Goal: Check status: Check status

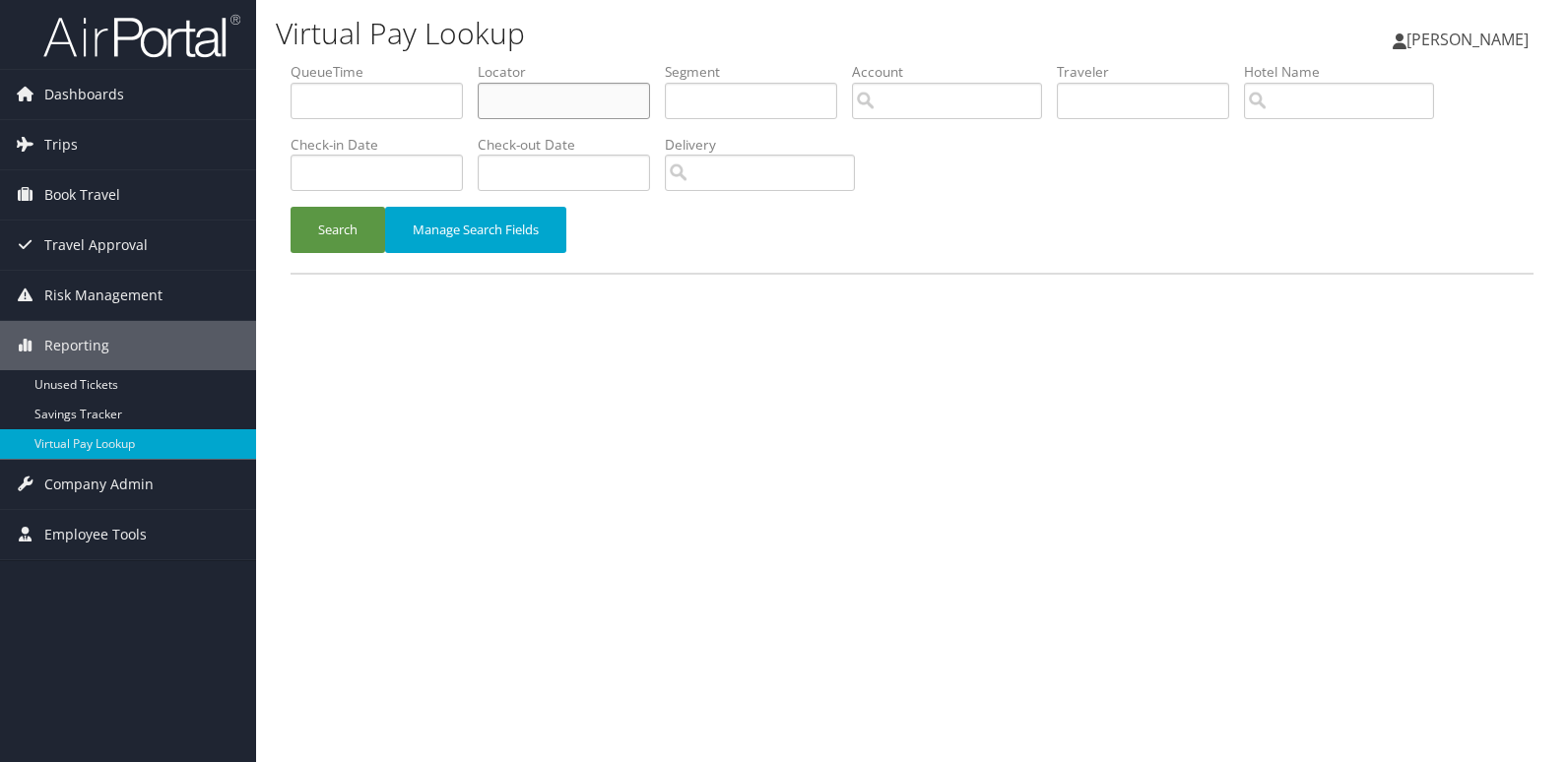
click at [547, 89] on input "text" at bounding box center [564, 101] width 173 height 37
paste input "AYLBPA"
type input "AYLBPA"
click at [332, 202] on li "Check-in Date" at bounding box center [384, 171] width 188 height 72
click at [336, 226] on button "Search" at bounding box center [338, 229] width 95 height 46
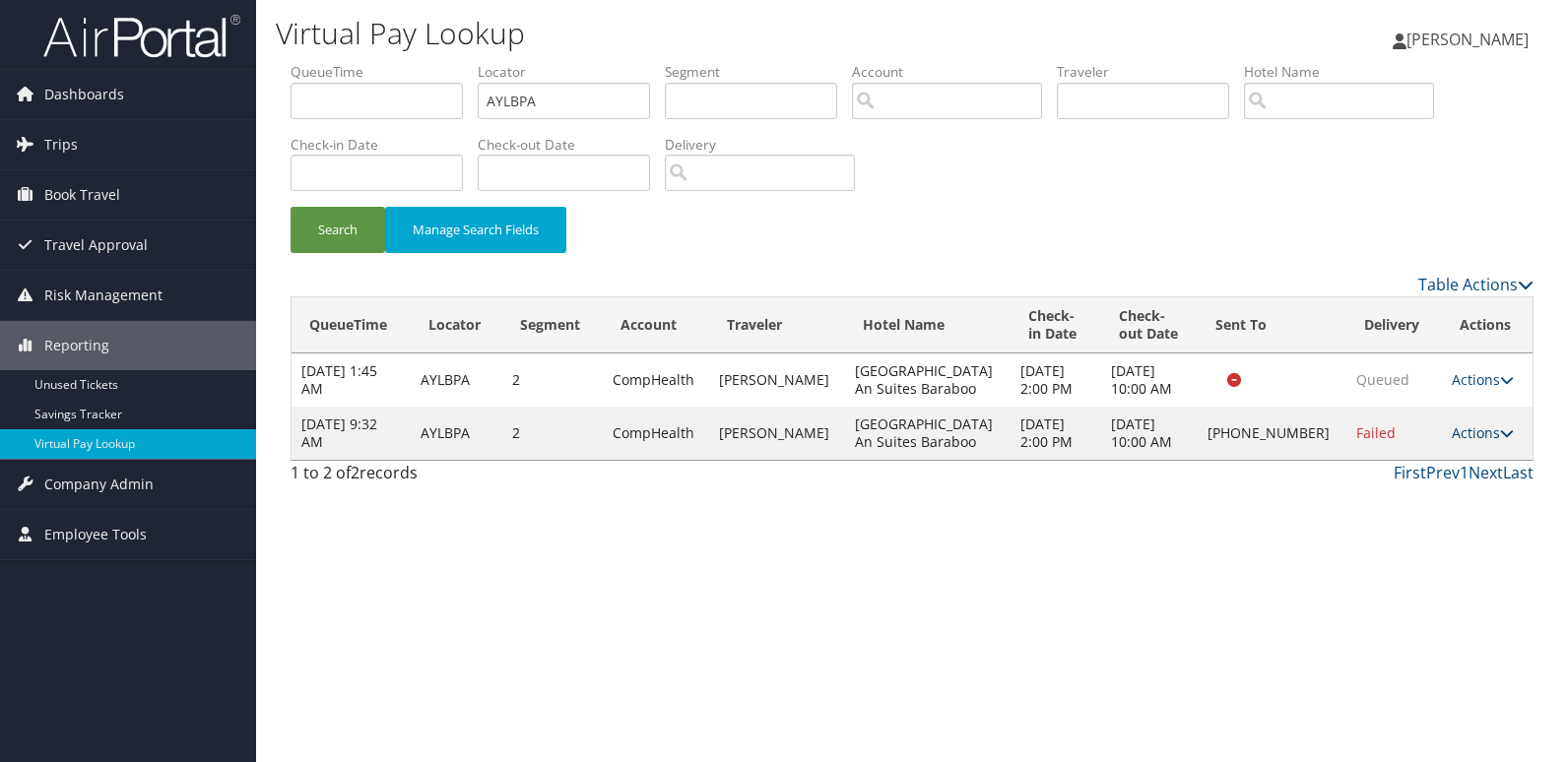
click at [1461, 435] on link "Actions" at bounding box center [1482, 432] width 62 height 19
click at [1385, 492] on link "Logs" at bounding box center [1413, 495] width 169 height 34
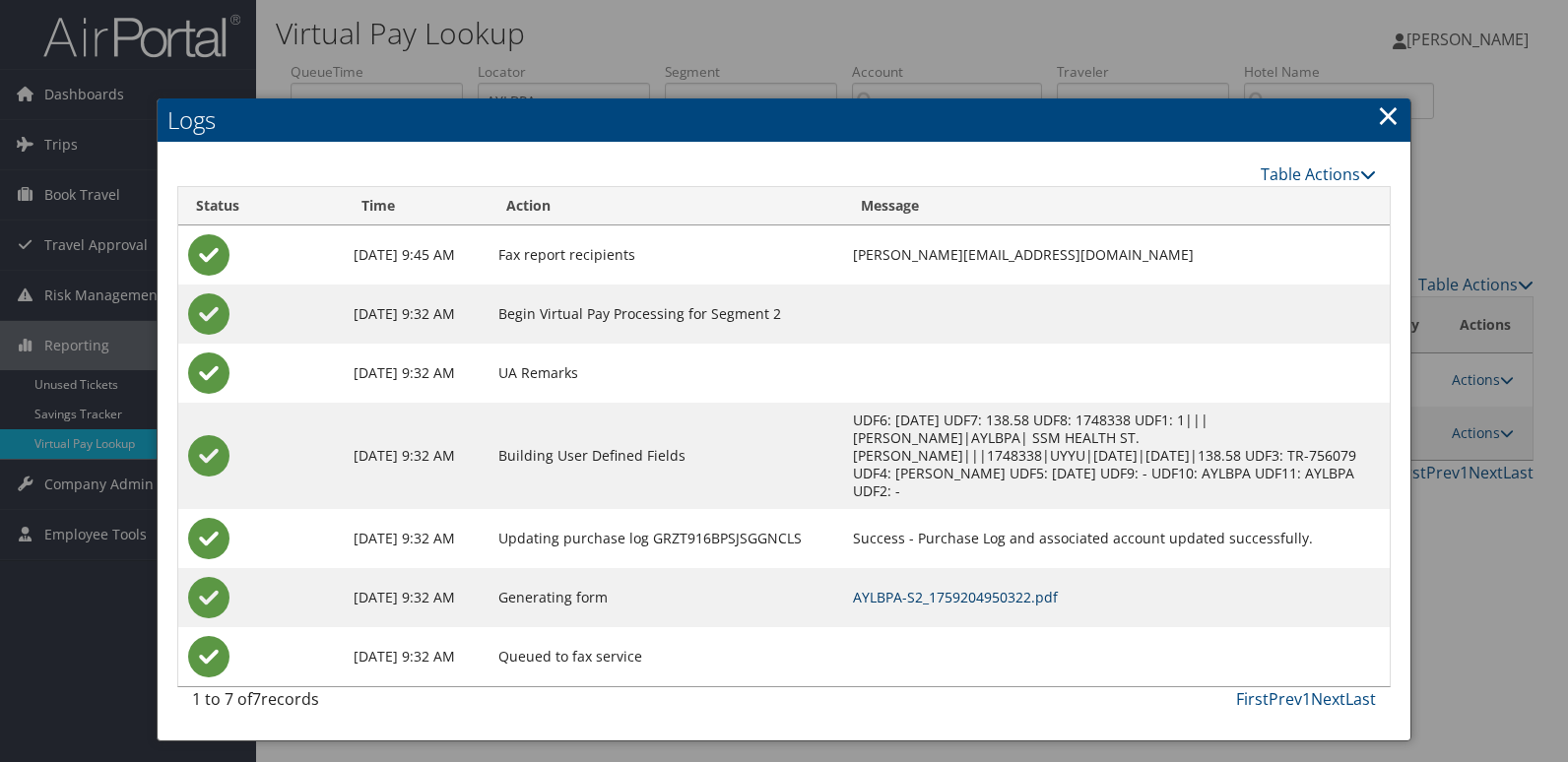
drag, startPoint x: 889, startPoint y: 583, endPoint x: 876, endPoint y: 596, distance: 18.4
click at [886, 587] on link "AYLBPA-S2_1759204950322.pdf" at bounding box center [955, 596] width 204 height 19
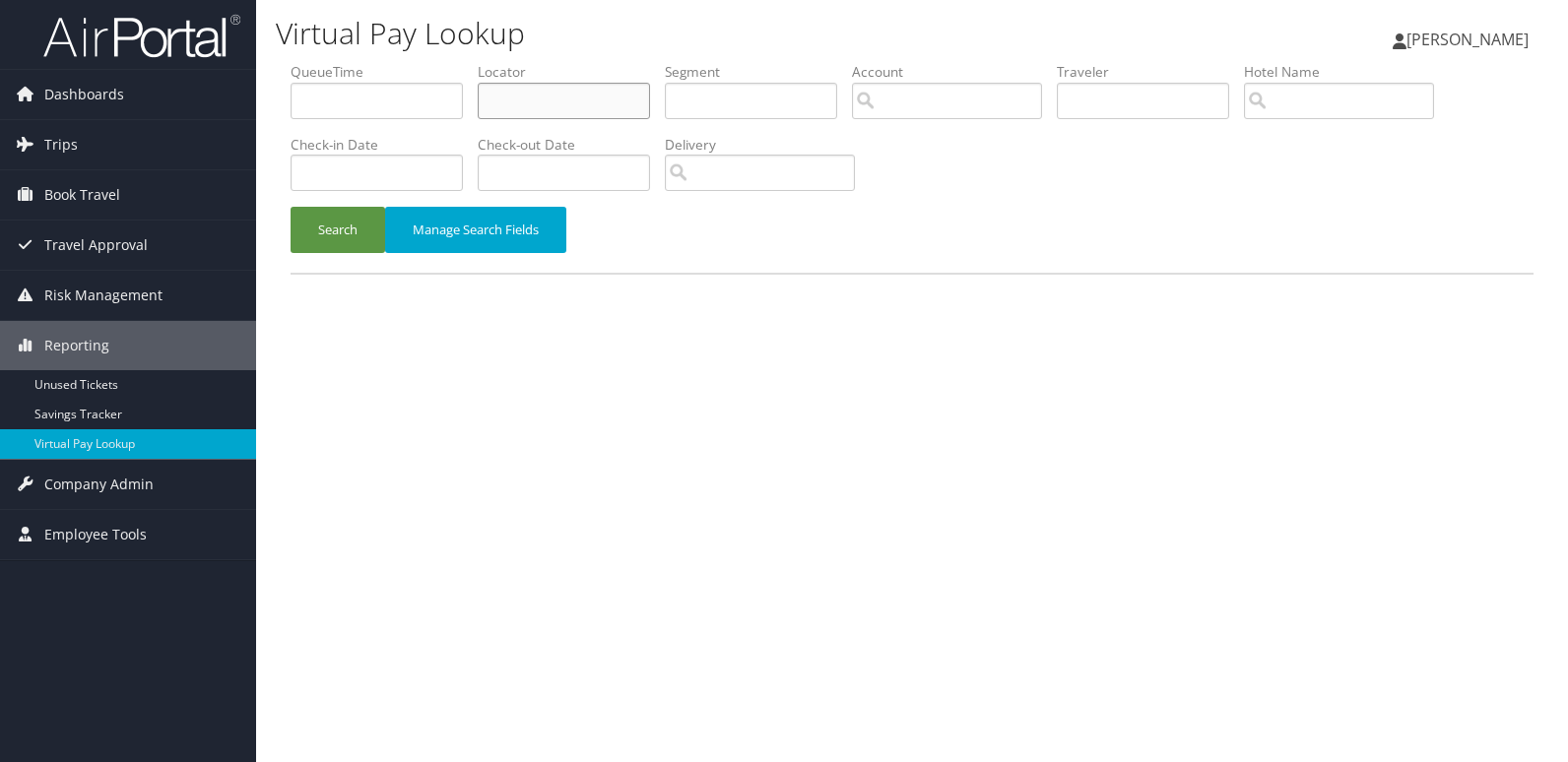
click at [557, 109] on input "text" at bounding box center [564, 101] width 173 height 37
paste input "KNWKCI"
type input "KNWKCI"
click at [380, 200] on li "Check-in Date" at bounding box center [384, 171] width 188 height 72
click at [339, 238] on button "Search" at bounding box center [338, 229] width 95 height 46
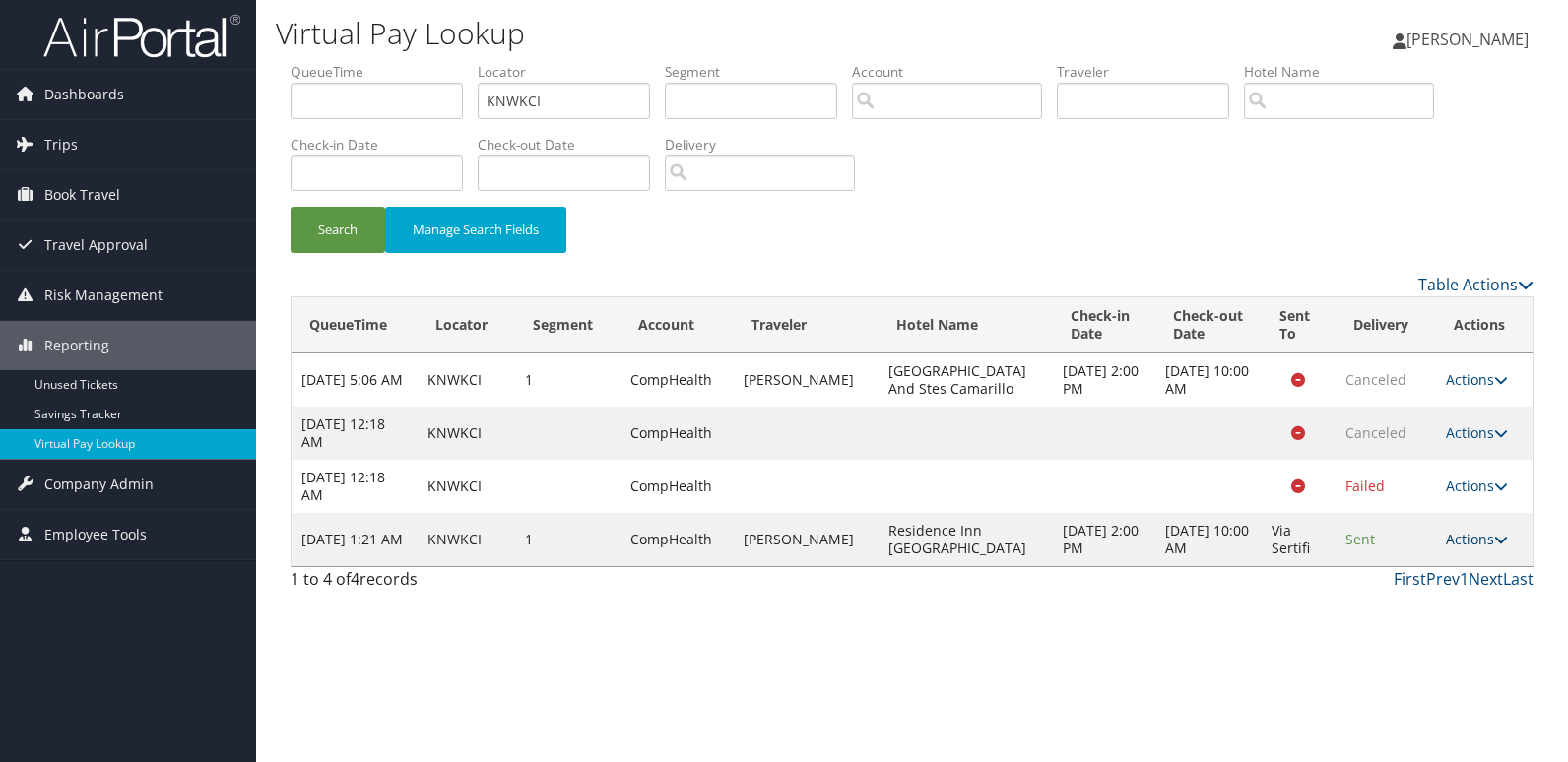
click at [1488, 534] on link "Actions" at bounding box center [1476, 539] width 62 height 19
click at [1418, 589] on link "Logs" at bounding box center [1438, 601] width 124 height 34
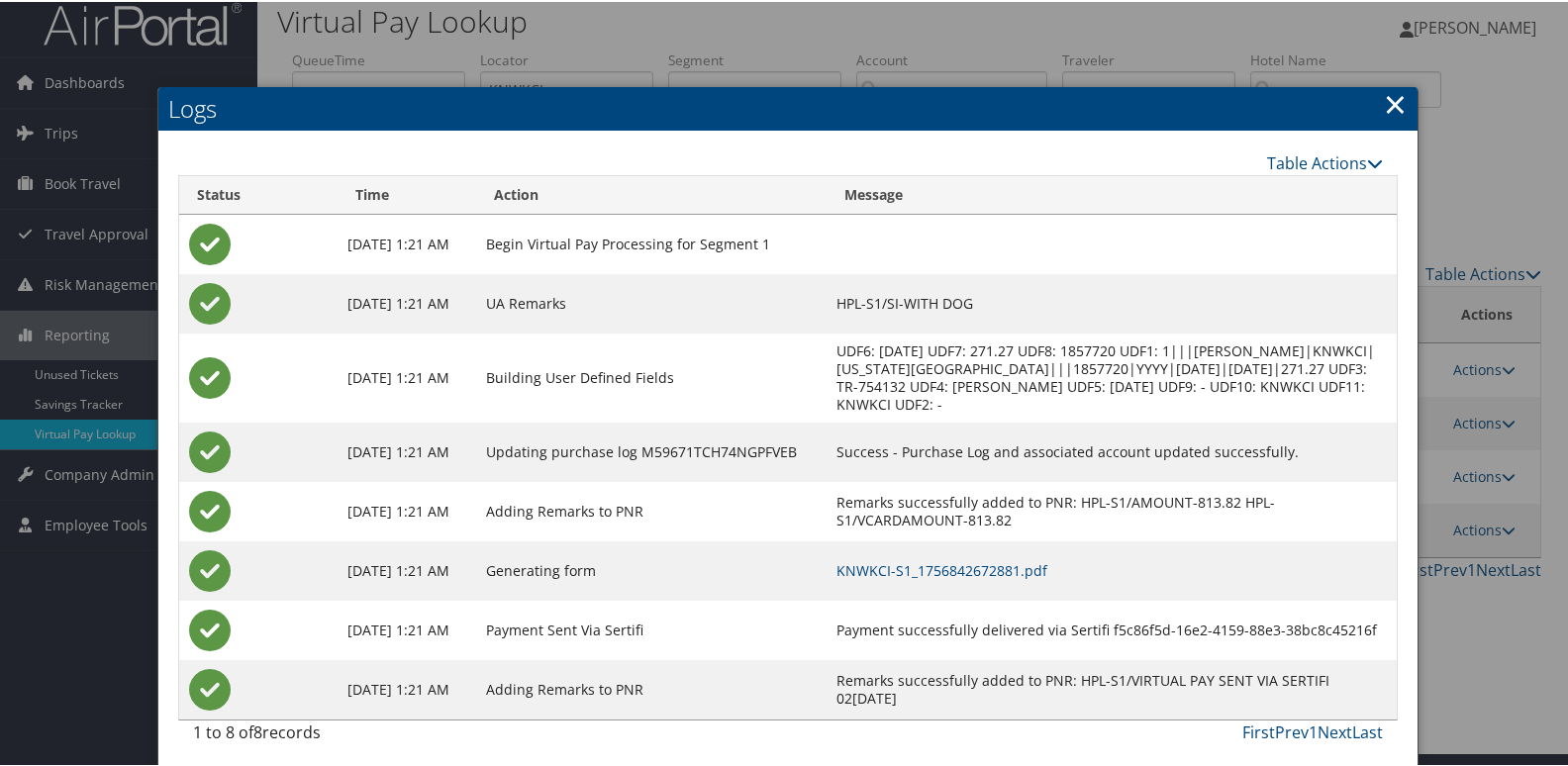
scroll to position [21, 0]
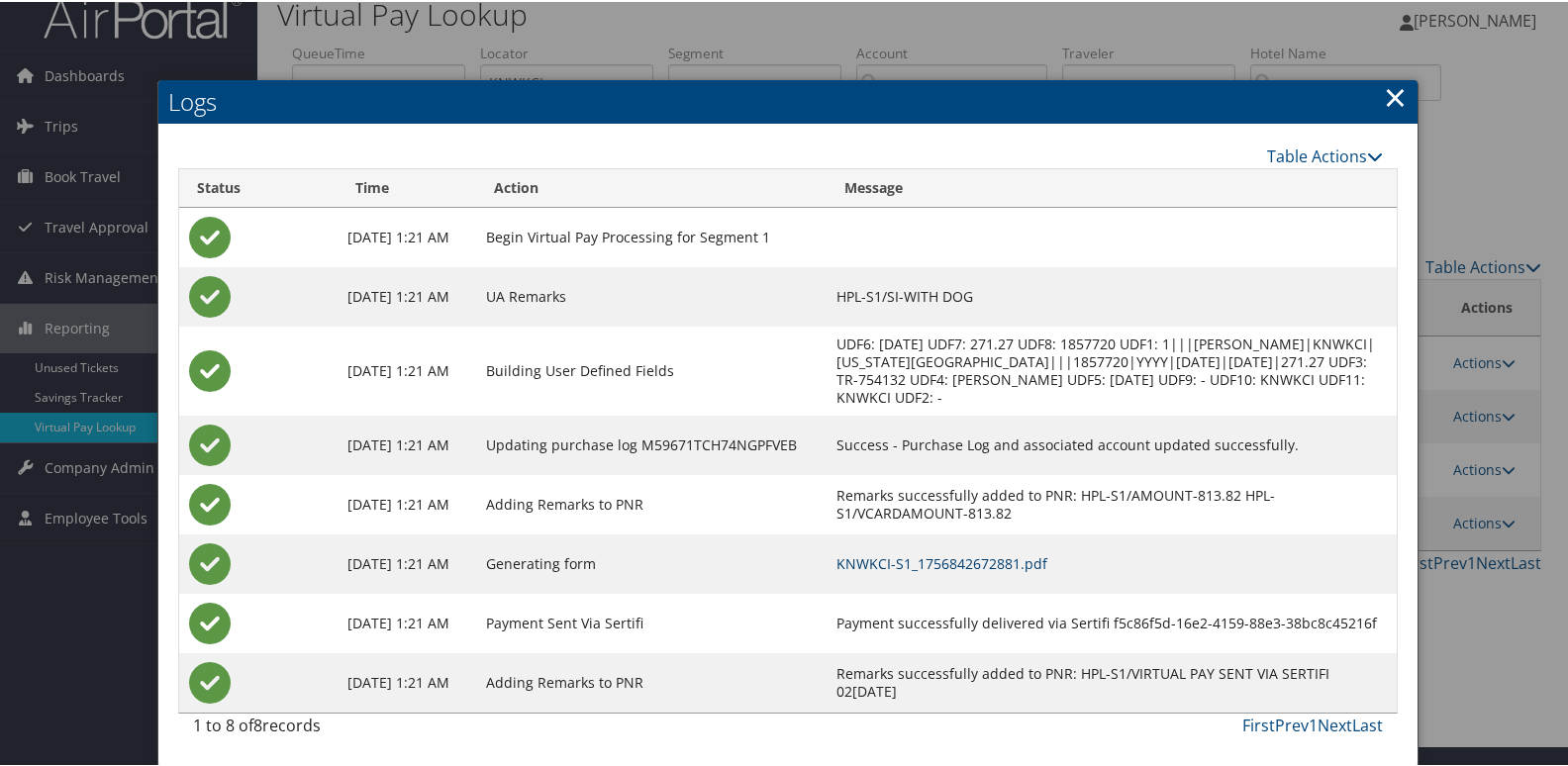
click at [980, 558] on link "KNWKCI-S1_1756842672881.pdf" at bounding box center [942, 562] width 210 height 19
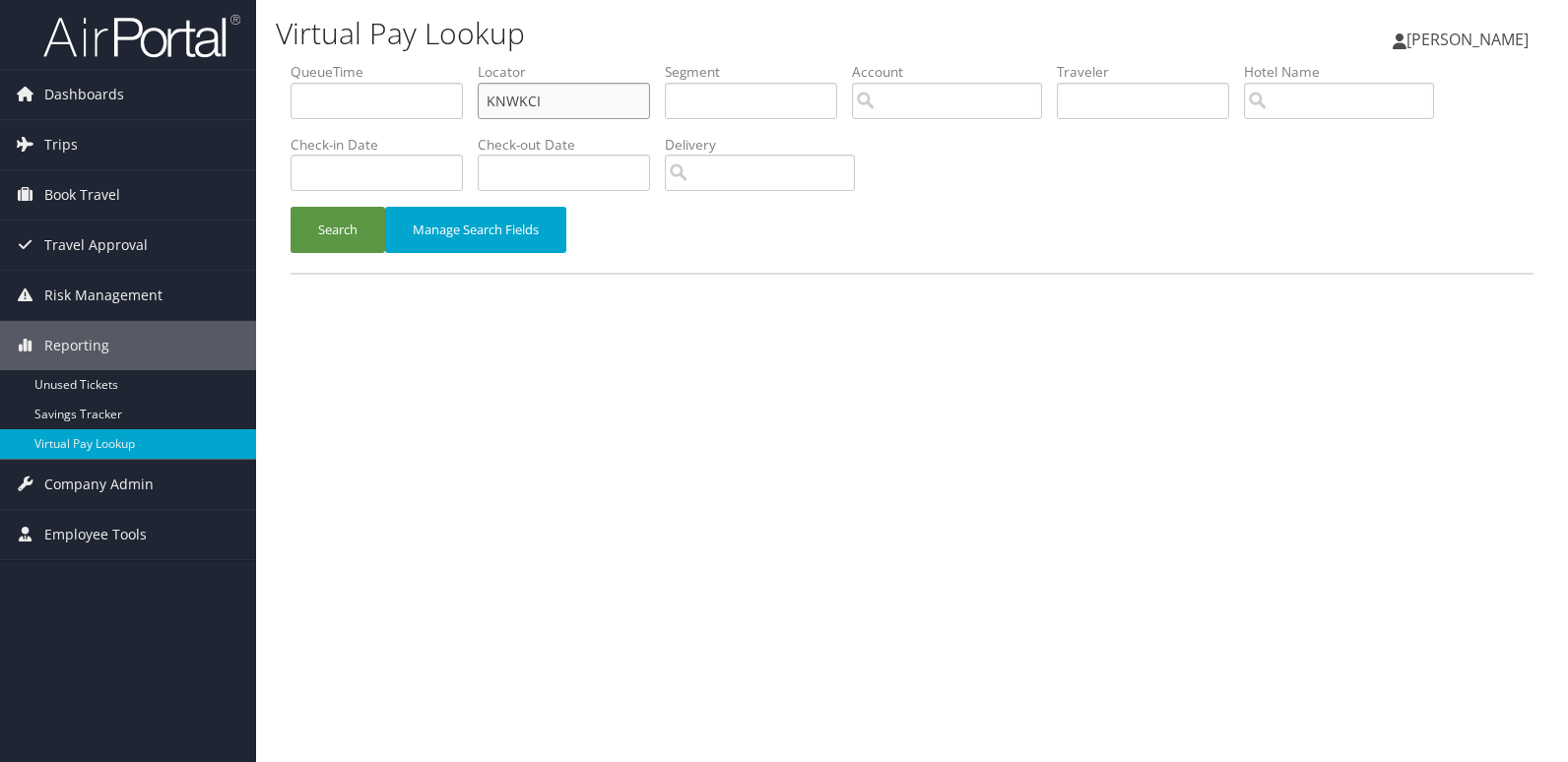
drag, startPoint x: 564, startPoint y: 99, endPoint x: 290, endPoint y: 107, distance: 274.1
click at [290, 62] on ul "QueueTime Locator KNWKCI Segment Account Traveler Hotel Name Check-in Date Chec…" at bounding box center [911, 62] width 1243 height 0
paste input "ATCBUT"
type input "ATCBUT"
click at [342, 241] on button "Search" at bounding box center [338, 229] width 95 height 46
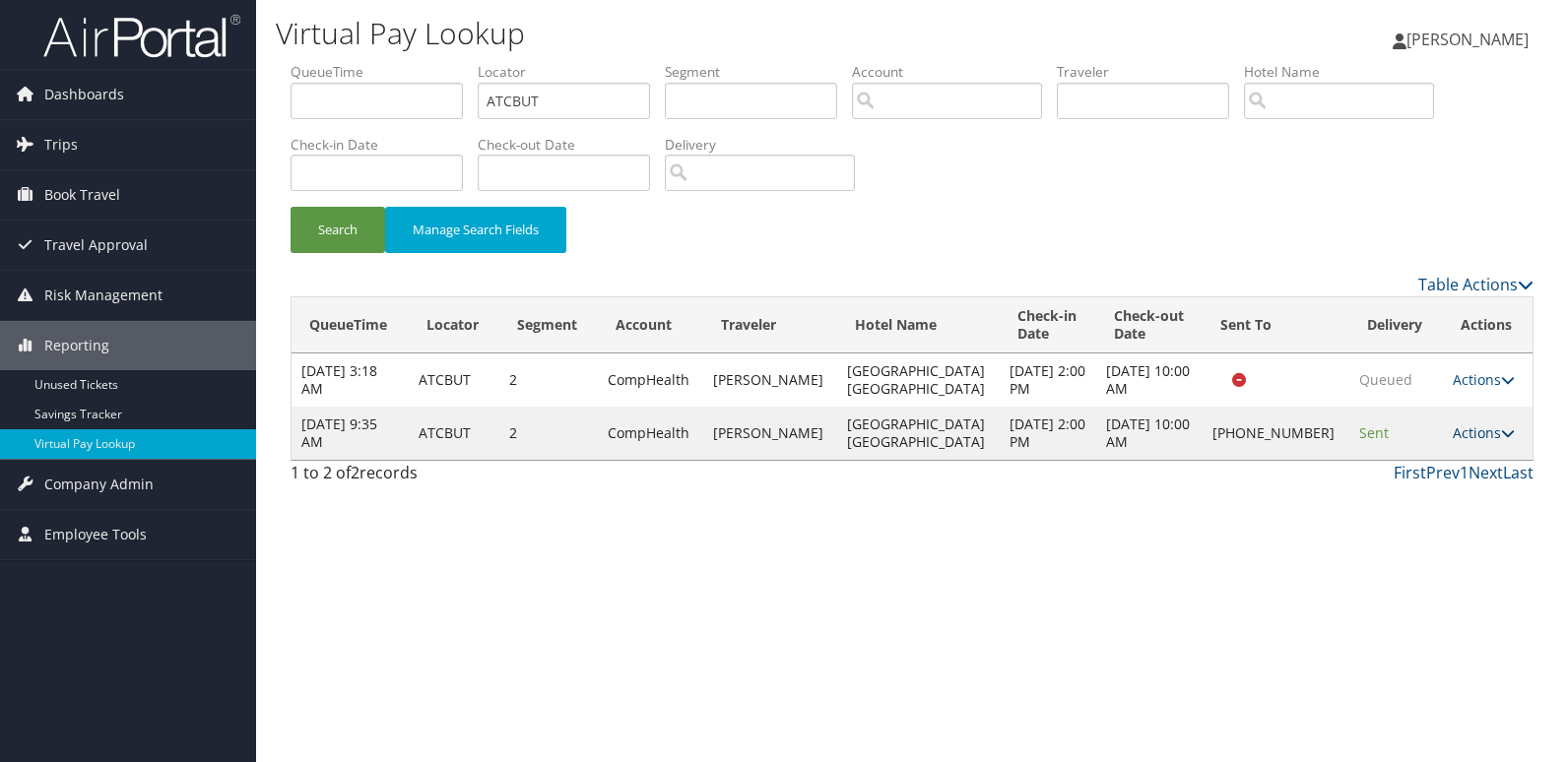
click at [1487, 433] on link "Actions" at bounding box center [1483, 432] width 62 height 19
click at [1427, 494] on link "Logs" at bounding box center [1415, 495] width 169 height 34
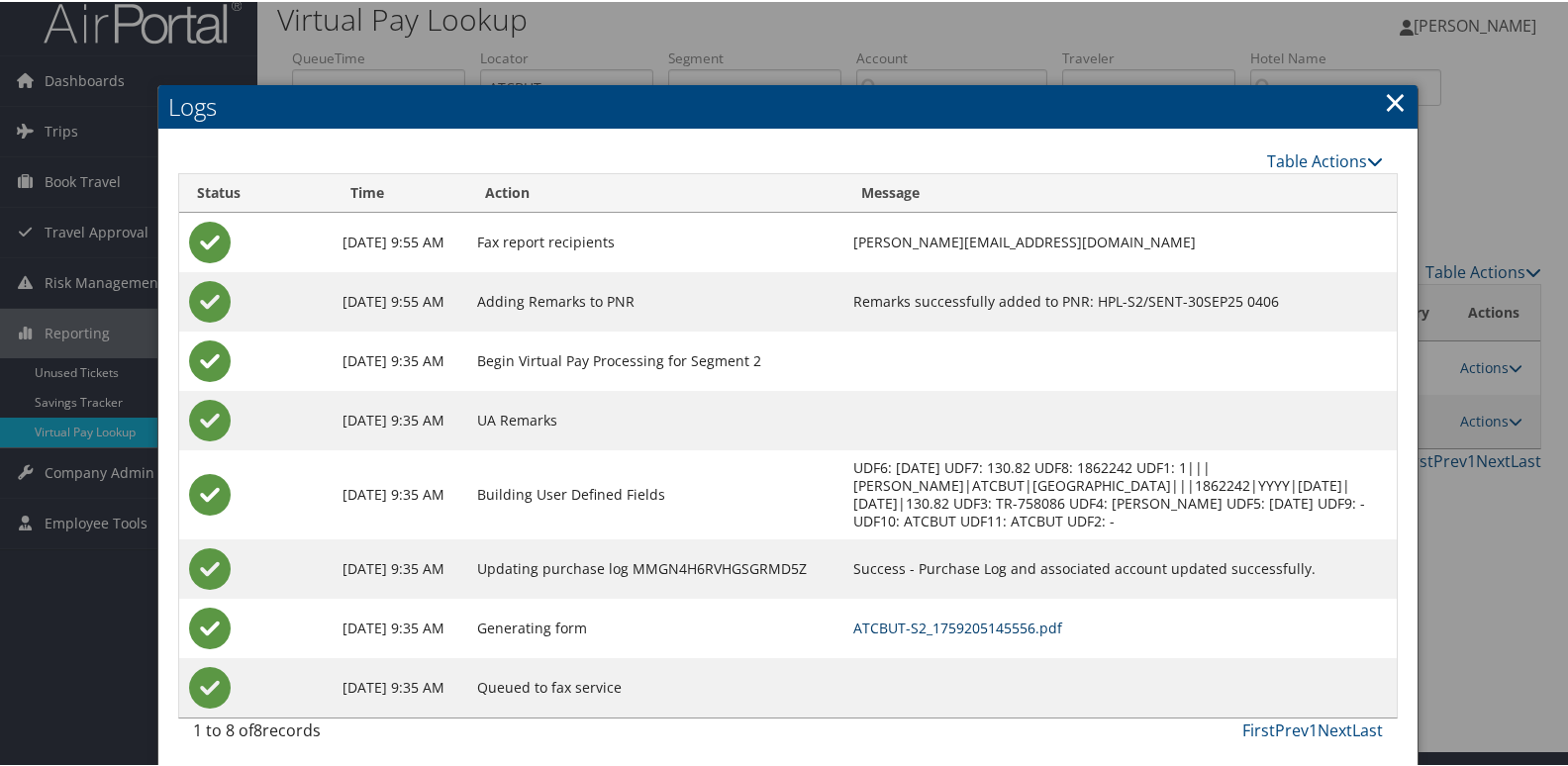
scroll to position [21, 0]
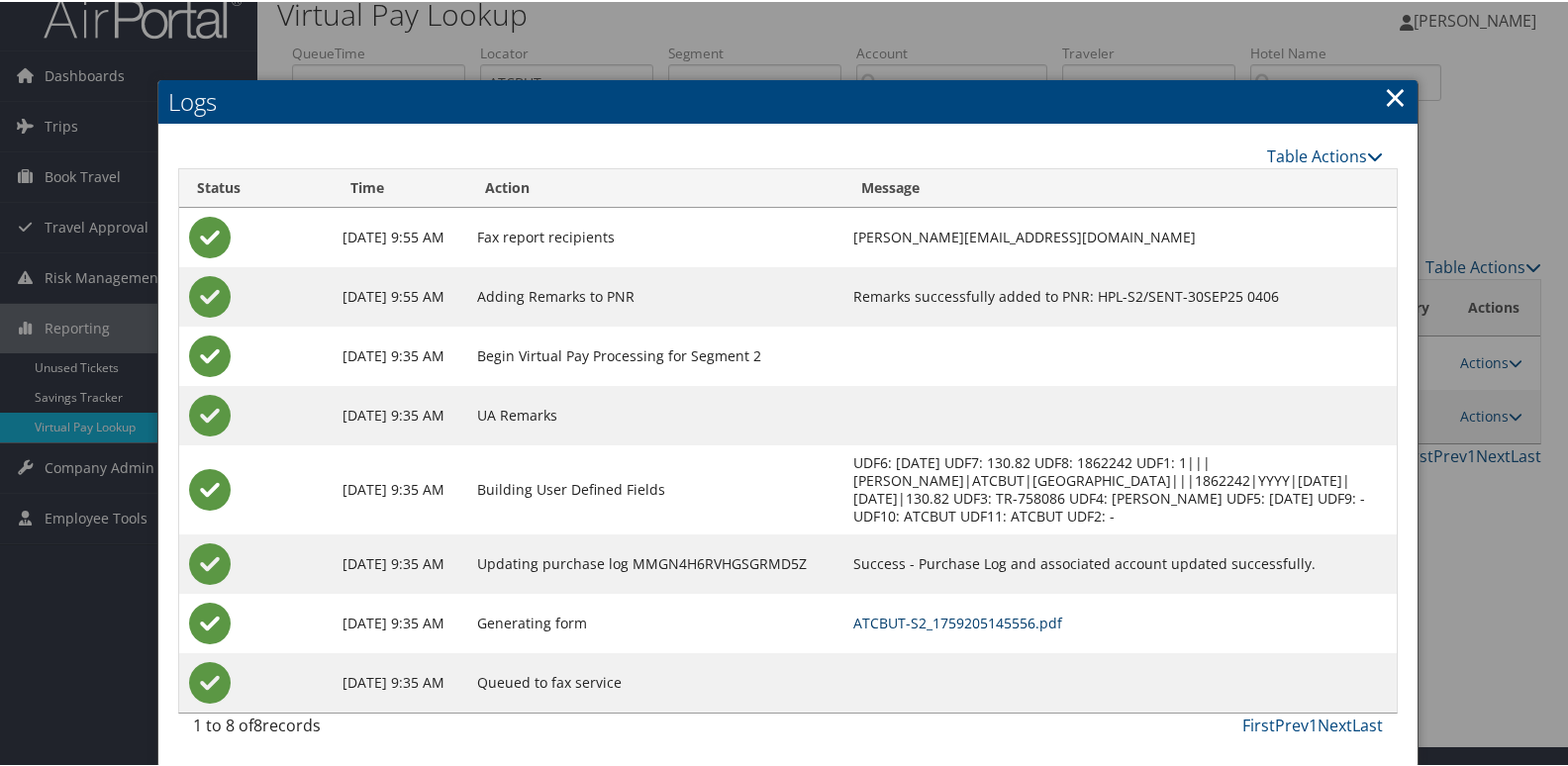
click at [979, 615] on link "ATCBUT-S2_1759205145556.pdf" at bounding box center [958, 620] width 208 height 19
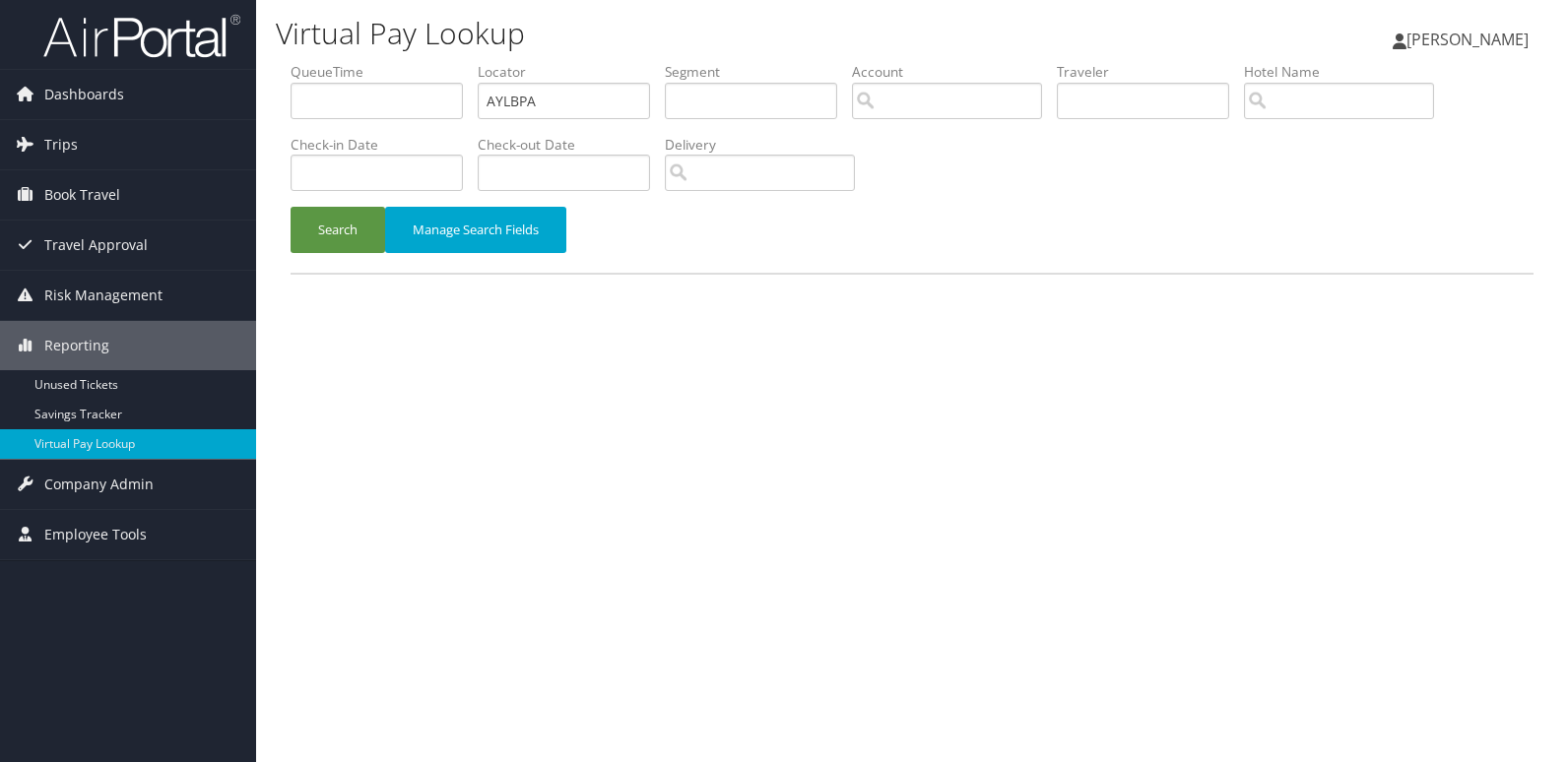
click at [359, 256] on div "Search Manage Search Fields" at bounding box center [911, 239] width 1273 height 66
click at [348, 246] on button "Search" at bounding box center [338, 229] width 95 height 46
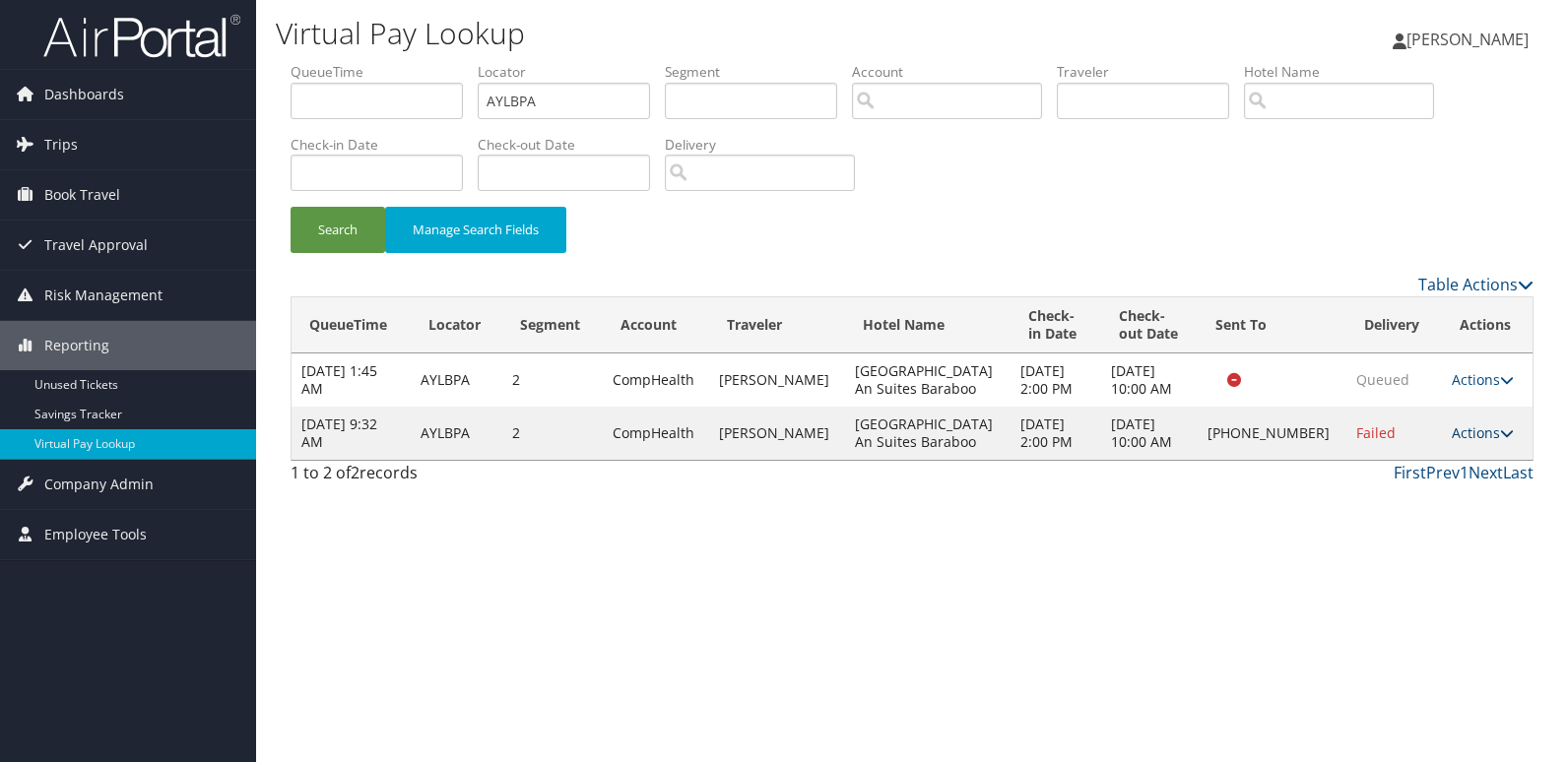
click at [1471, 429] on link "Actions" at bounding box center [1482, 432] width 62 height 19
click at [1412, 463] on link "Resend" at bounding box center [1413, 462] width 169 height 34
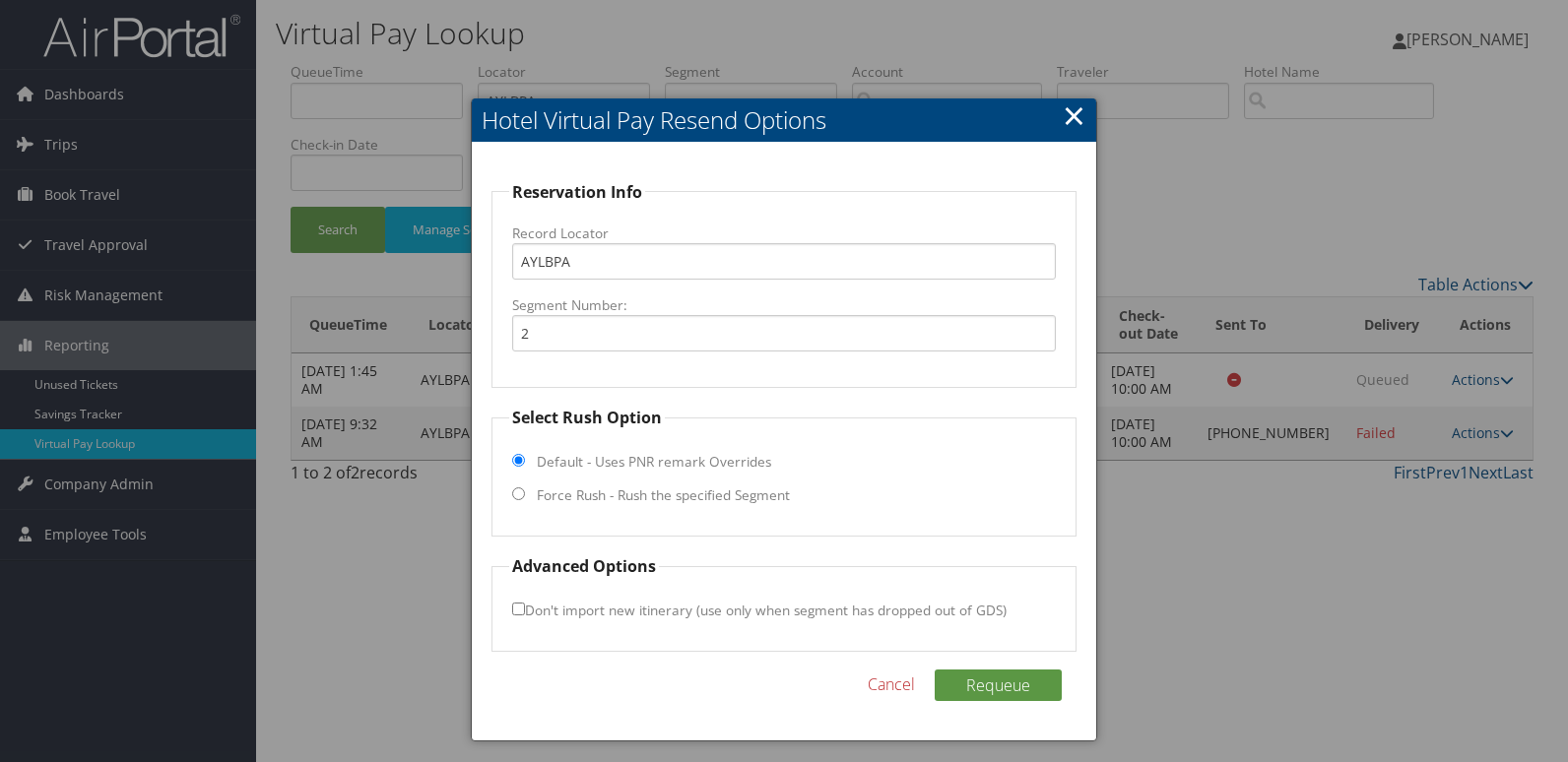
click at [659, 494] on label "Force Rush - Rush the specified Segment" at bounding box center [664, 495] width 253 height 20
click at [547, 494] on label "Force Rush - Rush the specified Segment" at bounding box center [664, 495] width 253 height 20
click at [525, 494] on input "Force Rush - Rush the specified Segment" at bounding box center [518, 494] width 13 height 13
radio input "true"
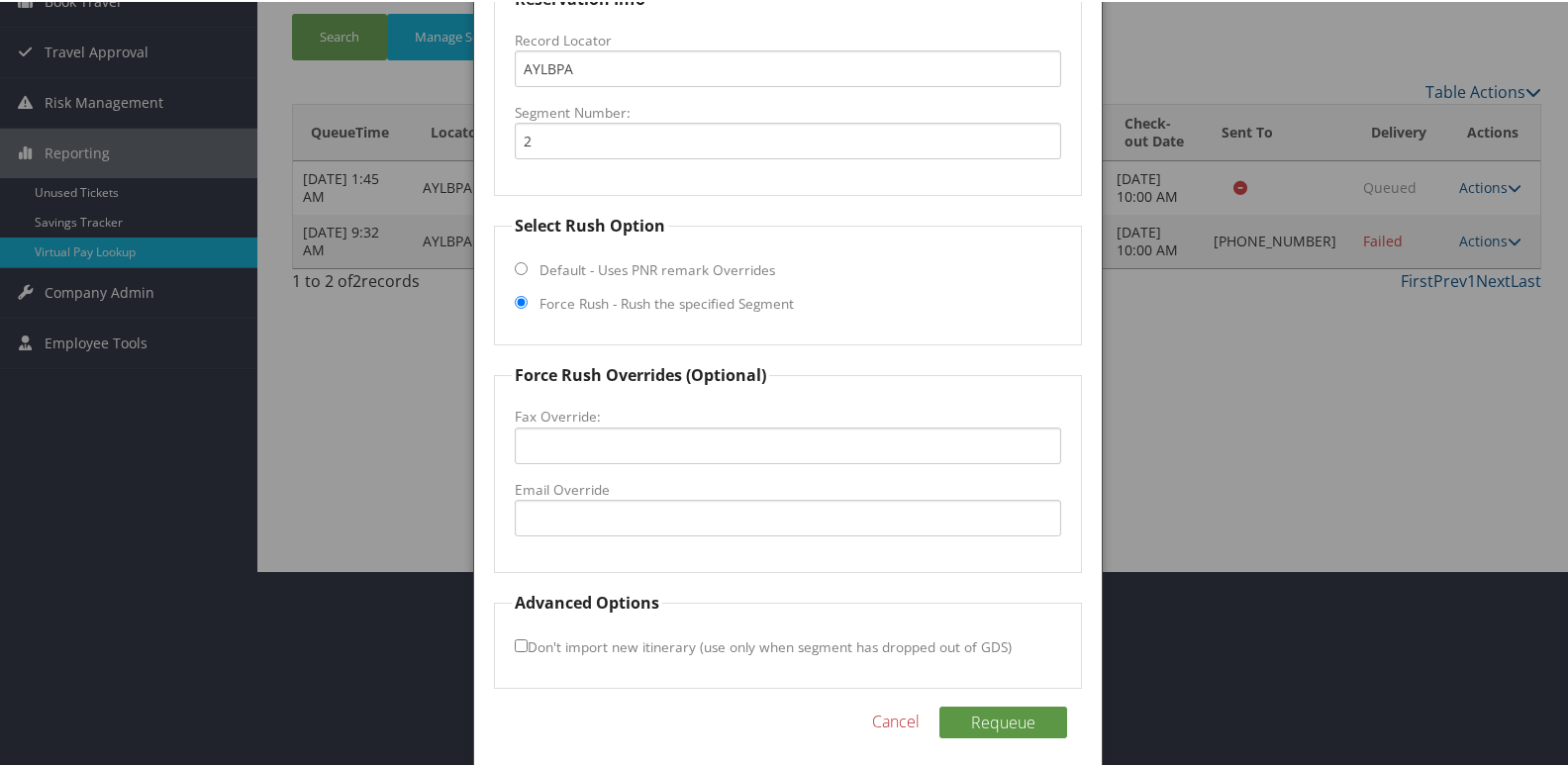
scroll to position [197, 0]
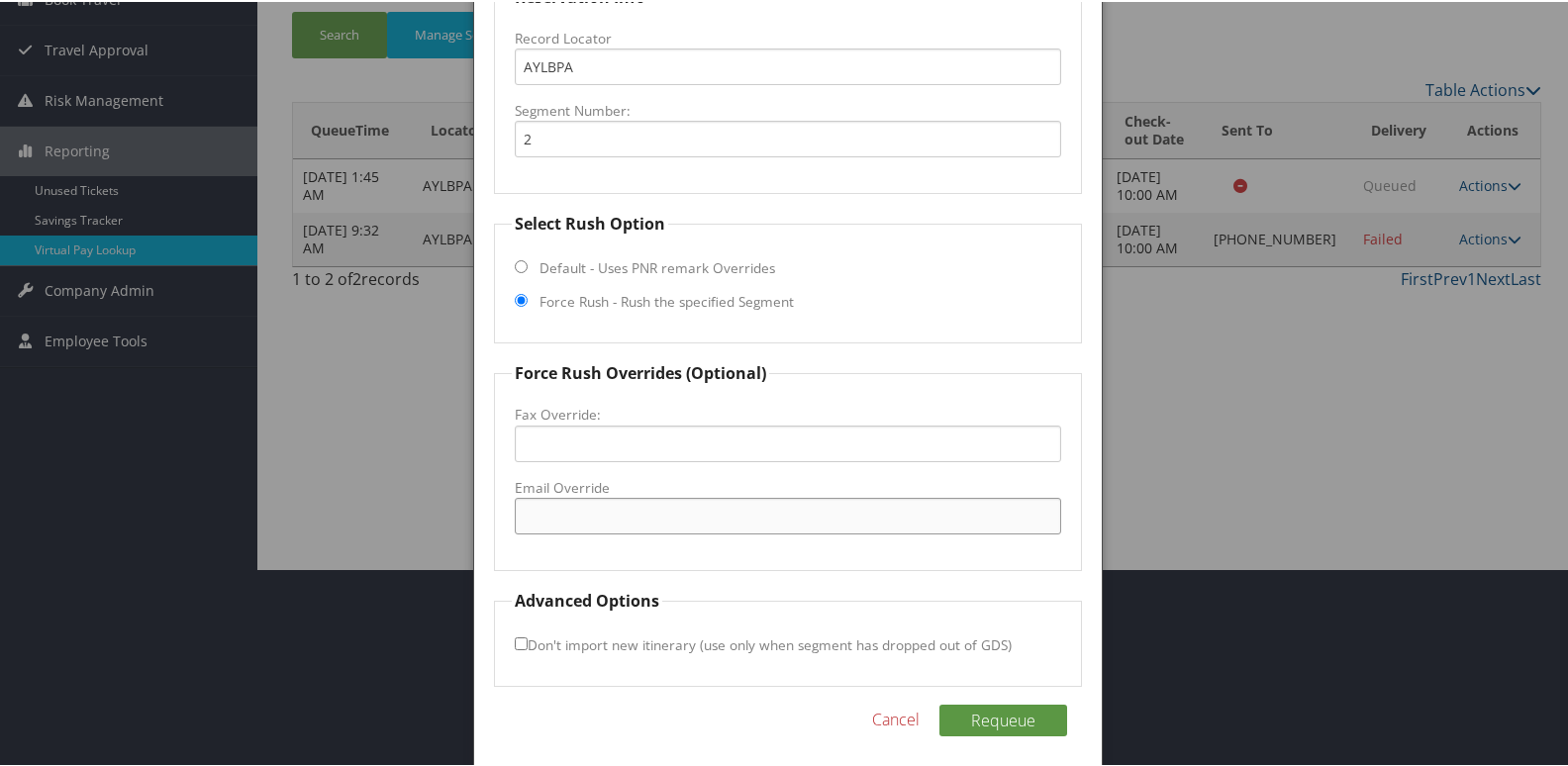
click at [562, 509] on input "Email Override" at bounding box center [789, 514] width 548 height 37
click at [677, 516] on input "frontdesk@fairfield" at bounding box center [789, 514] width 548 height 37
type input "frontdesk@fairfieldbaraboo.com"
click at [519, 643] on input "Don't import new itinerary (use only when segment has dropped out of GDS)" at bounding box center [521, 641] width 13 height 13
checkbox input "true"
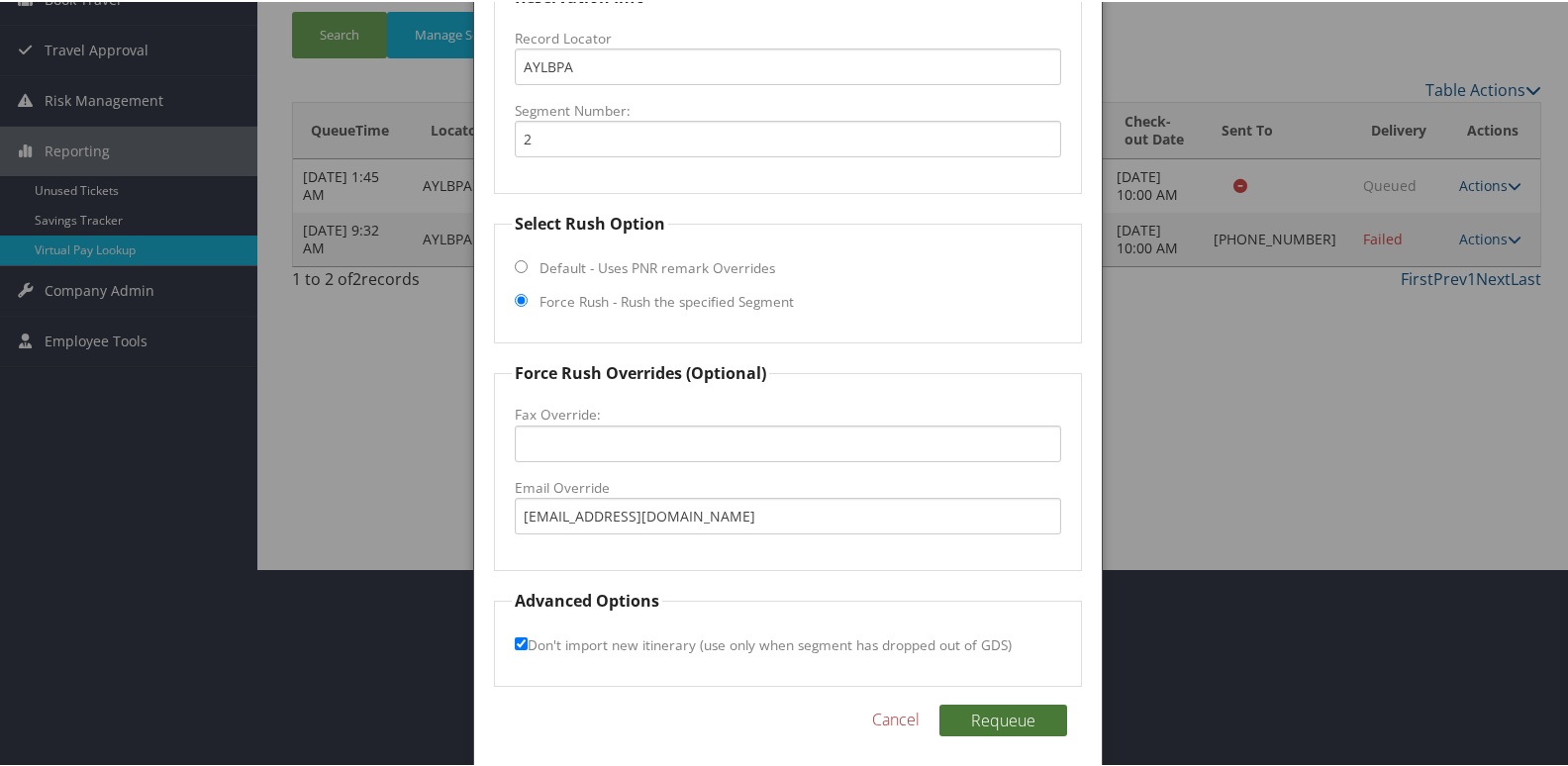
click at [1020, 729] on button "Requeue" at bounding box center [1003, 718] width 128 height 32
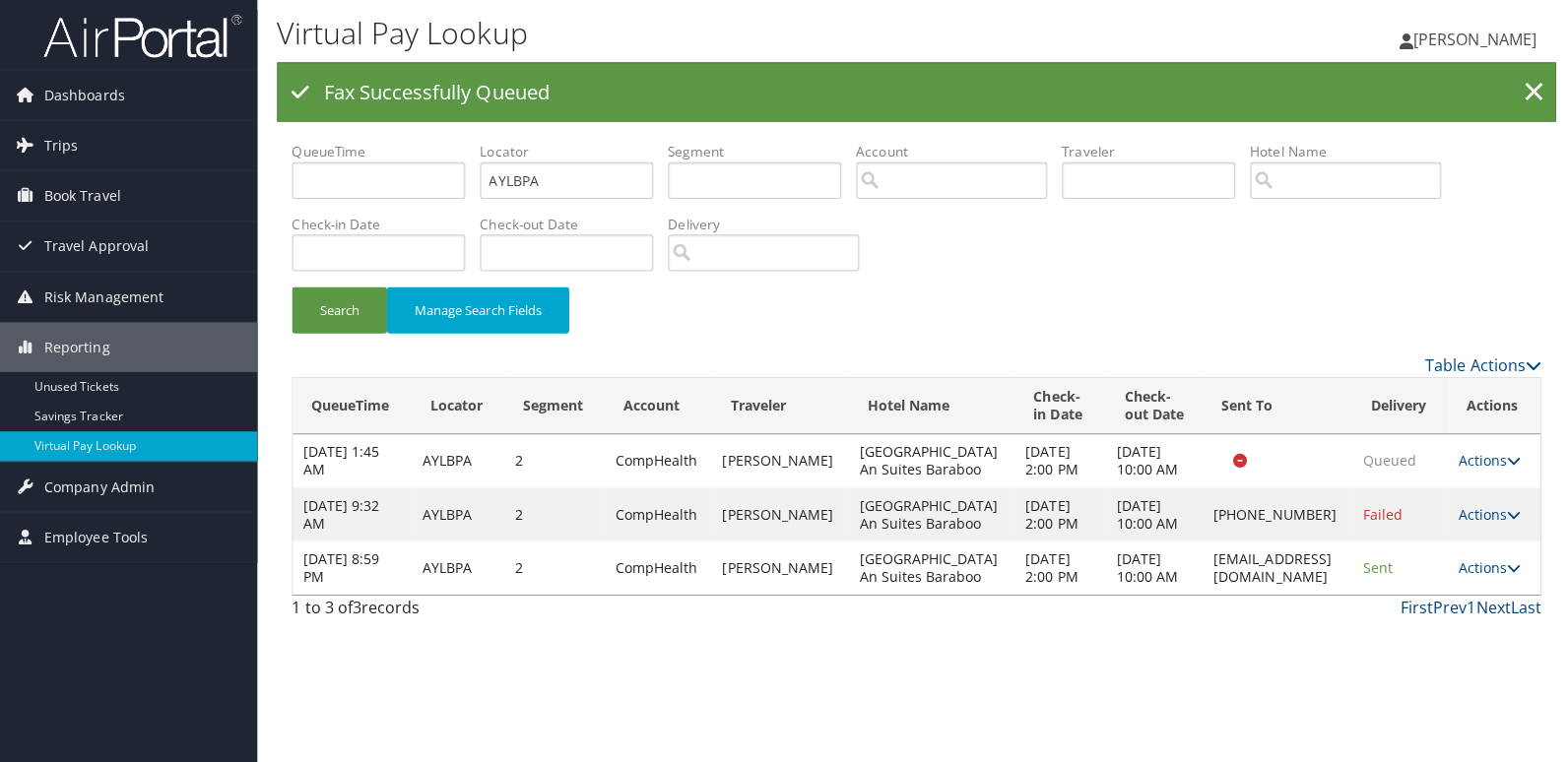
scroll to position [0, 0]
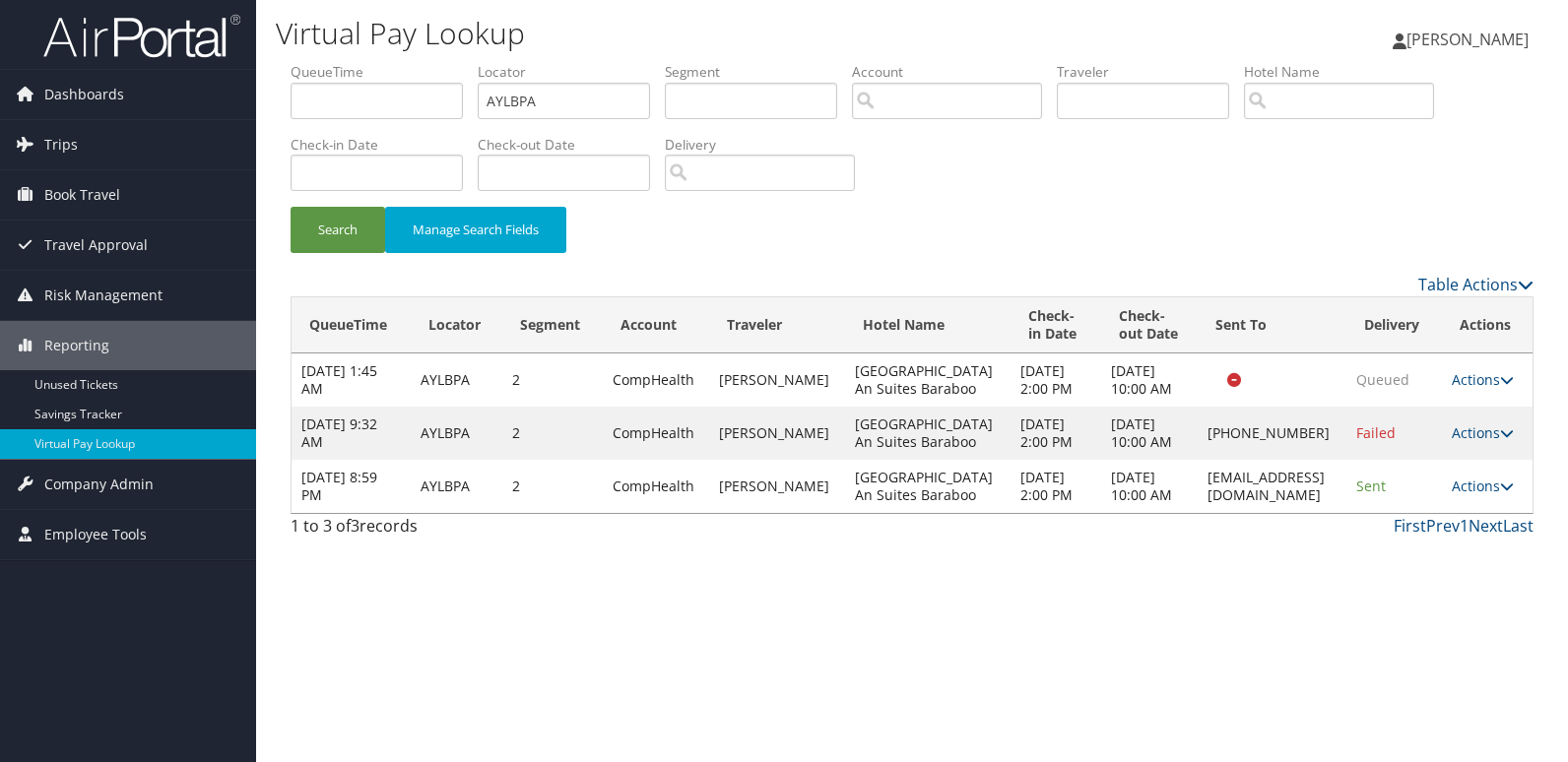
drag, startPoint x: 1120, startPoint y: 548, endPoint x: 1330, endPoint y: 547, distance: 210.0
click at [1330, 513] on td "frontdesk@fairfieldbaraboo.com" at bounding box center [1272, 487] width 149 height 53
copy td "frontdesk@fairfieldbaraboo.com"
drag, startPoint x: 1330, startPoint y: 547, endPoint x: 1244, endPoint y: 574, distance: 90.1
click at [1244, 513] on td "frontdesk@fairfieldbaraboo.com" at bounding box center [1272, 487] width 149 height 53
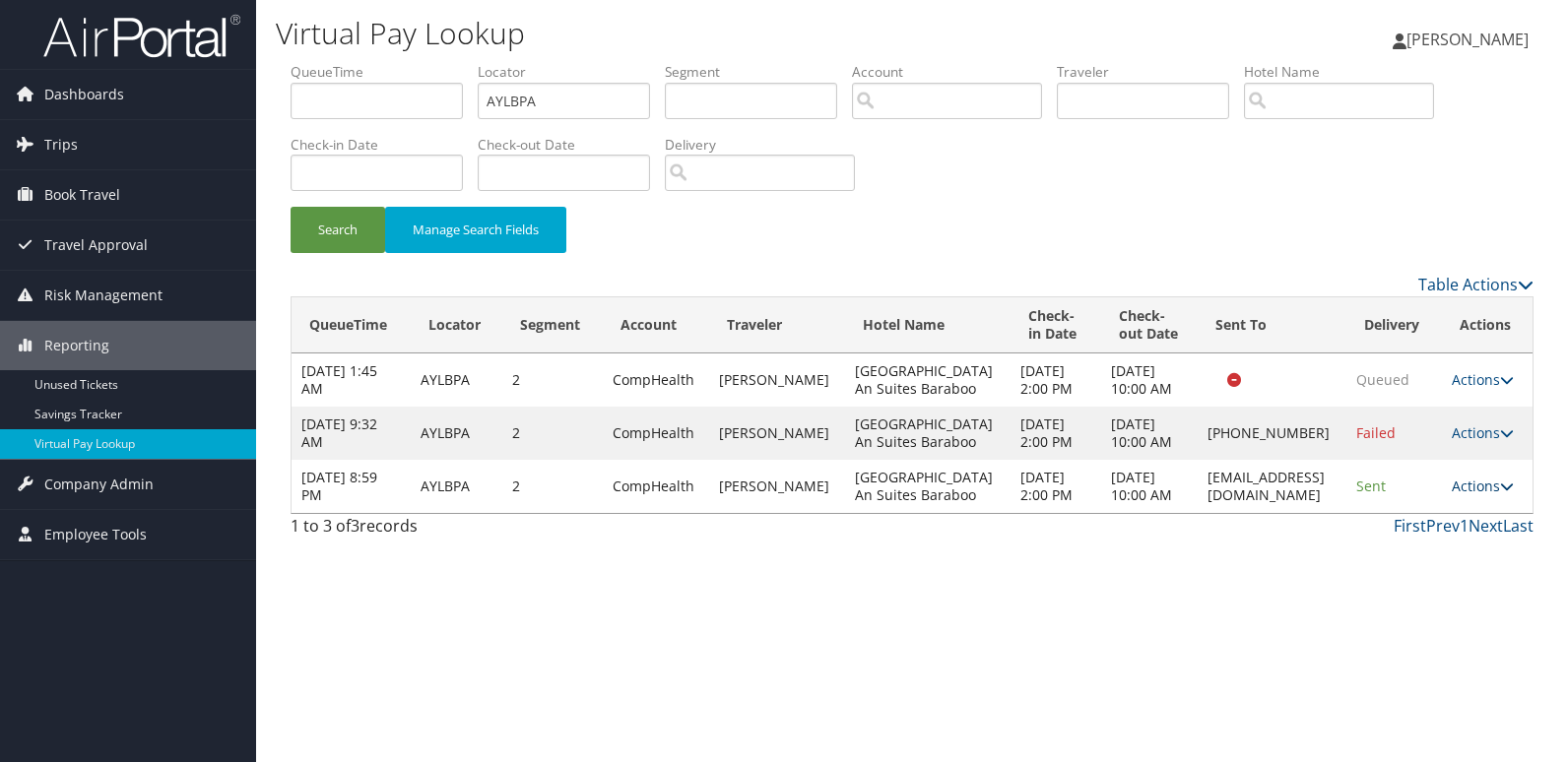
click at [1478, 495] on link "Actions" at bounding box center [1482, 486] width 62 height 19
click at [1428, 606] on link "Logs" at bounding box center [1449, 610] width 124 height 34
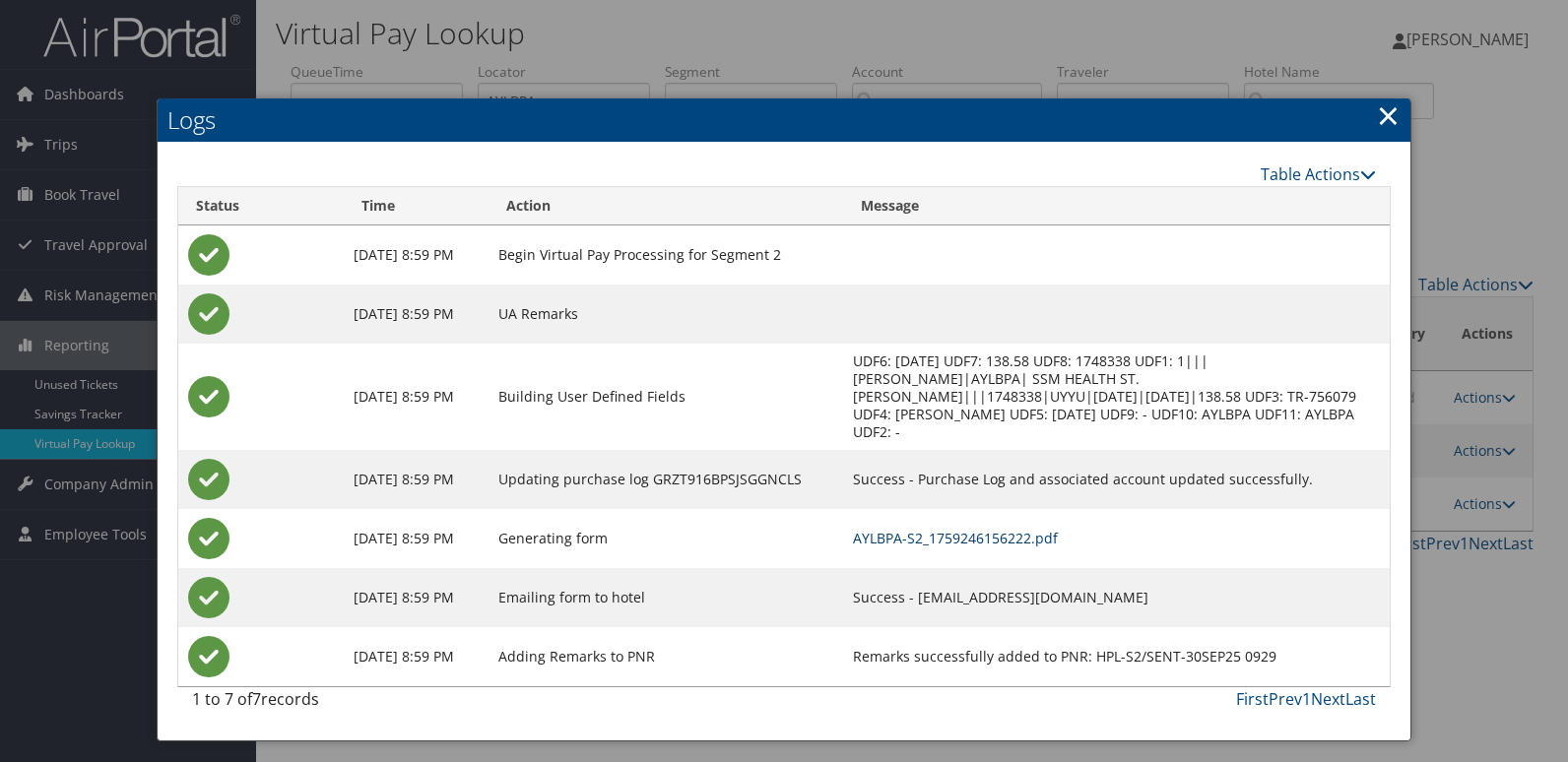
click at [969, 529] on link "AYLBPA-S2_1759246156222.pdf" at bounding box center [955, 538] width 204 height 19
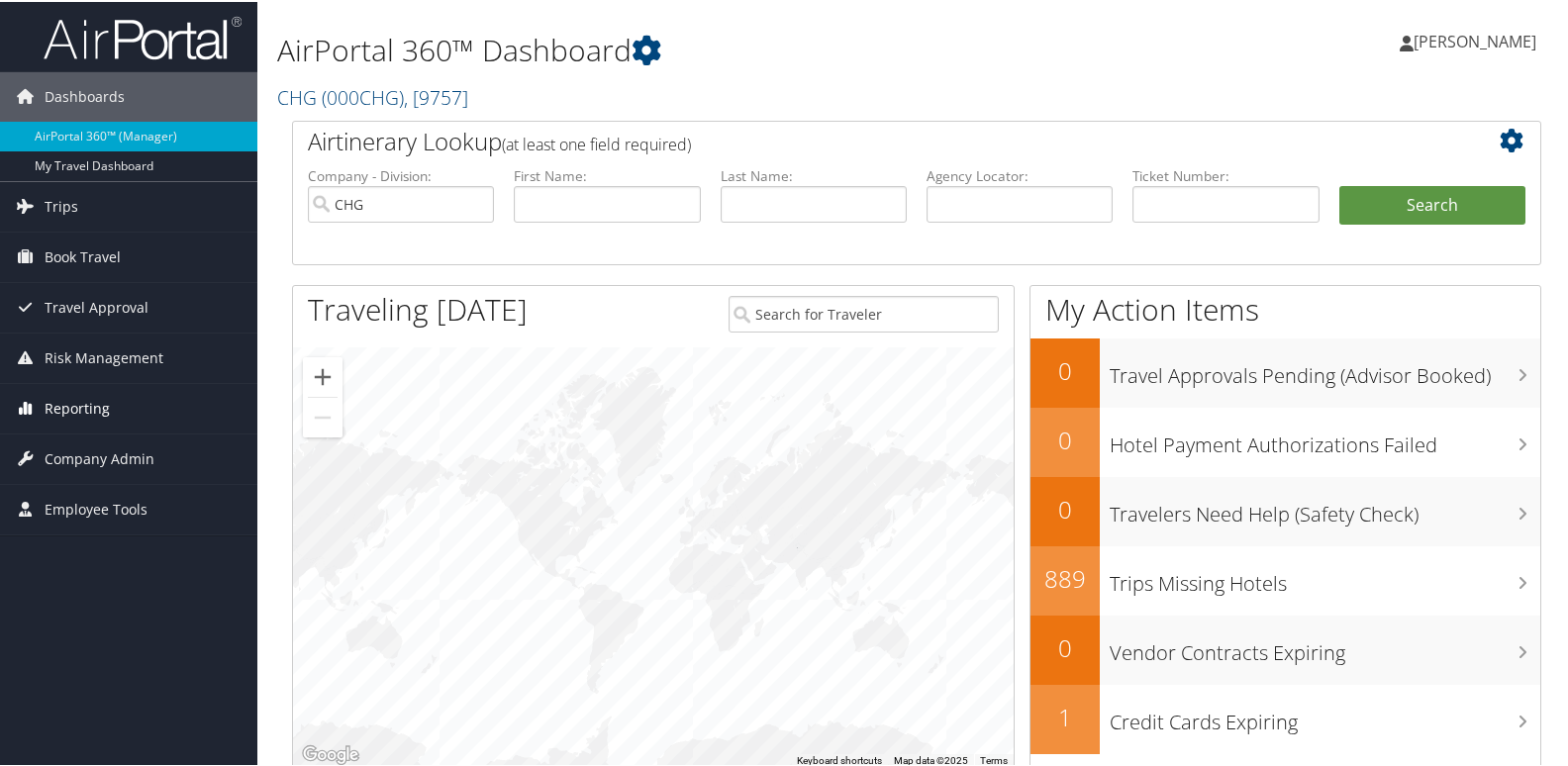
click at [69, 416] on span "Reporting" at bounding box center [77, 407] width 65 height 50
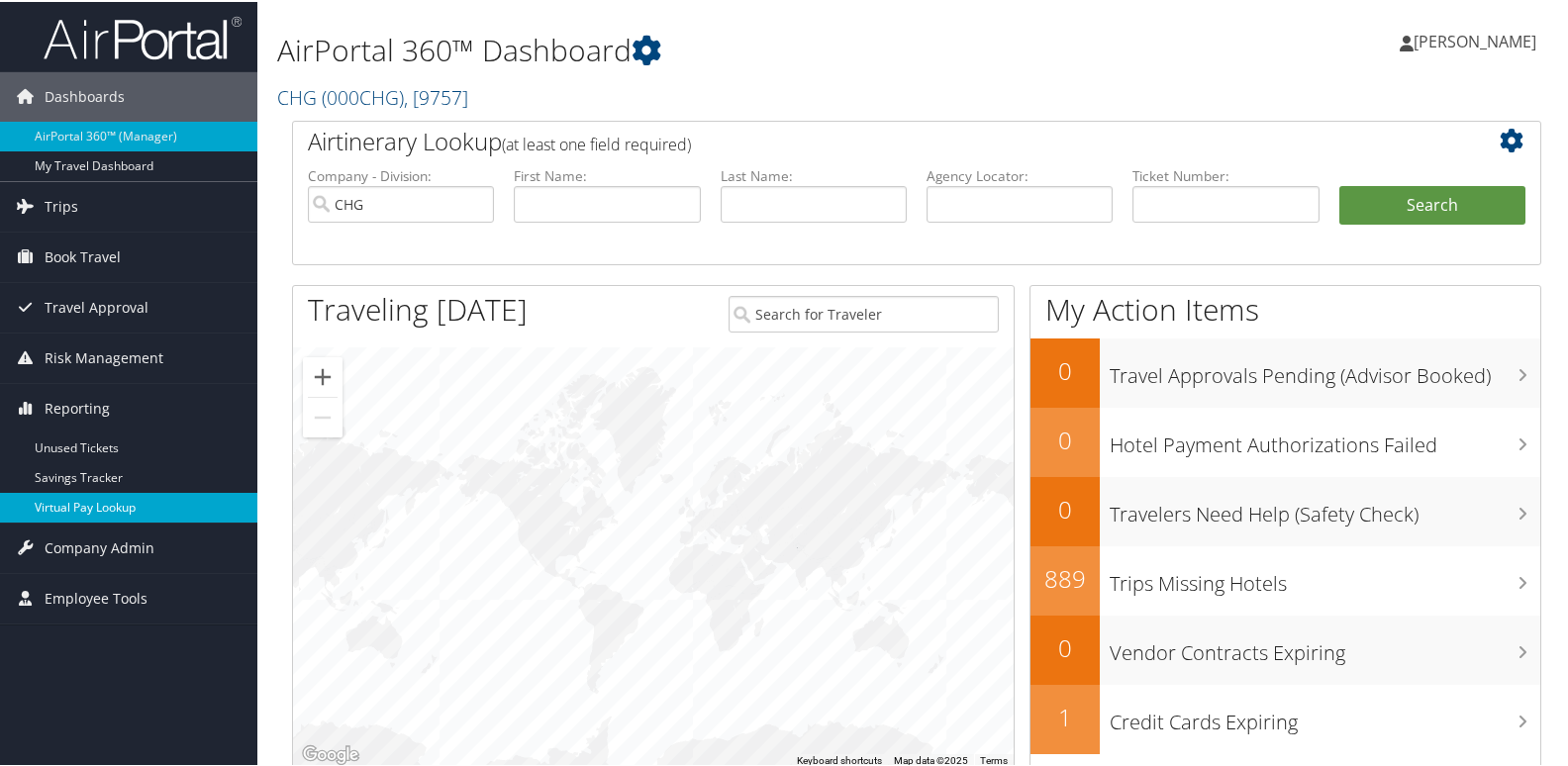
click at [83, 500] on link "Virtual Pay Lookup" at bounding box center [128, 506] width 257 height 30
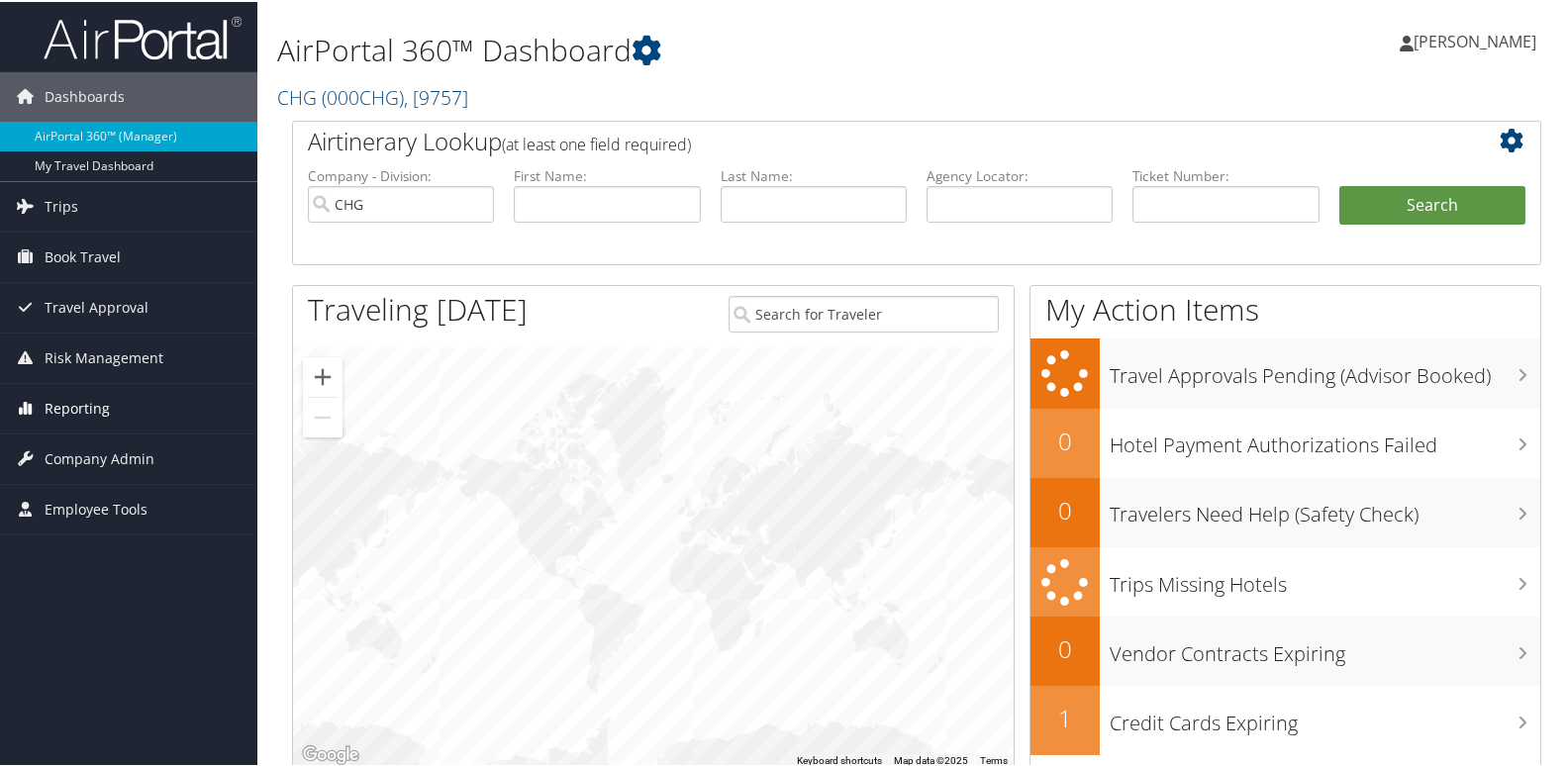
click at [87, 408] on span "Reporting" at bounding box center [77, 407] width 65 height 50
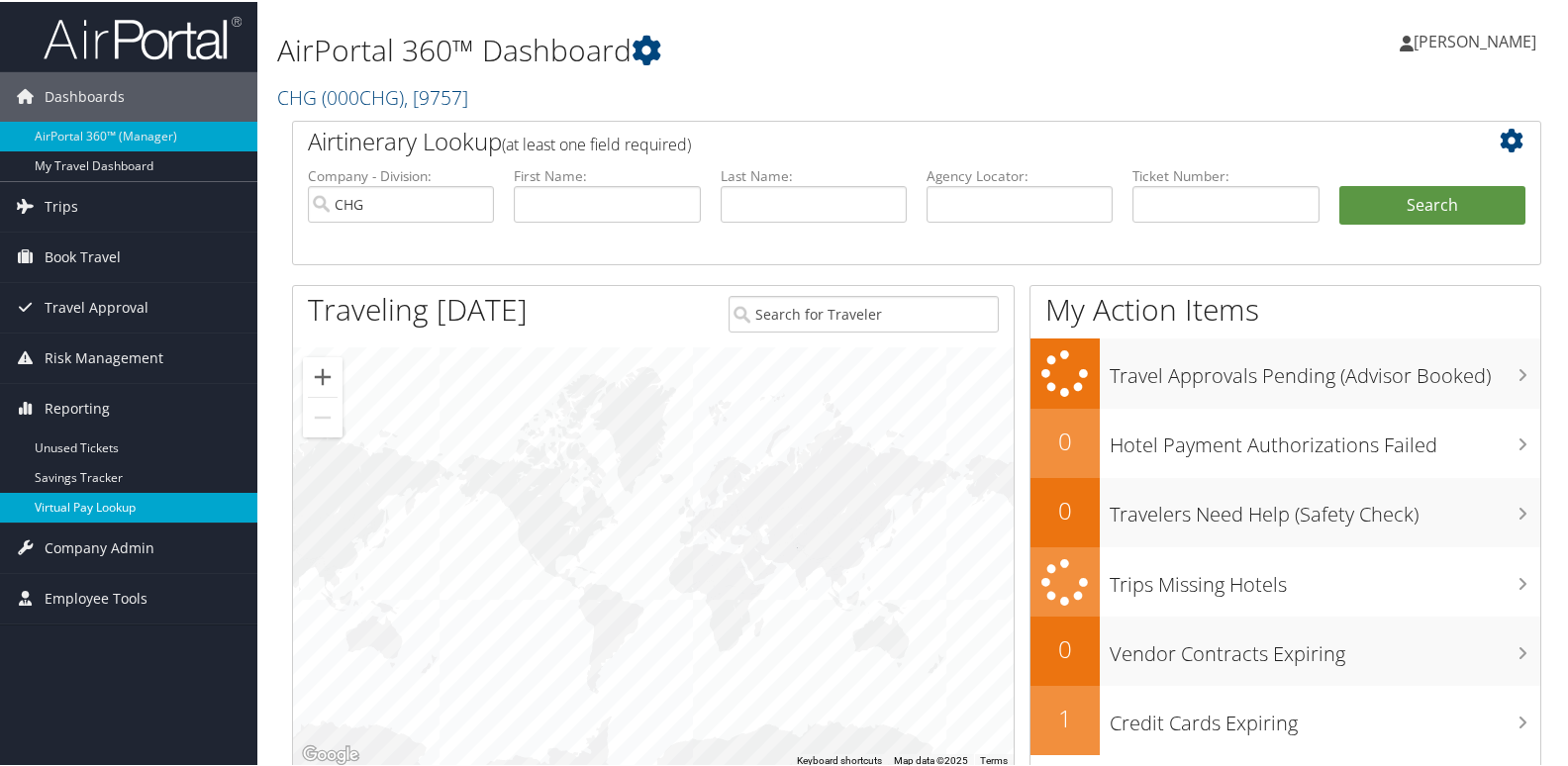
click at [89, 510] on link "Virtual Pay Lookup" at bounding box center [128, 506] width 257 height 30
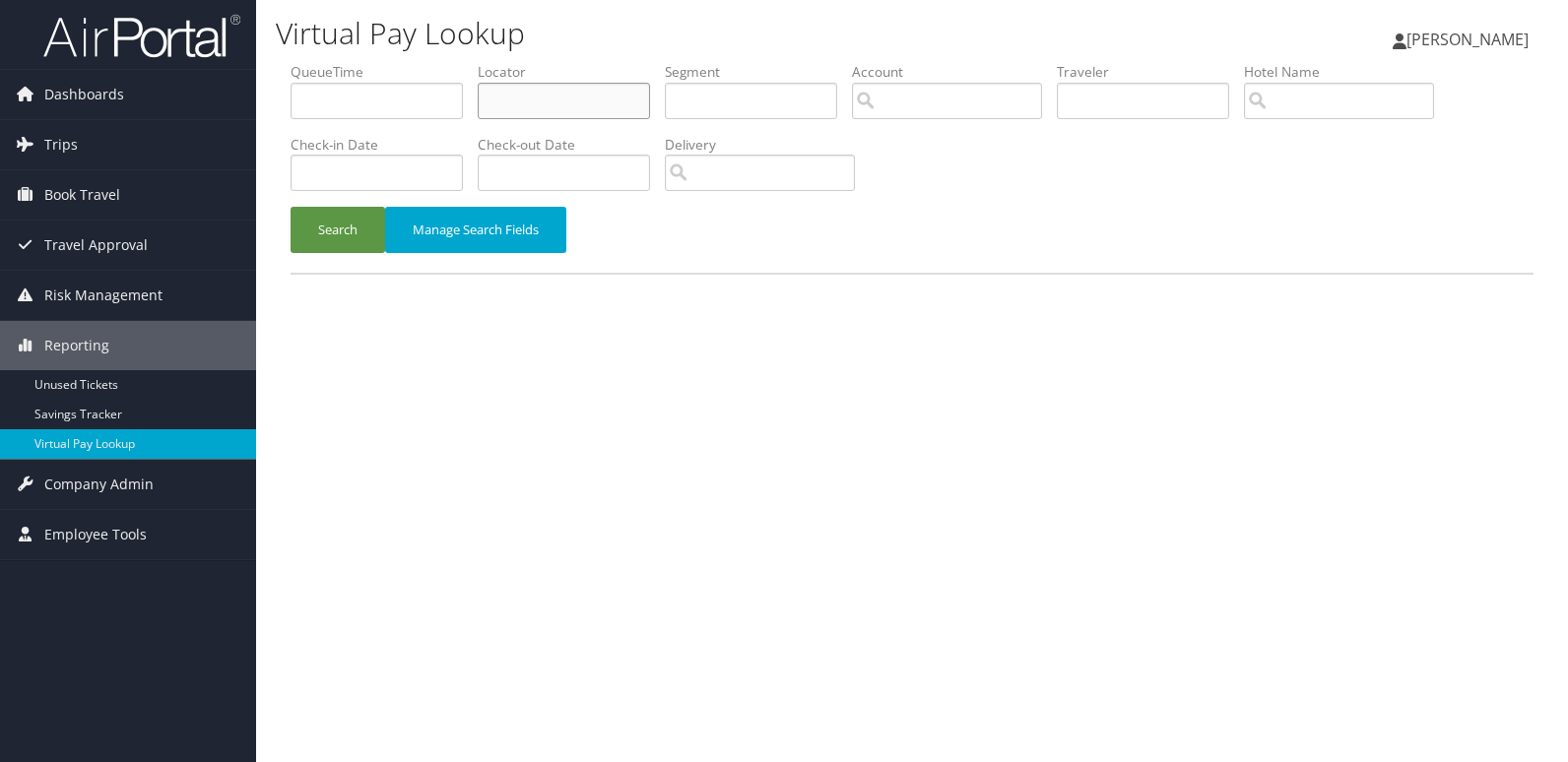
click at [546, 90] on input "text" at bounding box center [564, 101] width 173 height 37
paste input "QEKXRX"
type input "QEKXRX"
click at [353, 233] on button "Search" at bounding box center [338, 229] width 95 height 46
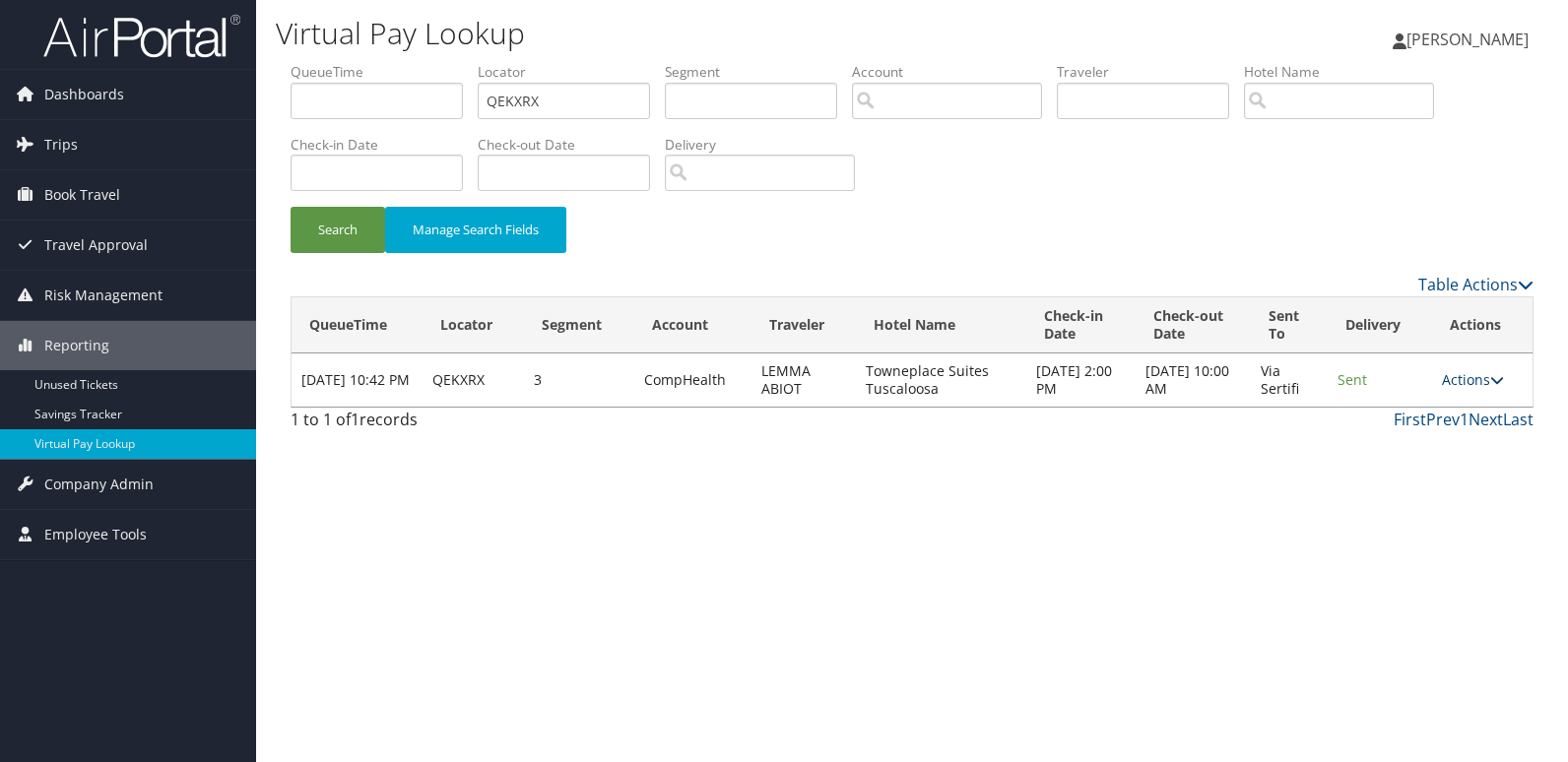
click at [1473, 386] on link "Actions" at bounding box center [1472, 379] width 62 height 19
click at [1400, 437] on icon at bounding box center [1393, 442] width 18 height 14
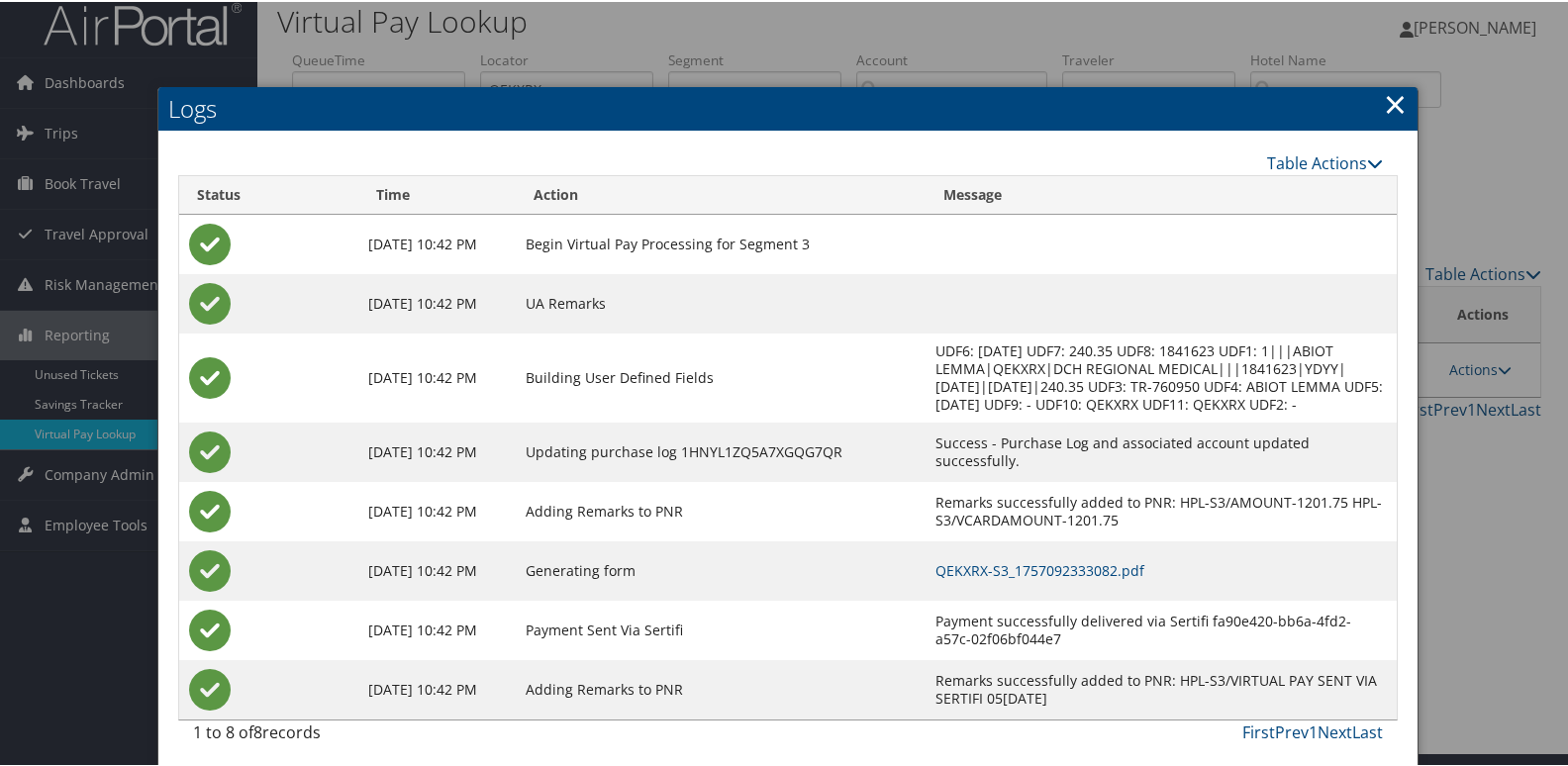
scroll to position [21, 0]
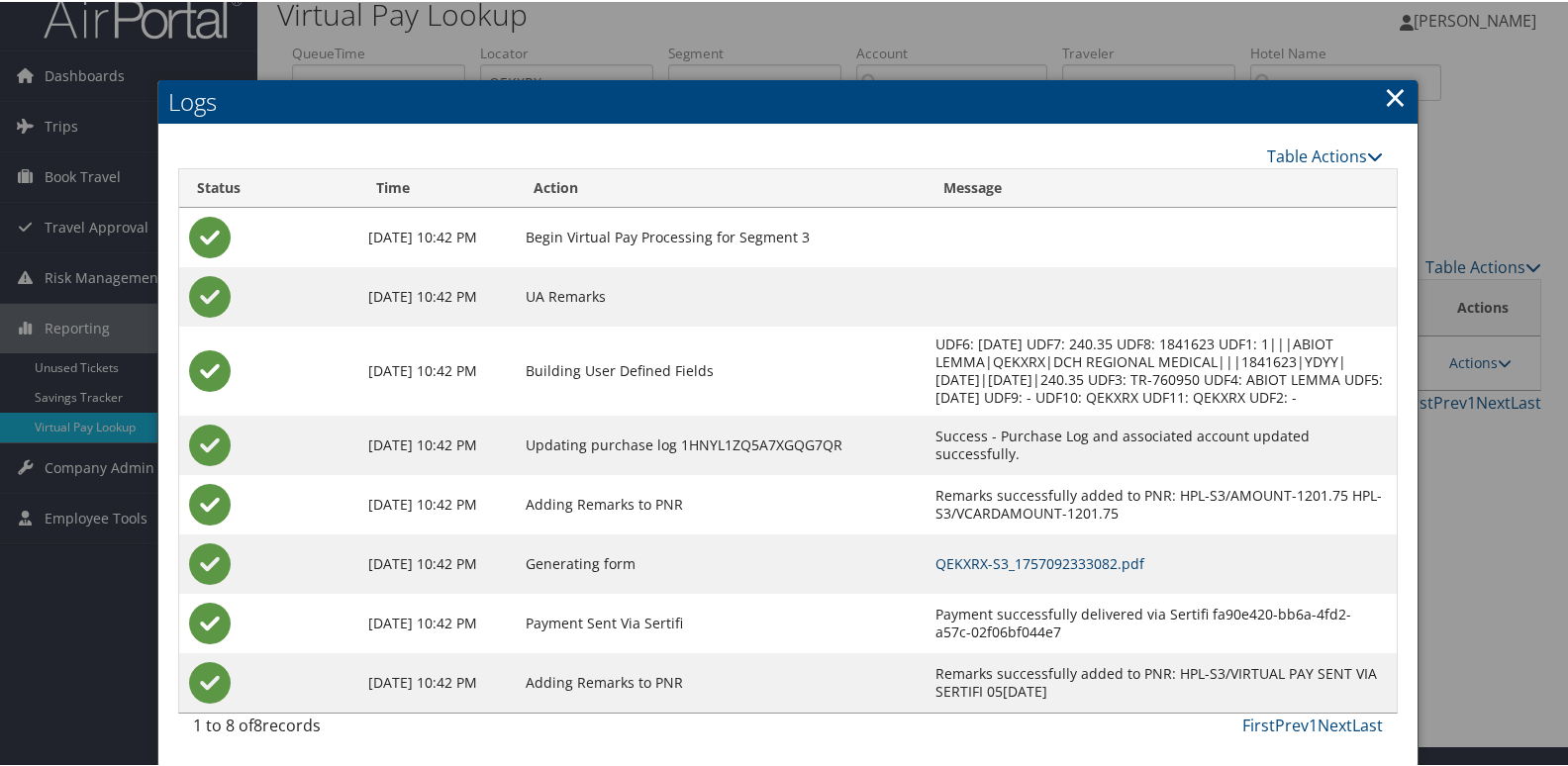
click at [1020, 565] on link "QEKXRX-S3_1757092333082.pdf" at bounding box center [1040, 562] width 208 height 19
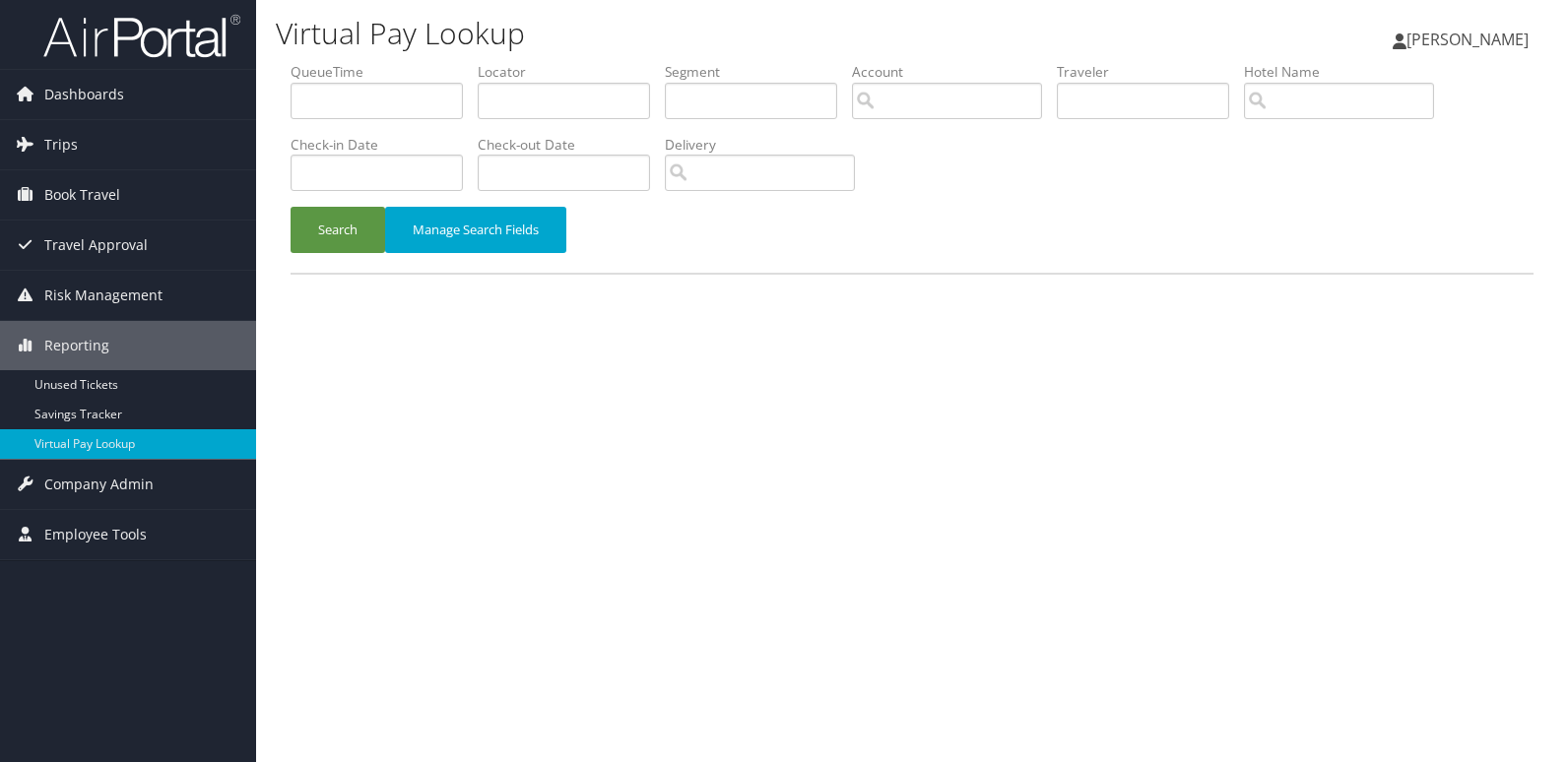
click at [529, 76] on label "Locator" at bounding box center [572, 72] width 188 height 20
click at [527, 81] on label "Locator" at bounding box center [572, 72] width 188 height 20
click at [510, 111] on input "text" at bounding box center [564, 101] width 173 height 37
paste input "SSKGNQ"
type input "SSKGNQ"
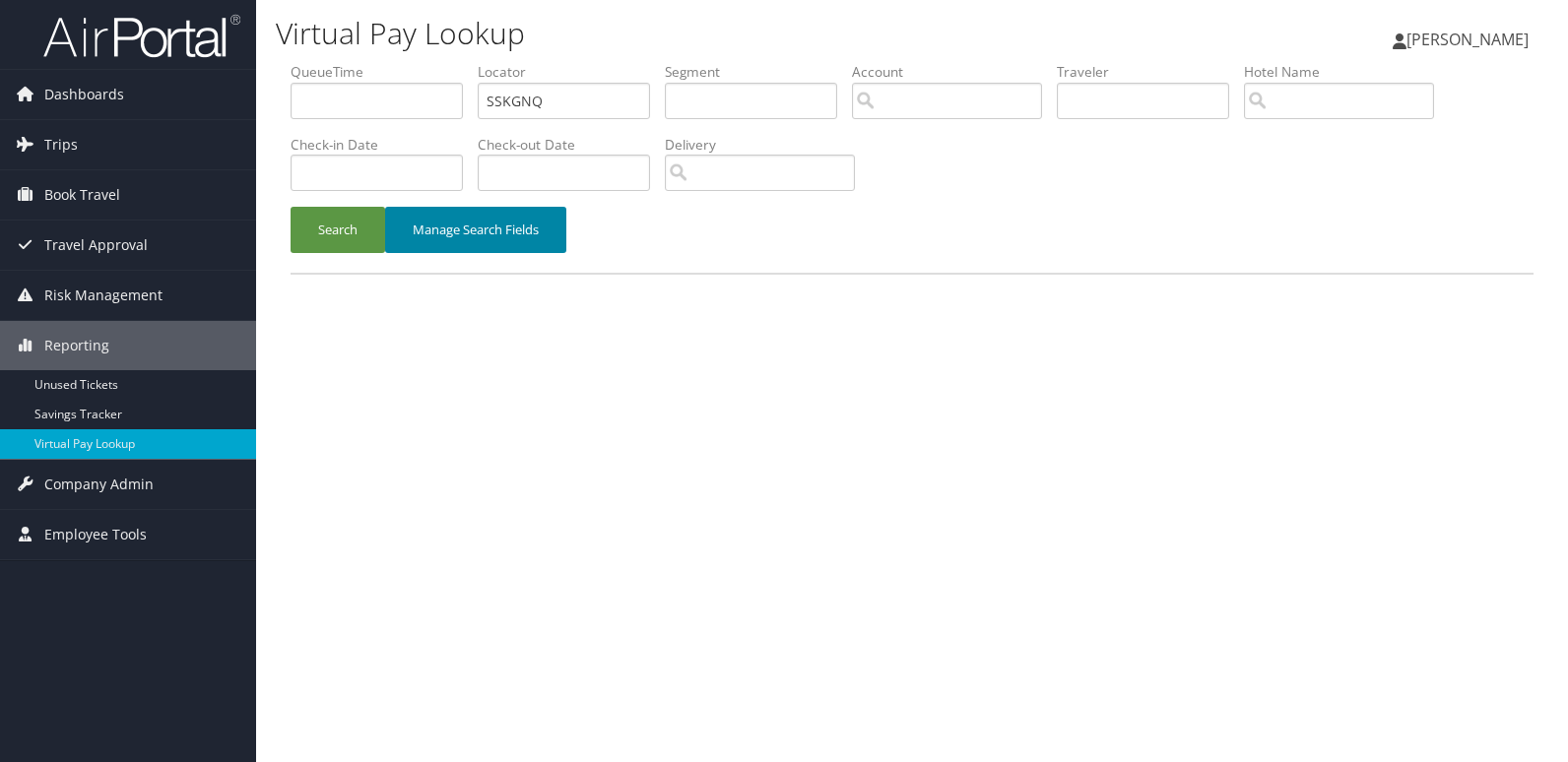
click at [389, 208] on button "Manage Search Fields" at bounding box center [476, 229] width 182 height 46
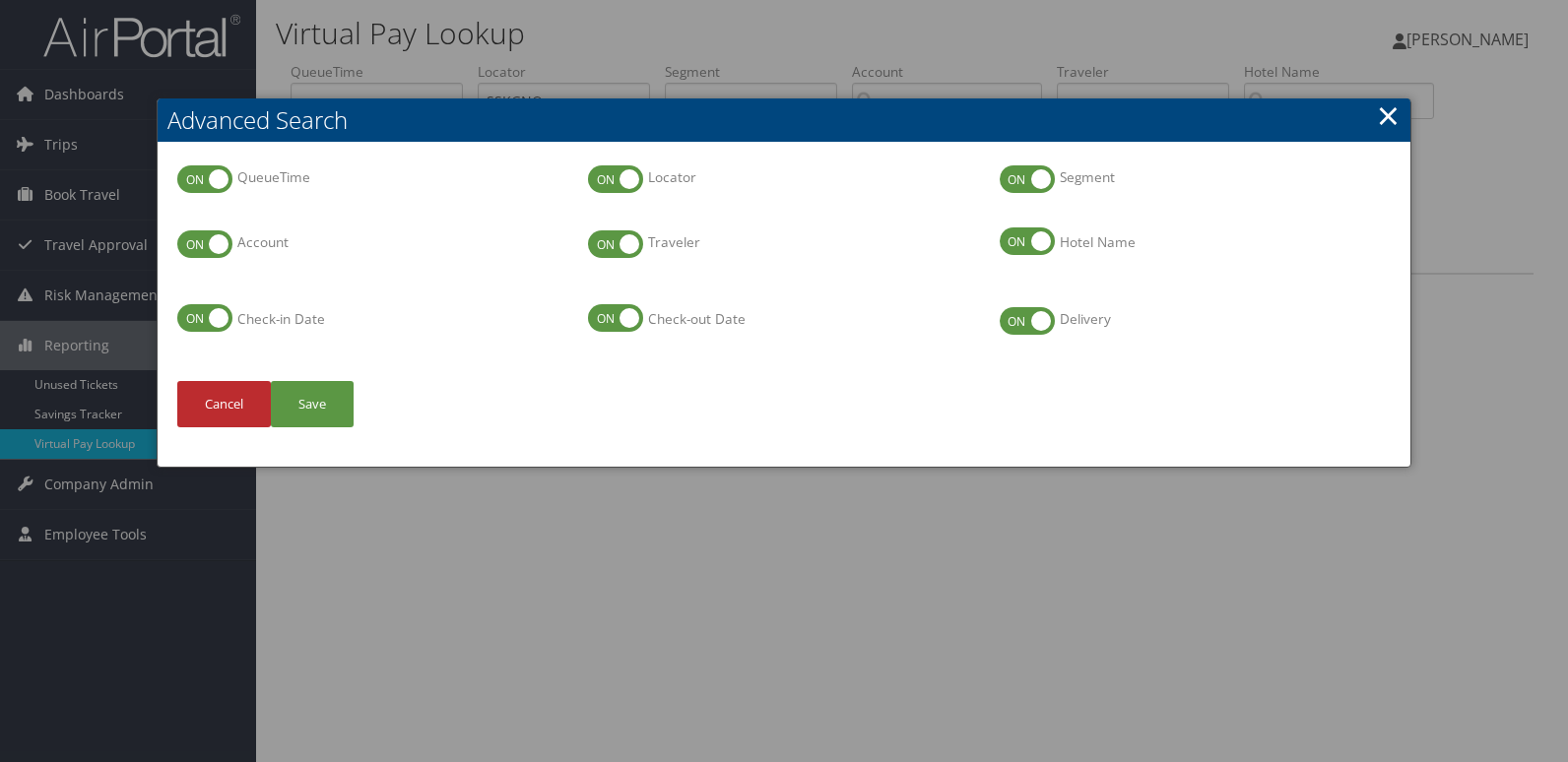
click at [1389, 119] on link "×" at bounding box center [1387, 115] width 23 height 39
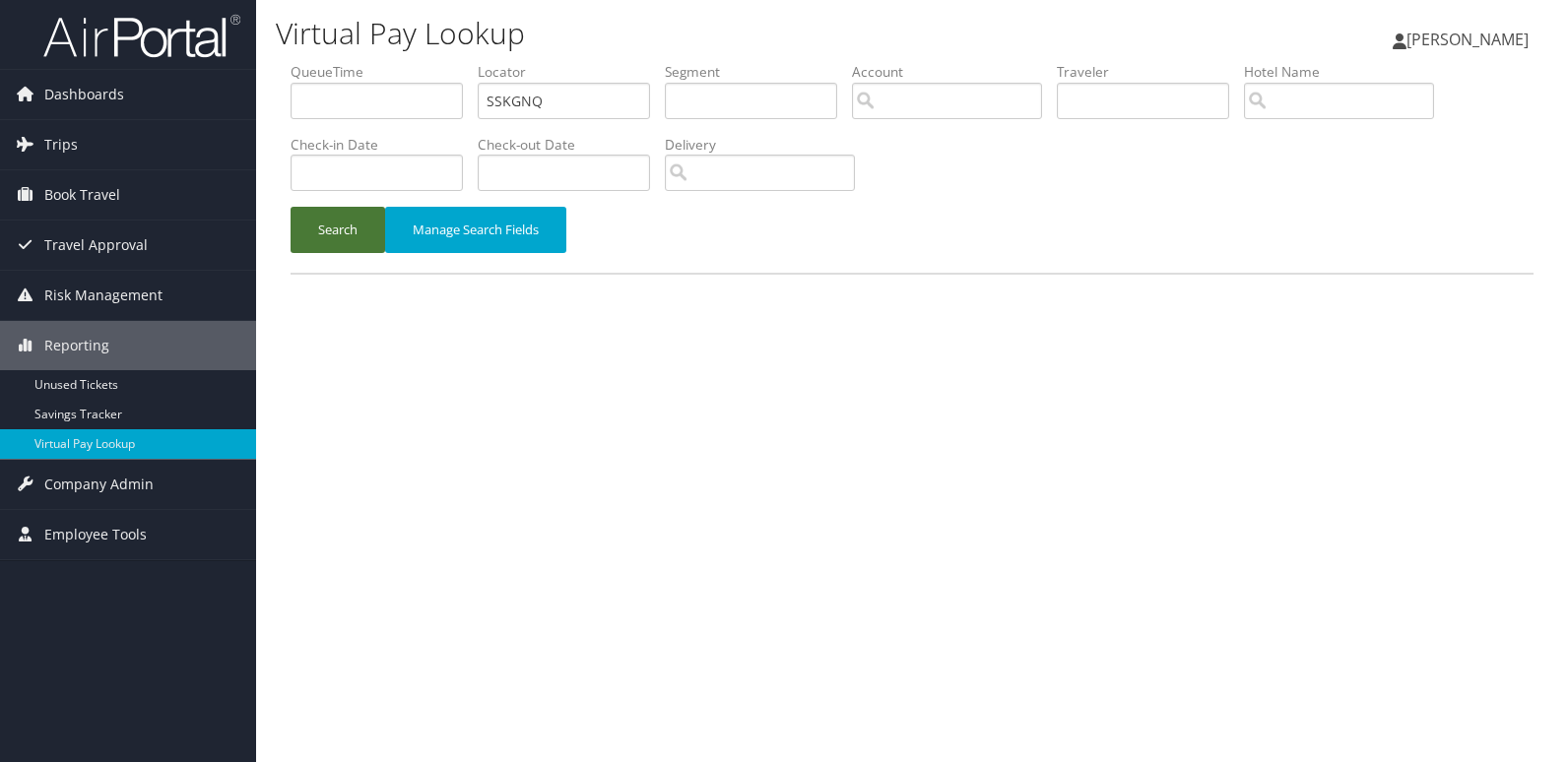
click at [356, 232] on button "Search" at bounding box center [338, 229] width 95 height 46
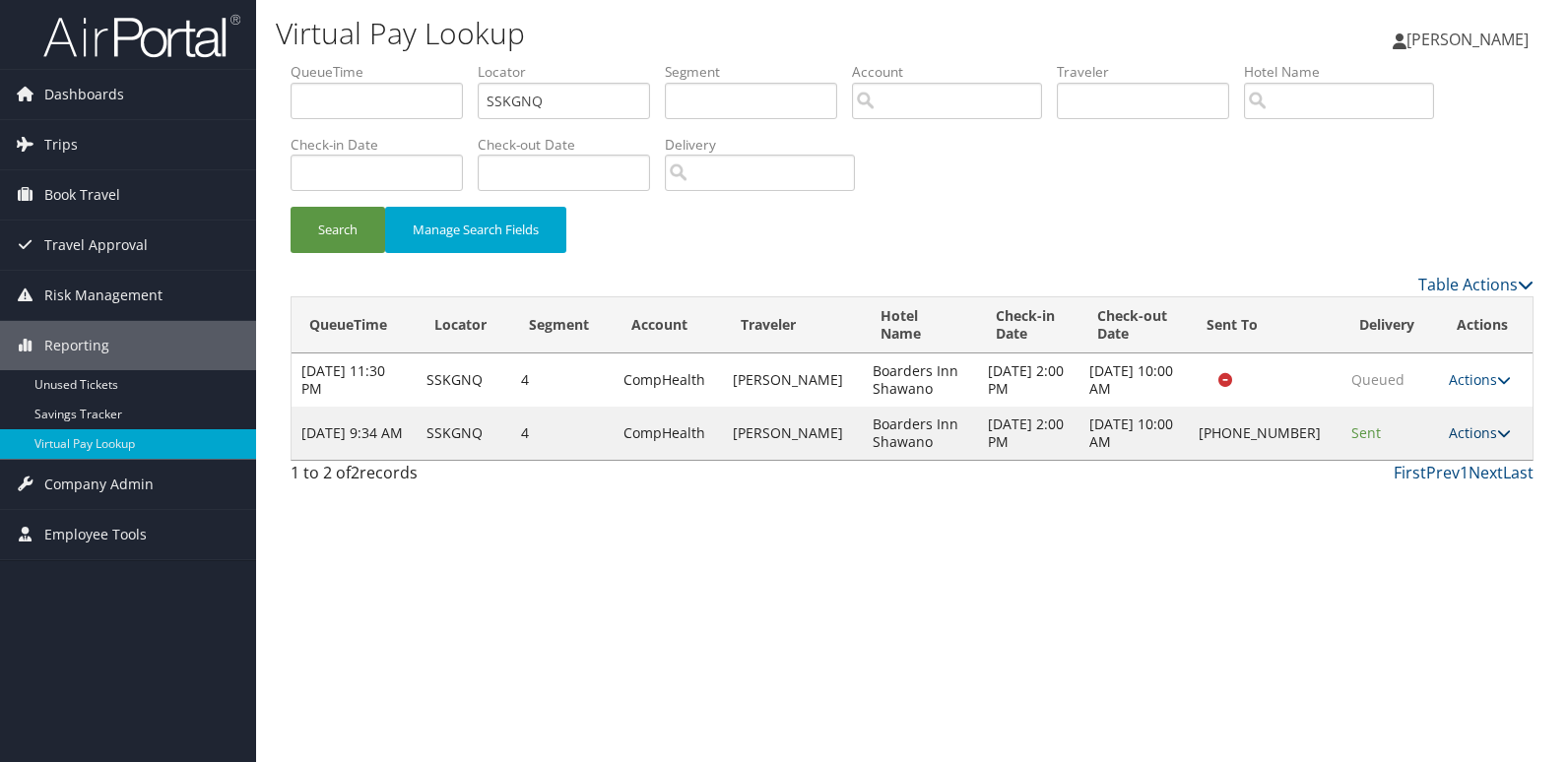
click at [1489, 437] on link "Actions" at bounding box center [1479, 432] width 62 height 19
click at [1414, 495] on link "Logs" at bounding box center [1413, 495] width 169 height 34
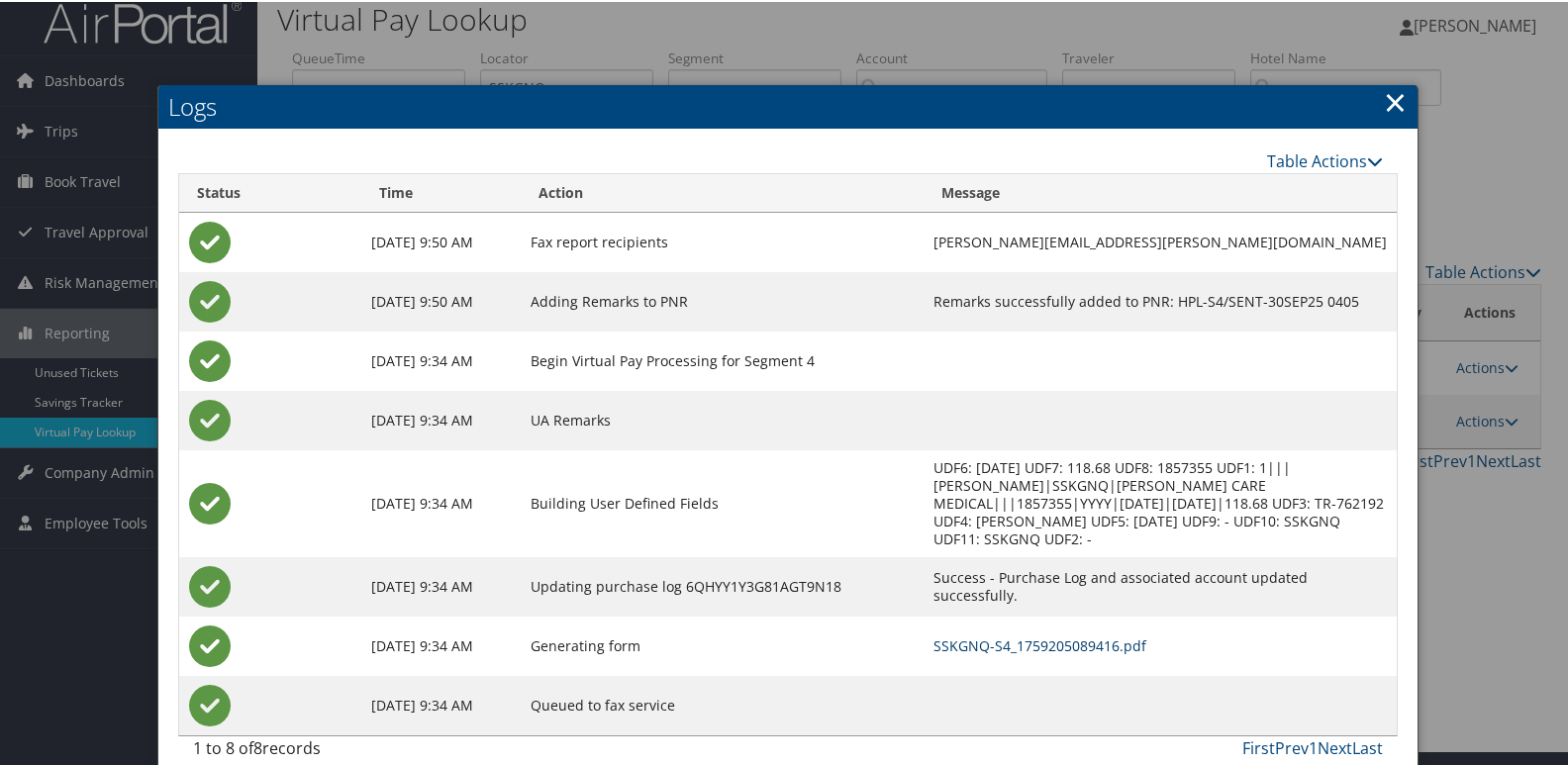
scroll to position [21, 0]
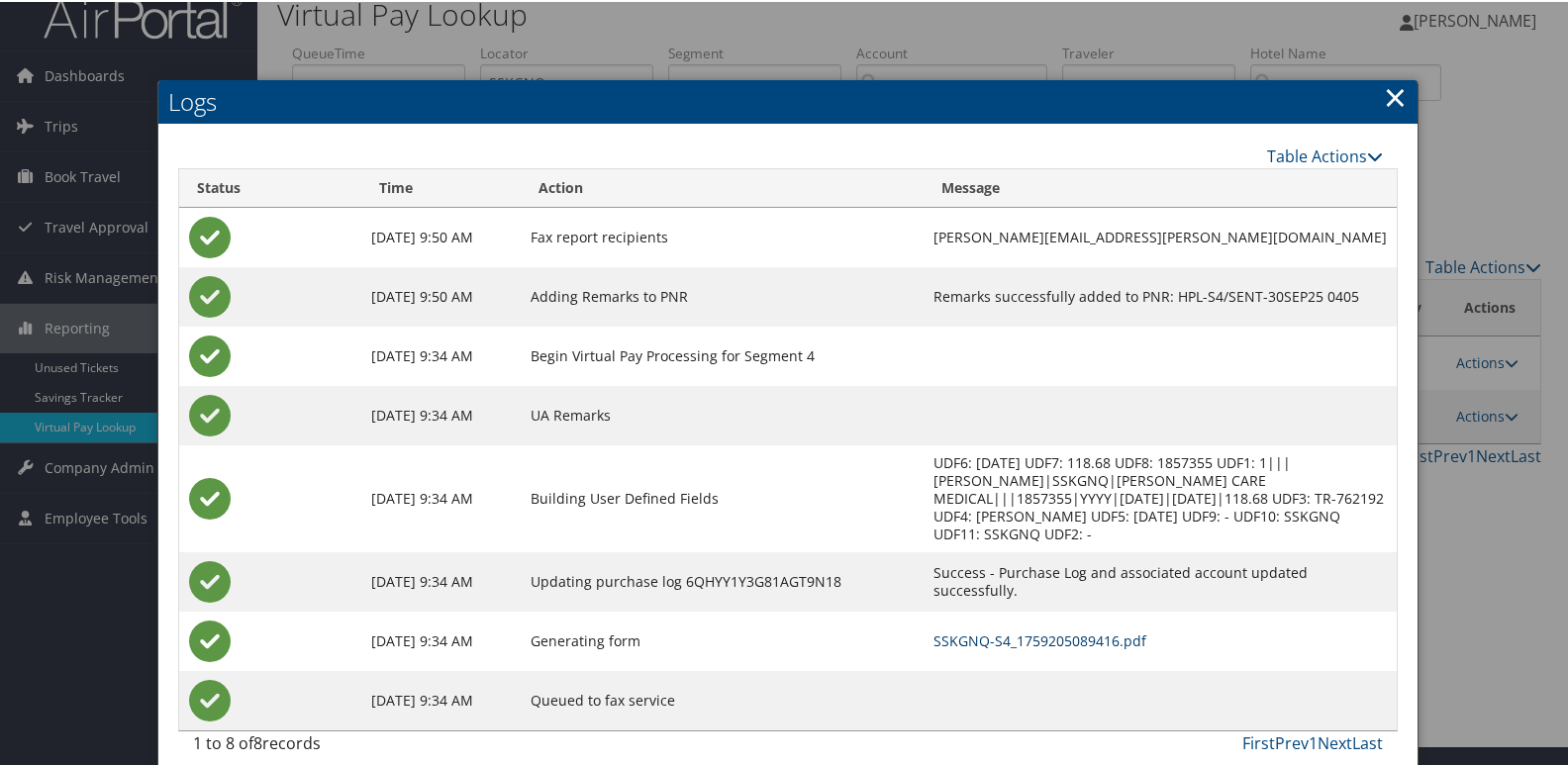
click at [991, 629] on link "SSKGNQ-S4_1759205089416.pdf" at bounding box center [1040, 638] width 212 height 19
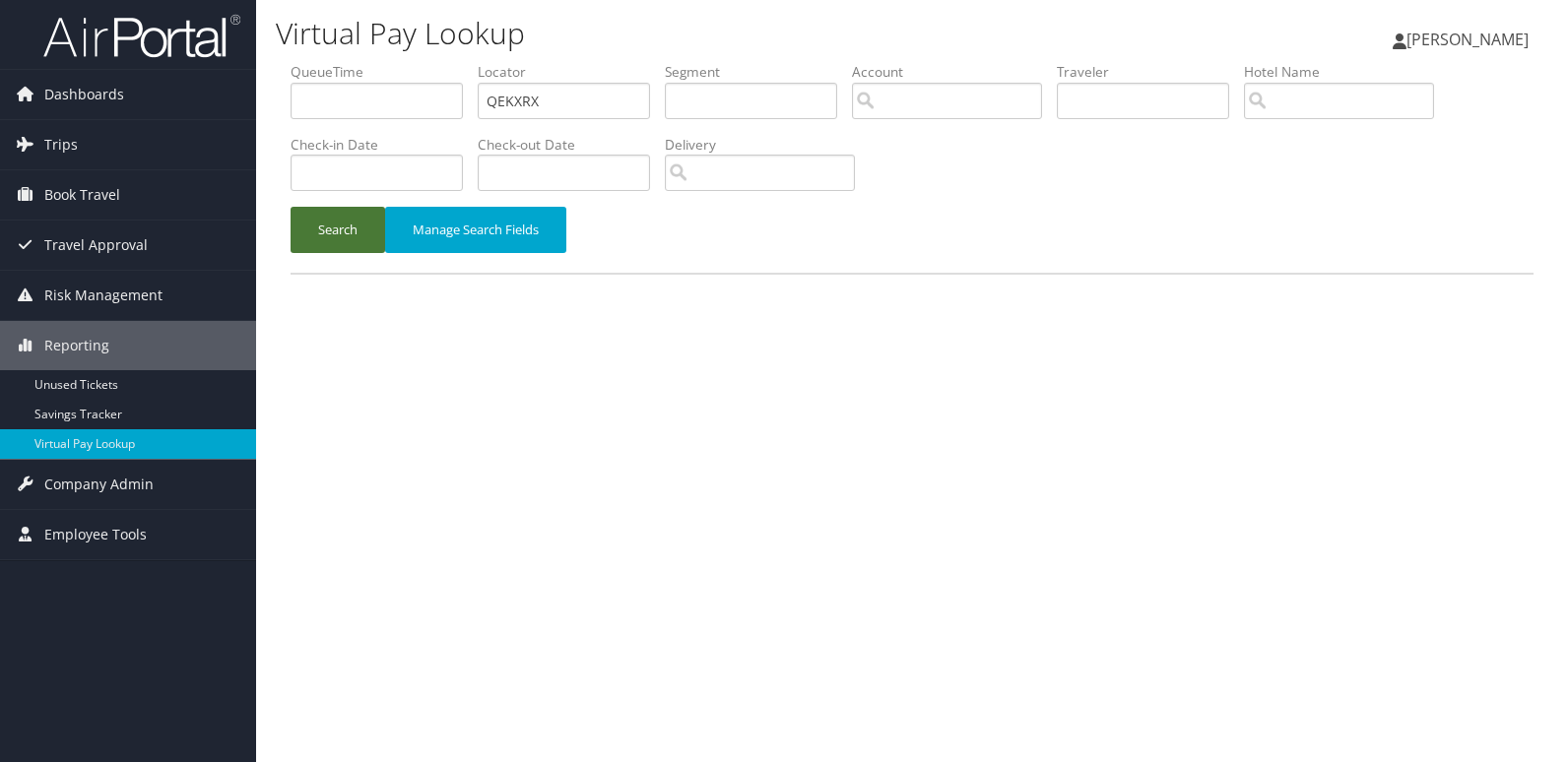
click at [319, 222] on button "Search" at bounding box center [338, 229] width 95 height 46
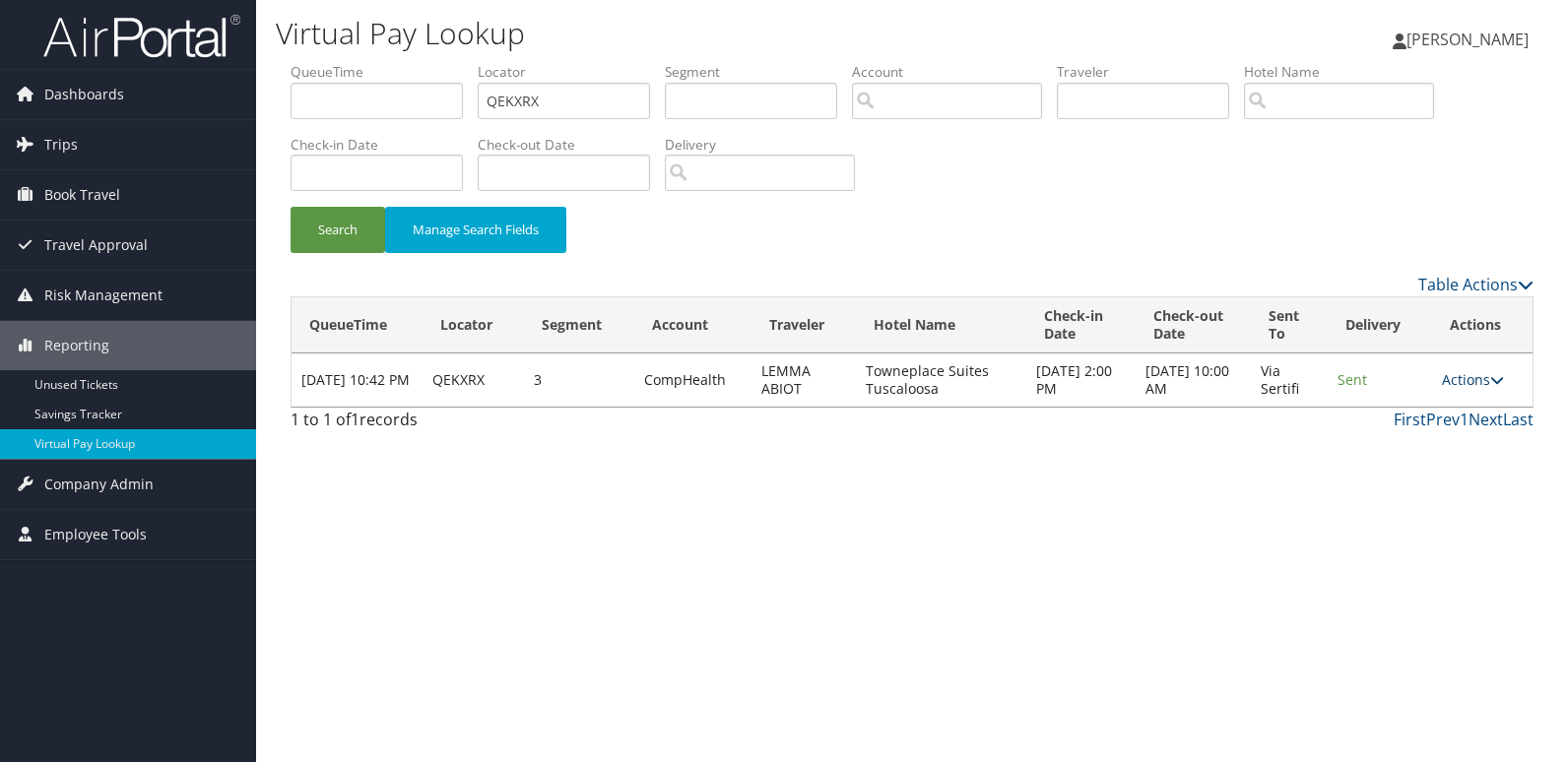
click at [1497, 376] on icon at bounding box center [1497, 380] width 14 height 14
click at [1424, 436] on link "Logs" at bounding box center [1439, 442] width 124 height 34
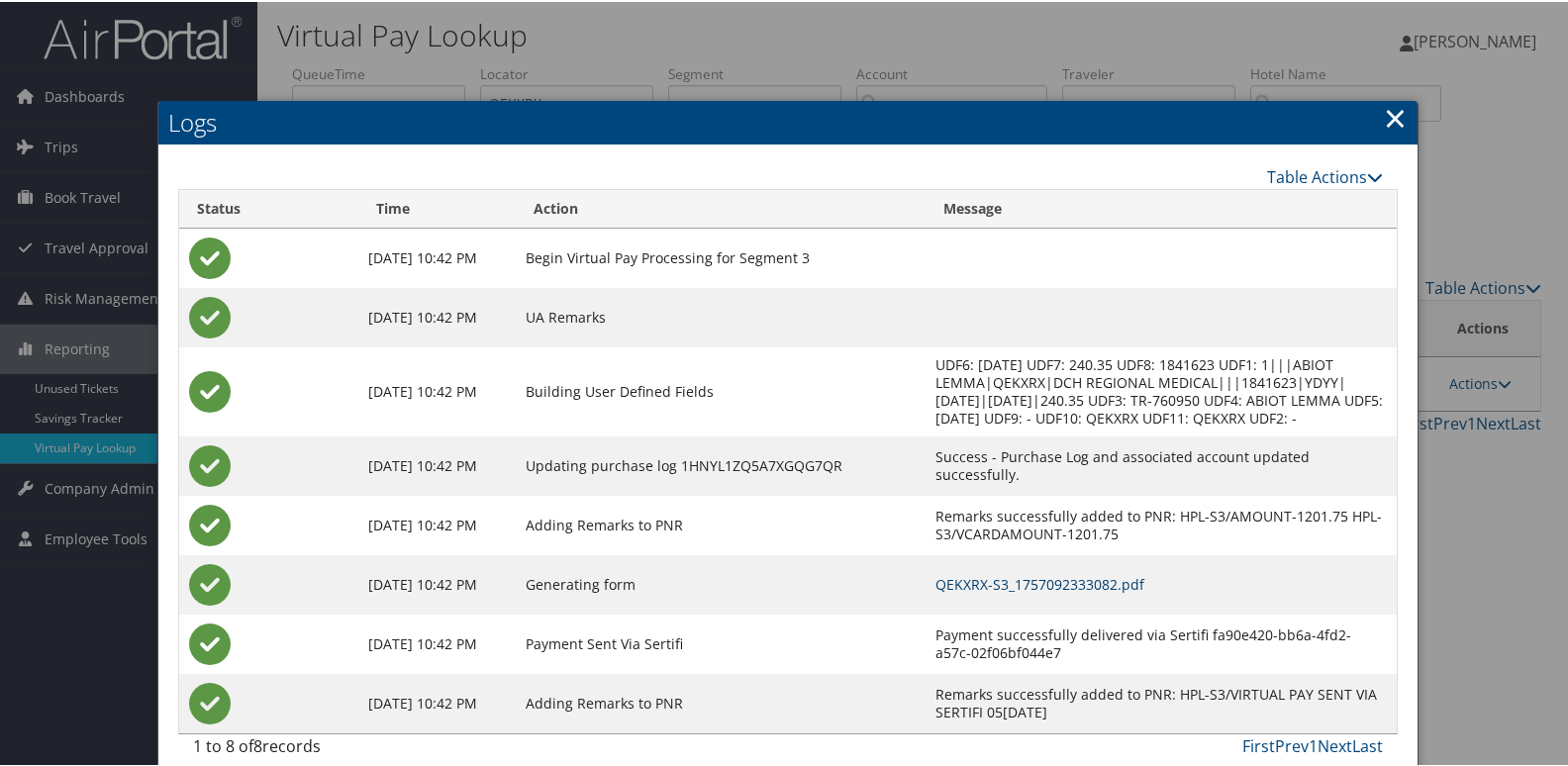
click at [993, 575] on link "QEKXRX-S3_1757092333082.pdf" at bounding box center [1040, 581] width 208 height 19
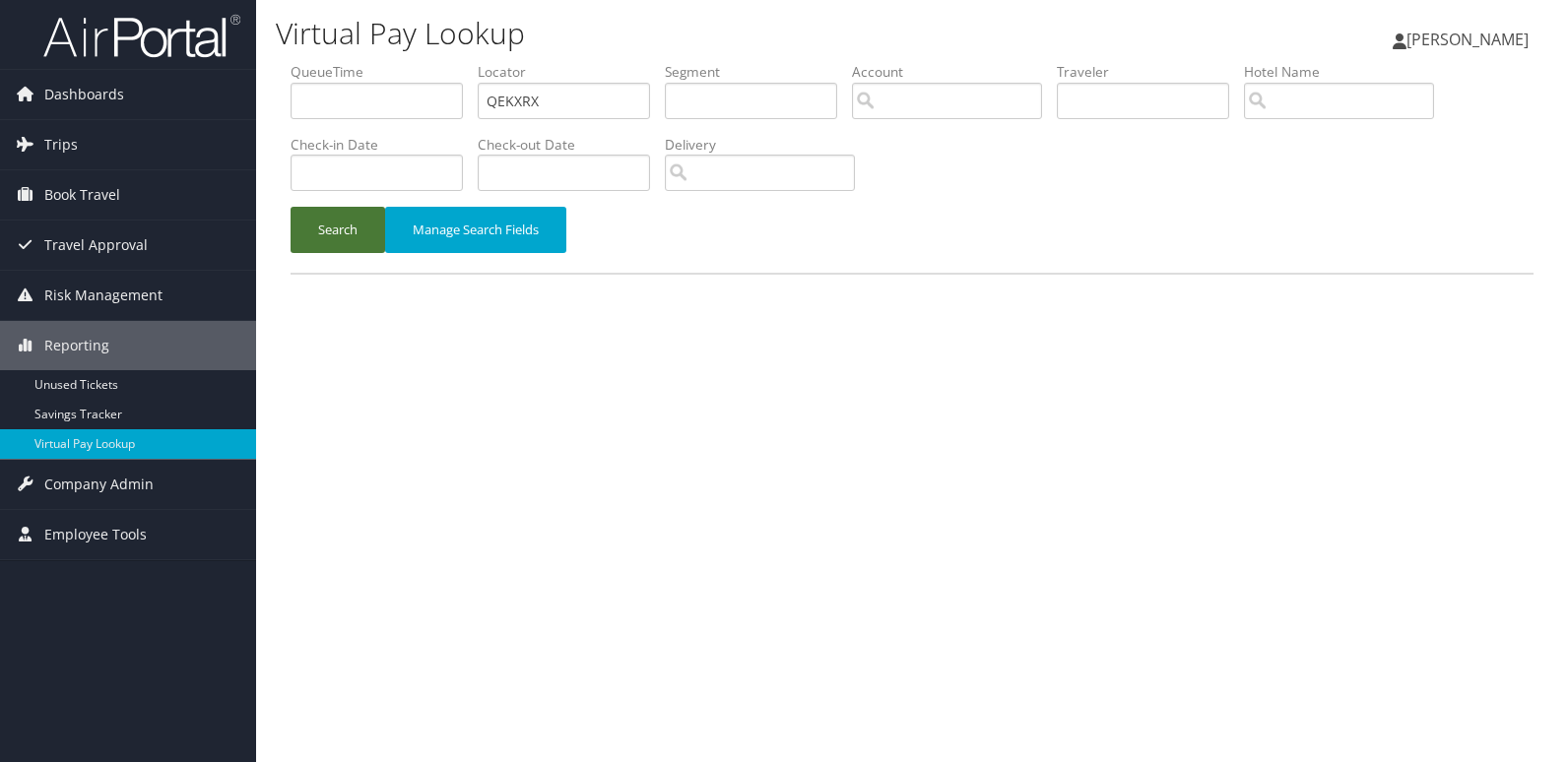
click at [319, 243] on button "Search" at bounding box center [338, 229] width 95 height 46
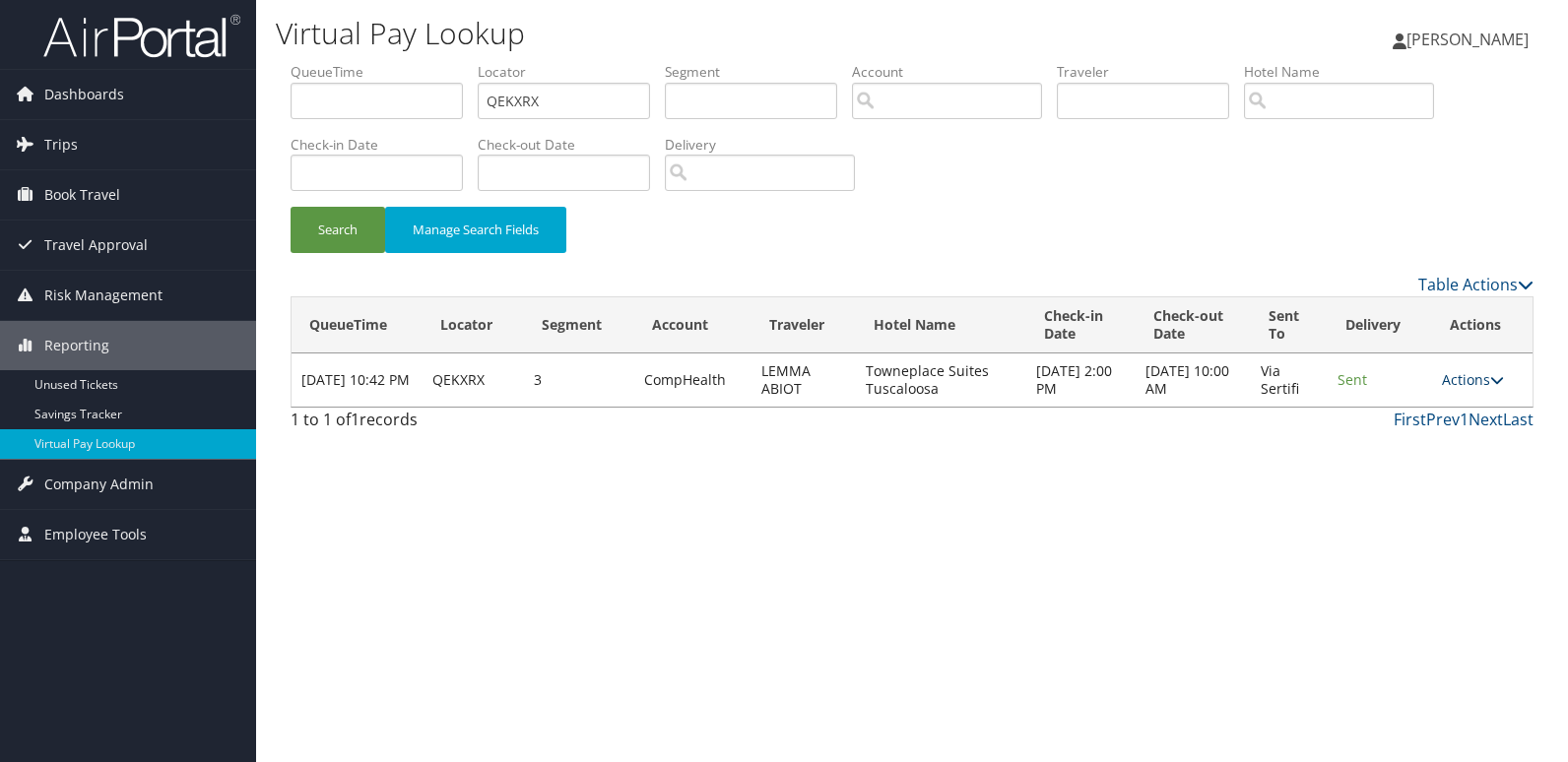
click at [1467, 376] on link "Actions" at bounding box center [1472, 379] width 62 height 19
click at [1428, 409] on link "Resend" at bounding box center [1439, 409] width 124 height 34
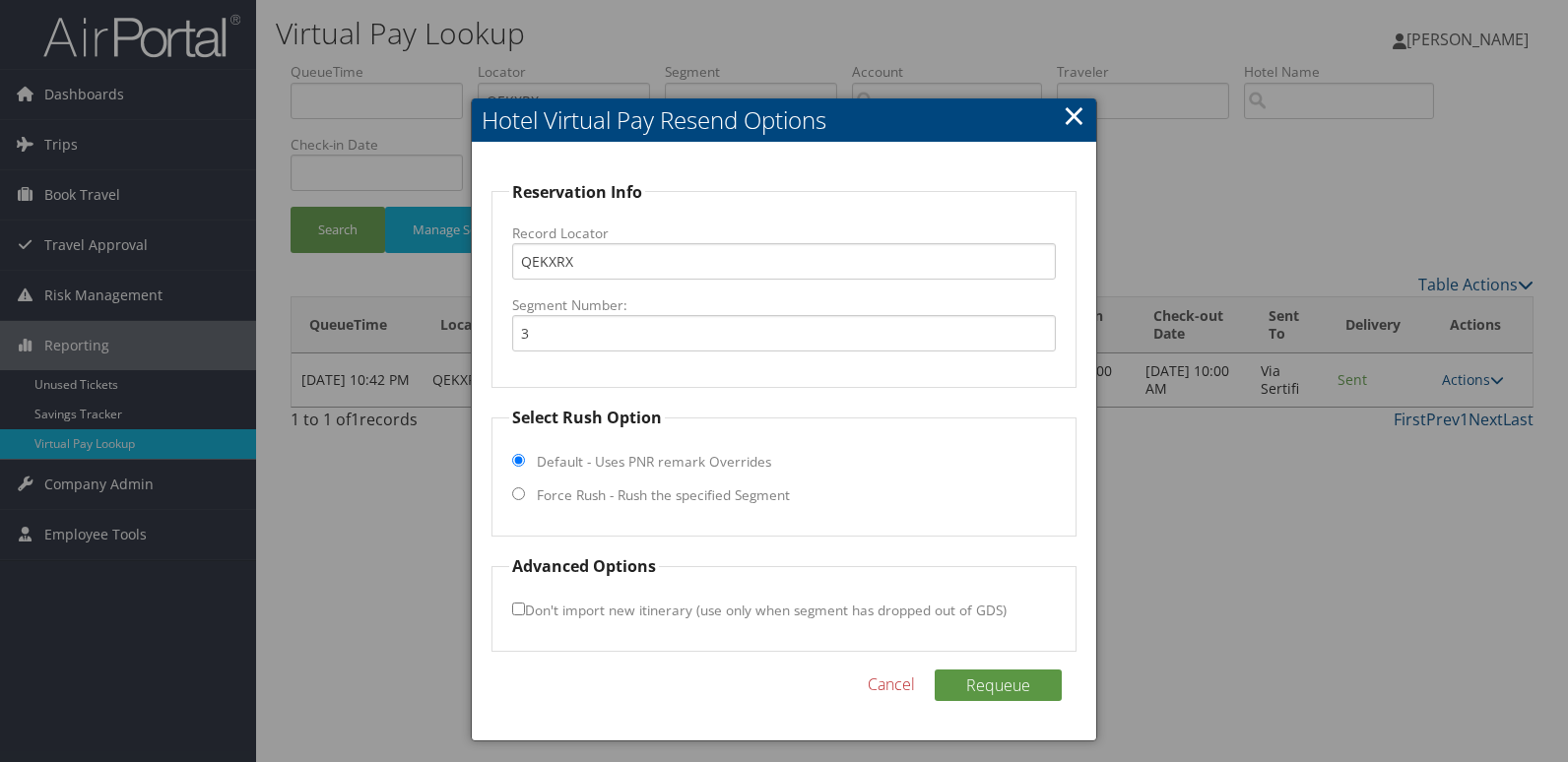
click at [592, 496] on label "Force Rush - Rush the specified Segment" at bounding box center [664, 495] width 253 height 20
click at [525, 496] on input "Force Rush - Rush the specified Segment" at bounding box center [518, 494] width 13 height 13
radio input "true"
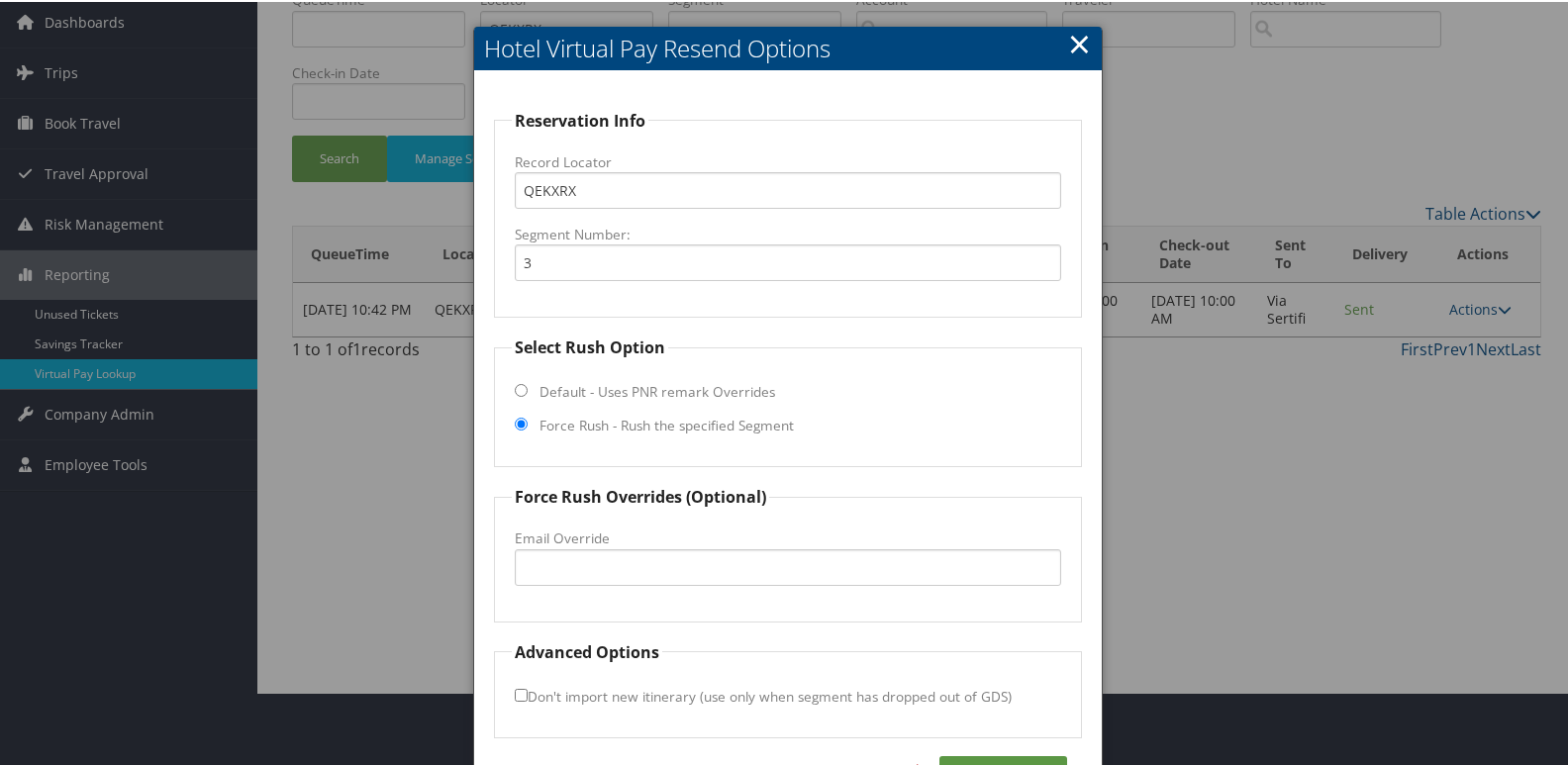
scroll to position [135, 0]
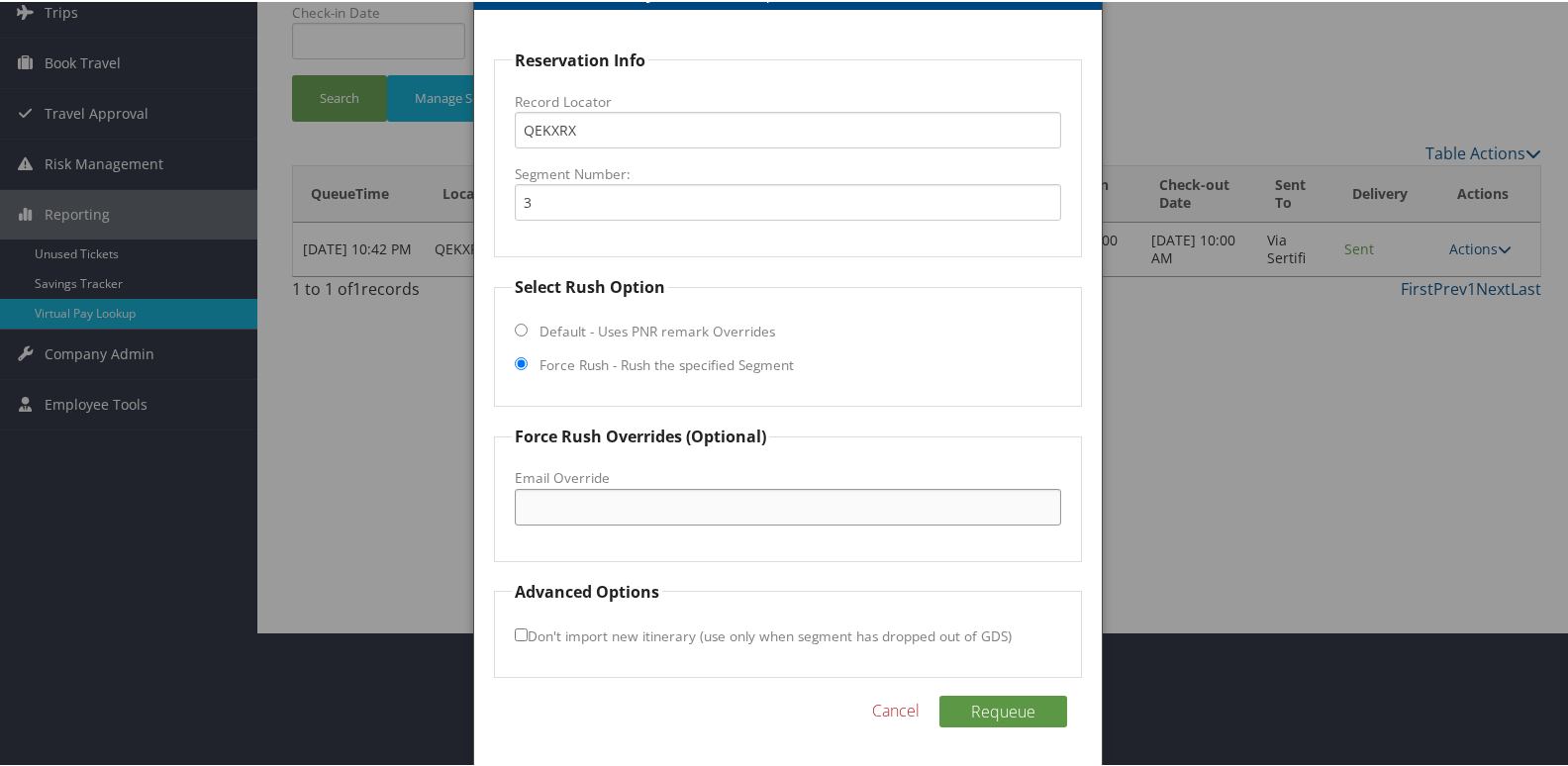
click at [597, 507] on input "Email Override" at bounding box center [789, 505] width 548 height 37
click at [604, 505] on input "Email Override" at bounding box center [789, 505] width 548 height 37
click at [619, 505] on input "guestrelations.cl" at bounding box center [789, 505] width 548 height 37
type input "guestrelations.tclts@vhghotels.com"
click at [518, 634] on input "Don't import new itinerary (use only when segment has dropped out of GDS)" at bounding box center [521, 632] width 13 height 13
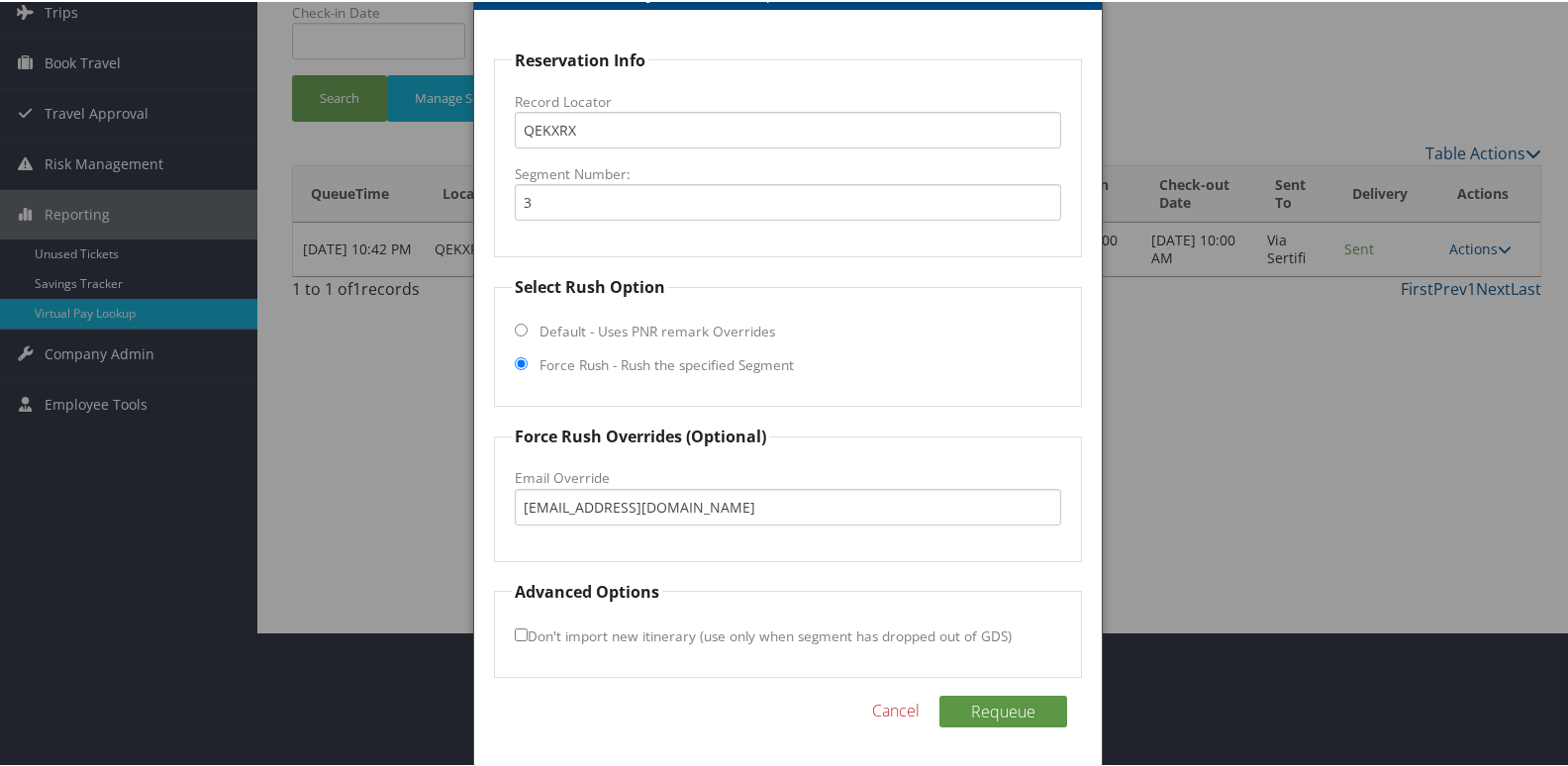
checkbox input "true"
click at [1002, 715] on button "Requeue" at bounding box center [1003, 709] width 128 height 32
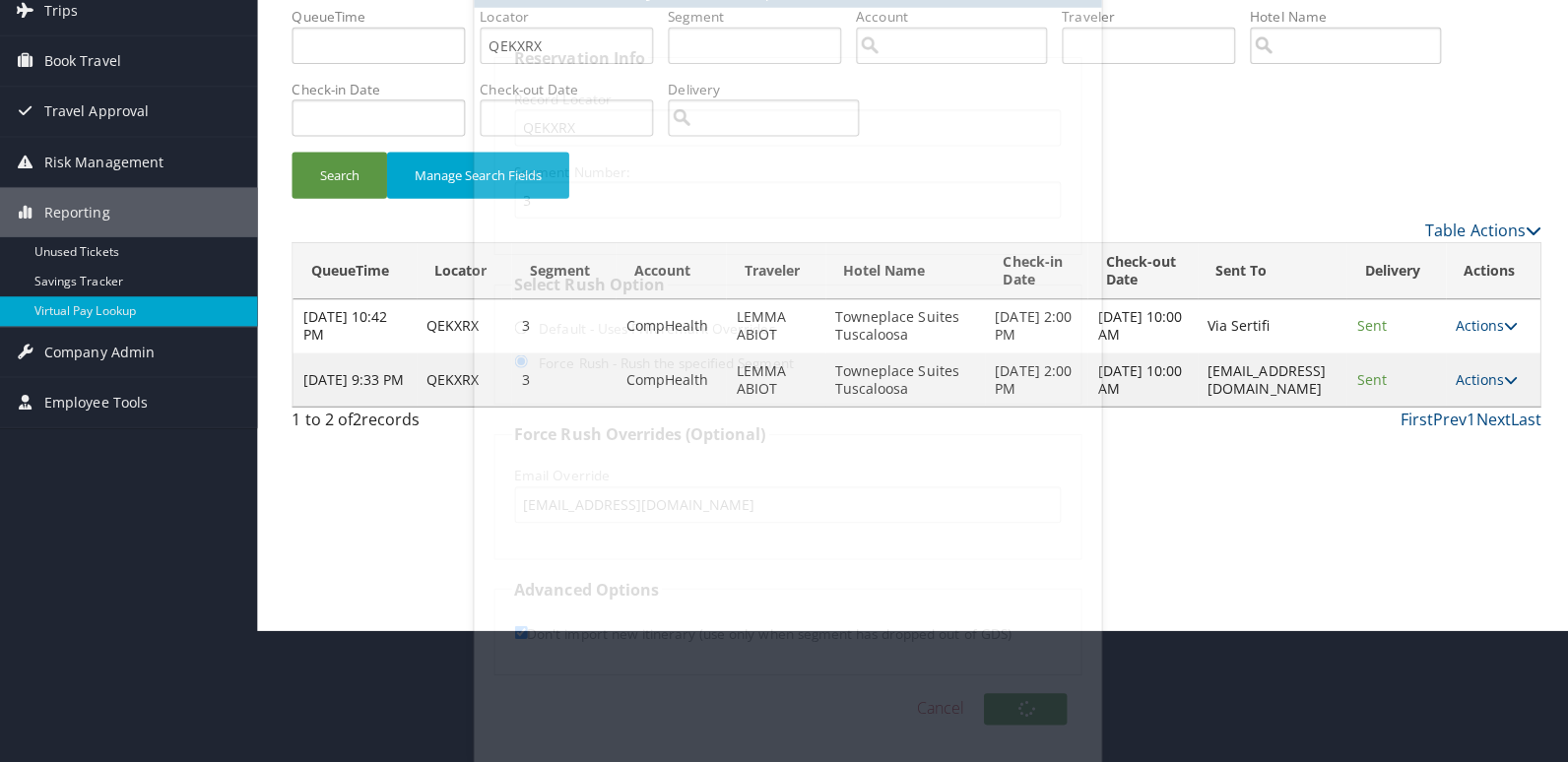
scroll to position [0, 0]
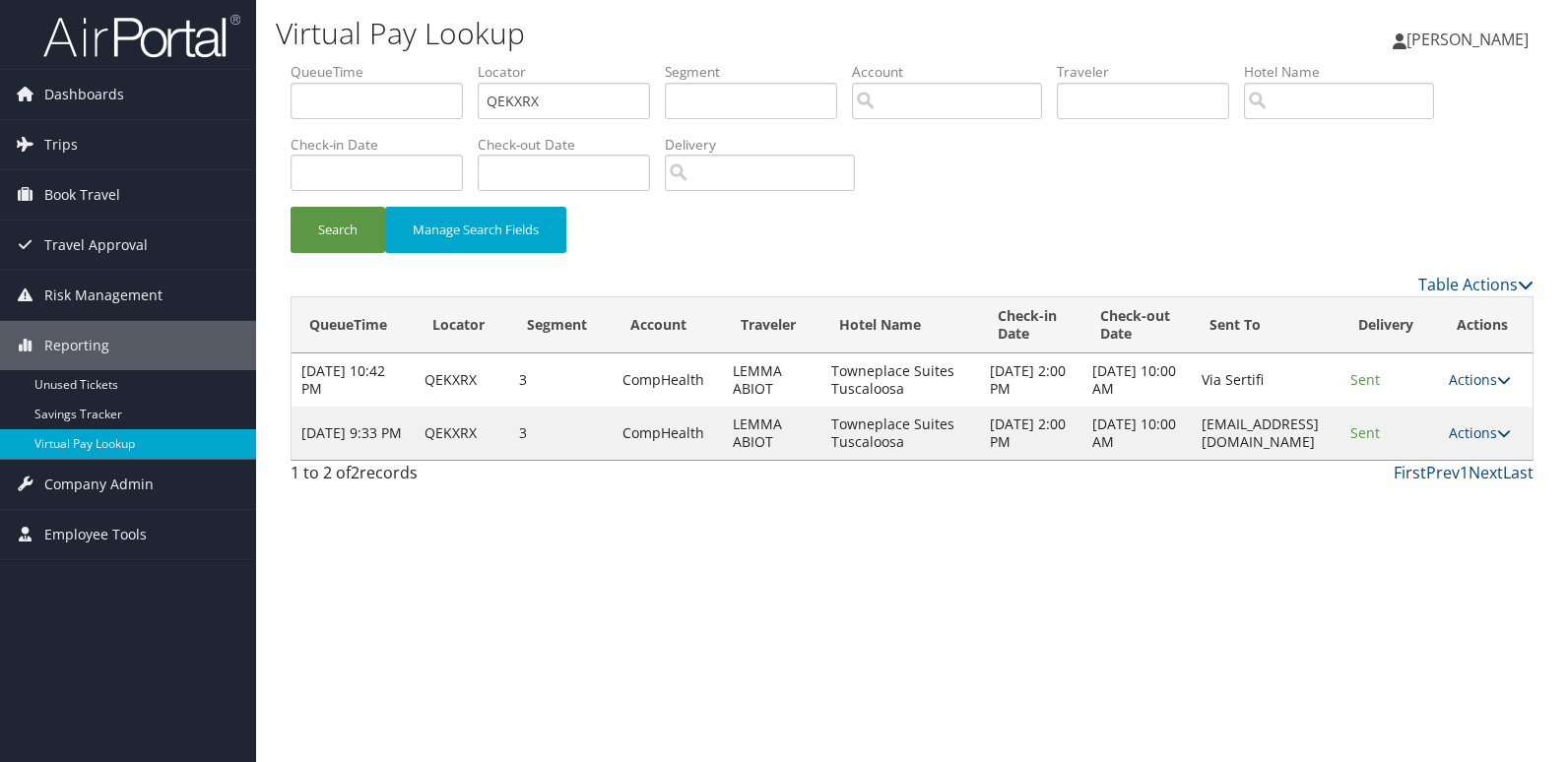
drag, startPoint x: 1116, startPoint y: 463, endPoint x: 1346, endPoint y: 463, distance: 230.0
click at [1340, 460] on td "guestrelations.tclts@vhghotels.com" at bounding box center [1266, 433] width 149 height 53
copy td "guestrelations.tclts@vhghotels.com"
click at [1468, 442] on link "Actions" at bounding box center [1479, 432] width 62 height 19
click at [1429, 514] on link "Logs" at bounding box center [1451, 522] width 124 height 34
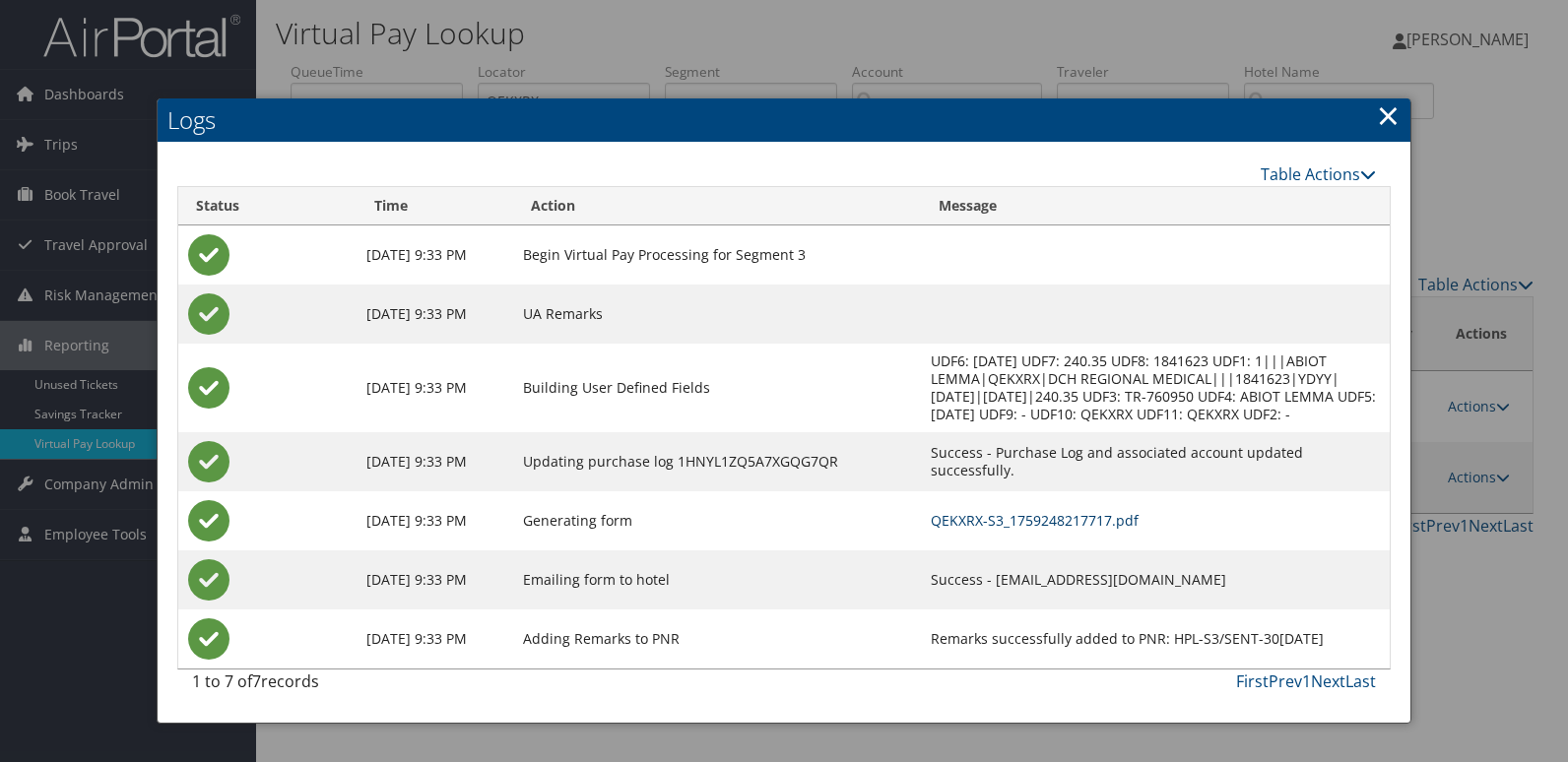
click at [969, 523] on link "QEKXRX-S3_1759248217717.pdf" at bounding box center [1035, 520] width 207 height 19
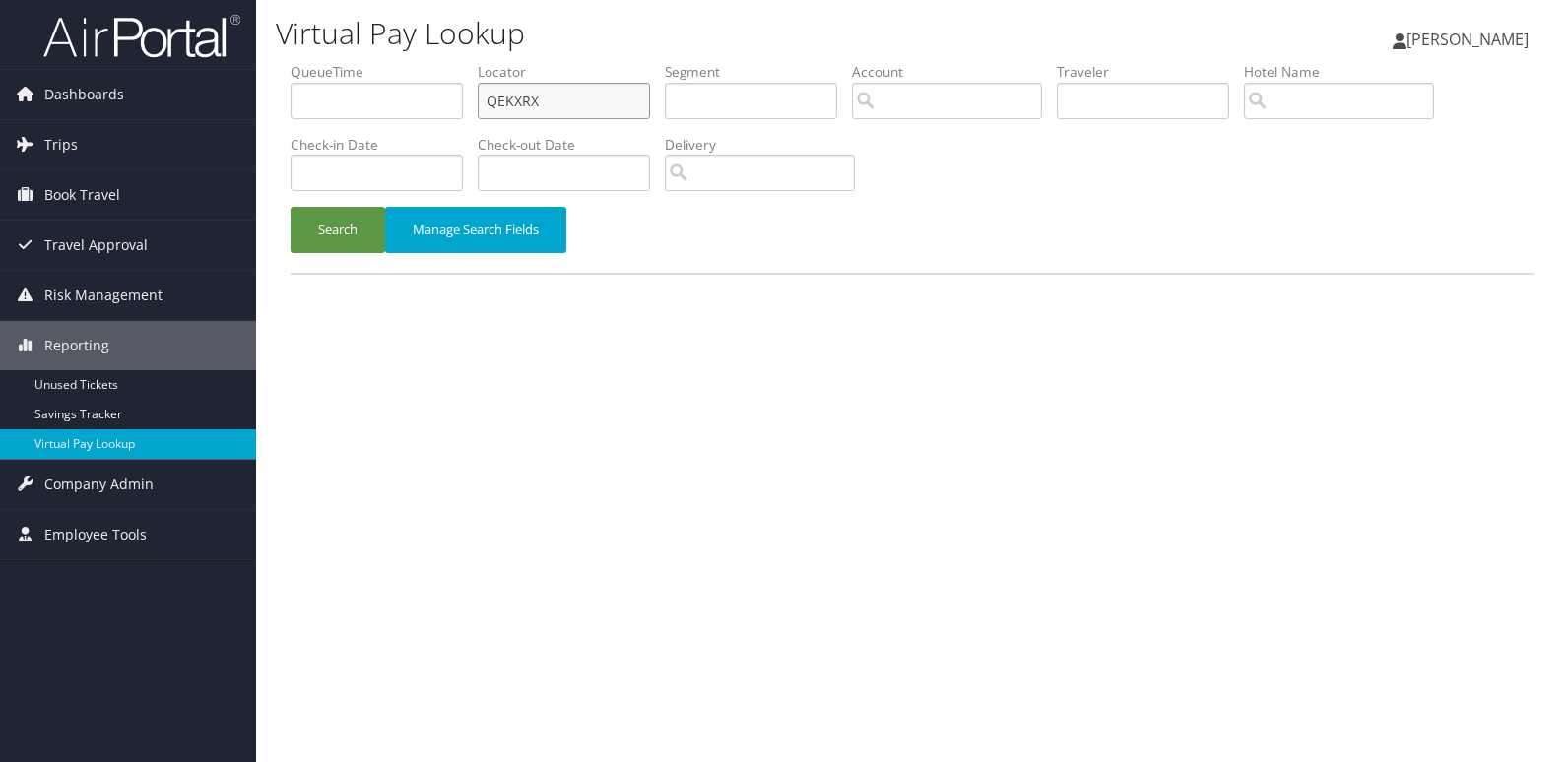
drag, startPoint x: 581, startPoint y: 101, endPoint x: 335, endPoint y: 132, distance: 247.9
click at [380, 62] on ul "QueueTime Locator QEKXRX Segment Account Traveler Hotel Name Check-in Date Chec…" at bounding box center [911, 62] width 1243 height 0
paste input "GMKSII"
type input "GMKSII"
click at [333, 239] on button "Search" at bounding box center [338, 229] width 95 height 46
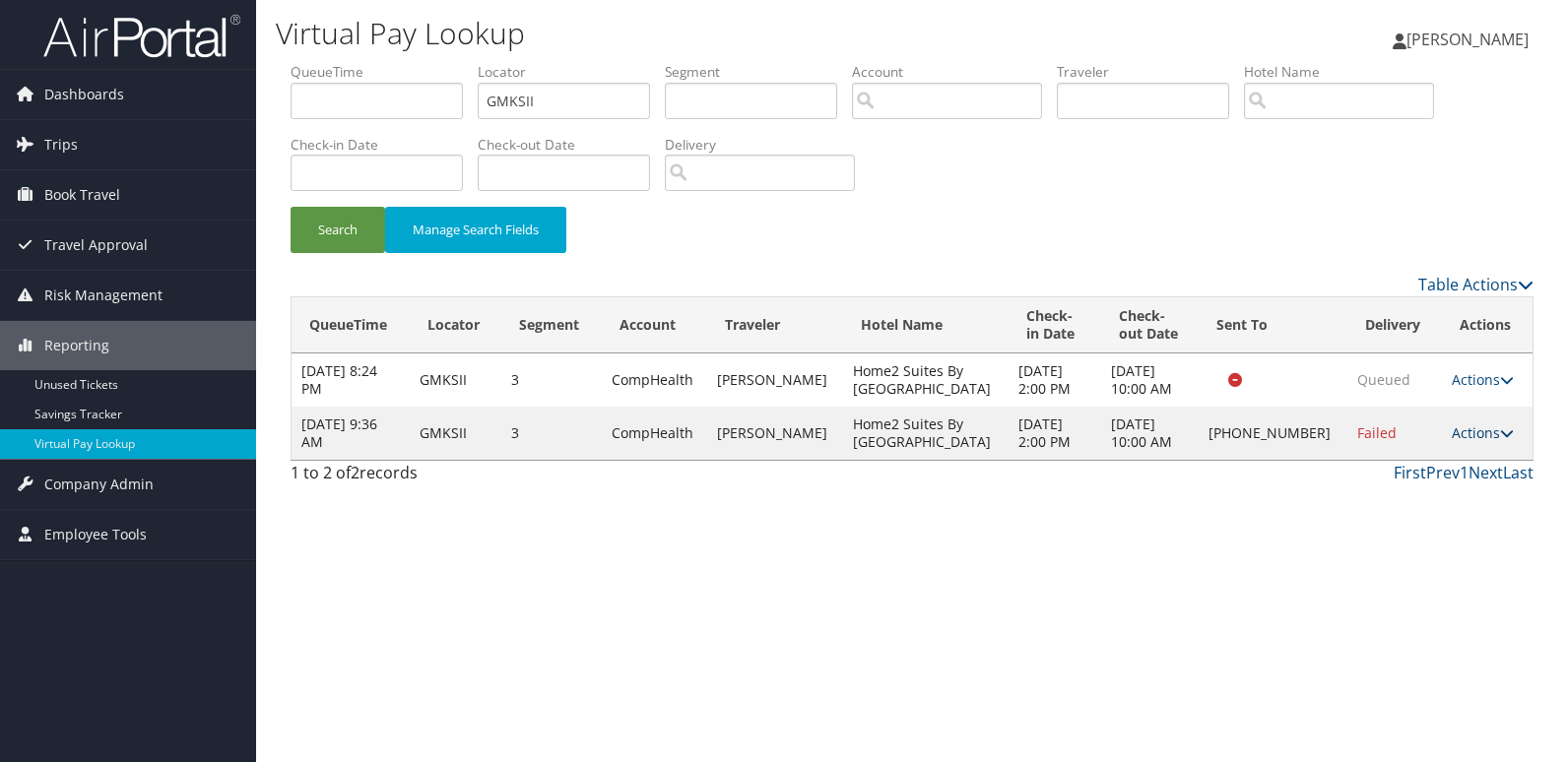
click at [1476, 433] on link "Actions" at bounding box center [1482, 432] width 62 height 19
click at [1415, 504] on link "Logs" at bounding box center [1415, 495] width 169 height 34
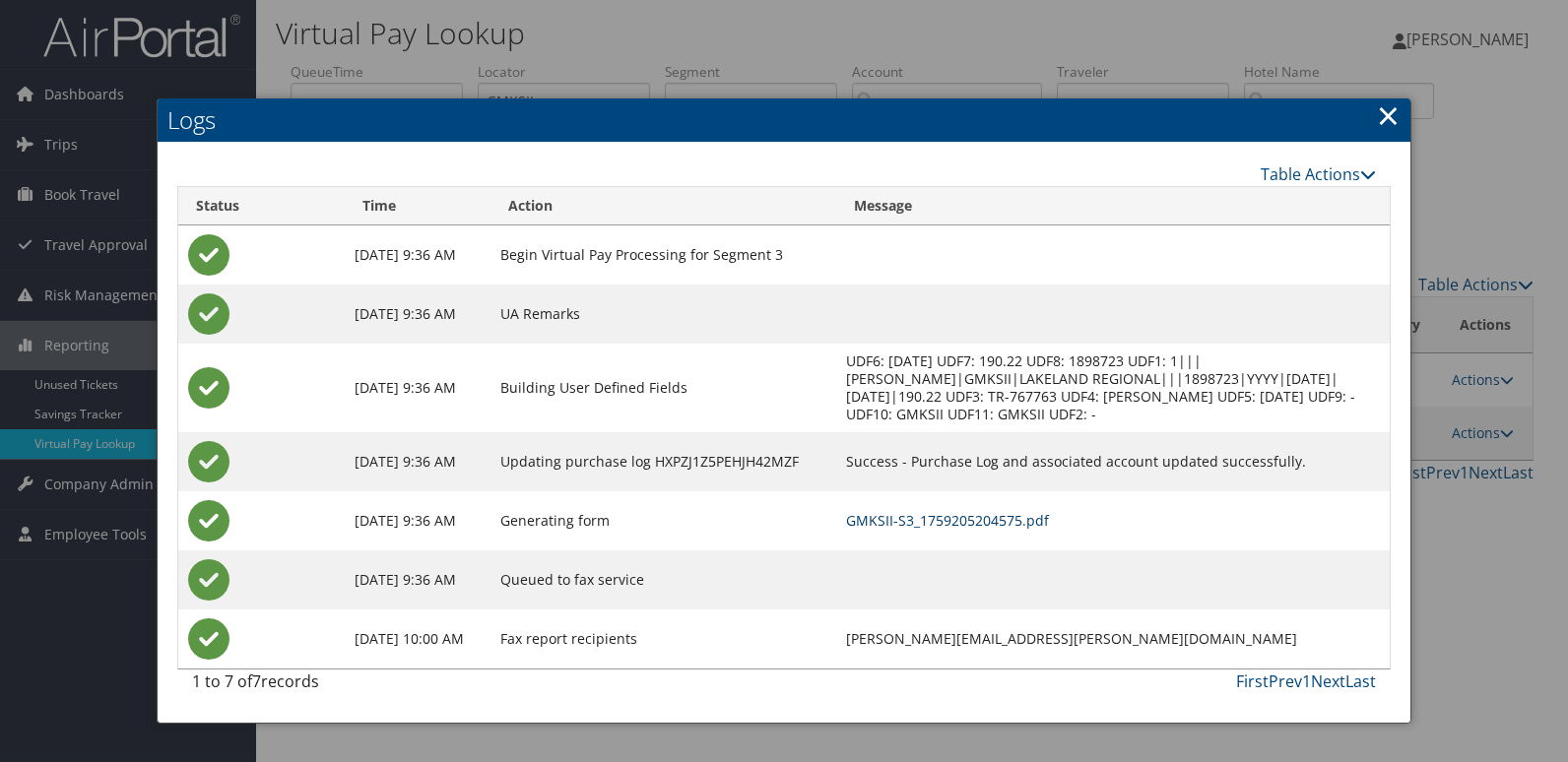
click at [949, 520] on link "GMKSII-S3_1759205204575.pdf" at bounding box center [947, 520] width 202 height 19
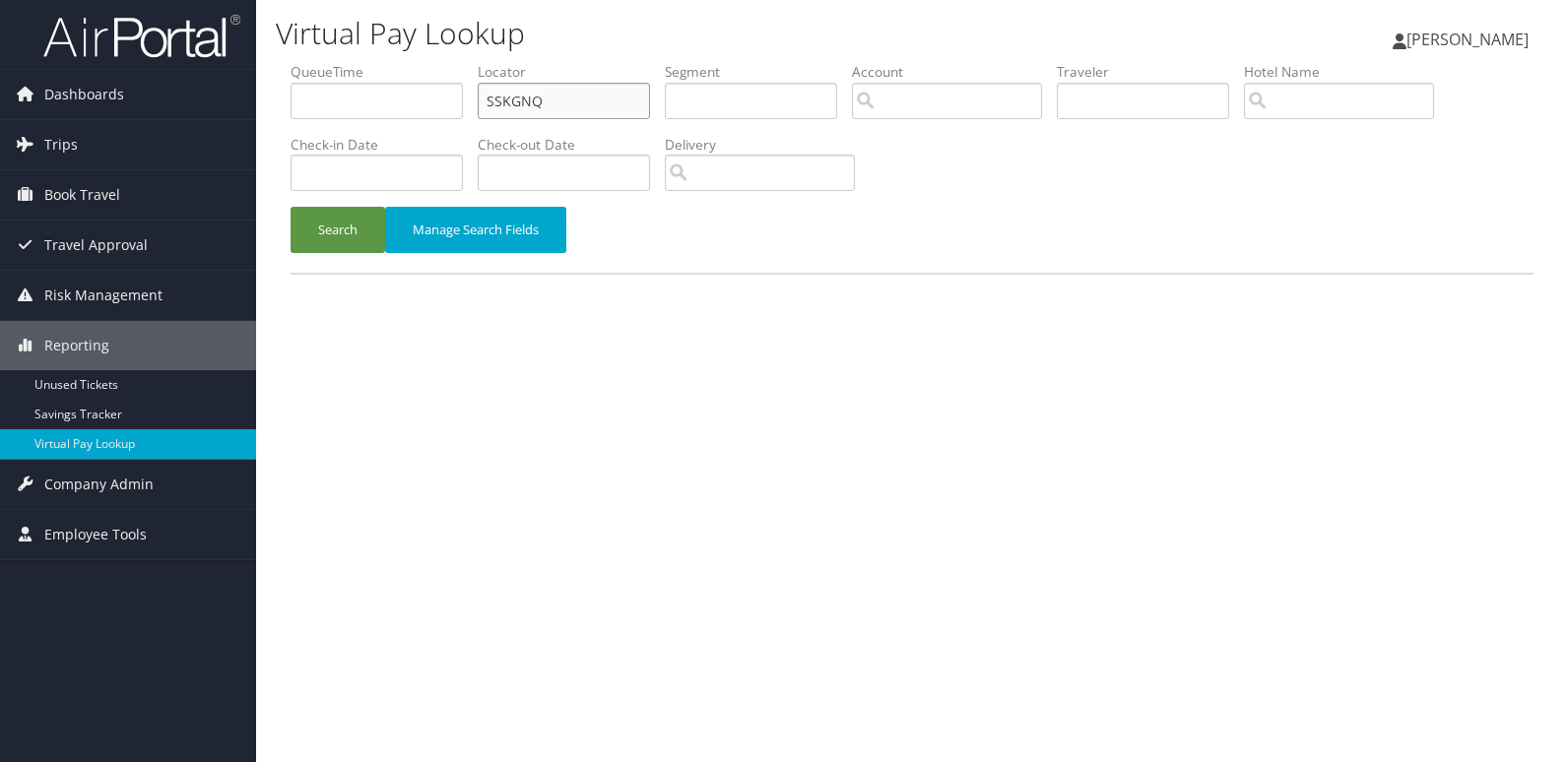
drag, startPoint x: 588, startPoint y: 99, endPoint x: 337, endPoint y: 134, distance: 253.4
click at [337, 62] on ul "QueueTime Locator SSKGNQ Segment Account Traveler Hotel Name Check-in Date Chec…" at bounding box center [911, 62] width 1243 height 0
paste input "AQLWST"
type input "AQLWST"
click at [352, 223] on button "Search" at bounding box center [338, 229] width 95 height 46
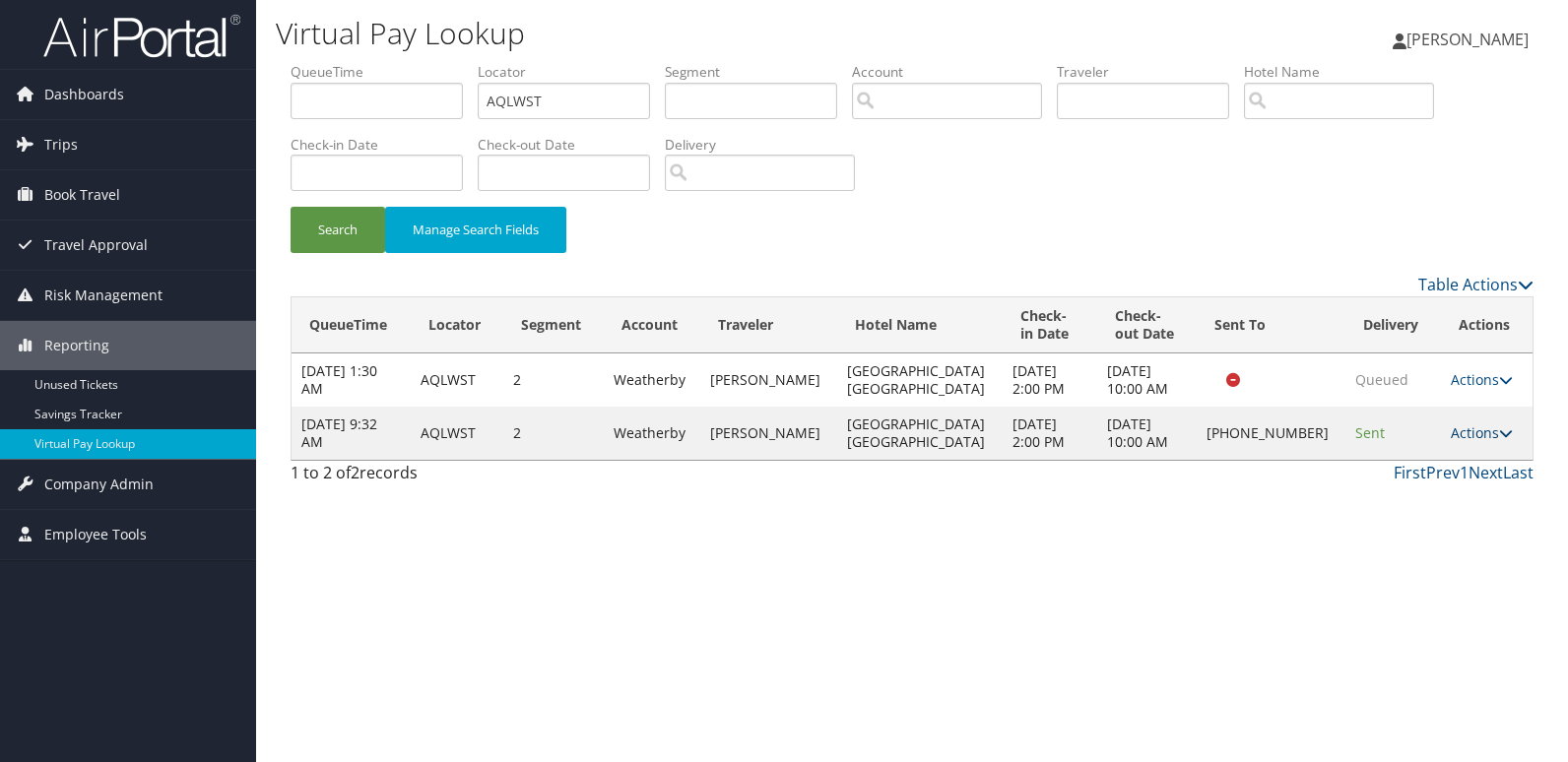
click at [1484, 437] on link "Actions" at bounding box center [1481, 432] width 62 height 19
click at [1407, 498] on link "Logs" at bounding box center [1414, 495] width 169 height 34
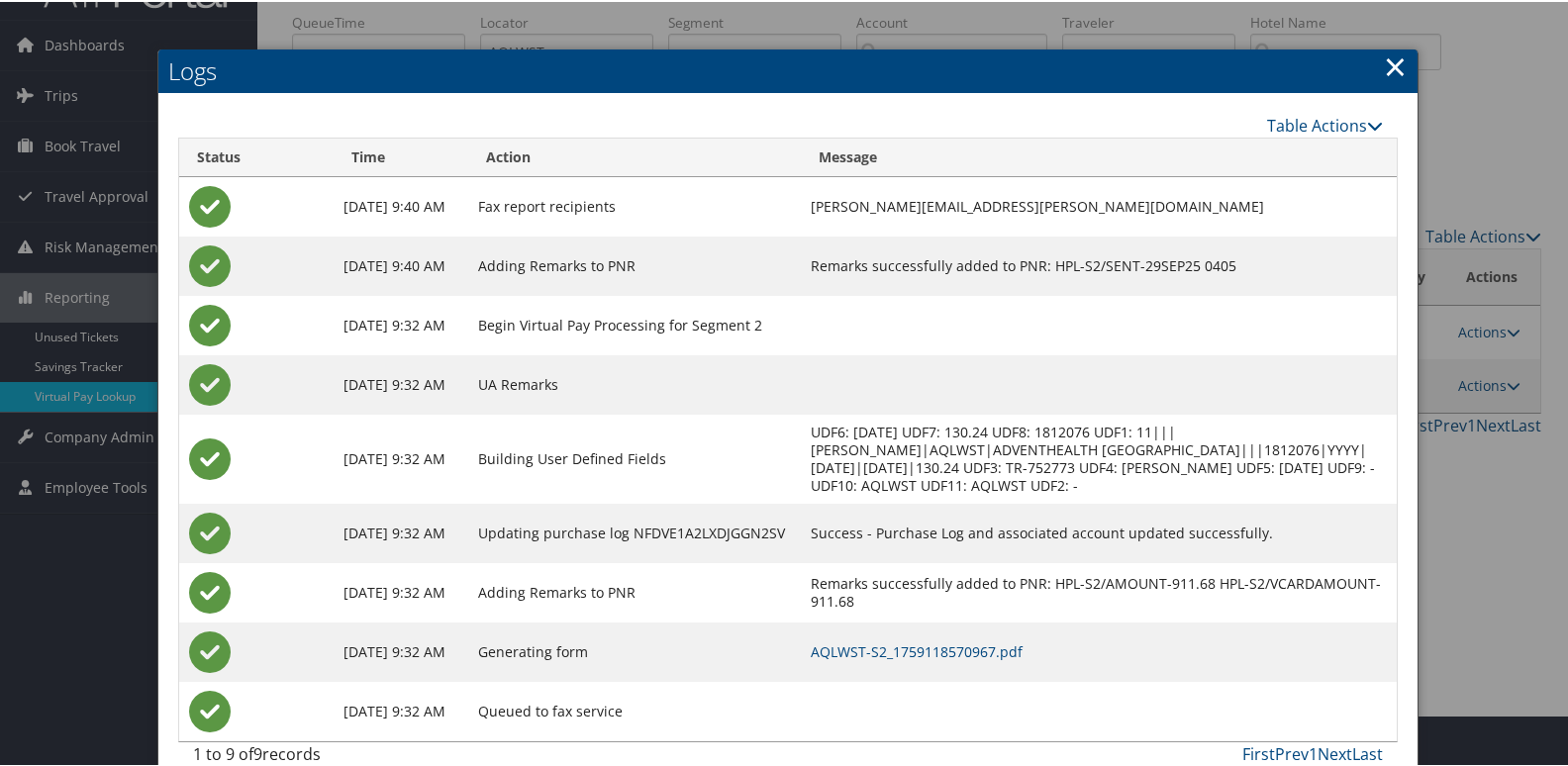
scroll to position [80, 0]
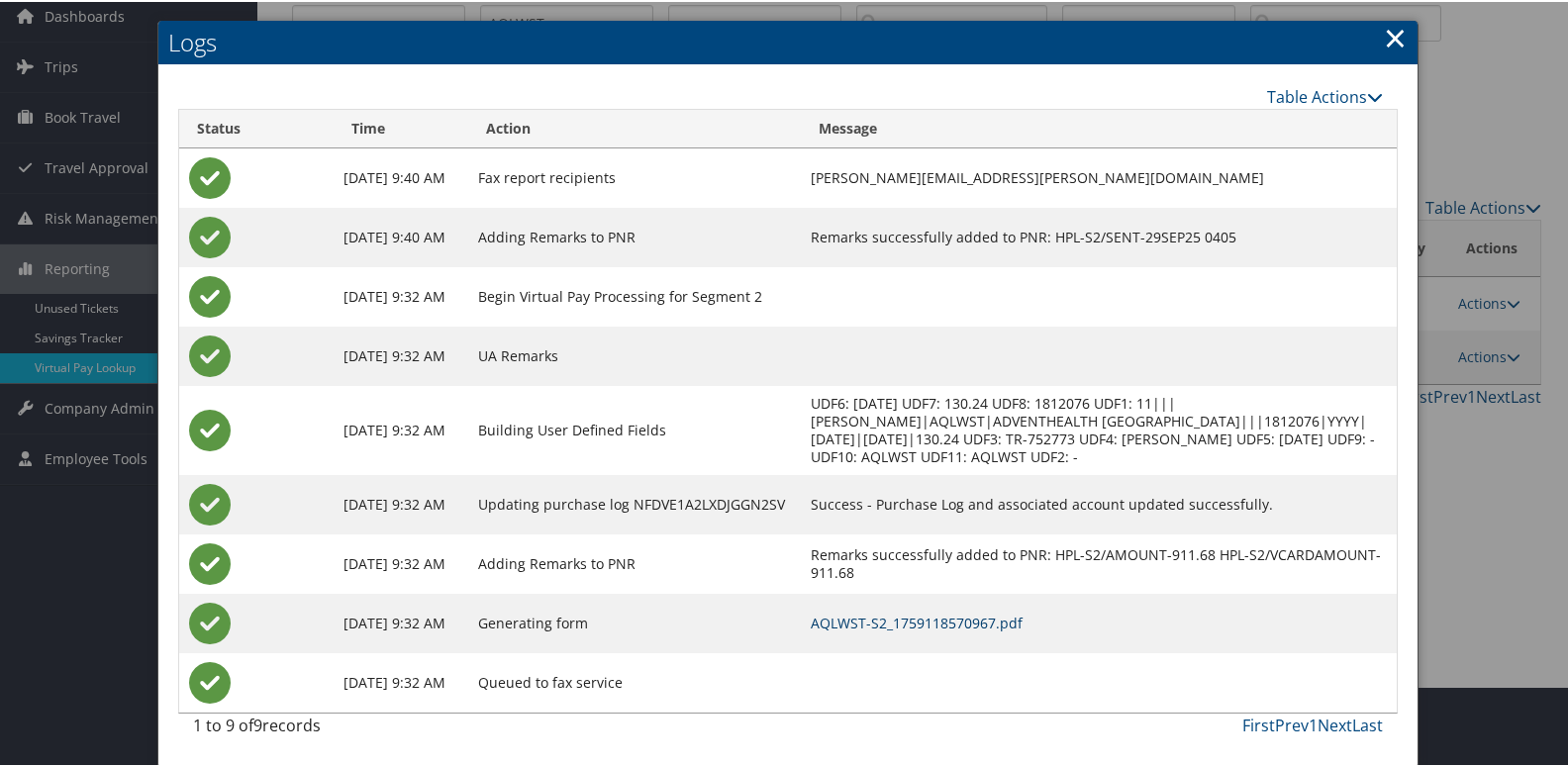
click at [973, 622] on link "AQLWST-S2_1759118570967.pdf" at bounding box center [916, 620] width 211 height 19
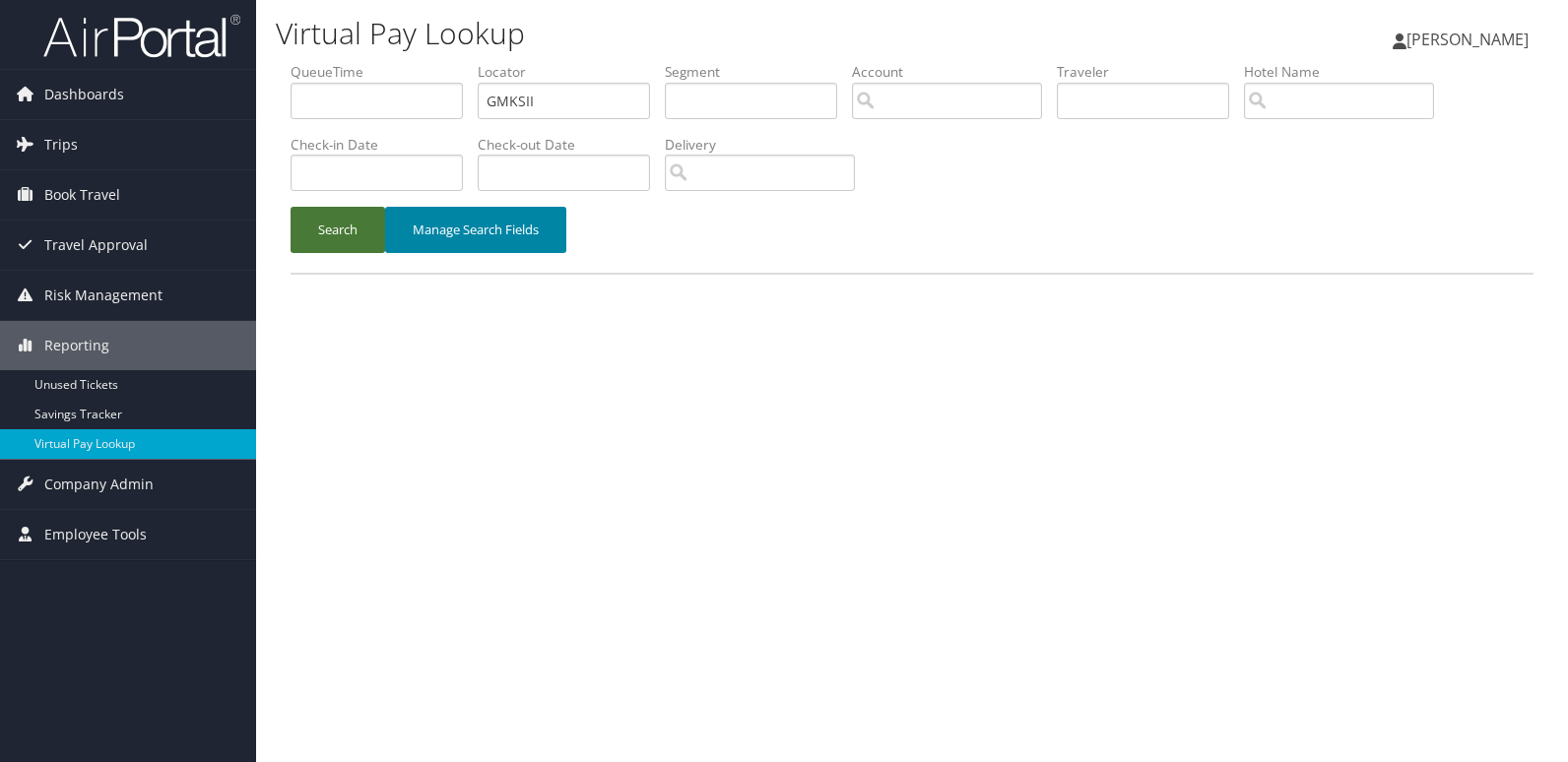
drag, startPoint x: 0, startPoint y: 0, endPoint x: 420, endPoint y: 249, distance: 488.3
click at [342, 212] on button "Search" at bounding box center [338, 229] width 95 height 46
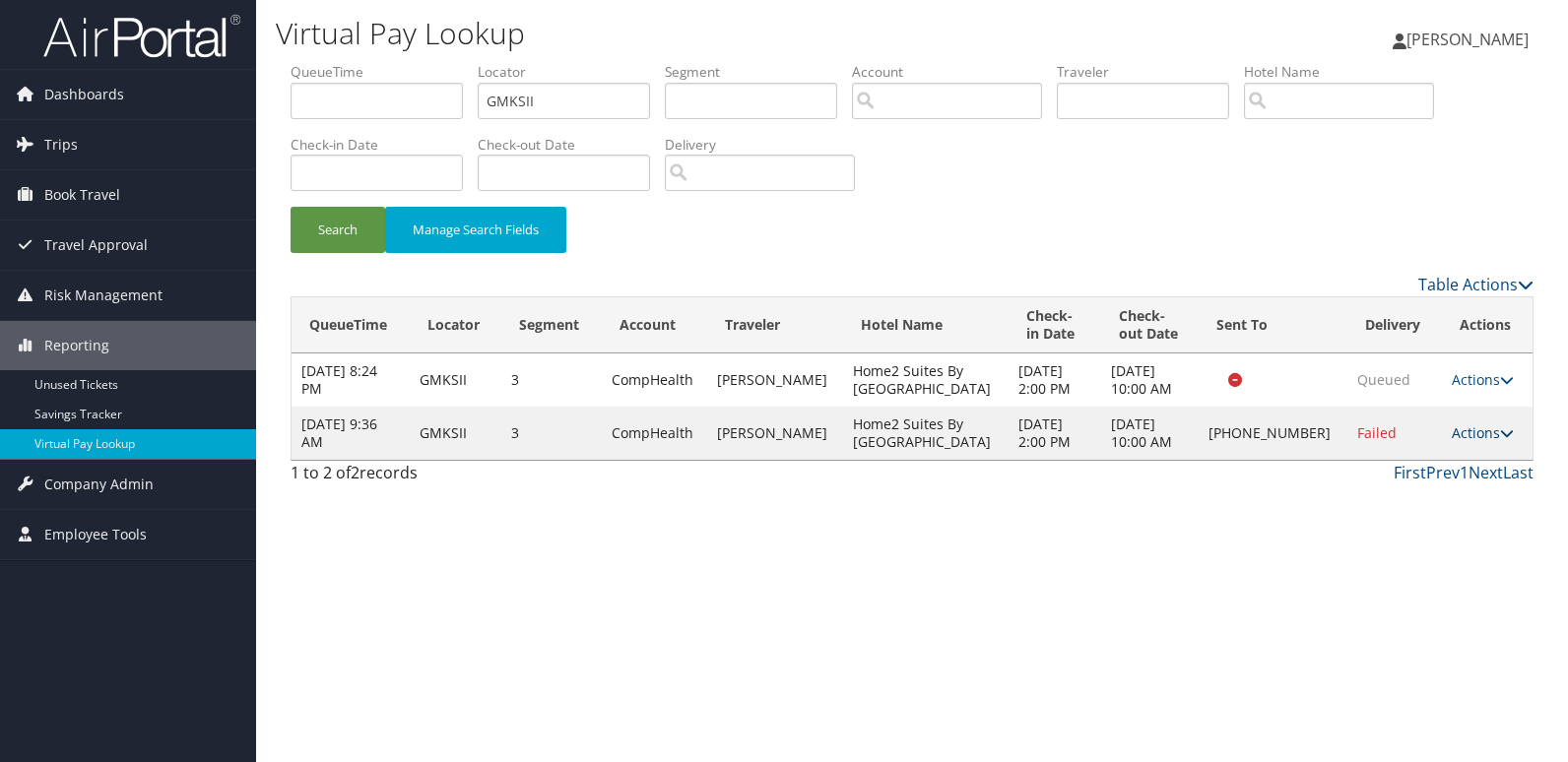
click at [1471, 437] on link "Actions" at bounding box center [1482, 432] width 62 height 19
click at [1422, 462] on link "Resend" at bounding box center [1415, 462] width 169 height 34
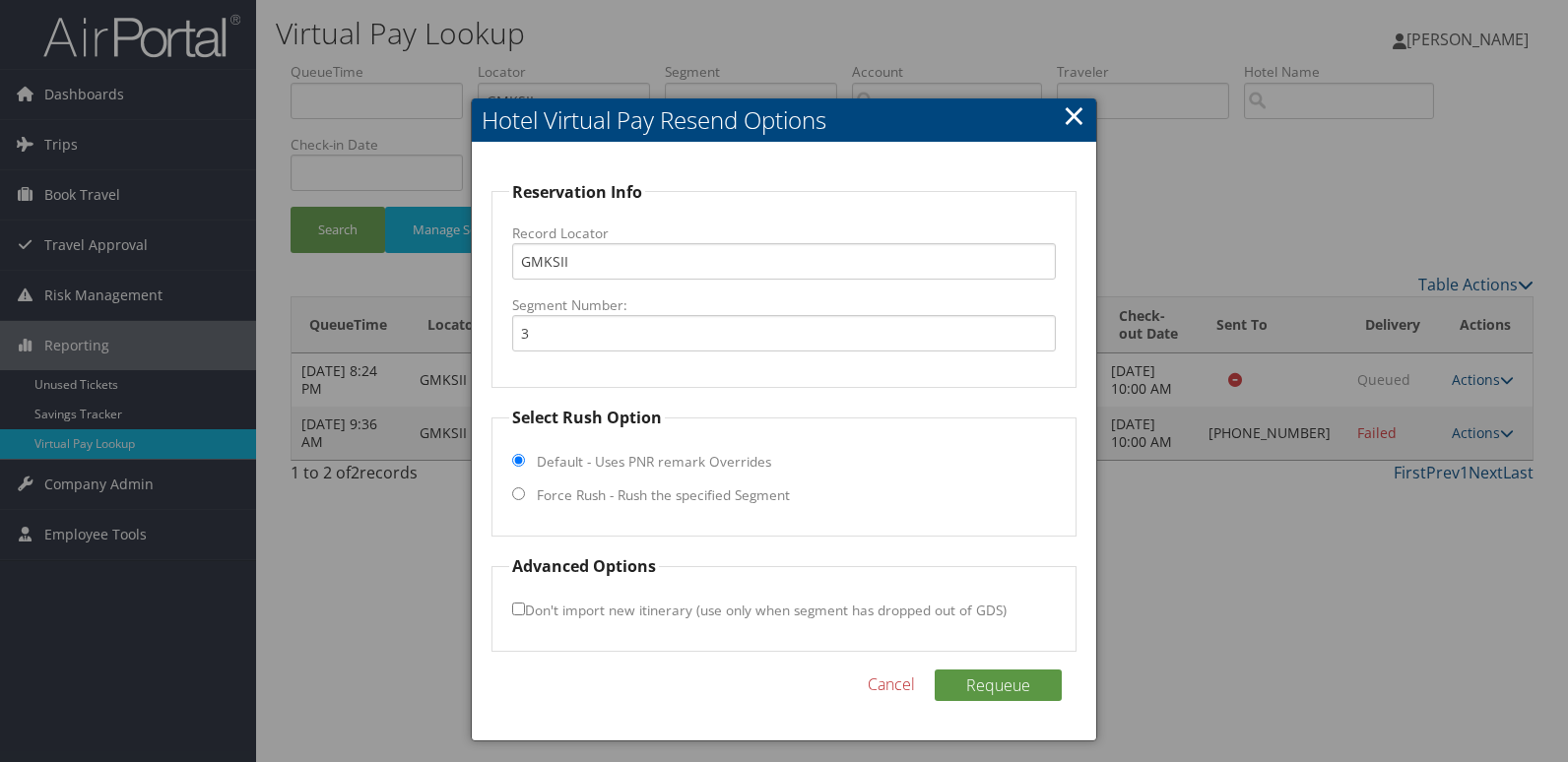
click at [551, 495] on label "Force Rush - Rush the specified Segment" at bounding box center [664, 495] width 253 height 20
click at [525, 495] on input "Force Rush - Rush the specified Segment" at bounding box center [518, 494] width 13 height 13
radio input "true"
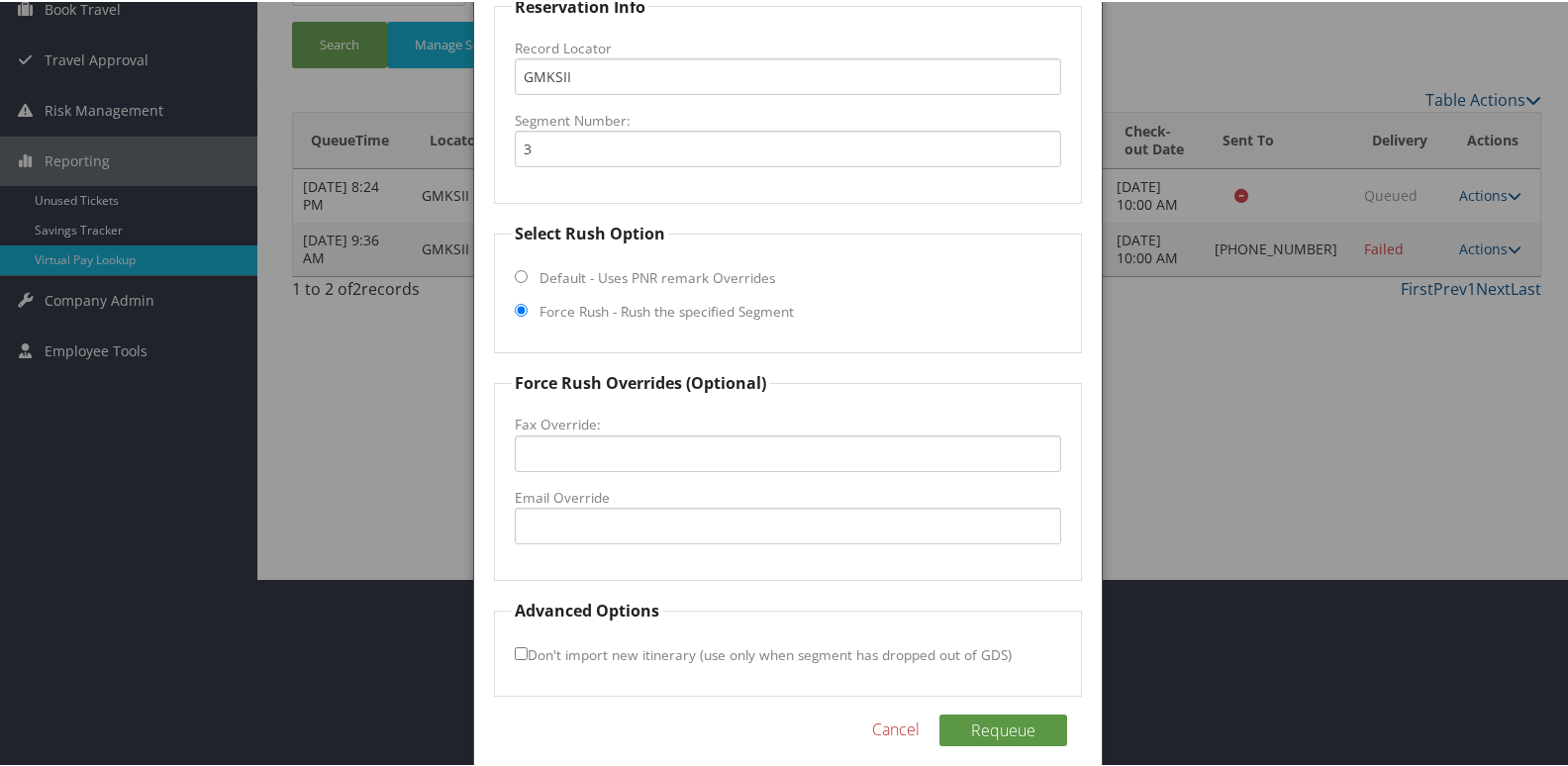
scroll to position [206, 0]
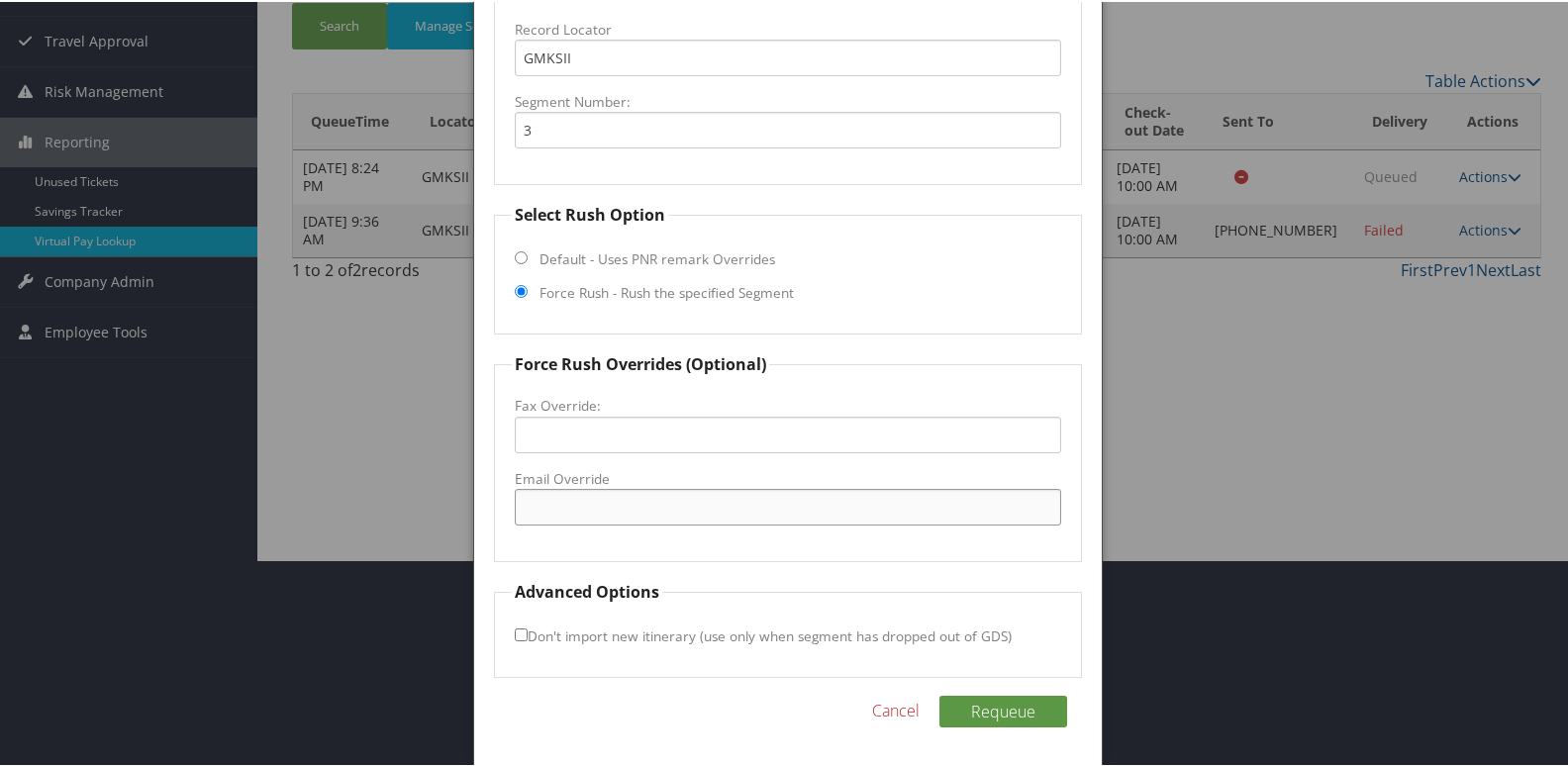
click at [570, 497] on input "Email Override" at bounding box center [789, 505] width 548 height 37
click at [618, 496] on input "Email Override" at bounding box center [789, 505] width 548 height 37
type input "[EMAIL_ADDRESS][DOMAIN_NAME]"
click at [518, 625] on label "Don't import new itinerary (use only when segment has dropped out of GDS)" at bounding box center [763, 633] width 497 height 37
click at [518, 626] on input "Don't import new itinerary (use only when segment has dropped out of GDS)" at bounding box center [521, 632] width 13 height 13
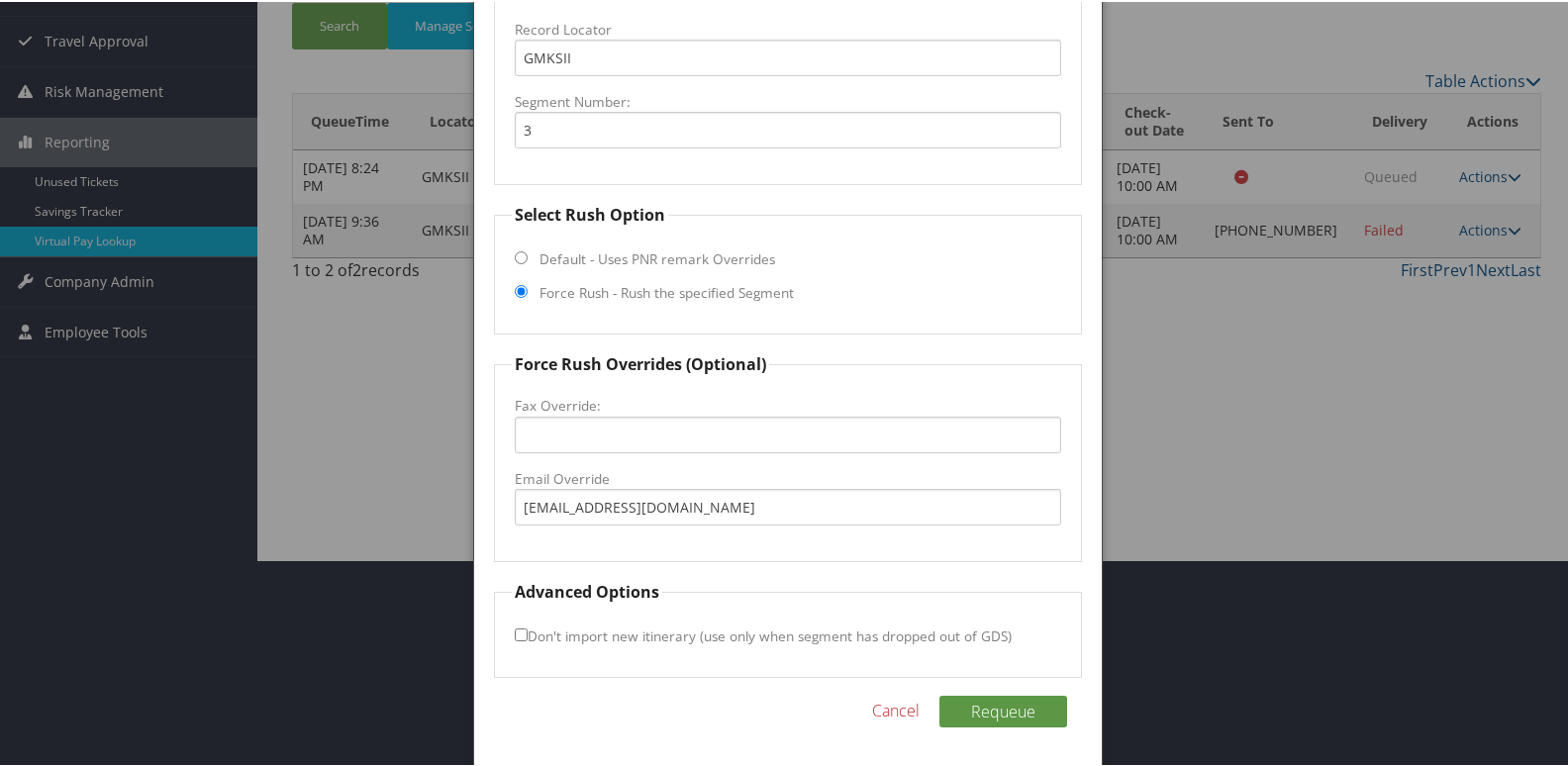
checkbox input "true"
click at [991, 704] on button "Requeue" at bounding box center [1003, 709] width 128 height 32
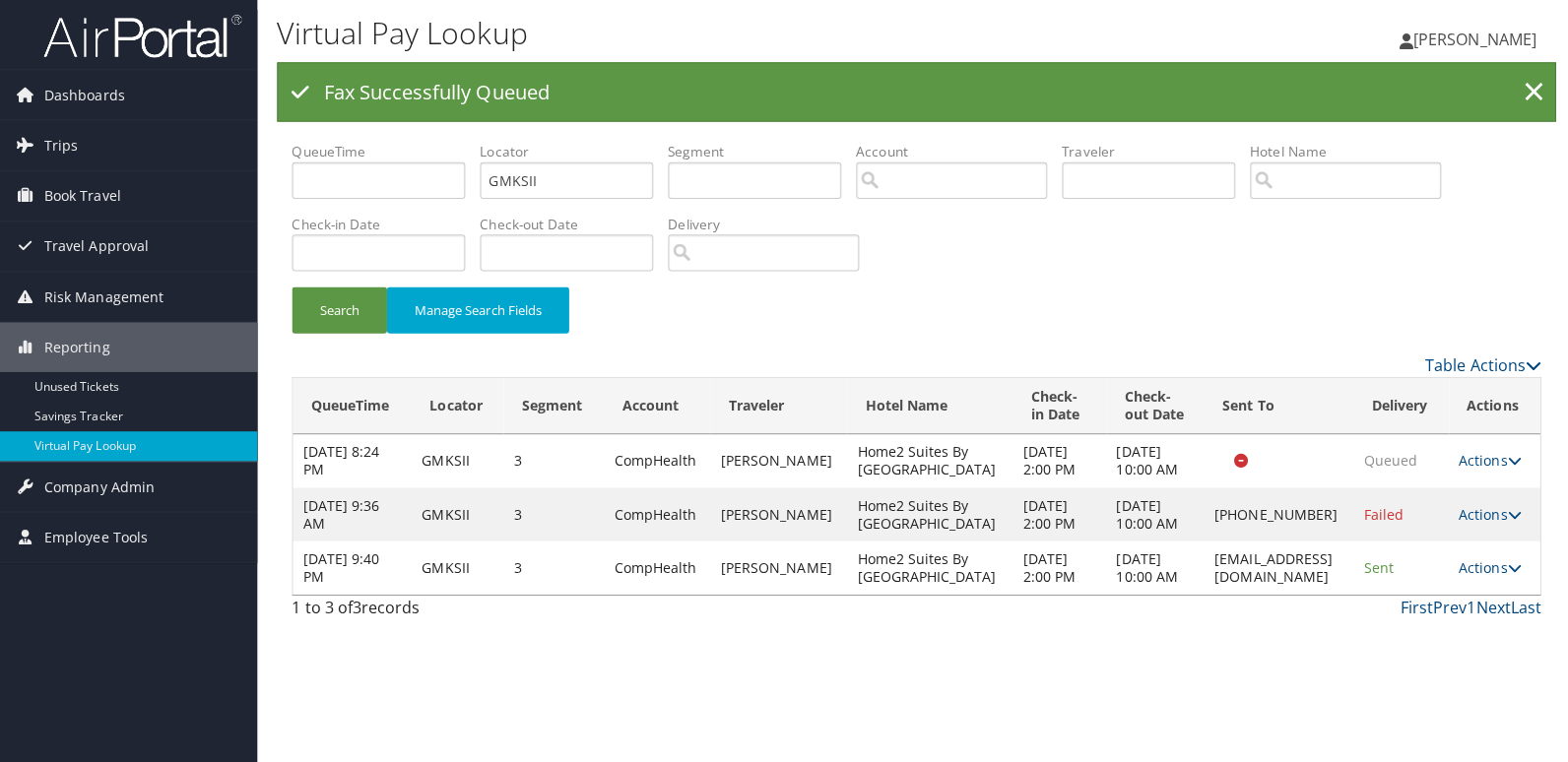
scroll to position [0, 0]
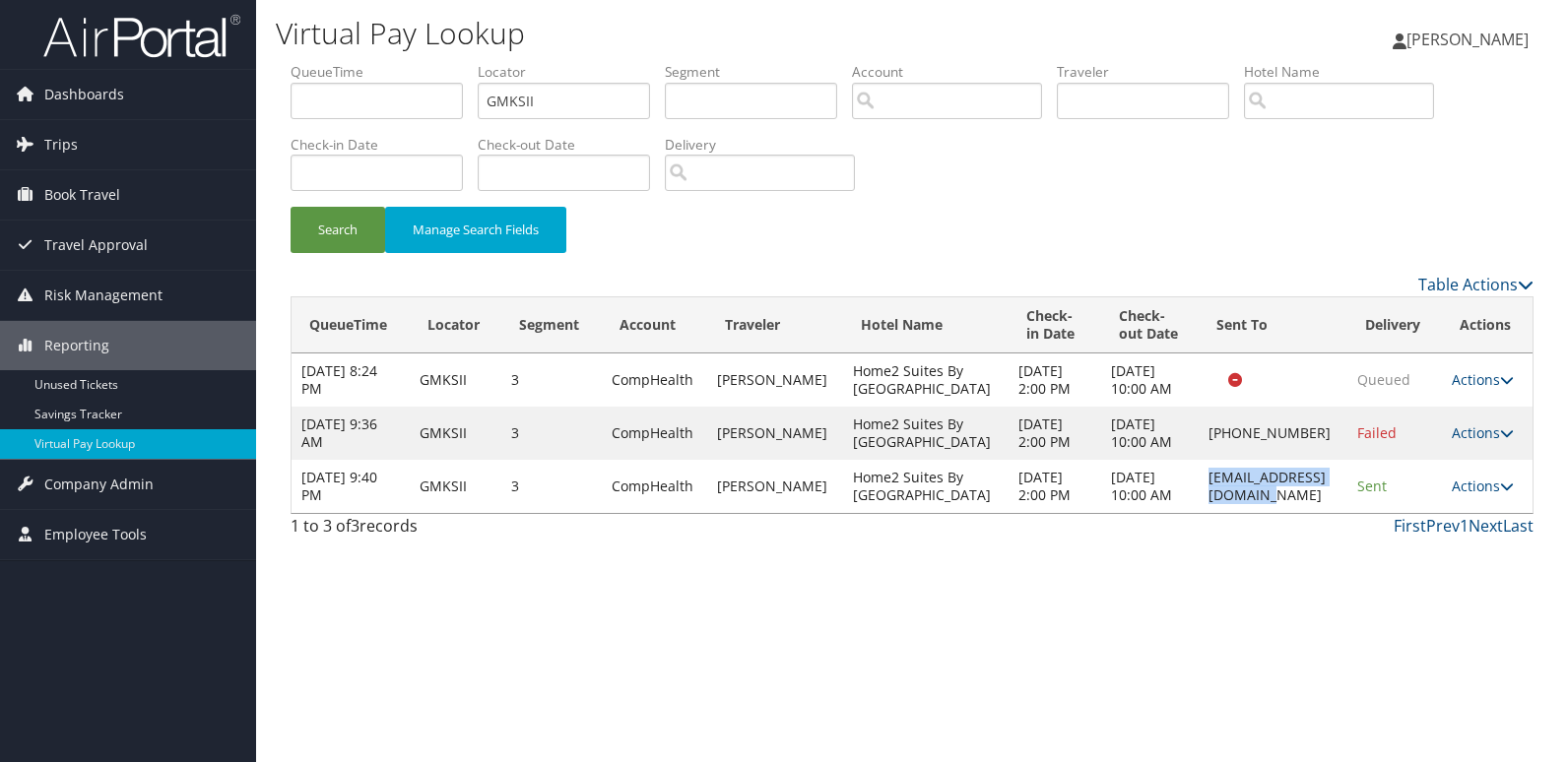
drag, startPoint x: 1149, startPoint y: 483, endPoint x: 1333, endPoint y: 490, distance: 184.1
click at [1333, 490] on td "[EMAIL_ADDRESS][DOMAIN_NAME]" at bounding box center [1273, 487] width 149 height 53
copy td "[EMAIL_ADDRESS][DOMAIN_NAME]"
click at [1471, 485] on link "Actions" at bounding box center [1482, 486] width 62 height 19
click at [1426, 539] on link "Logs" at bounding box center [1448, 549] width 124 height 34
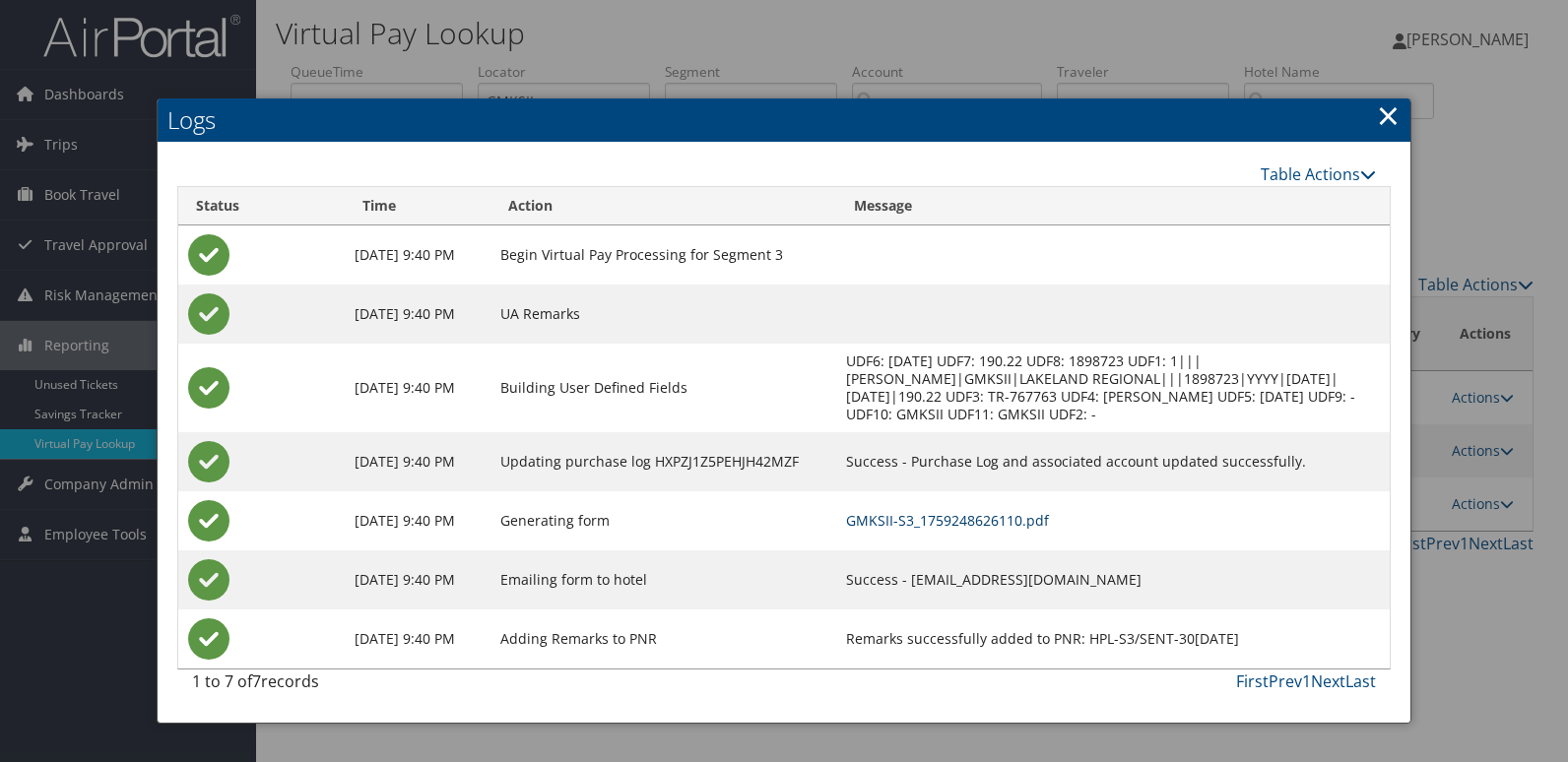
click at [966, 521] on link "GMKSII-S3_1759248626110.pdf" at bounding box center [947, 520] width 202 height 19
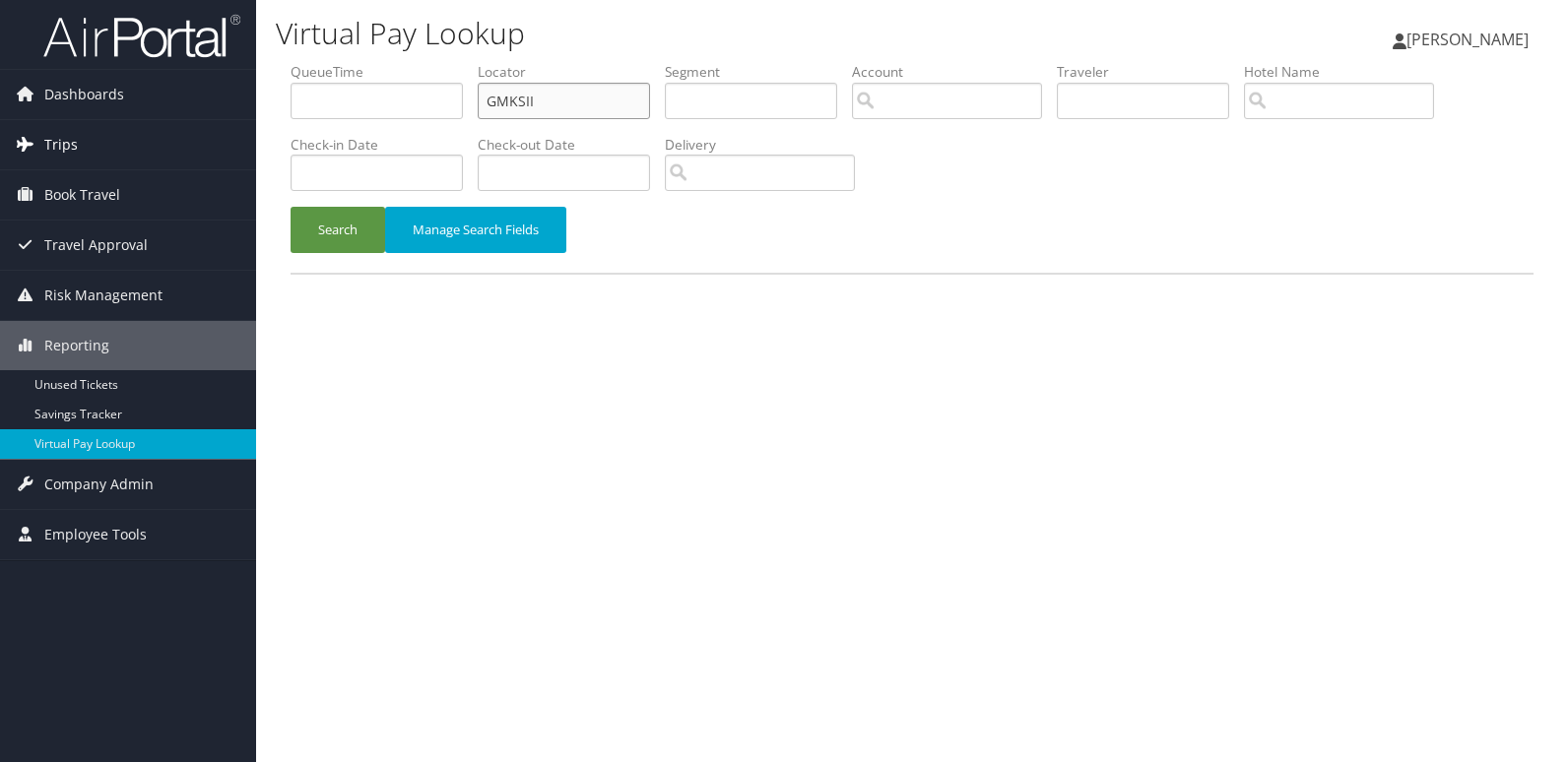
drag, startPoint x: 571, startPoint y: 110, endPoint x: 200, endPoint y: 146, distance: 372.7
click at [200, 146] on div "Dashboards AirPortal 360™ (Manager) My Travel Dashboard Trips Airtinerary® Look…" at bounding box center [784, 381] width 1568 height 762
paste input "MPSGKK"
type input "MPSGKK"
click at [330, 231] on button "Search" at bounding box center [338, 229] width 95 height 46
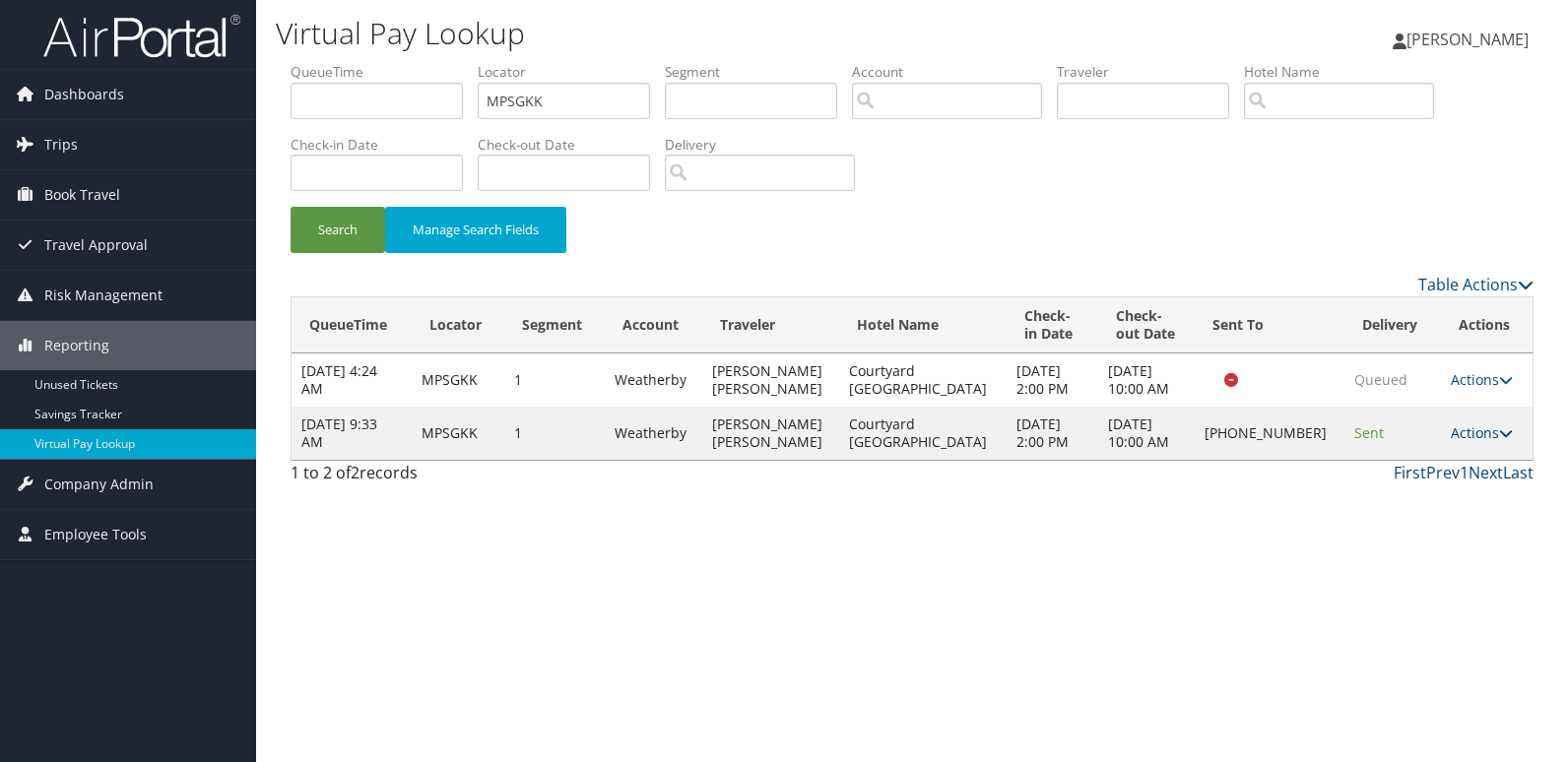
click at [1499, 439] on icon at bounding box center [1506, 433] width 14 height 14
click at [1437, 485] on link "Logs" at bounding box center [1412, 495] width 169 height 34
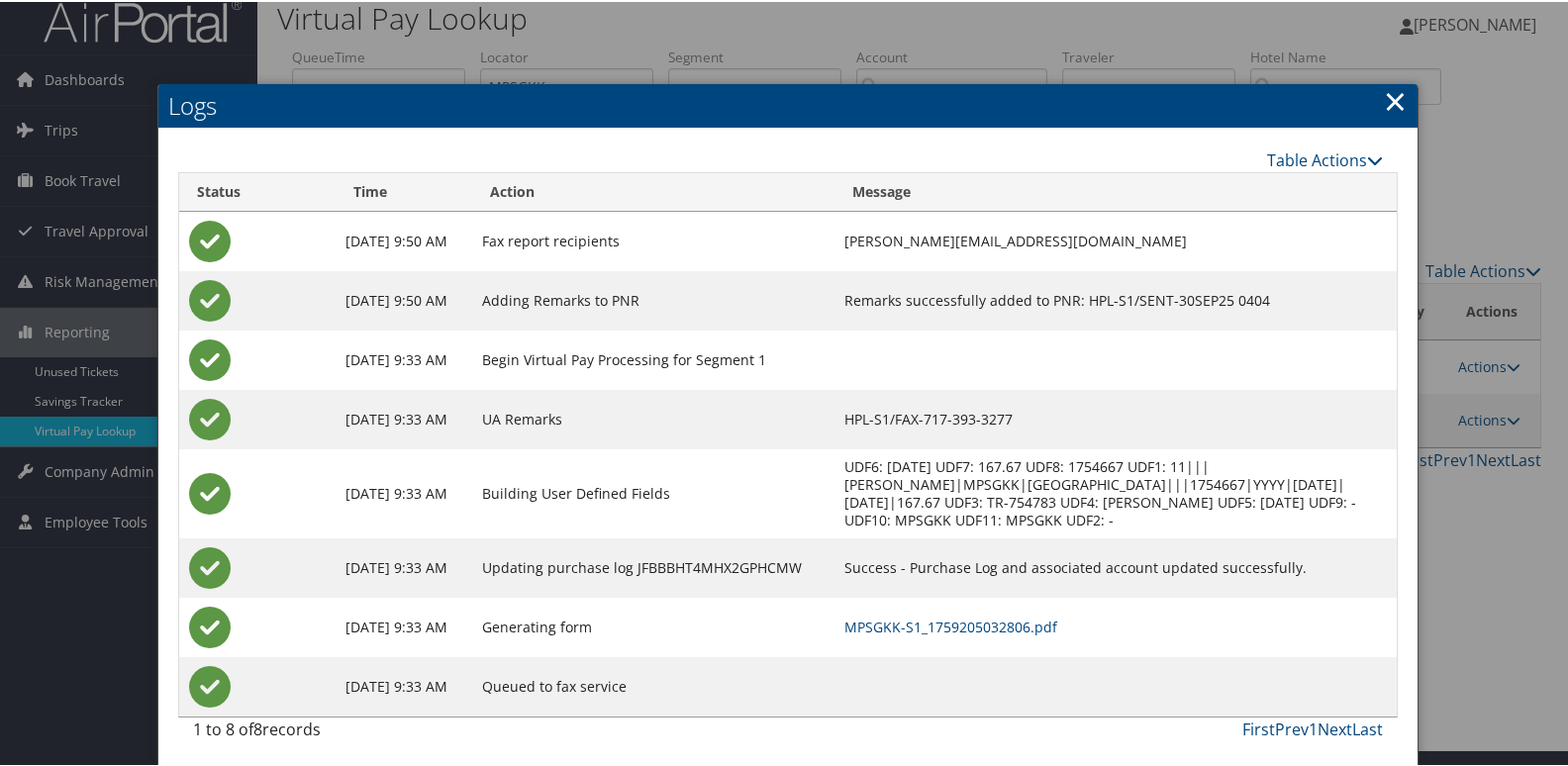
scroll to position [21, 0]
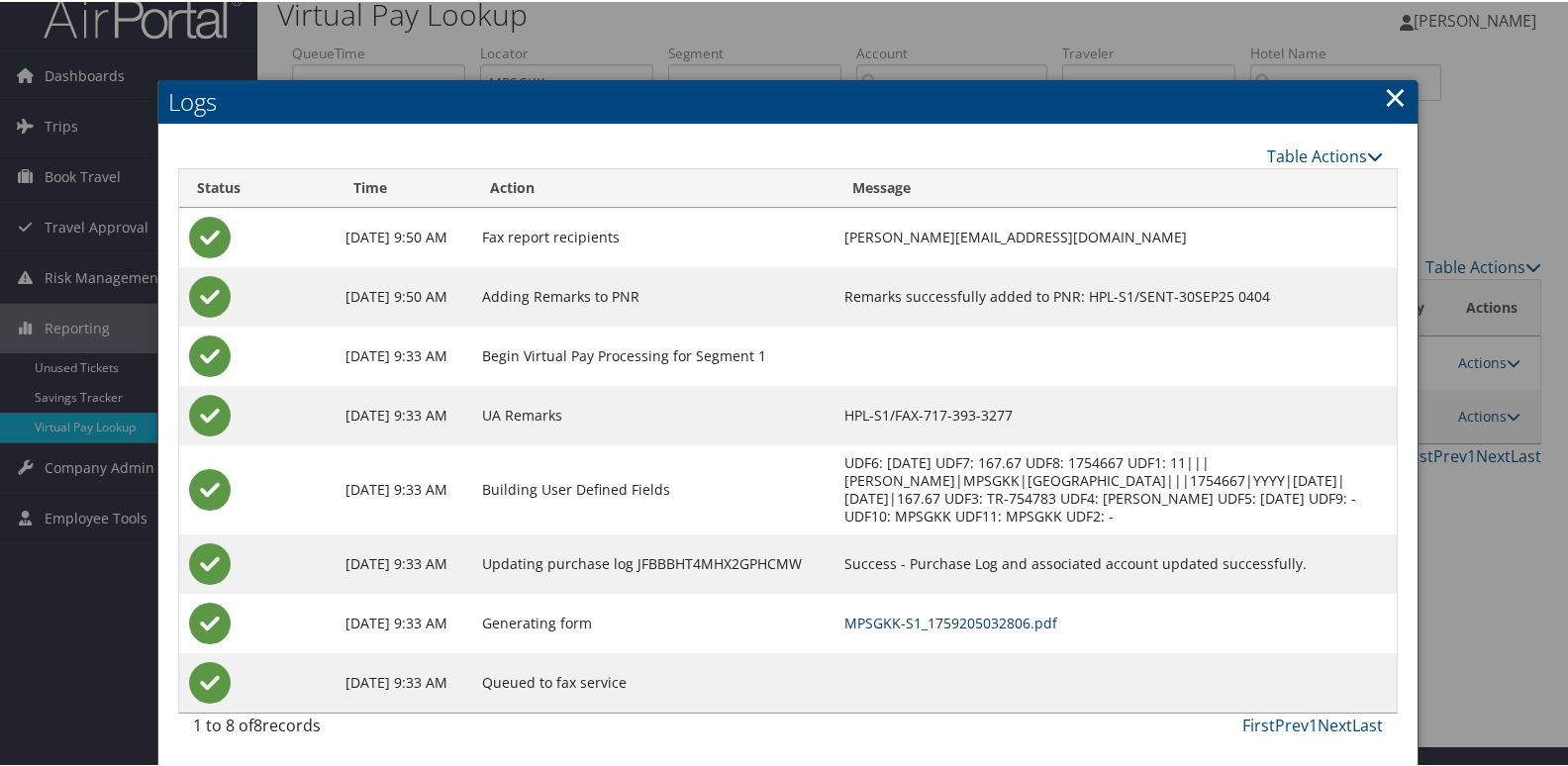
click at [910, 626] on link "MPSGKK-S1_1759205032806.pdf" at bounding box center [951, 620] width 212 height 19
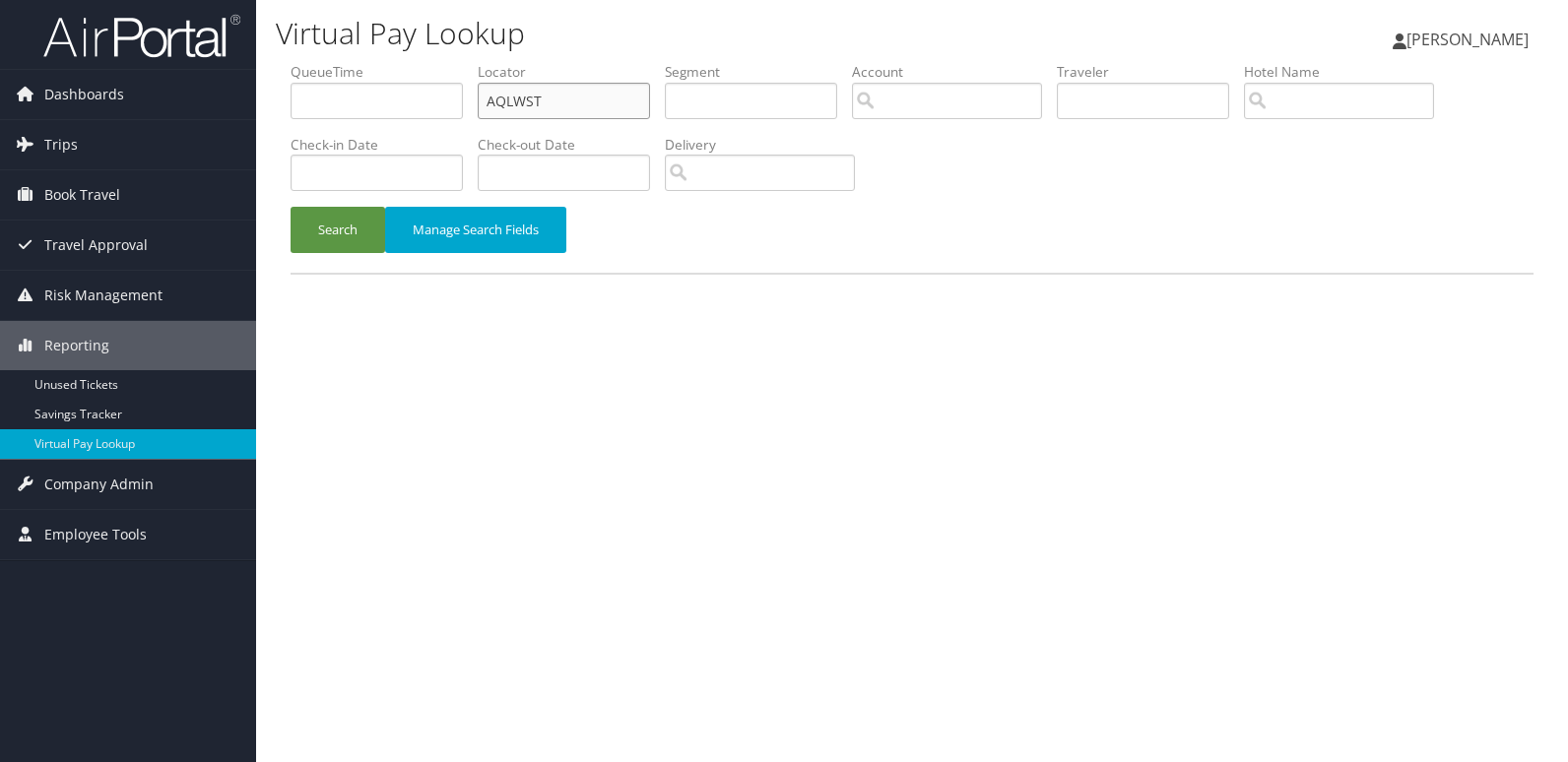
drag, startPoint x: 559, startPoint y: 106, endPoint x: 445, endPoint y: 116, distance: 114.4
click at [445, 62] on ul "QueueTime Locator AQLWST Segment Account Traveler Hotel Name Check-in Date Chec…" at bounding box center [911, 62] width 1243 height 0
paste input "UGYHMM"
type input "UGYHMM"
click at [378, 214] on button "Search" at bounding box center [338, 229] width 95 height 46
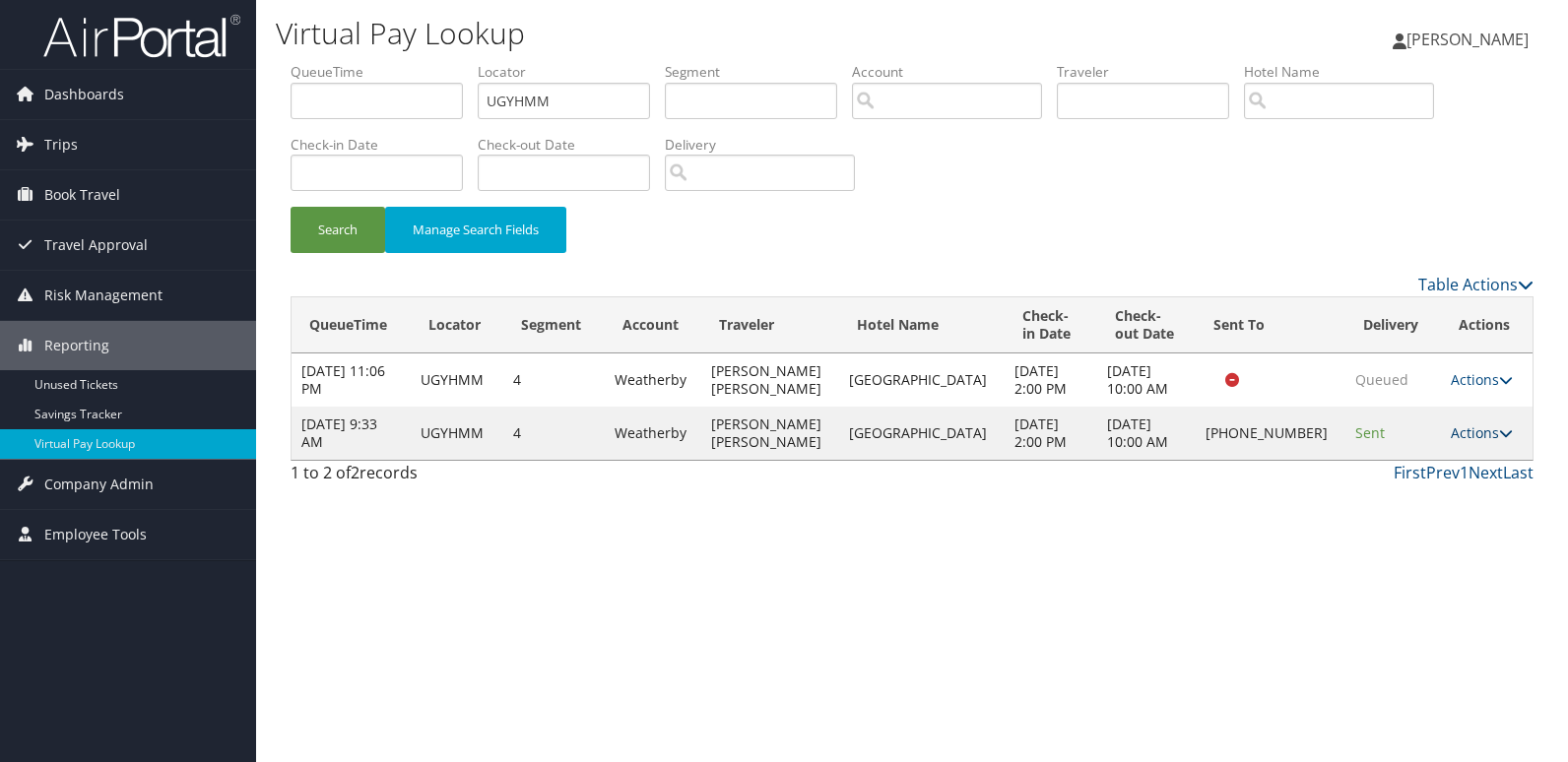
click at [1457, 431] on link "Actions" at bounding box center [1481, 432] width 62 height 19
click at [1412, 489] on link "Logs" at bounding box center [1411, 495] width 169 height 34
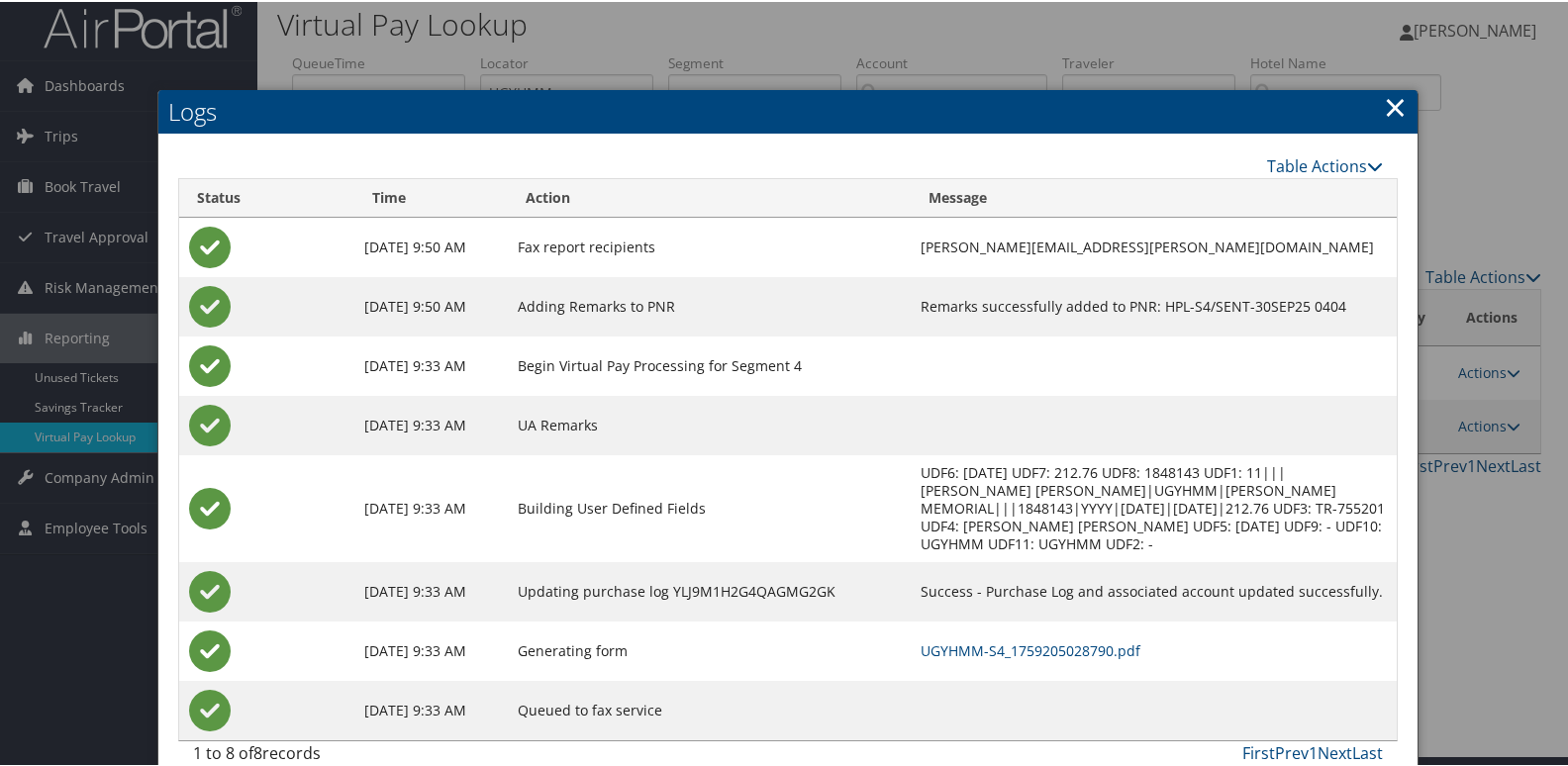
scroll to position [21, 0]
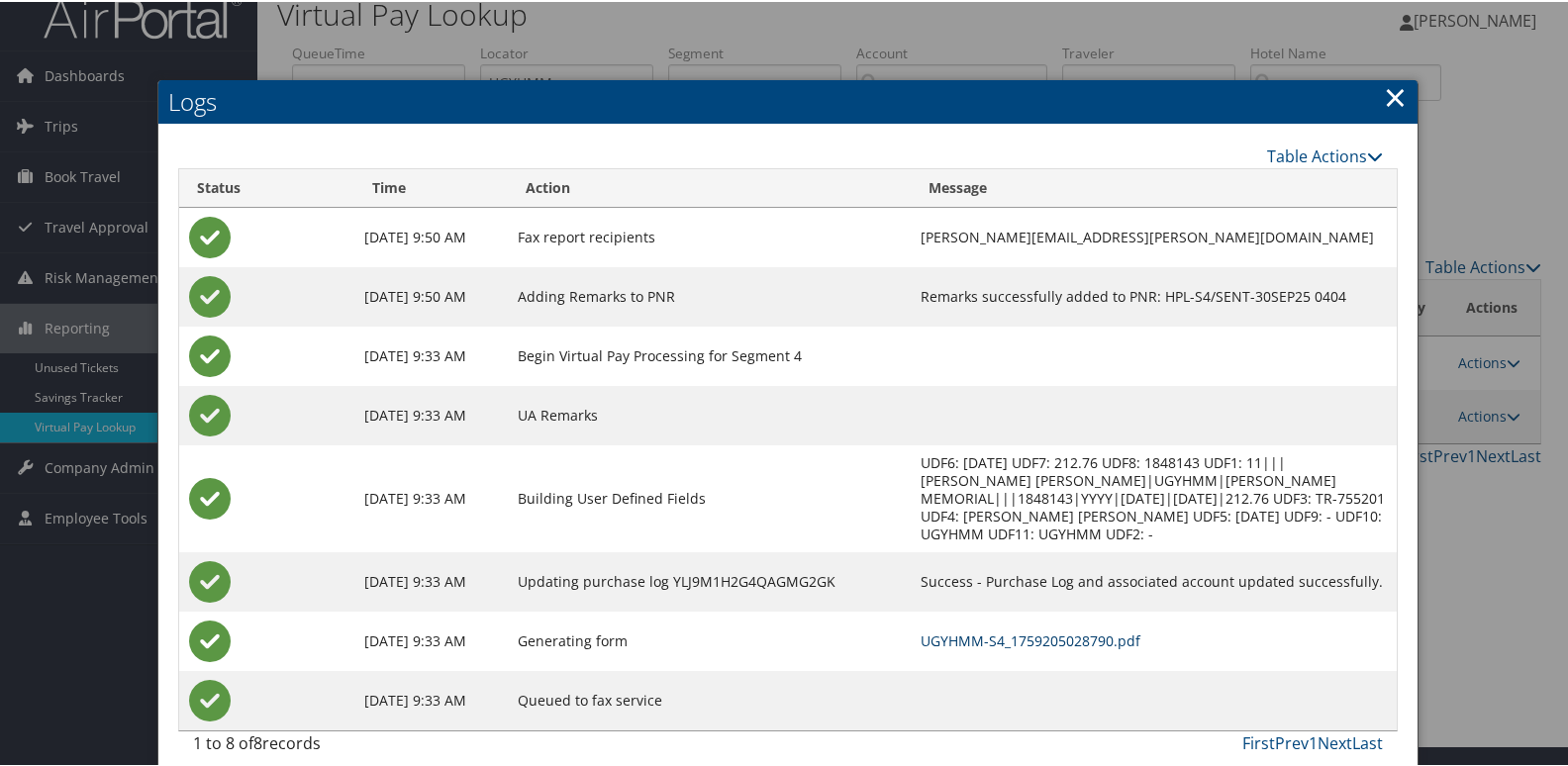
click at [974, 629] on link "UGYHMM-S4_1759205028790.pdf" at bounding box center [1030, 638] width 219 height 19
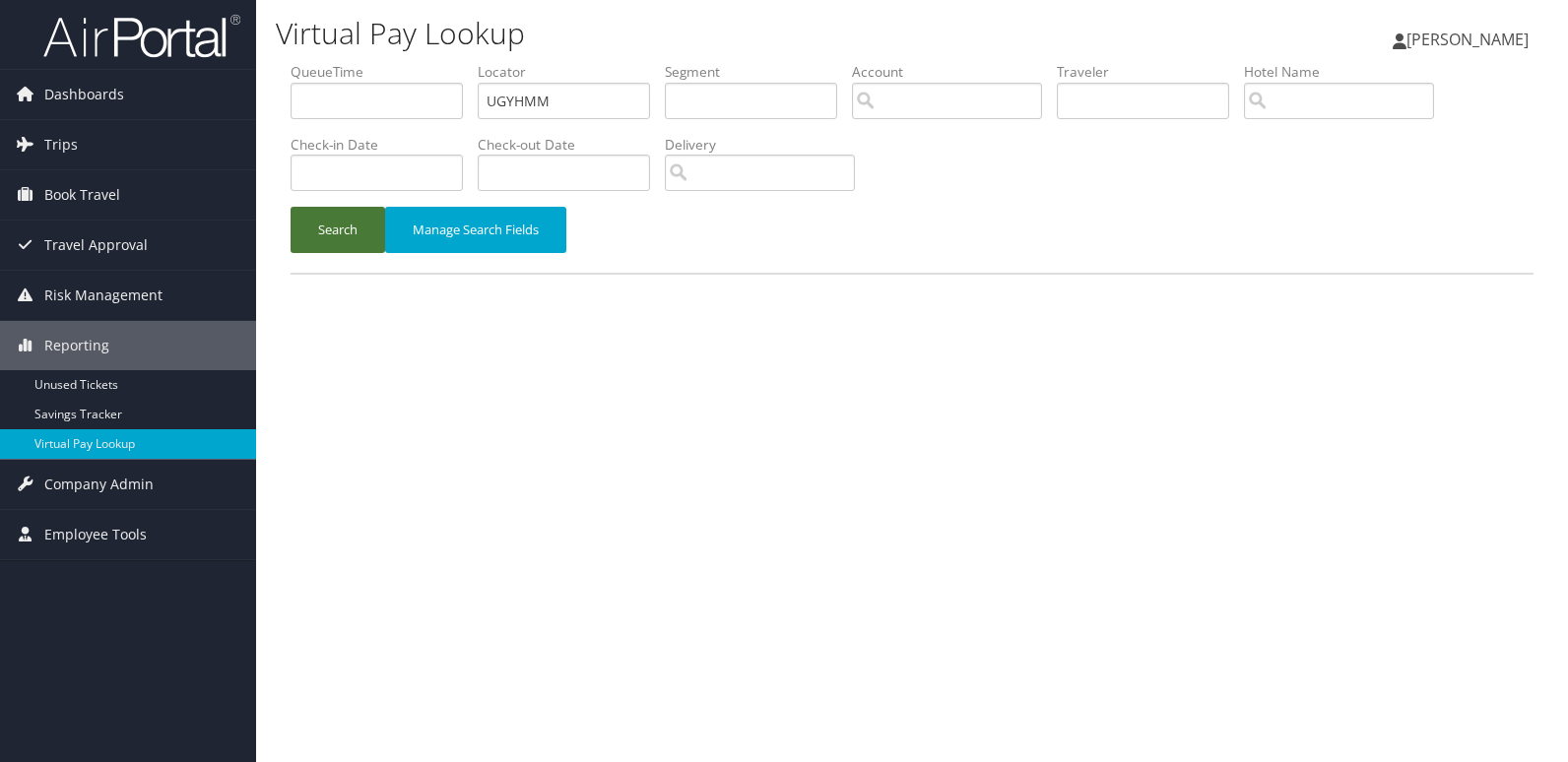
click at [350, 221] on button "Search" at bounding box center [338, 229] width 95 height 46
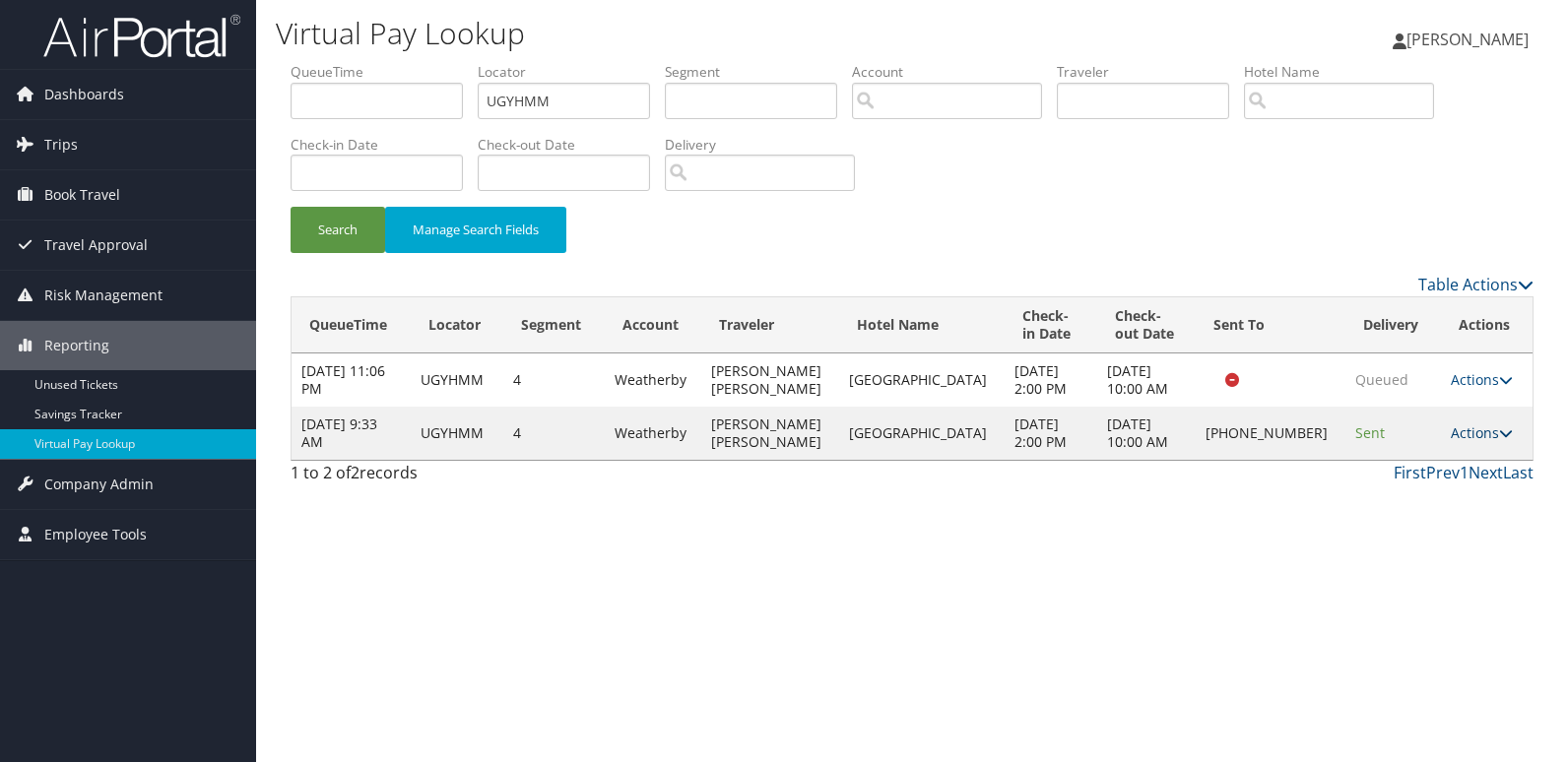
click at [1499, 433] on icon at bounding box center [1506, 433] width 14 height 14
click at [1404, 497] on link "Logs" at bounding box center [1411, 495] width 169 height 34
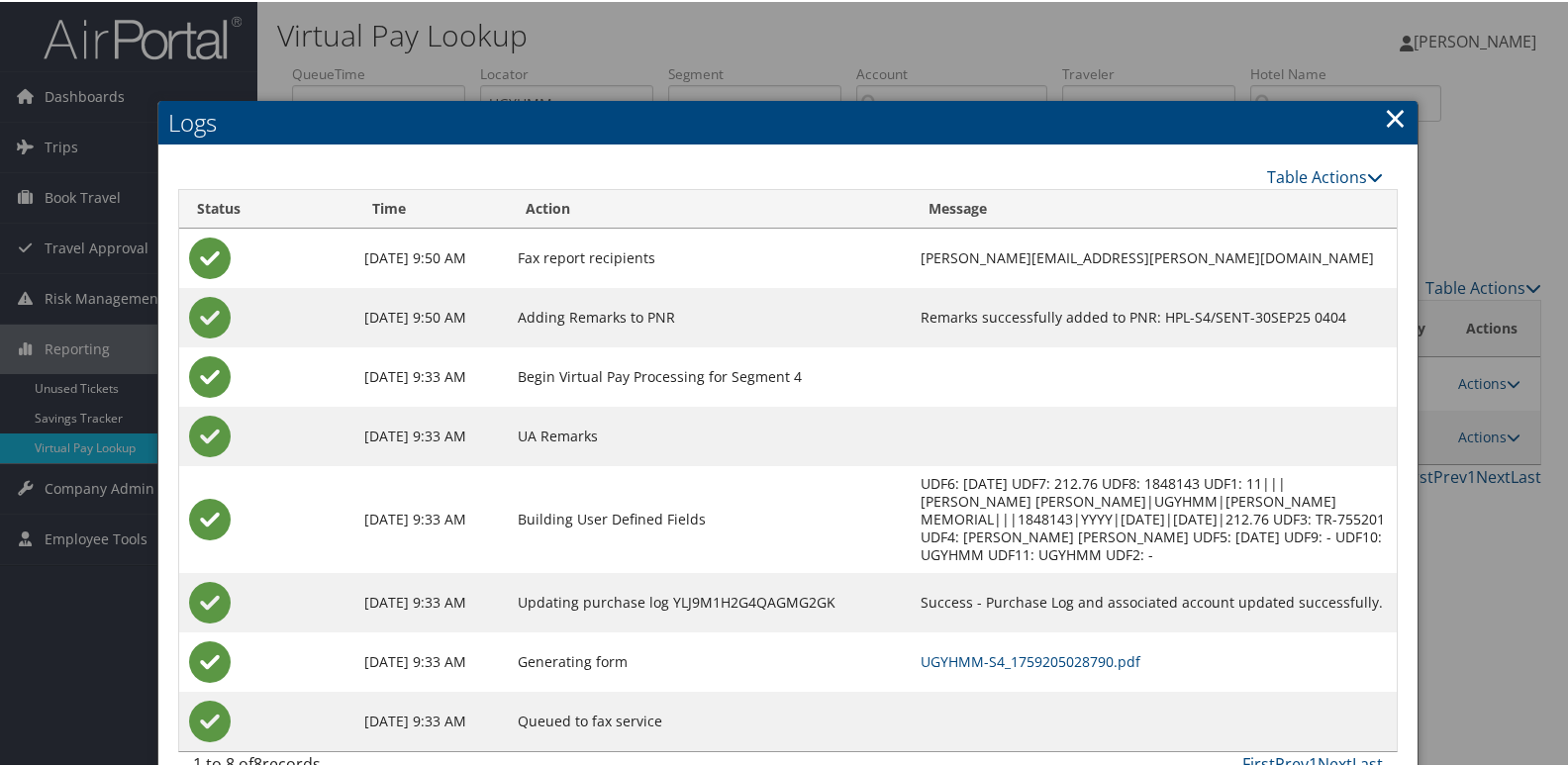
scroll to position [21, 0]
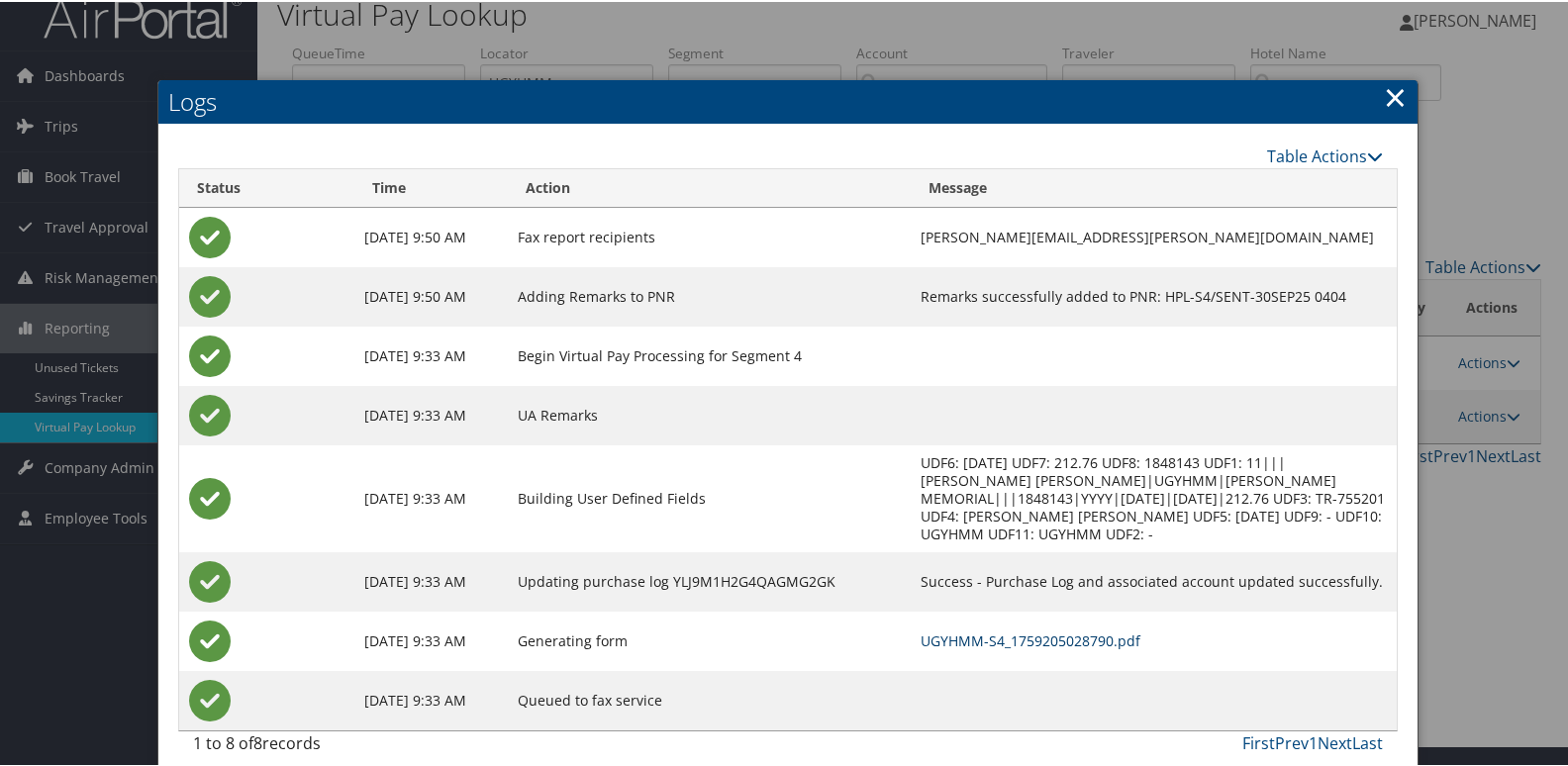
click at [985, 629] on link "UGYHMM-S4_1759205028790.pdf" at bounding box center [1030, 638] width 219 height 19
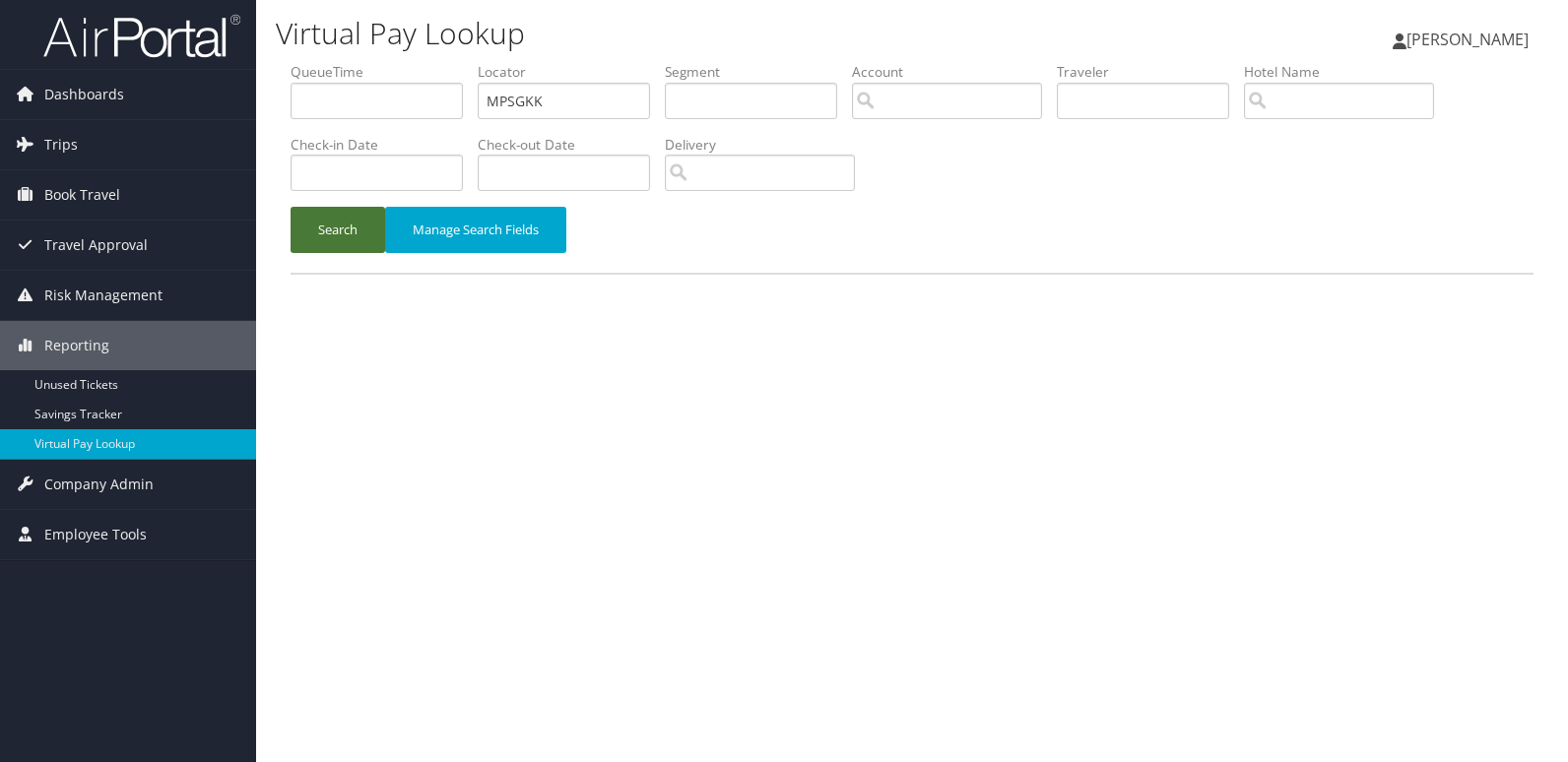
click at [302, 237] on button "Search" at bounding box center [338, 229] width 95 height 46
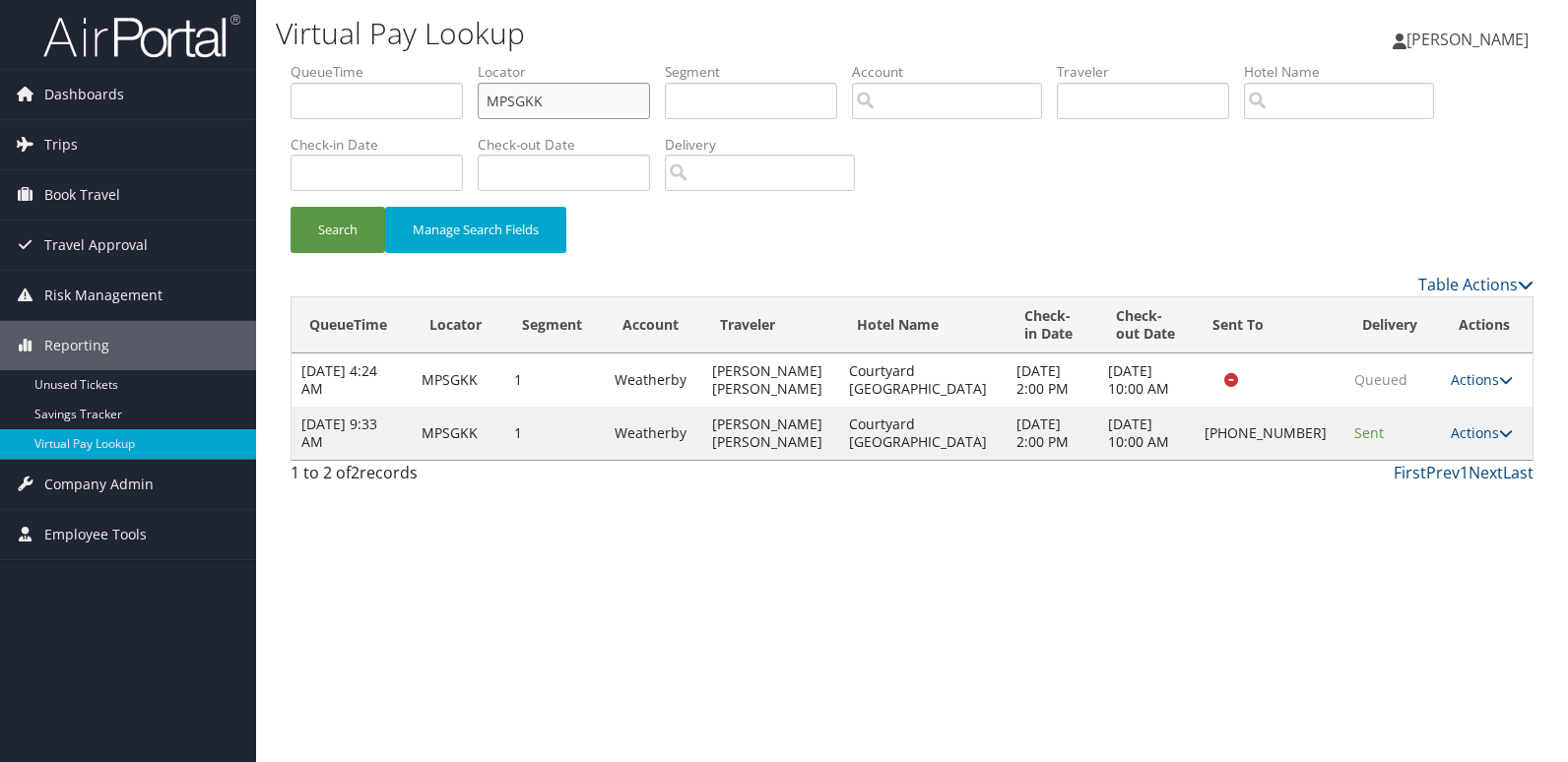
drag, startPoint x: 557, startPoint y: 107, endPoint x: 451, endPoint y: 127, distance: 107.9
click at [454, 62] on ul "QueueTime Locator MPSGKK Segment Account Traveler Hotel Name Check-in Date Chec…" at bounding box center [911, 62] width 1243 height 0
paste input "FCHBOE"
type input "FCHBOE"
click at [353, 208] on button "Search" at bounding box center [338, 229] width 95 height 46
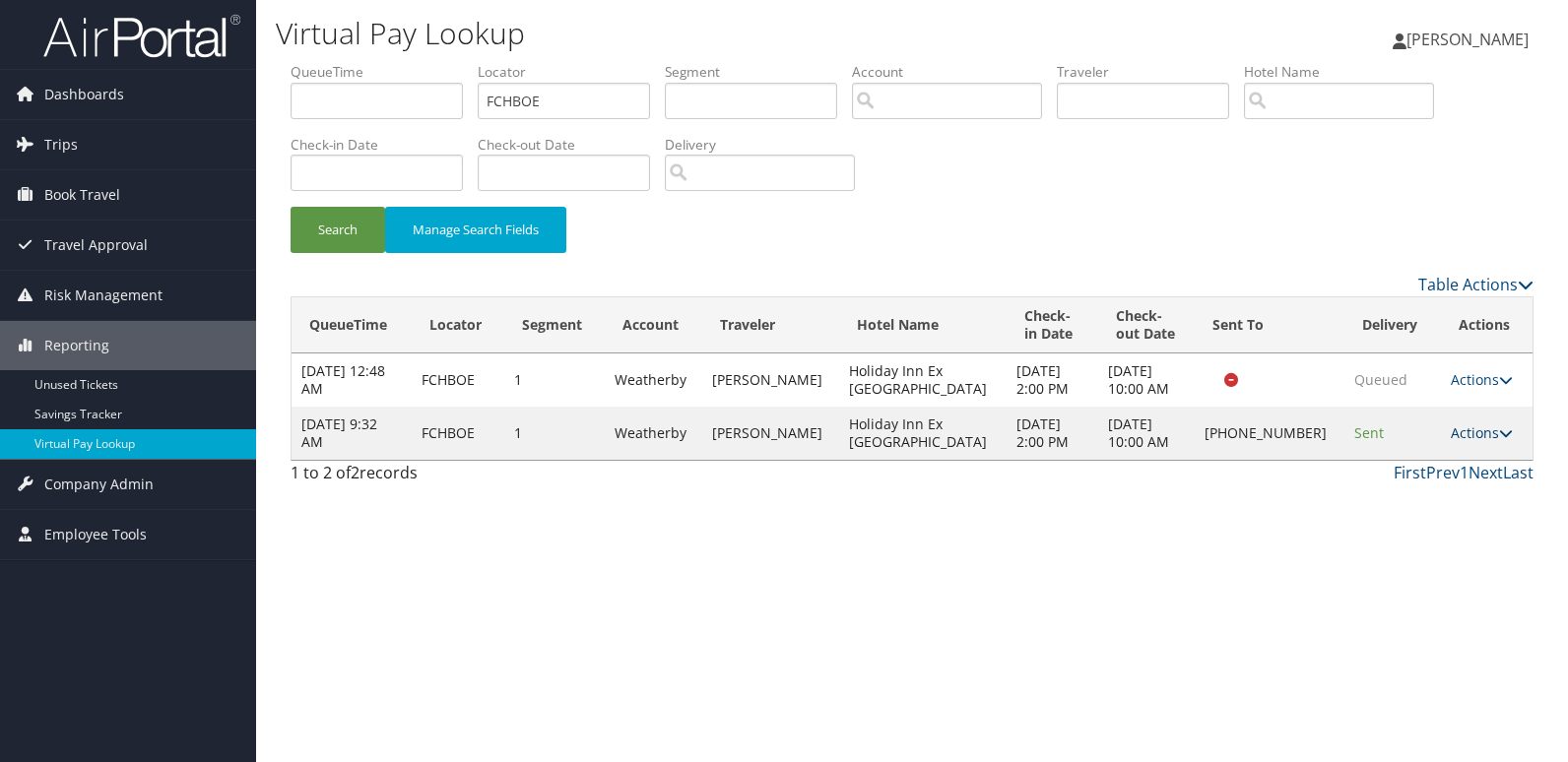
click at [1462, 437] on link "Actions" at bounding box center [1481, 432] width 62 height 19
click at [1397, 495] on link "Logs" at bounding box center [1412, 495] width 169 height 34
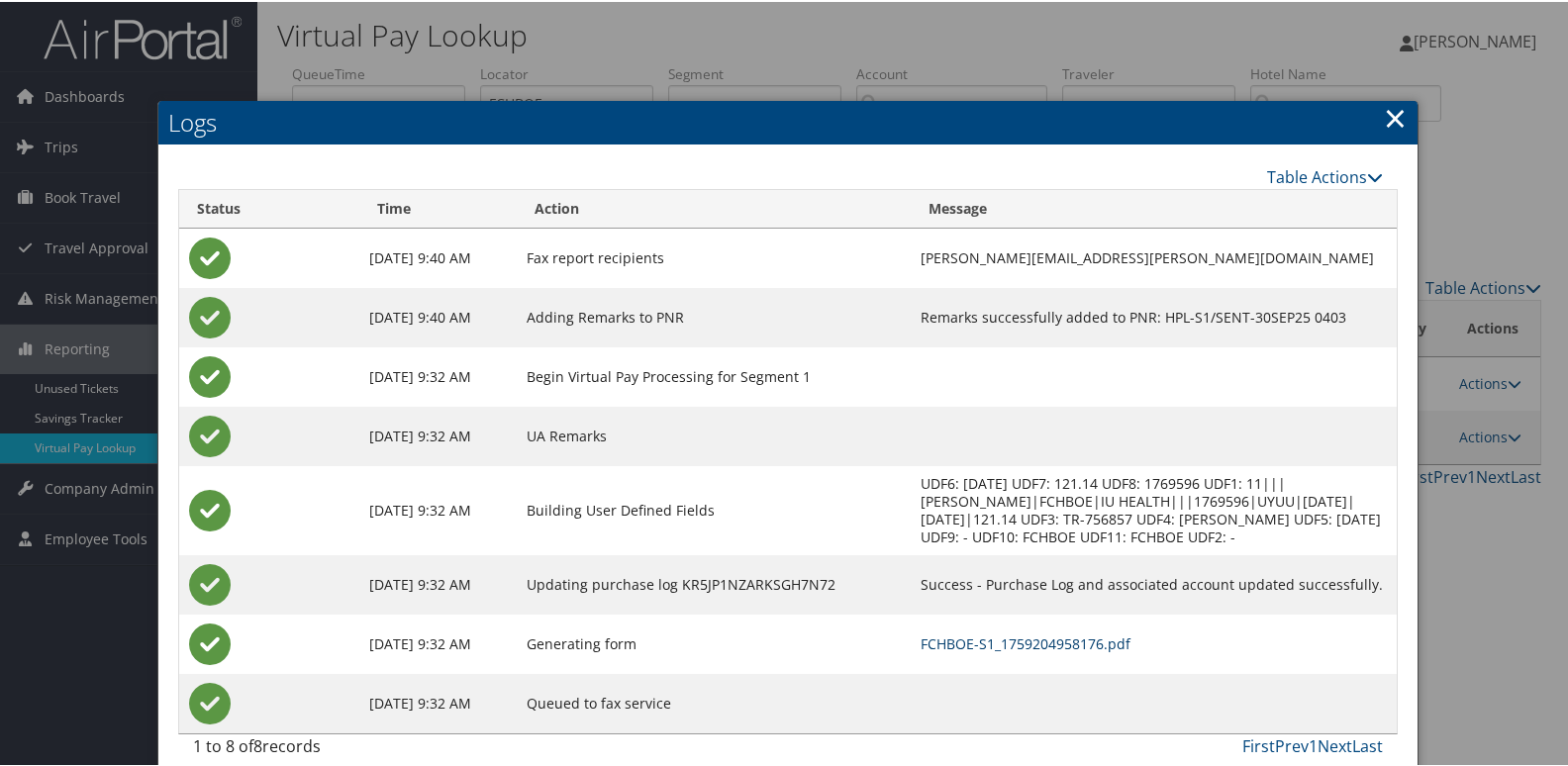
click at [958, 641] on link "FCHBOE-S1_1759204958176.pdf" at bounding box center [1025, 641] width 209 height 19
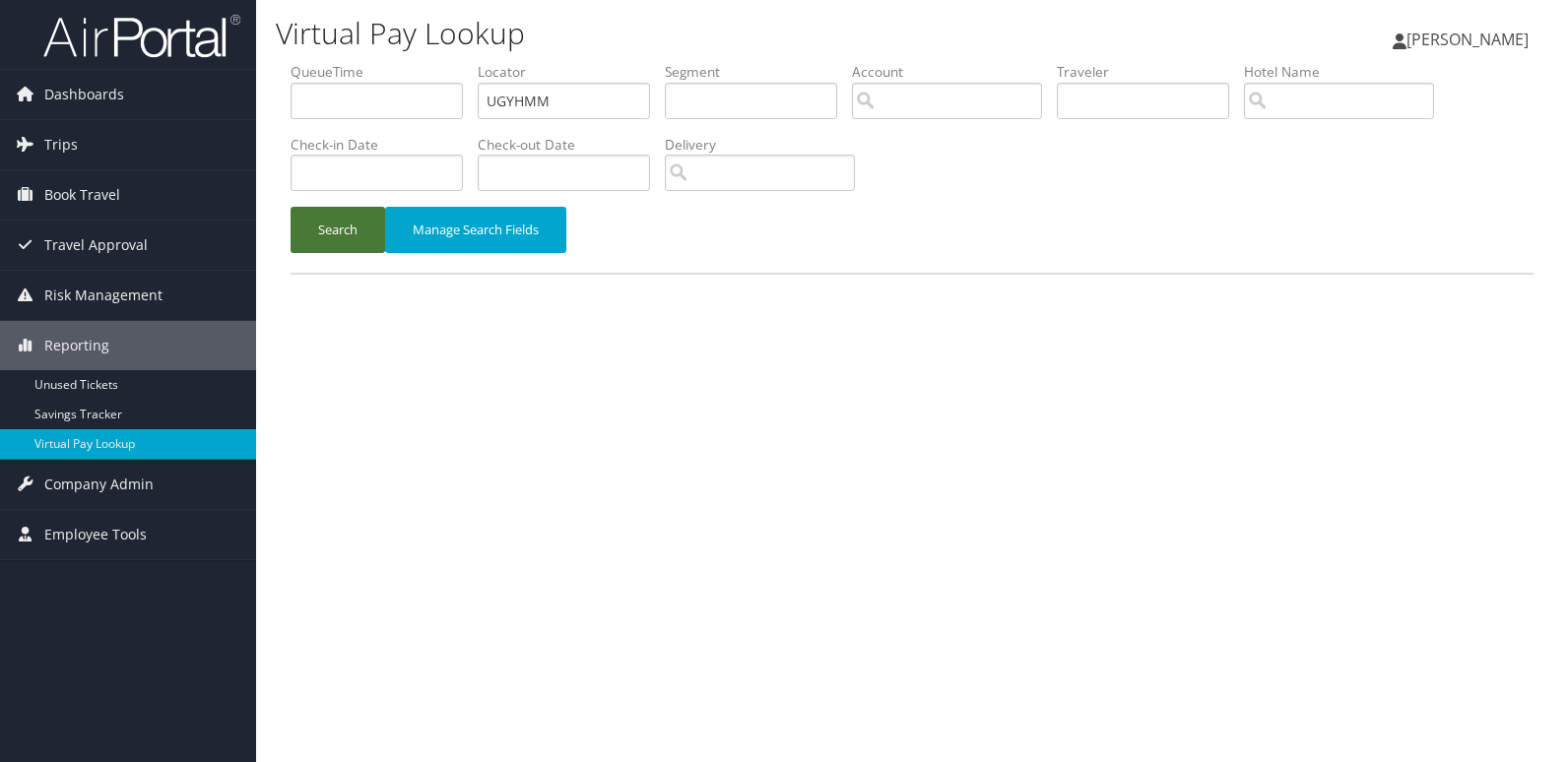
click at [353, 235] on button "Search" at bounding box center [338, 229] width 95 height 46
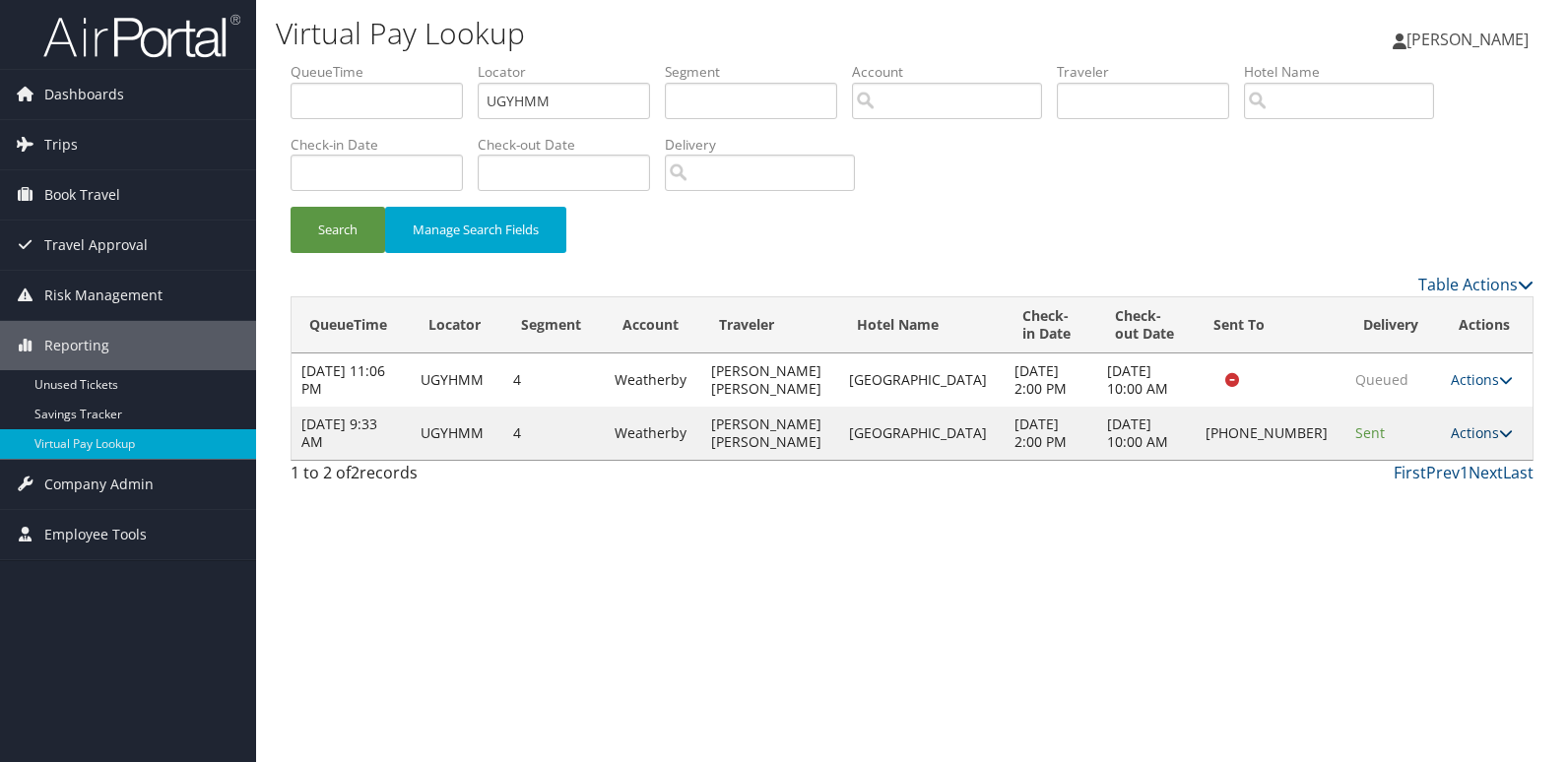
click at [1485, 431] on link "Actions" at bounding box center [1481, 432] width 62 height 19
click at [1380, 459] on link "Resend" at bounding box center [1411, 462] width 169 height 34
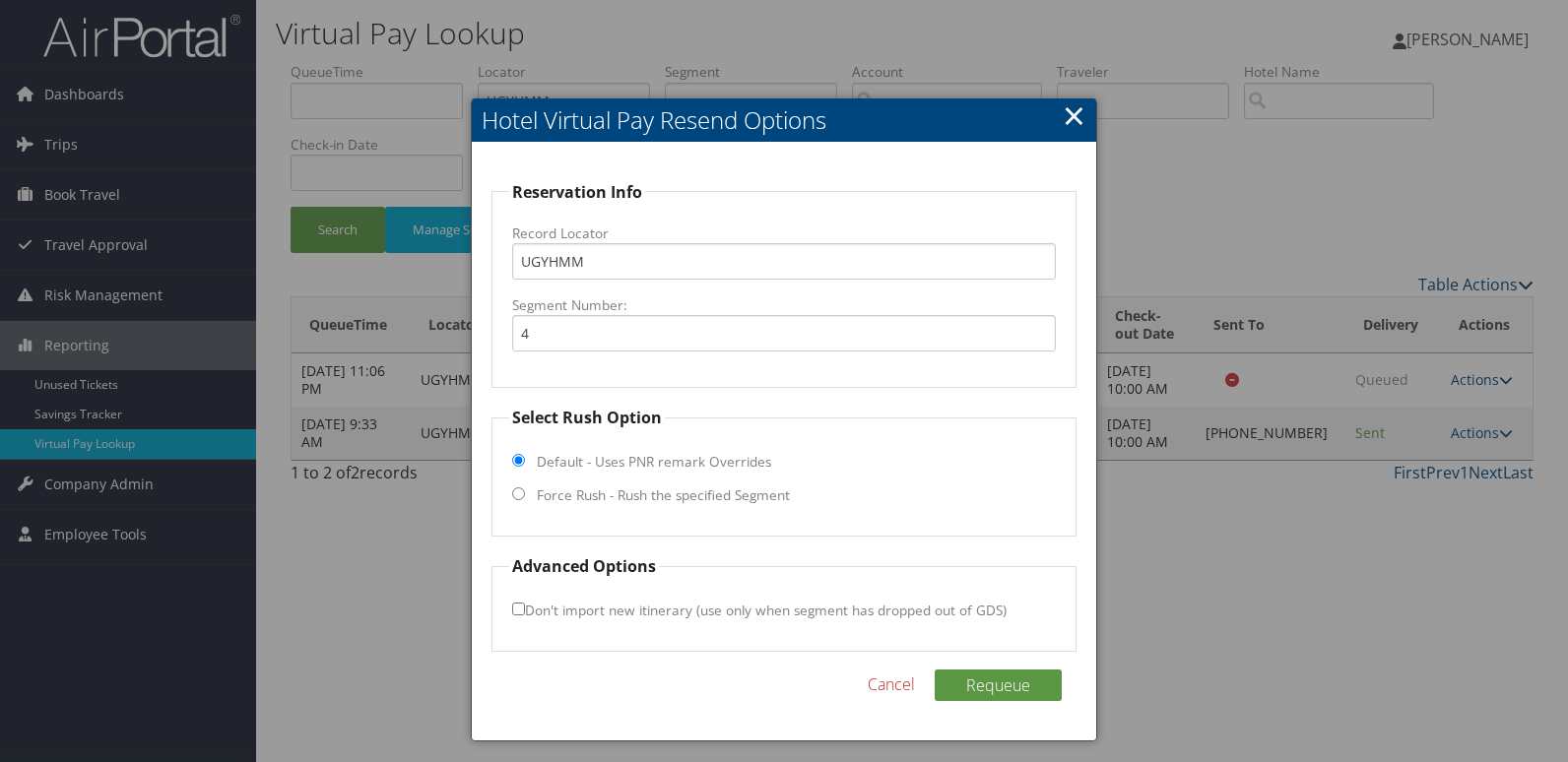
click at [563, 493] on label "Force Rush - Rush the specified Segment" at bounding box center [664, 495] width 253 height 20
click at [525, 493] on input "Force Rush - Rush the specified Segment" at bounding box center [518, 494] width 13 height 13
radio input "true"
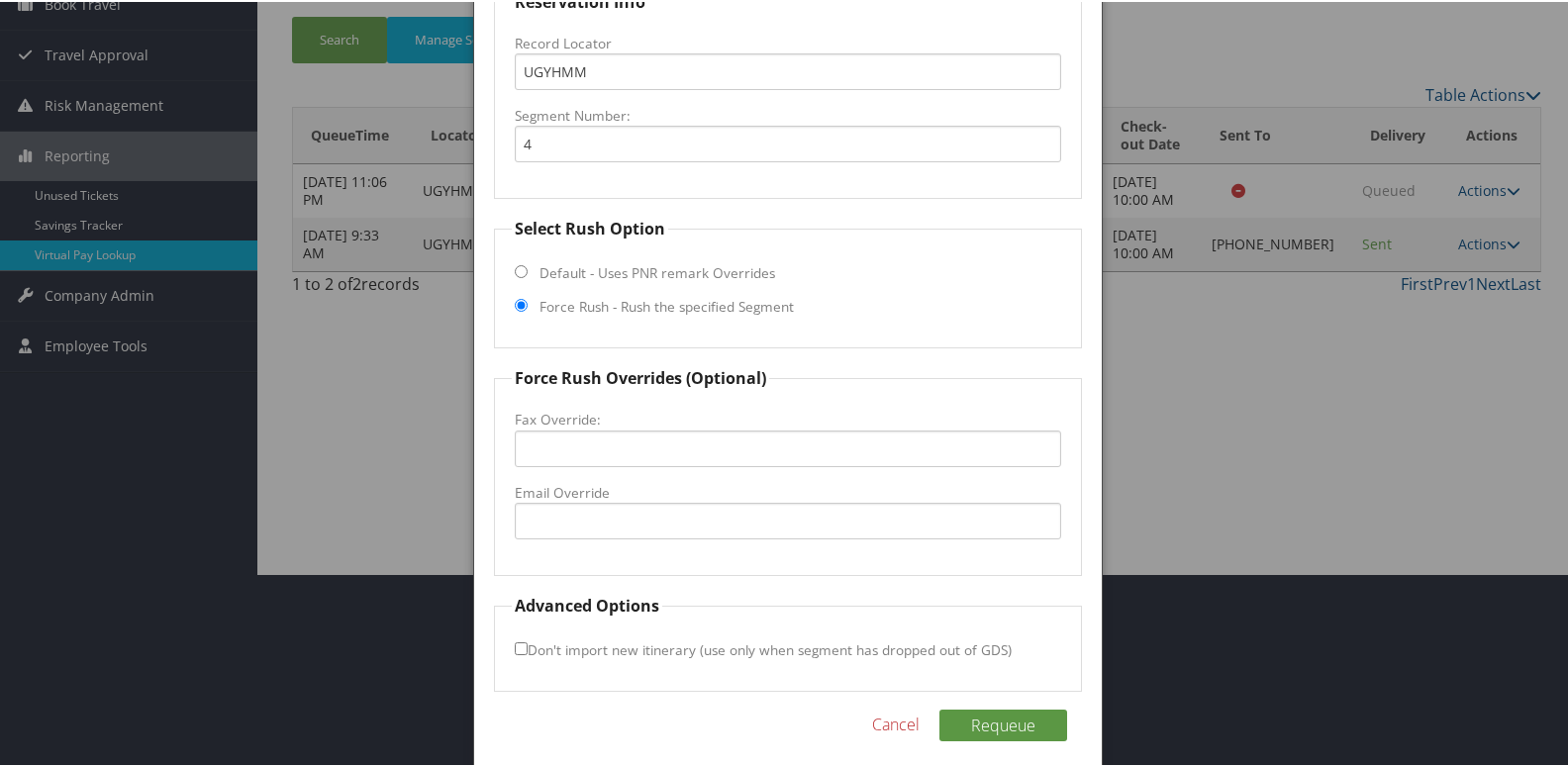
scroll to position [197, 0]
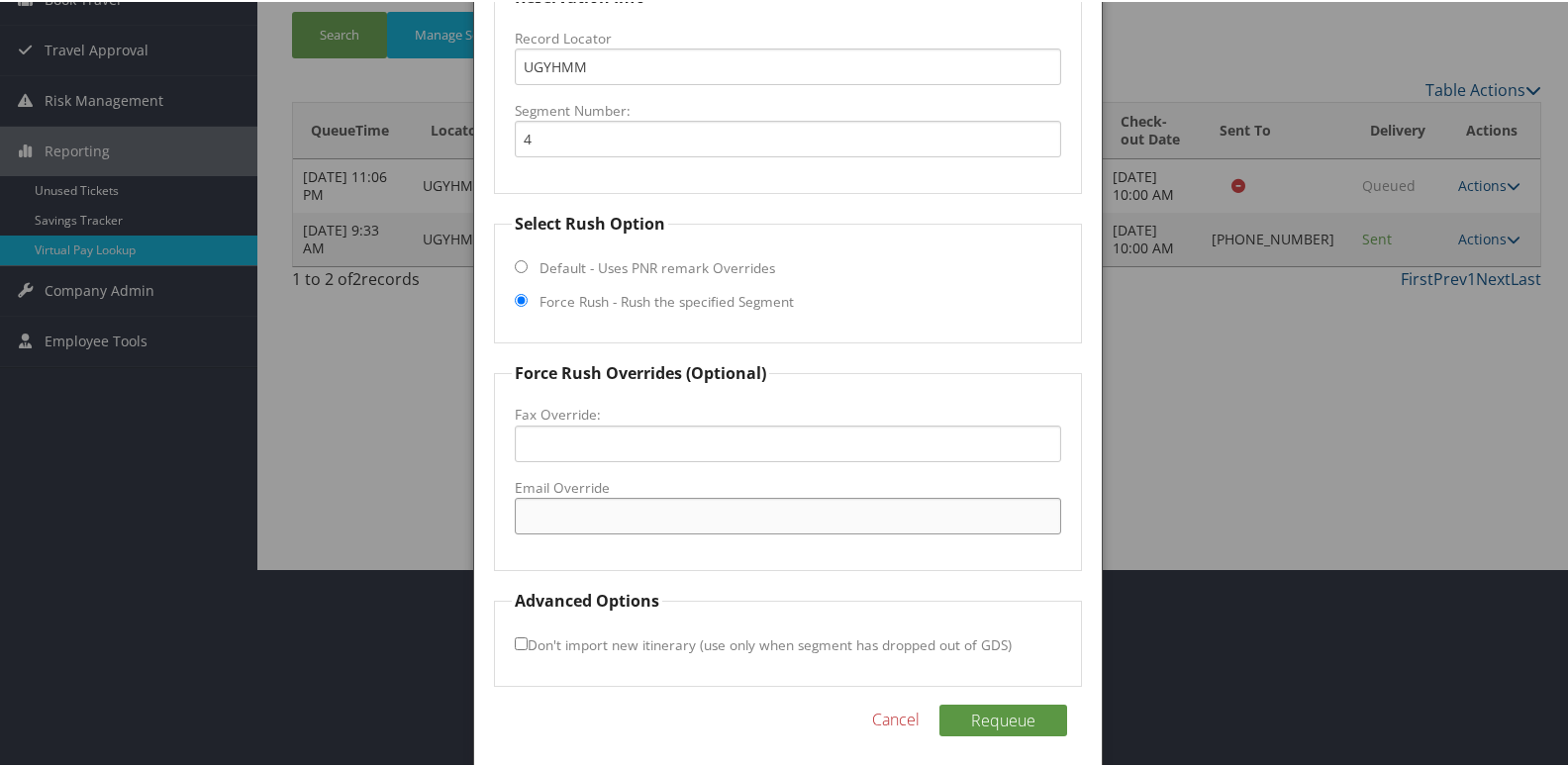
click at [569, 507] on input "Email Override" at bounding box center [789, 514] width 548 height 37
click at [588, 528] on input "abydr.fd" at bounding box center [789, 514] width 548 height 37
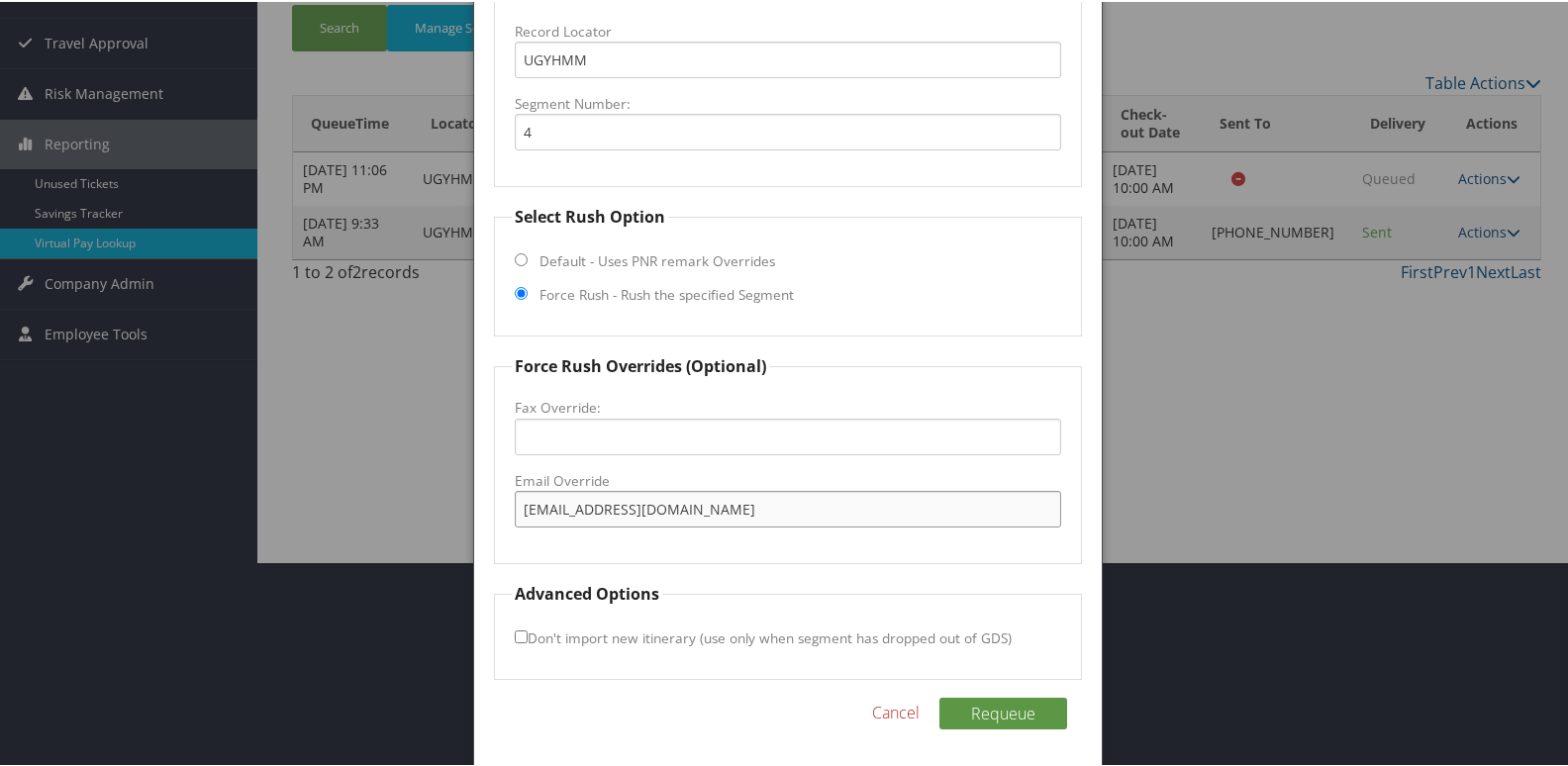
scroll to position [206, 0]
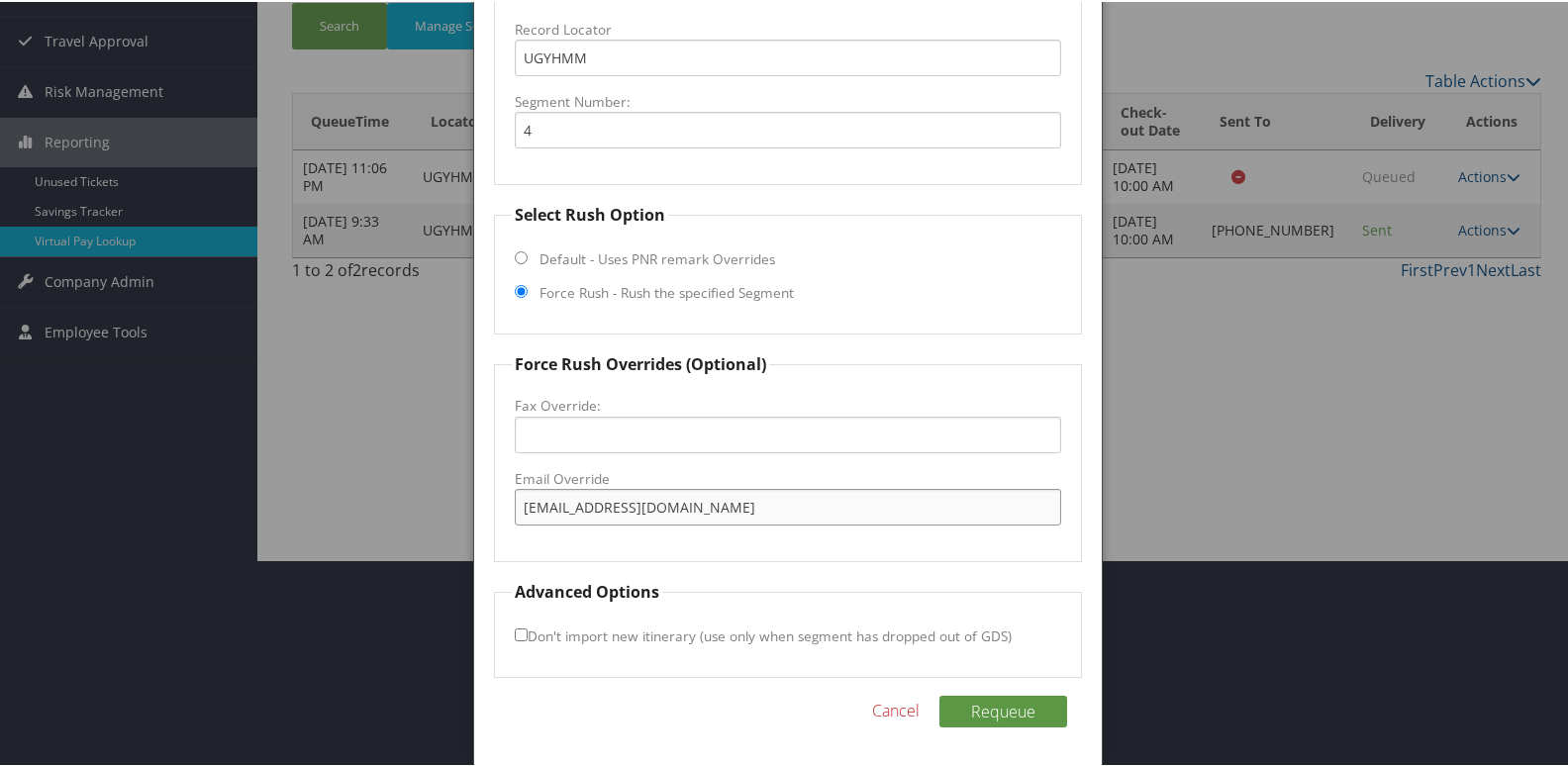
type input "abydr.fd@gmail.com"
click at [515, 640] on label "Don't import new itinerary (use only when segment has dropped out of GDS)" at bounding box center [763, 633] width 497 height 37
click at [515, 639] on input "Don't import new itinerary (use only when segment has dropped out of GDS)" at bounding box center [521, 632] width 13 height 13
checkbox input "true"
click at [988, 718] on button "Requeue" at bounding box center [1003, 709] width 128 height 32
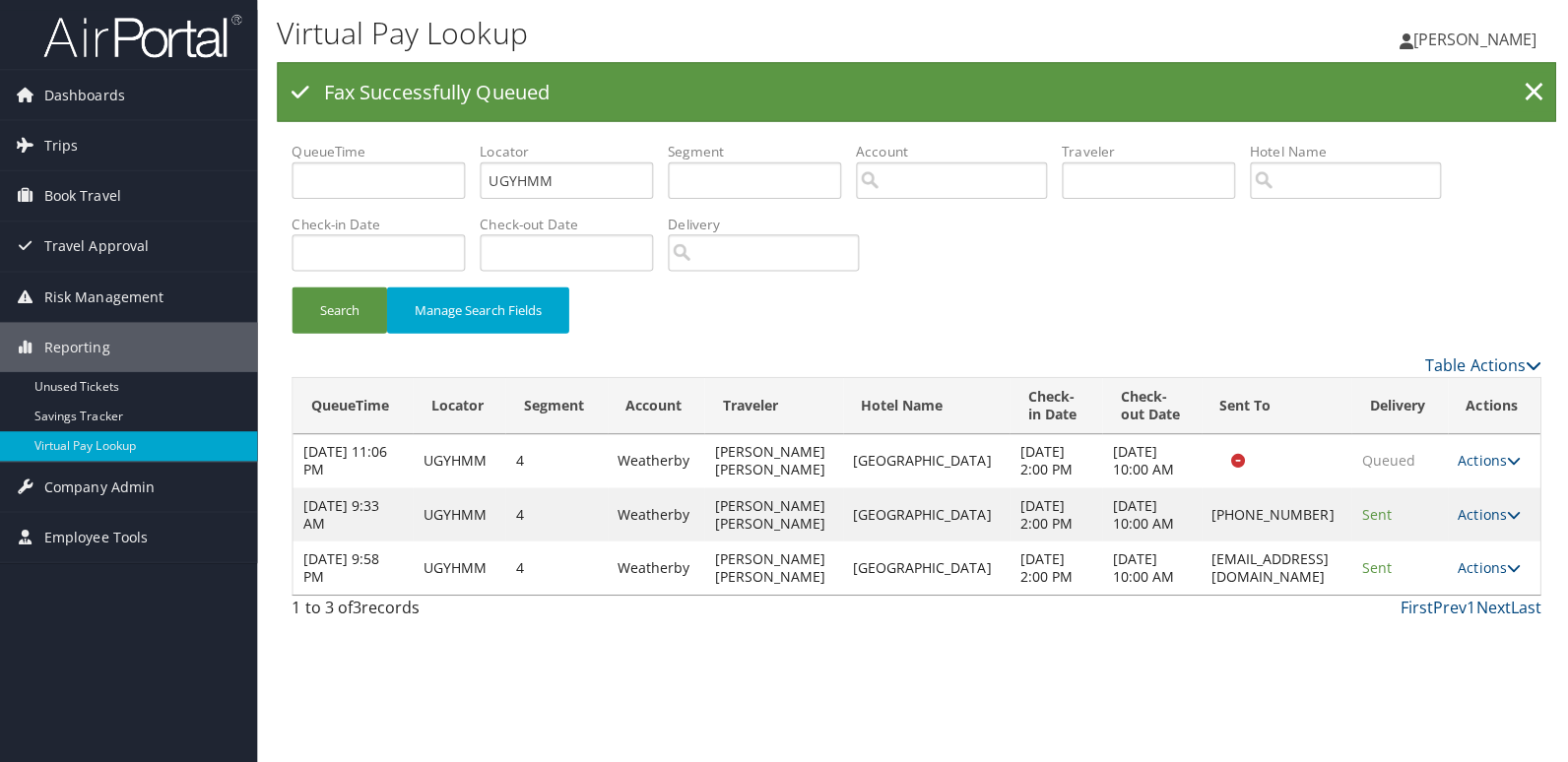
scroll to position [0, 0]
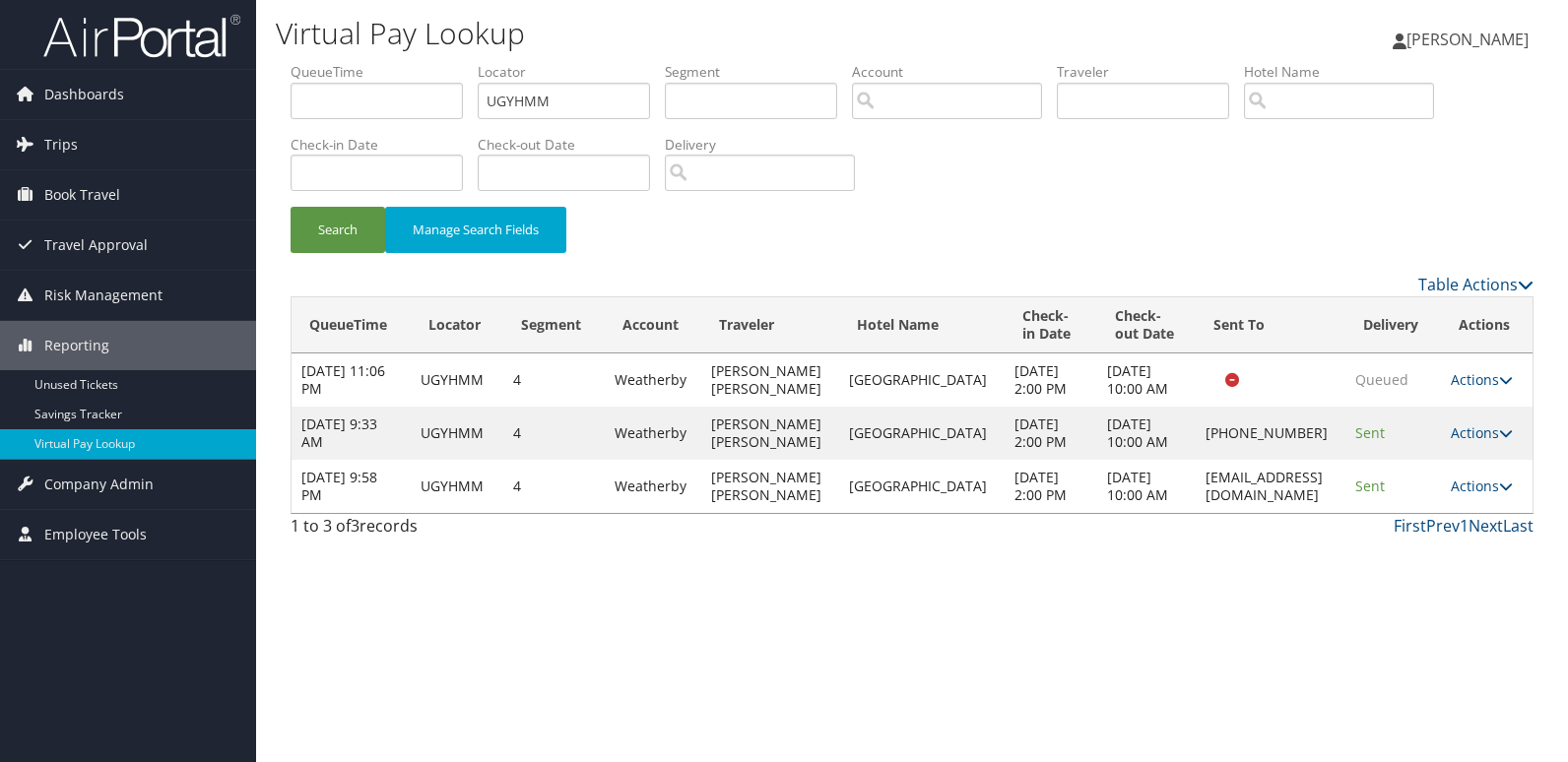
drag, startPoint x: 1165, startPoint y: 490, endPoint x: 1532, endPoint y: 501, distance: 367.2
click at [1309, 485] on tr "Sep 30, 2025 9:58 PM UGYHMM 4 Weatherby BARNETT TAYLOR LESLIE Hampton Suites Al…" at bounding box center [911, 487] width 1241 height 53
copy tr "abydr.fd@gmail.com"
click at [1483, 481] on link "Actions" at bounding box center [1481, 486] width 62 height 19
click at [1413, 541] on link "Logs" at bounding box center [1442, 549] width 124 height 34
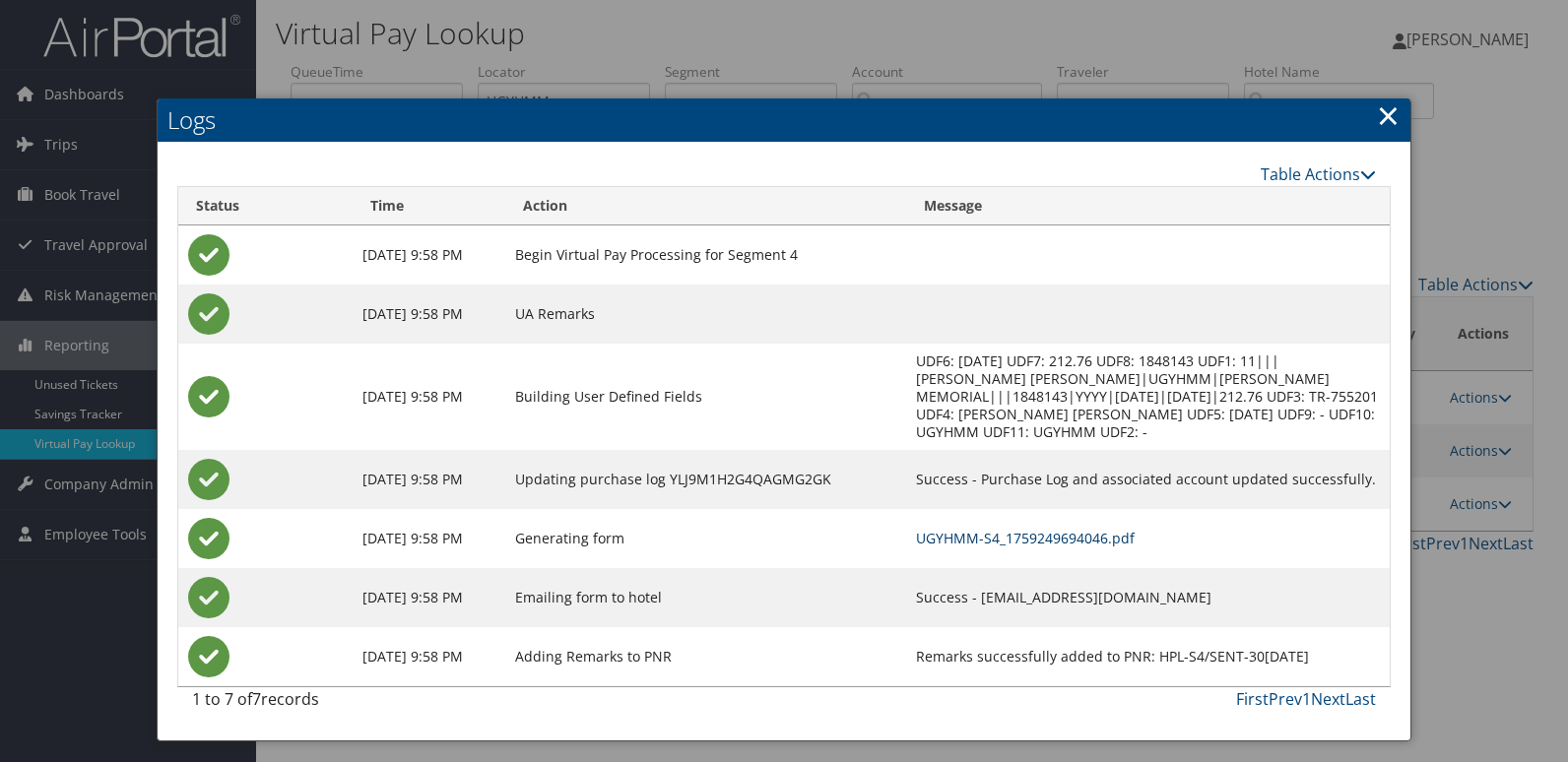
click at [999, 542] on link "UGYHMM-S4_1759249694046.pdf" at bounding box center [1025, 538] width 218 height 19
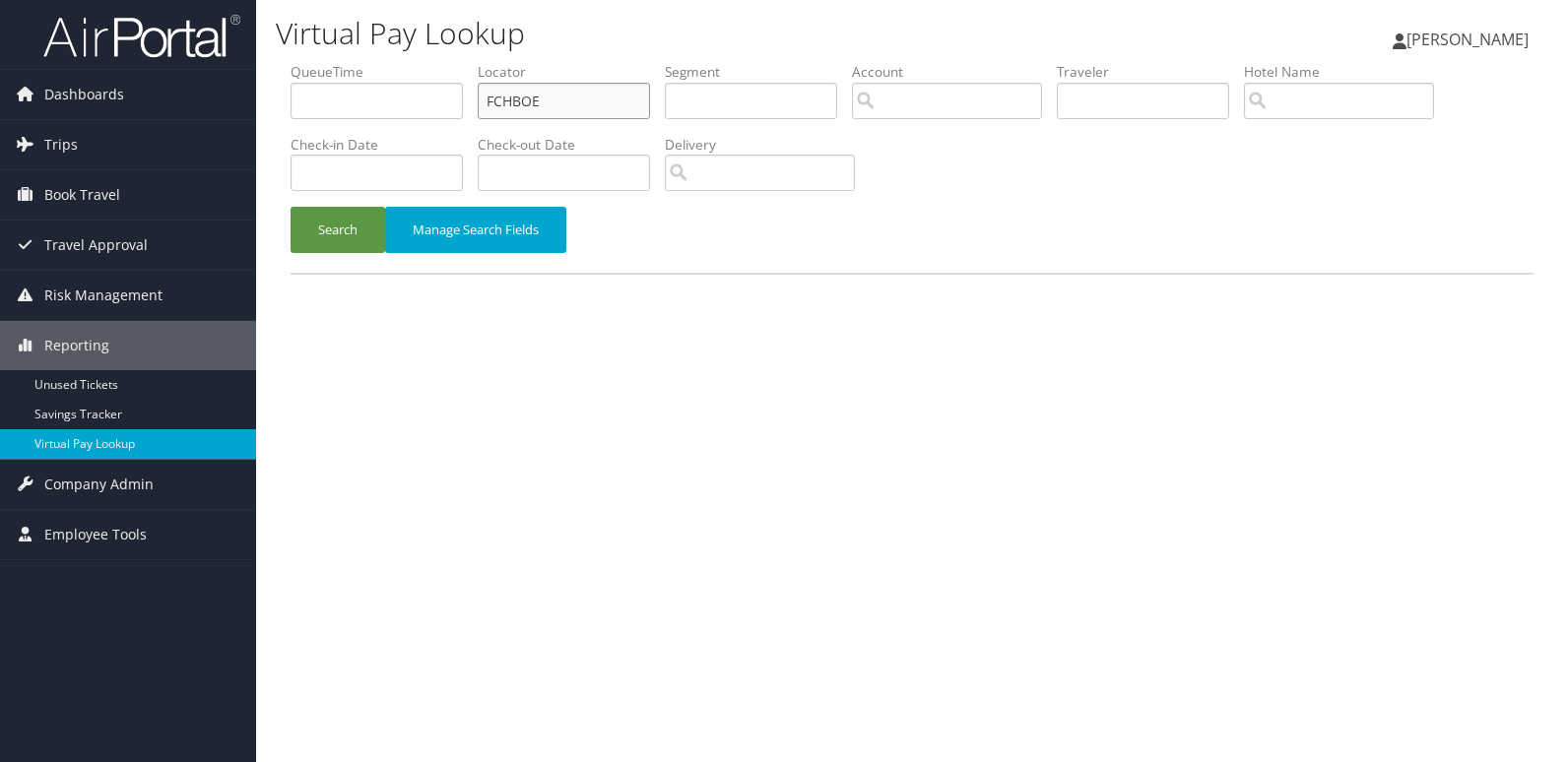
drag, startPoint x: 562, startPoint y: 104, endPoint x: 443, endPoint y: 113, distance: 119.3
click at [443, 62] on ul "QueueTime Locator FCHBOE Segment Account Traveler Hotel Name Check-in Date Chec…" at bounding box center [911, 62] width 1243 height 0
paste input "ETVDLY"
type input "ETVDLY"
click at [347, 226] on button "Search" at bounding box center [338, 229] width 95 height 46
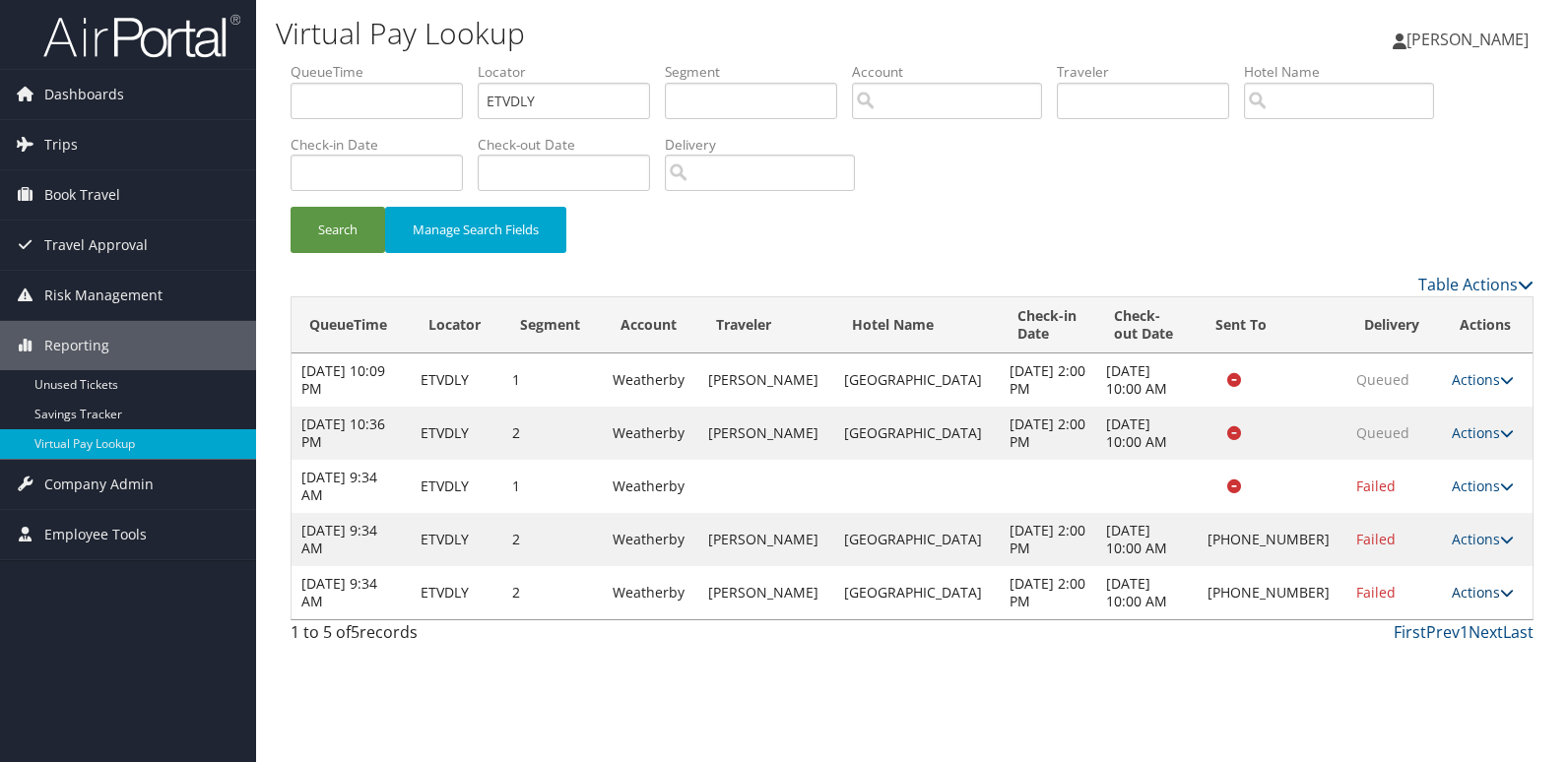
click at [1451, 594] on link "Actions" at bounding box center [1482, 591] width 62 height 19
click at [1403, 649] on link "Logs" at bounding box center [1412, 654] width 169 height 34
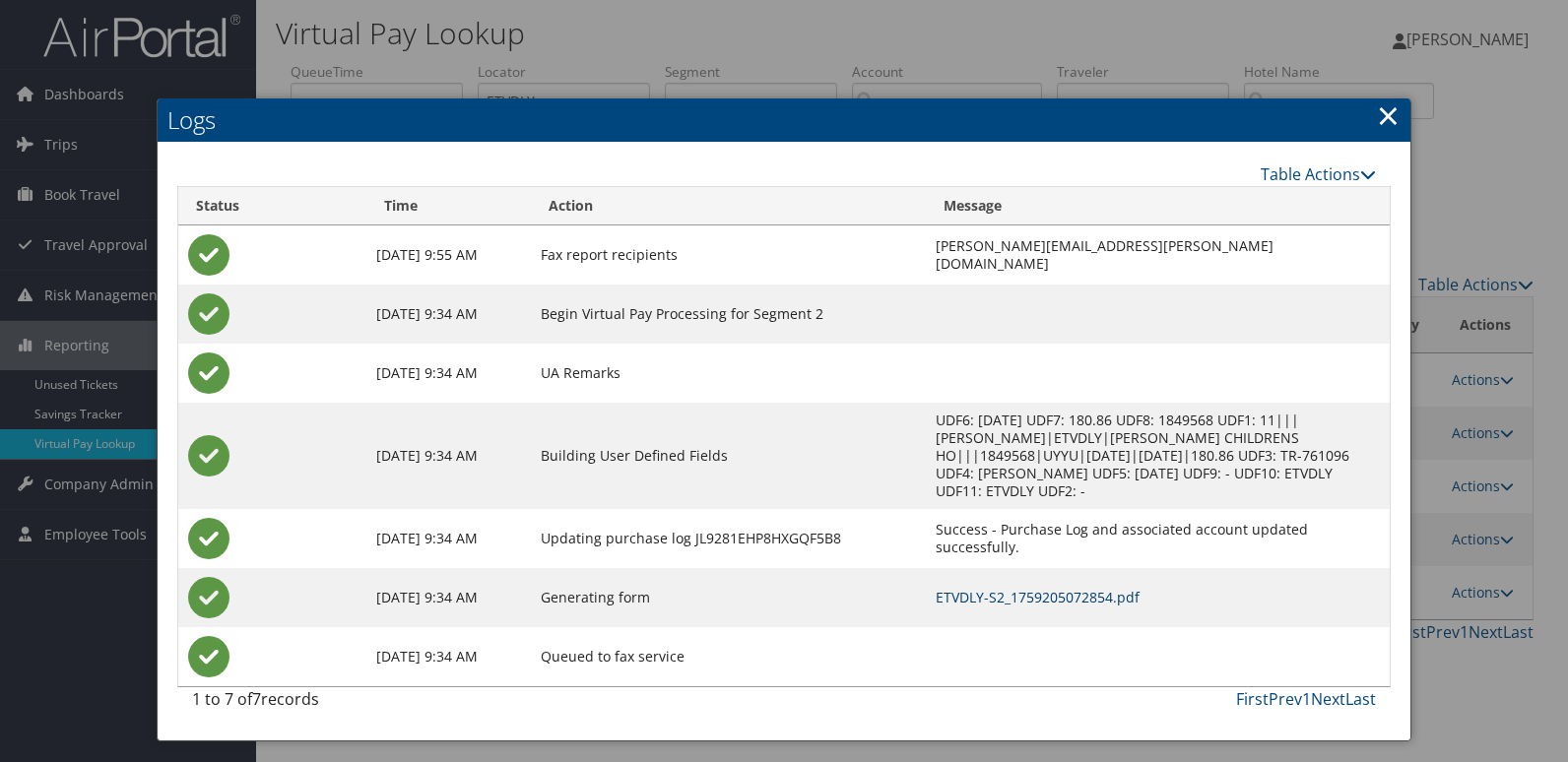
click at [936, 587] on link "ETVDLY-S2_1759205072854.pdf" at bounding box center [1038, 596] width 203 height 19
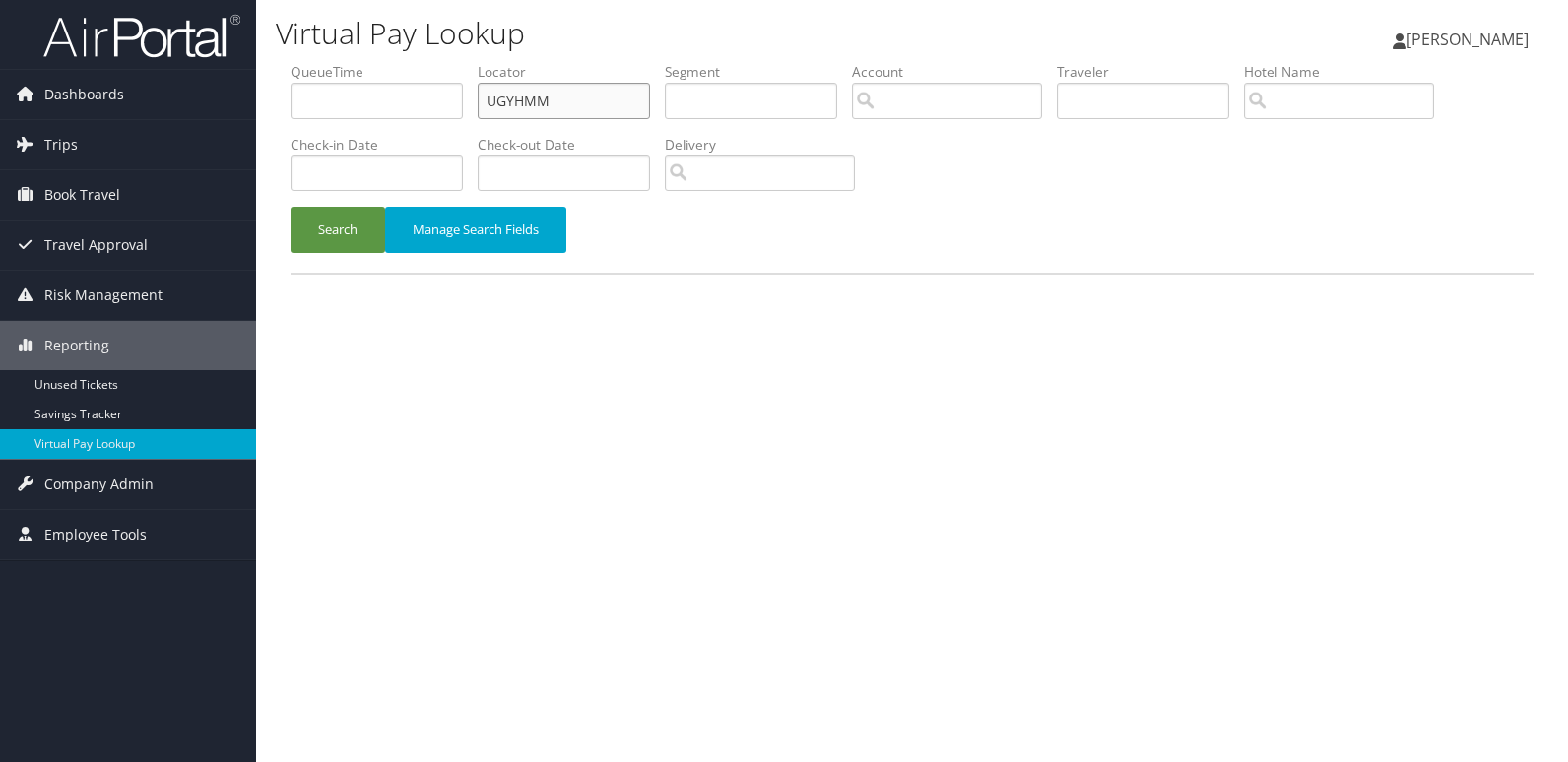
drag, startPoint x: 578, startPoint y: 109, endPoint x: 312, endPoint y: 107, distance: 266.0
click at [312, 62] on ul "QueueTime Locator UGYHMM Segment Account Traveler Hotel Name Check-in Date Chec…" at bounding box center [911, 62] width 1243 height 0
paste input "FJKZMZ"
type input "FJKZMZ"
click at [337, 225] on button "Search" at bounding box center [338, 229] width 95 height 46
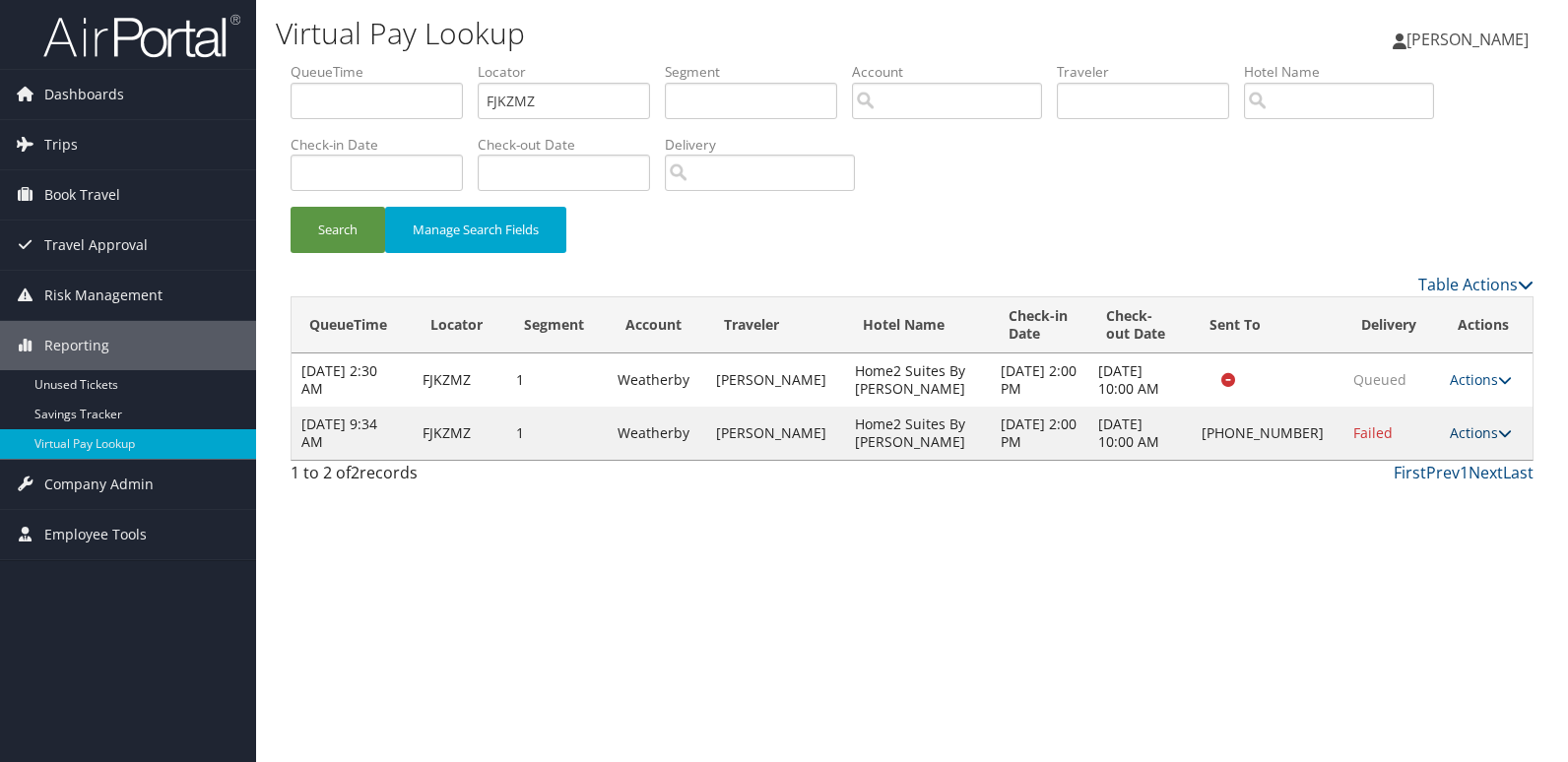
click at [1478, 432] on link "Actions" at bounding box center [1480, 432] width 62 height 19
click at [1388, 494] on link "Logs" at bounding box center [1414, 495] width 169 height 34
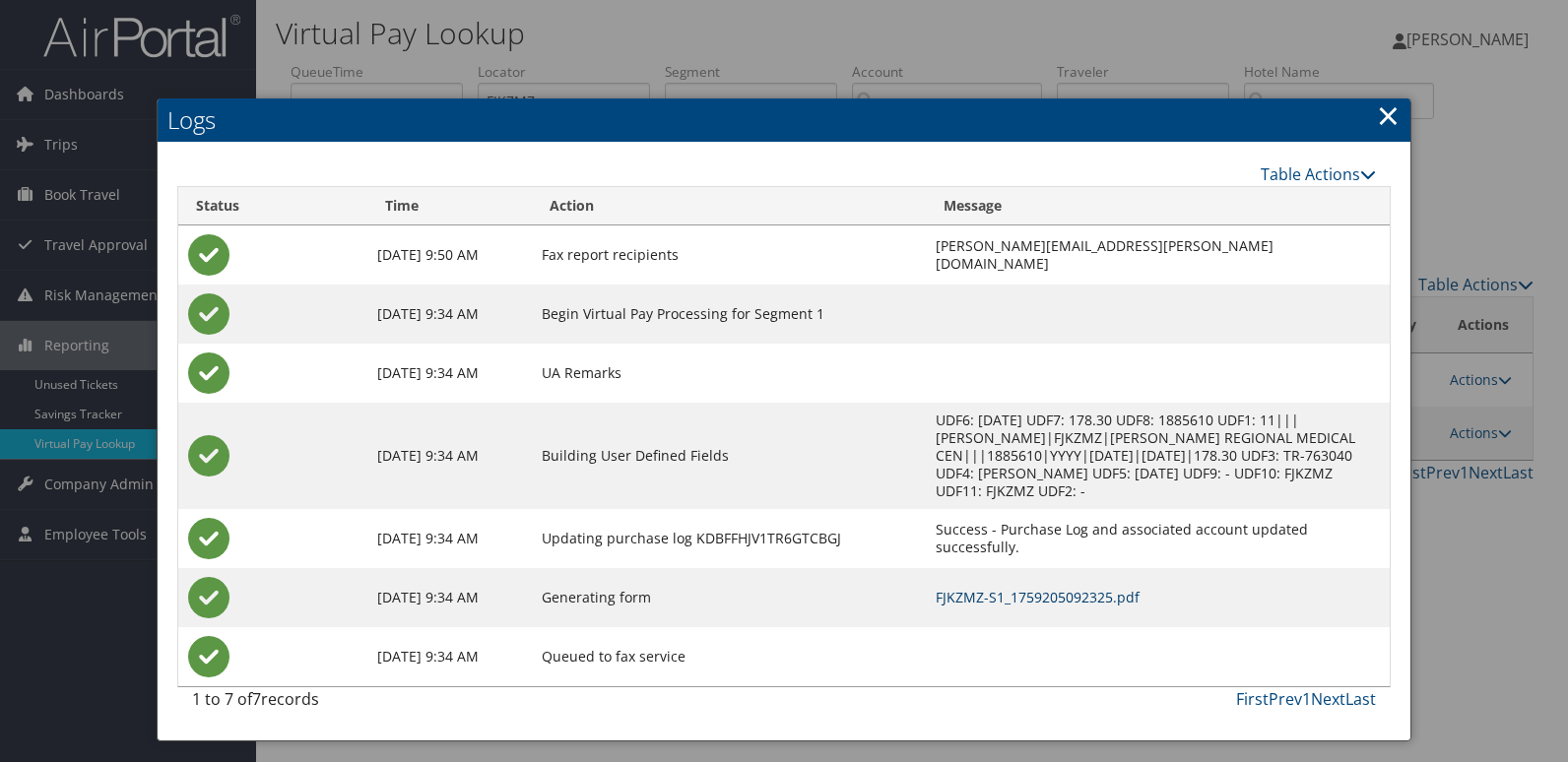
click at [976, 587] on link "FJKZMZ-S1_1759205092325.pdf" at bounding box center [1038, 596] width 203 height 19
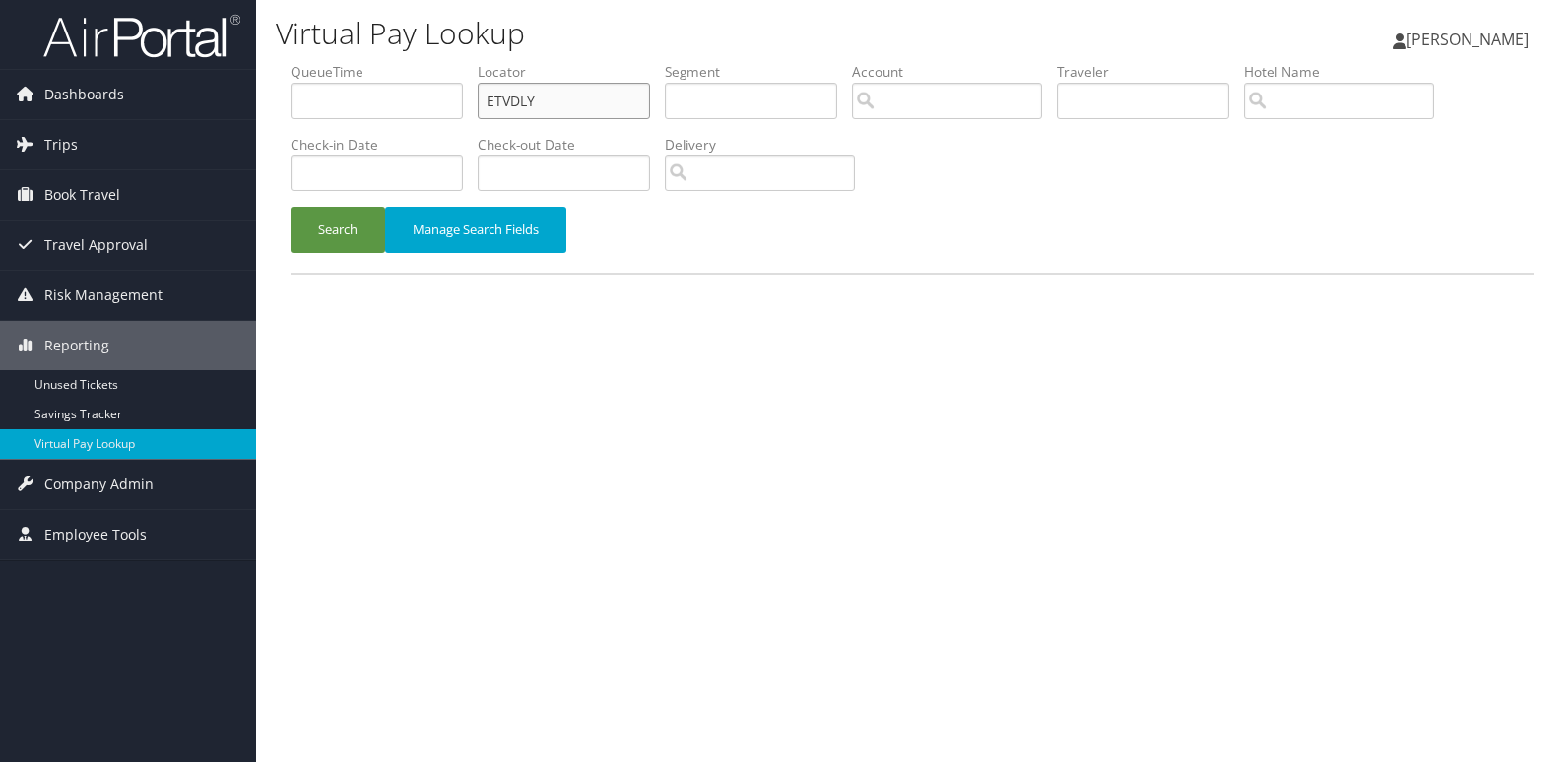
drag, startPoint x: 553, startPoint y: 100, endPoint x: 438, endPoint y: 127, distance: 118.1
click at [442, 62] on ul "QueueTime Locator ETVDLY Segment Account Traveler Hotel Name Check-in Date Chec…" at bounding box center [911, 62] width 1243 height 0
paste input "JETAJD"
click at [340, 218] on button "Search" at bounding box center [338, 229] width 95 height 46
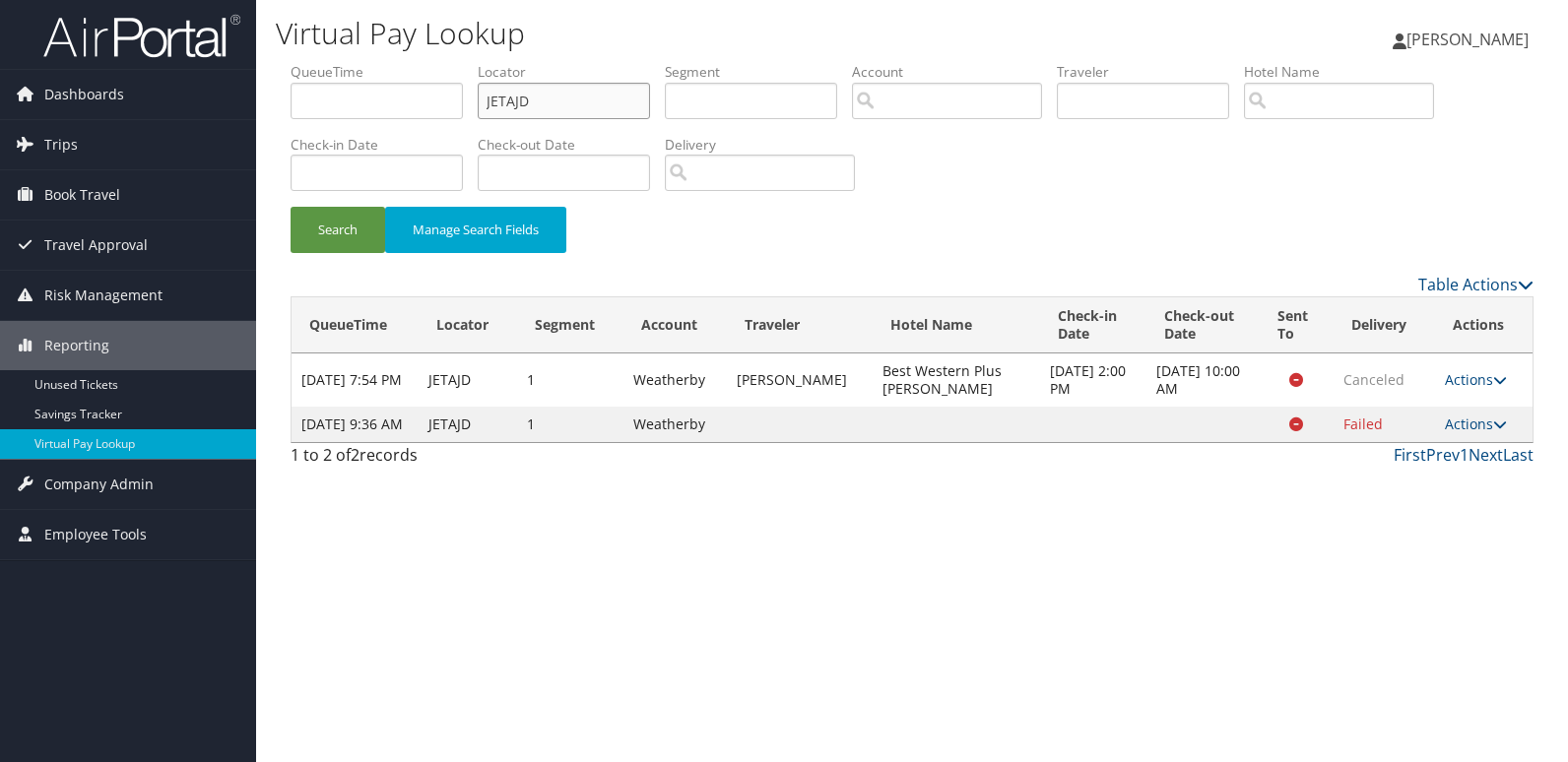
drag, startPoint x: 565, startPoint y: 103, endPoint x: 325, endPoint y: 135, distance: 242.1
click at [325, 62] on ul "QueueTime Locator JETAJD Segment Account Traveler Hotel Name Check-in Date Chec…" at bounding box center [911, 62] width 1243 height 0
paste input "MPSGKK"
type input "MPSGKK"
click at [343, 229] on button "Search" at bounding box center [338, 229] width 95 height 46
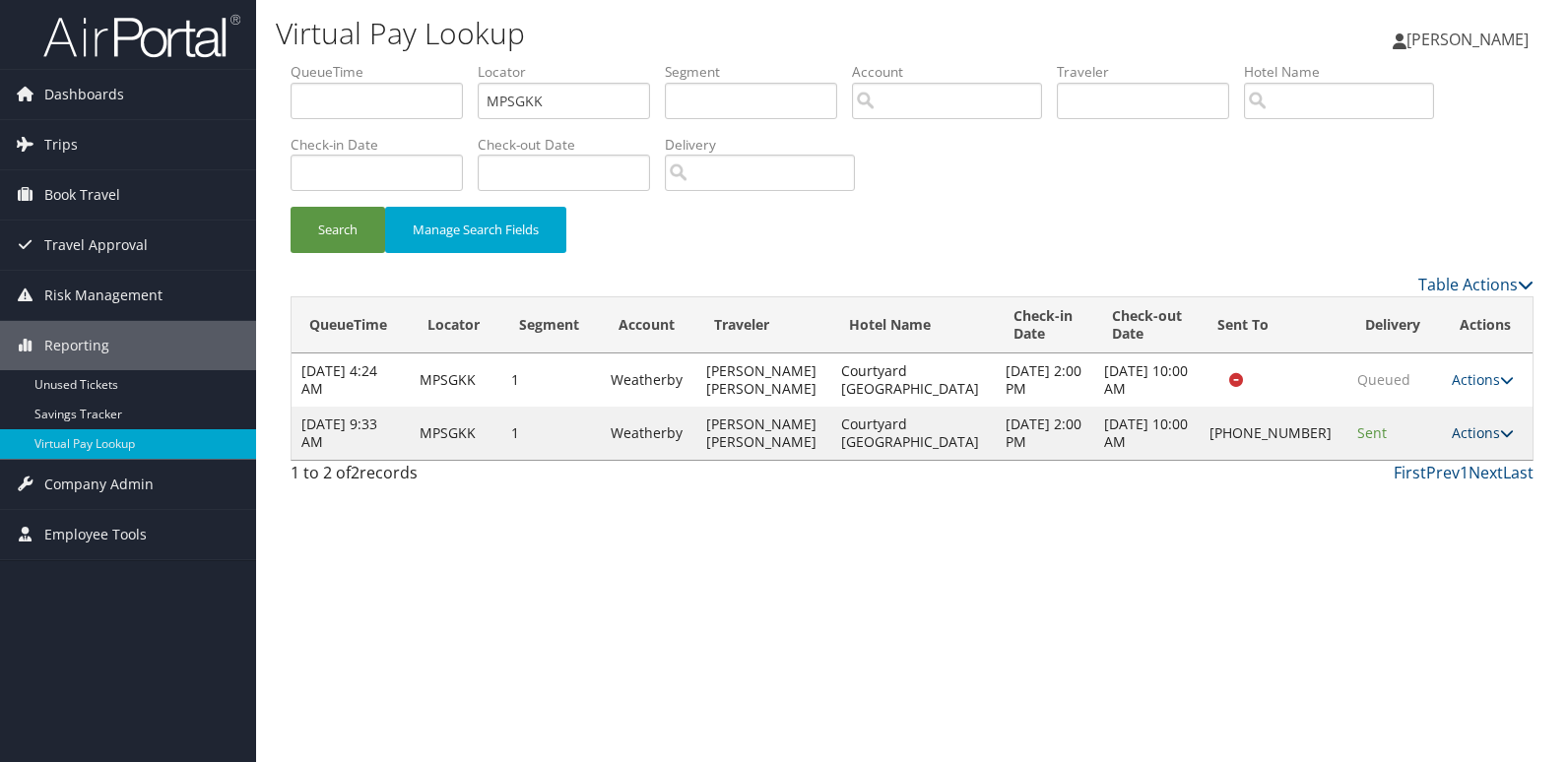
click at [1466, 442] on link "Actions" at bounding box center [1482, 432] width 62 height 19
click at [1407, 499] on link "Logs" at bounding box center [1415, 504] width 169 height 34
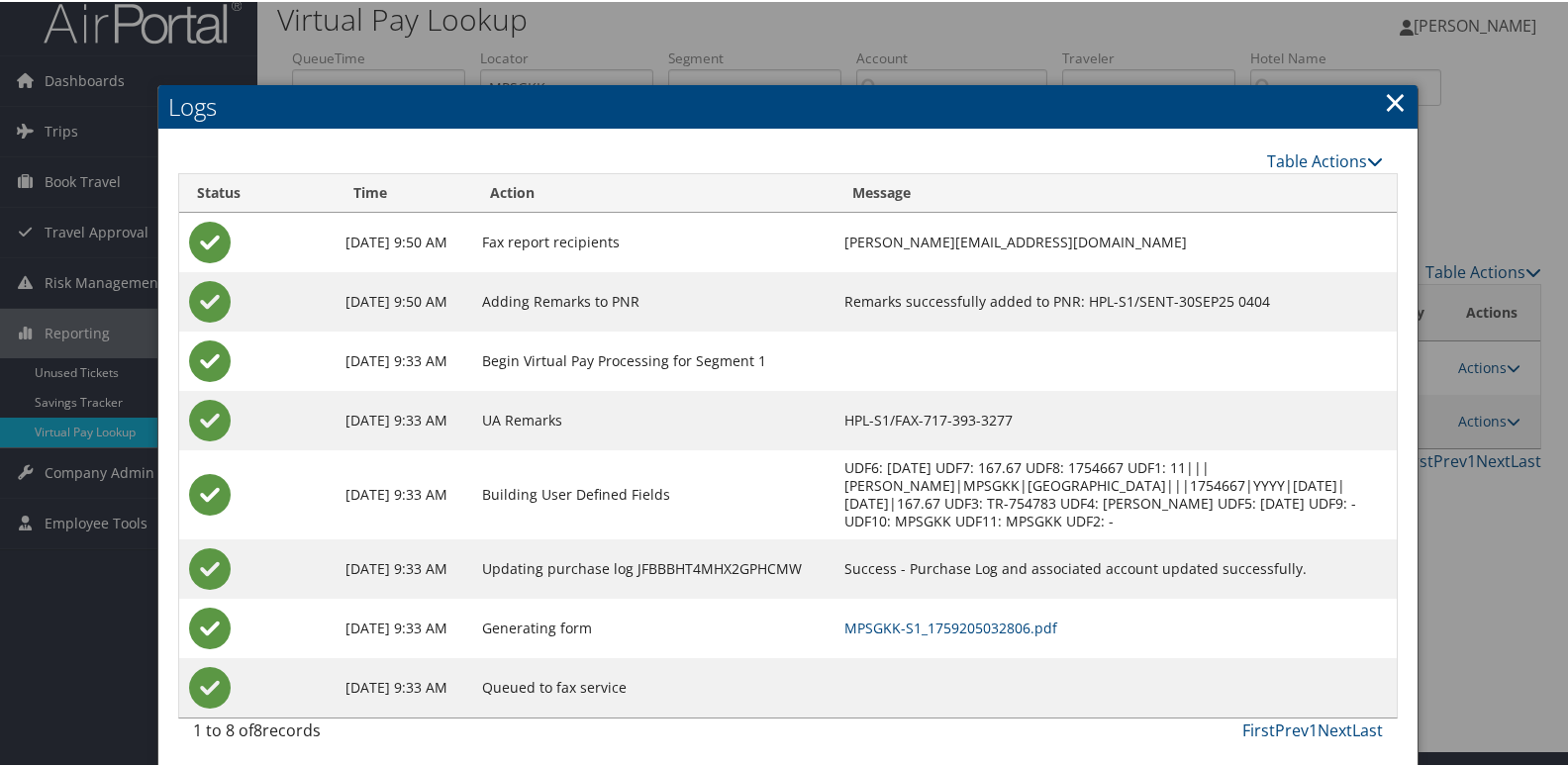
scroll to position [21, 0]
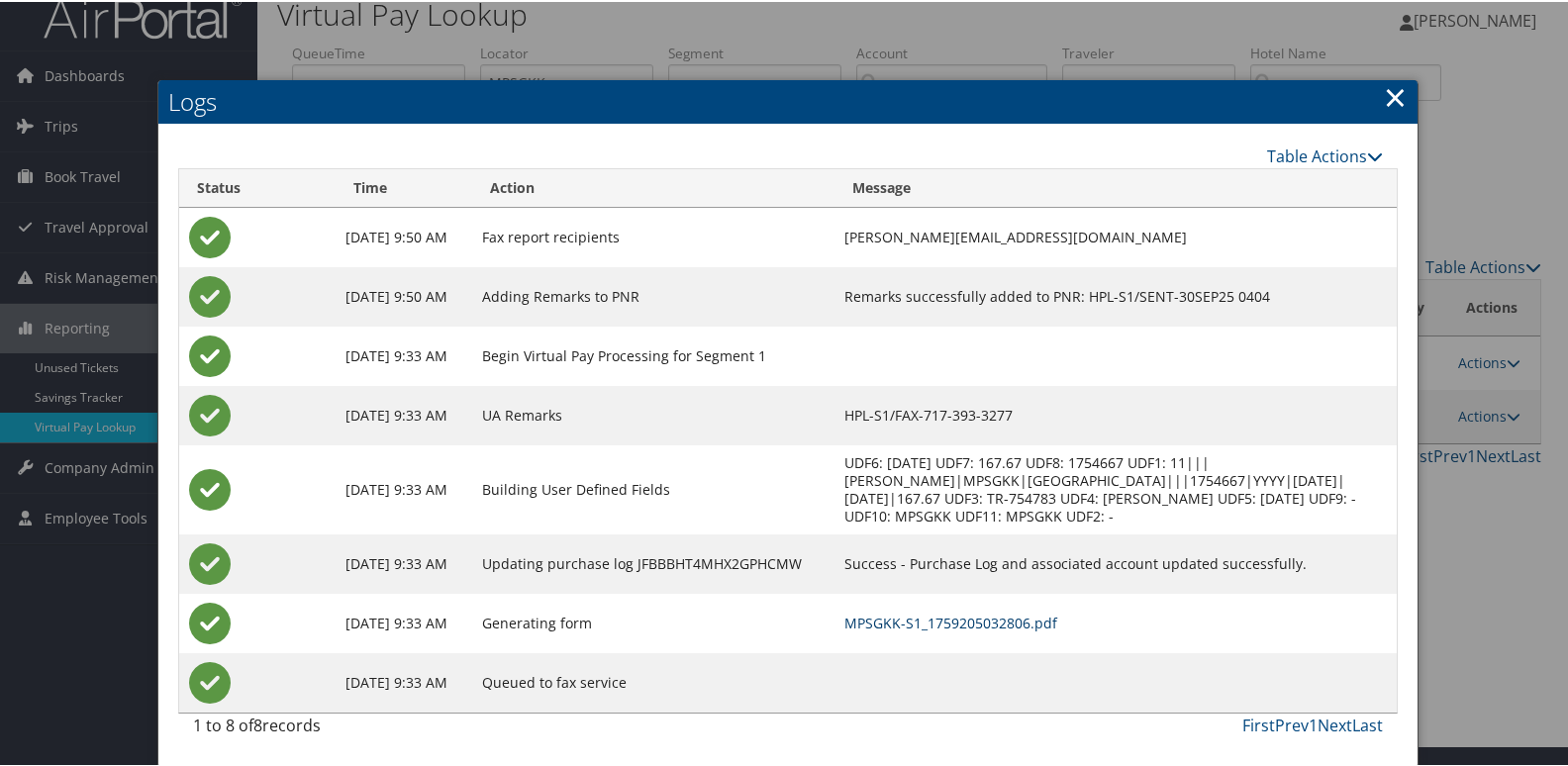
click at [884, 619] on link "MPSGKK-S1_1759205032806.pdf" at bounding box center [951, 620] width 212 height 19
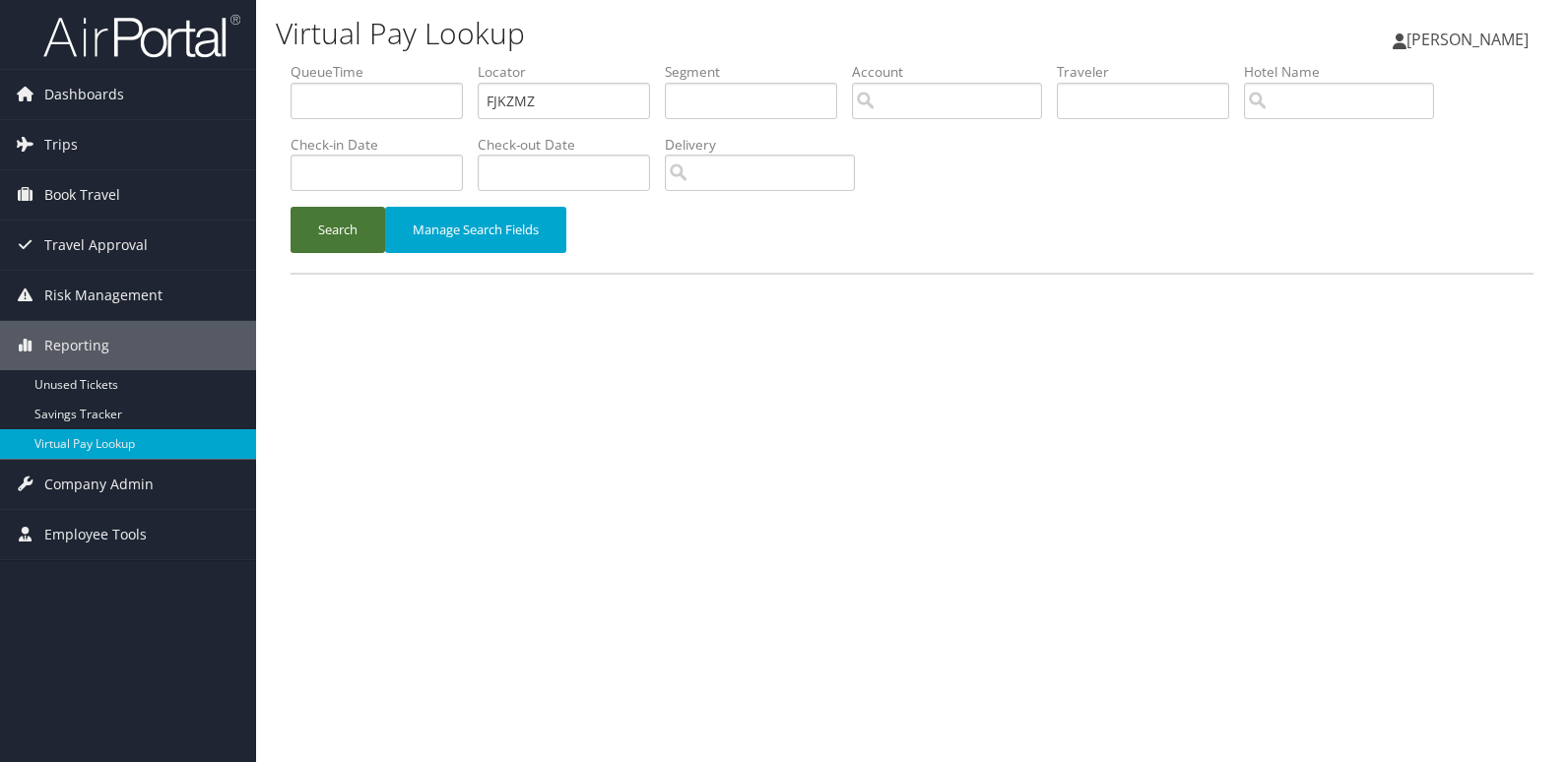
click at [355, 231] on button "Search" at bounding box center [338, 229] width 95 height 46
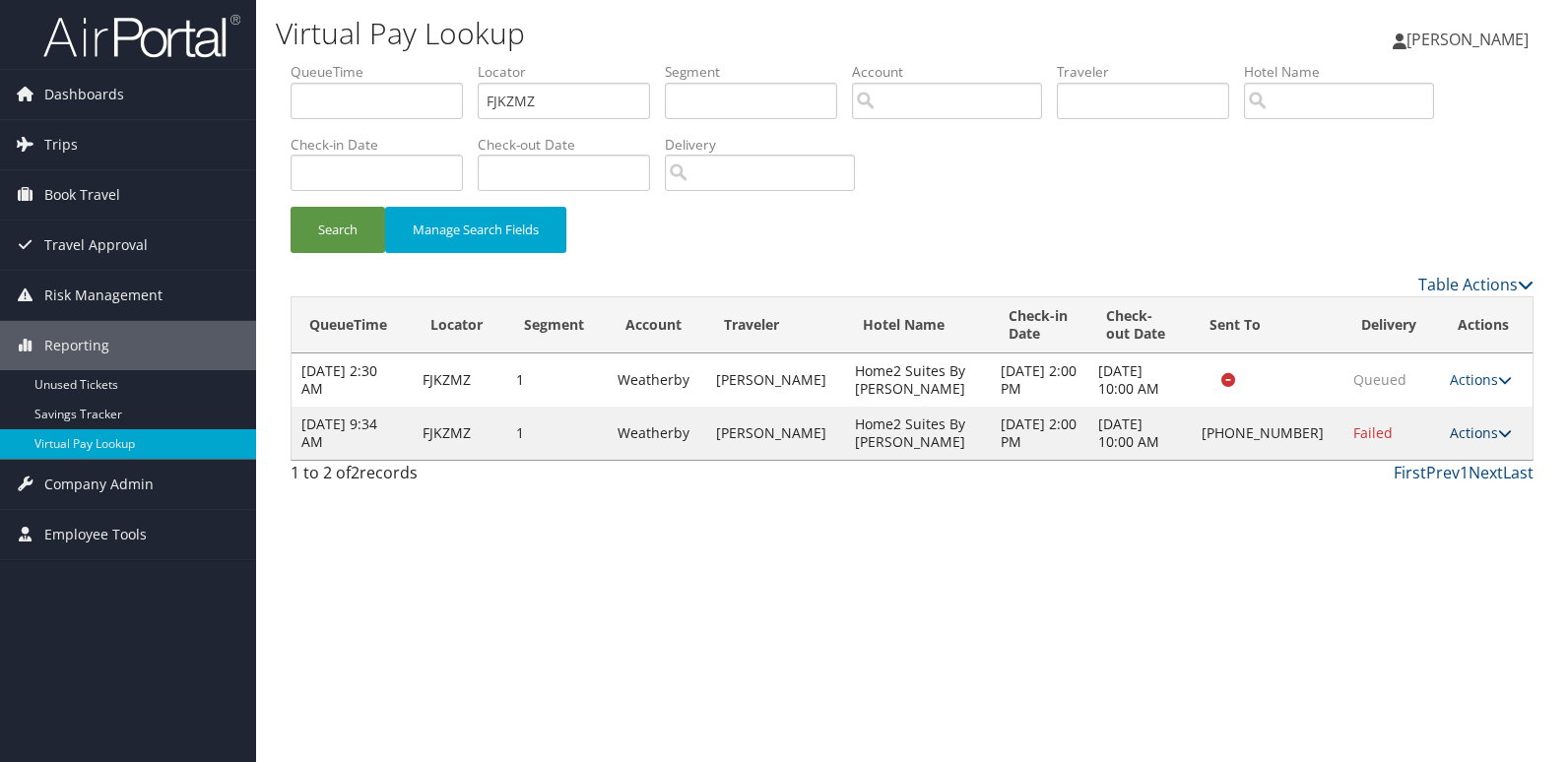
drag, startPoint x: 1464, startPoint y: 432, endPoint x: 1448, endPoint y: 440, distance: 17.9
click at [1464, 432] on link "Actions" at bounding box center [1480, 432] width 62 height 19
click at [1386, 463] on link "Resend" at bounding box center [1414, 462] width 169 height 34
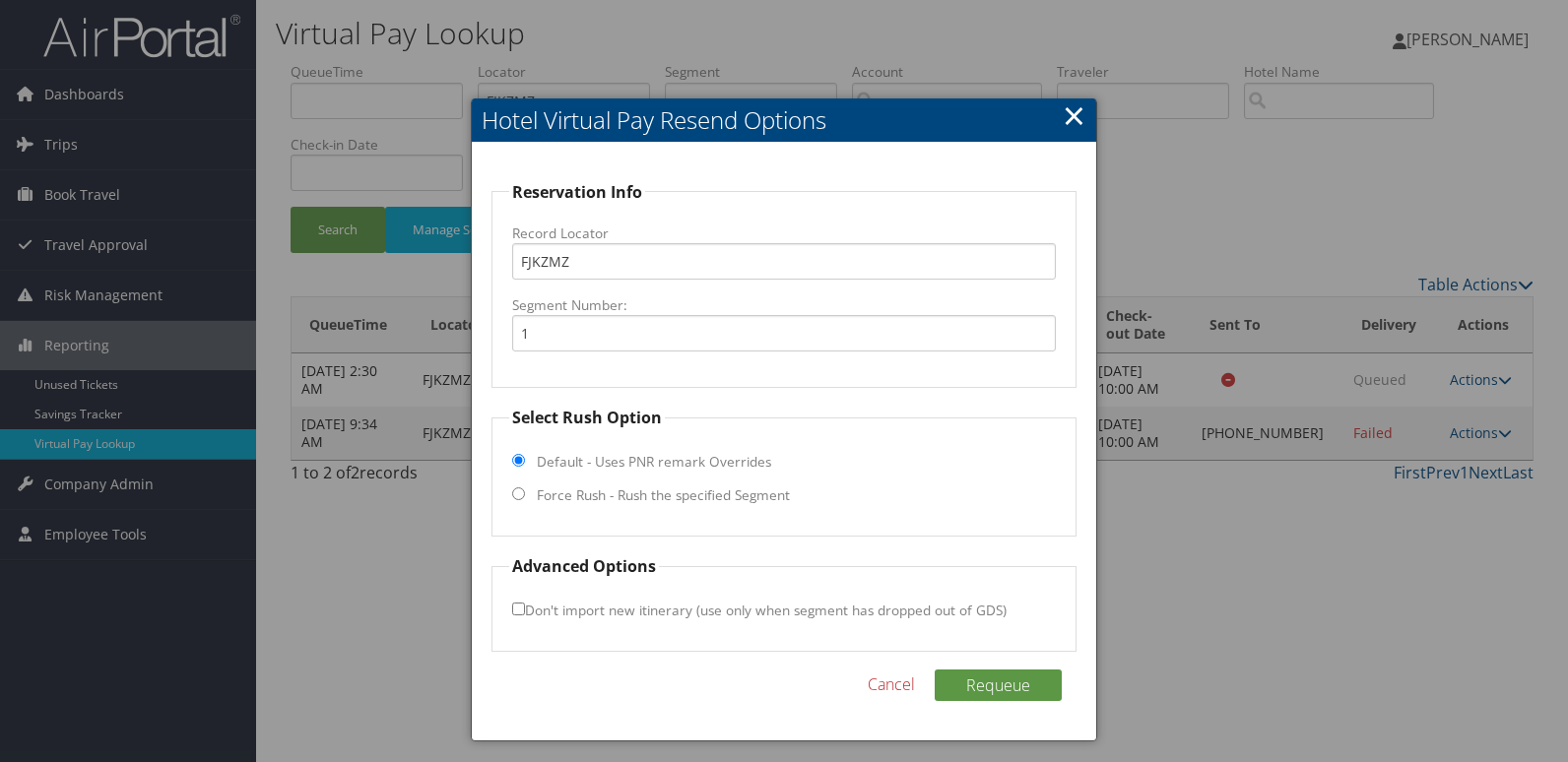
click at [566, 493] on label "Force Rush - Rush the specified Segment" at bounding box center [664, 495] width 253 height 20
click at [525, 493] on input "Force Rush - Rush the specified Segment" at bounding box center [518, 494] width 13 height 13
radio input "true"
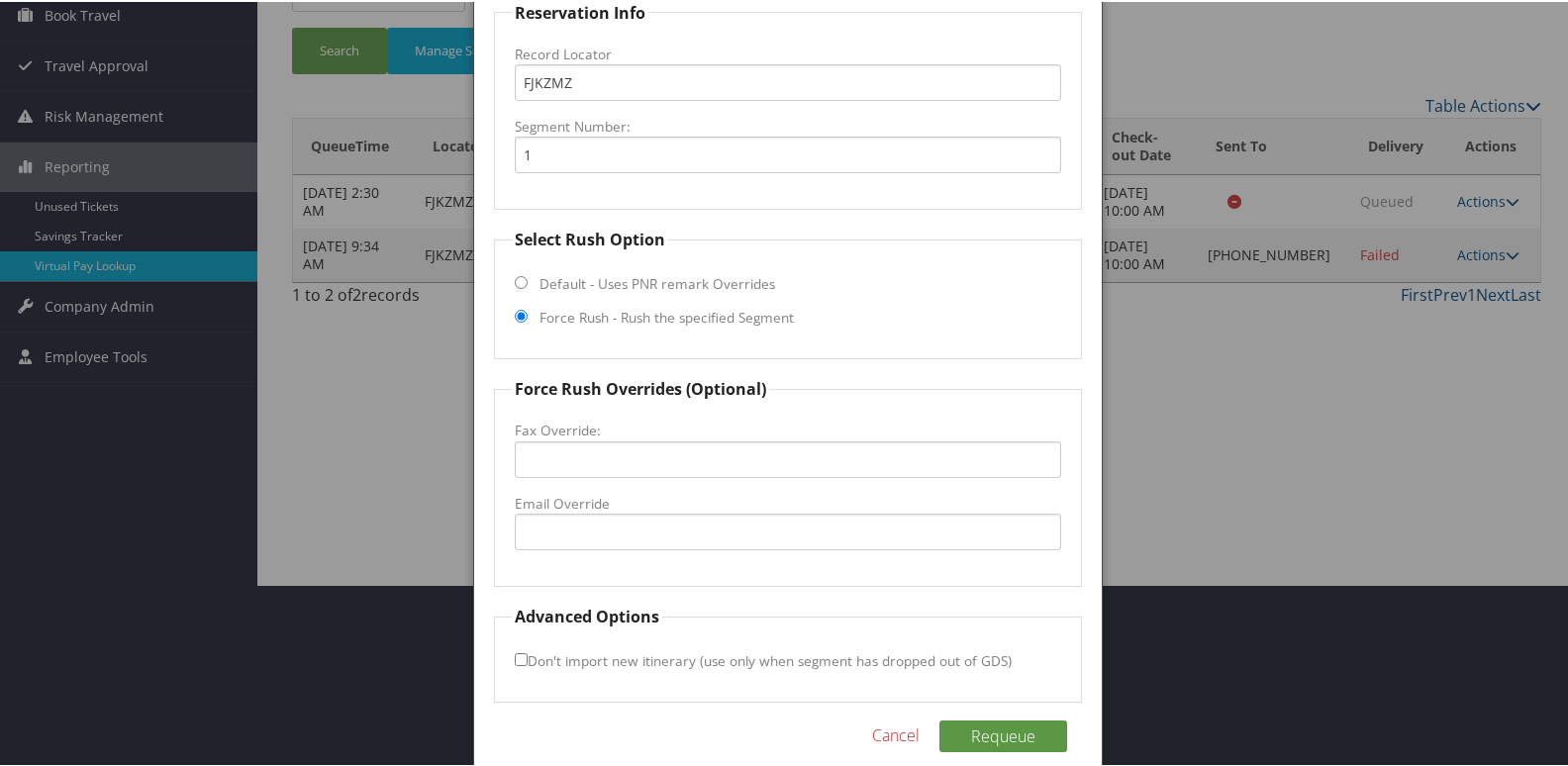
scroll to position [206, 0]
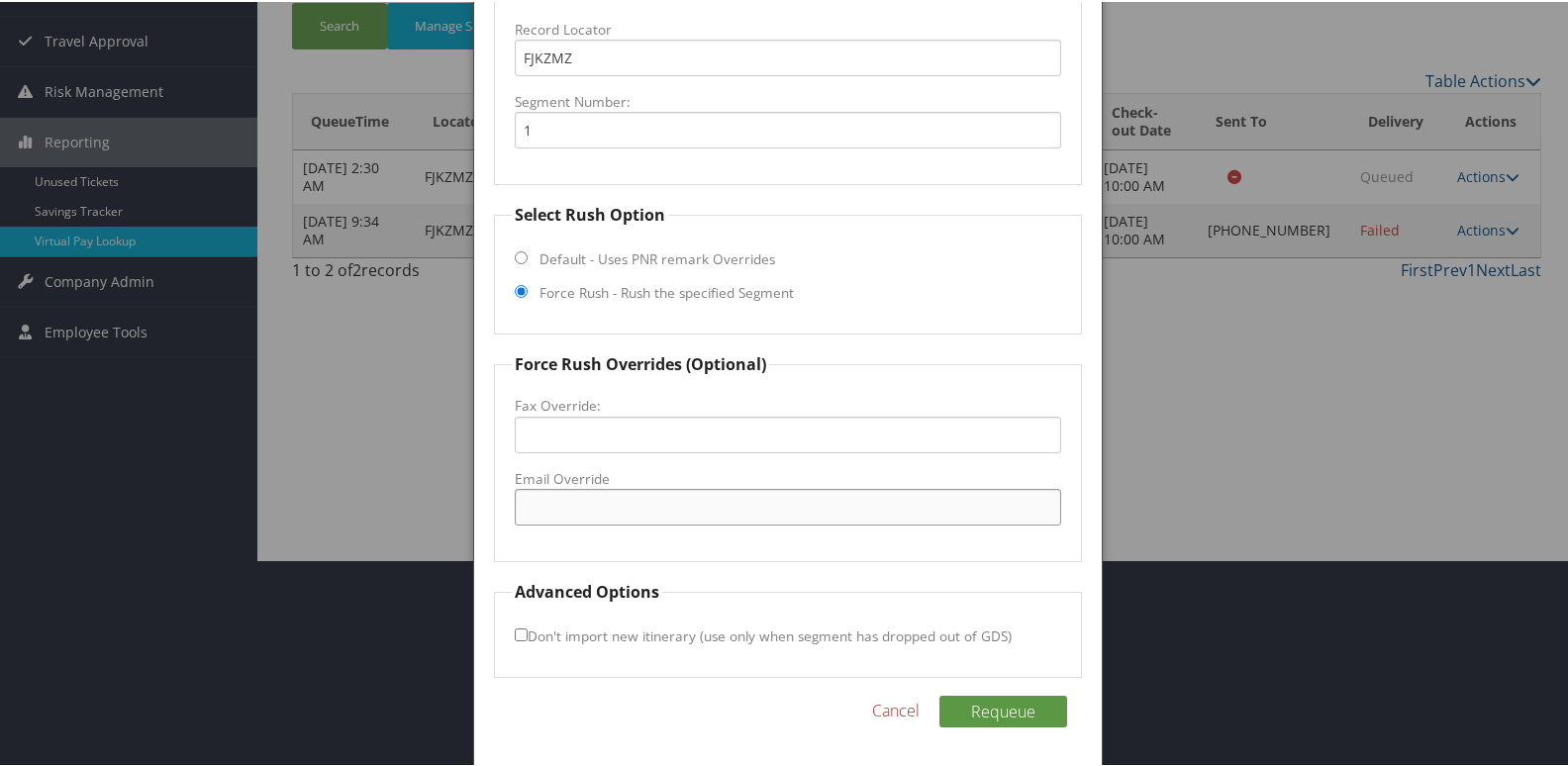
click at [565, 508] on input "Email Override" at bounding box center [789, 505] width 548 height 37
type input "H"
type input "home2vidalia@gmail.com"
click at [515, 634] on input "Don't import new itinerary (use only when segment has dropped out of GDS)" at bounding box center [521, 632] width 13 height 13
checkbox input "true"
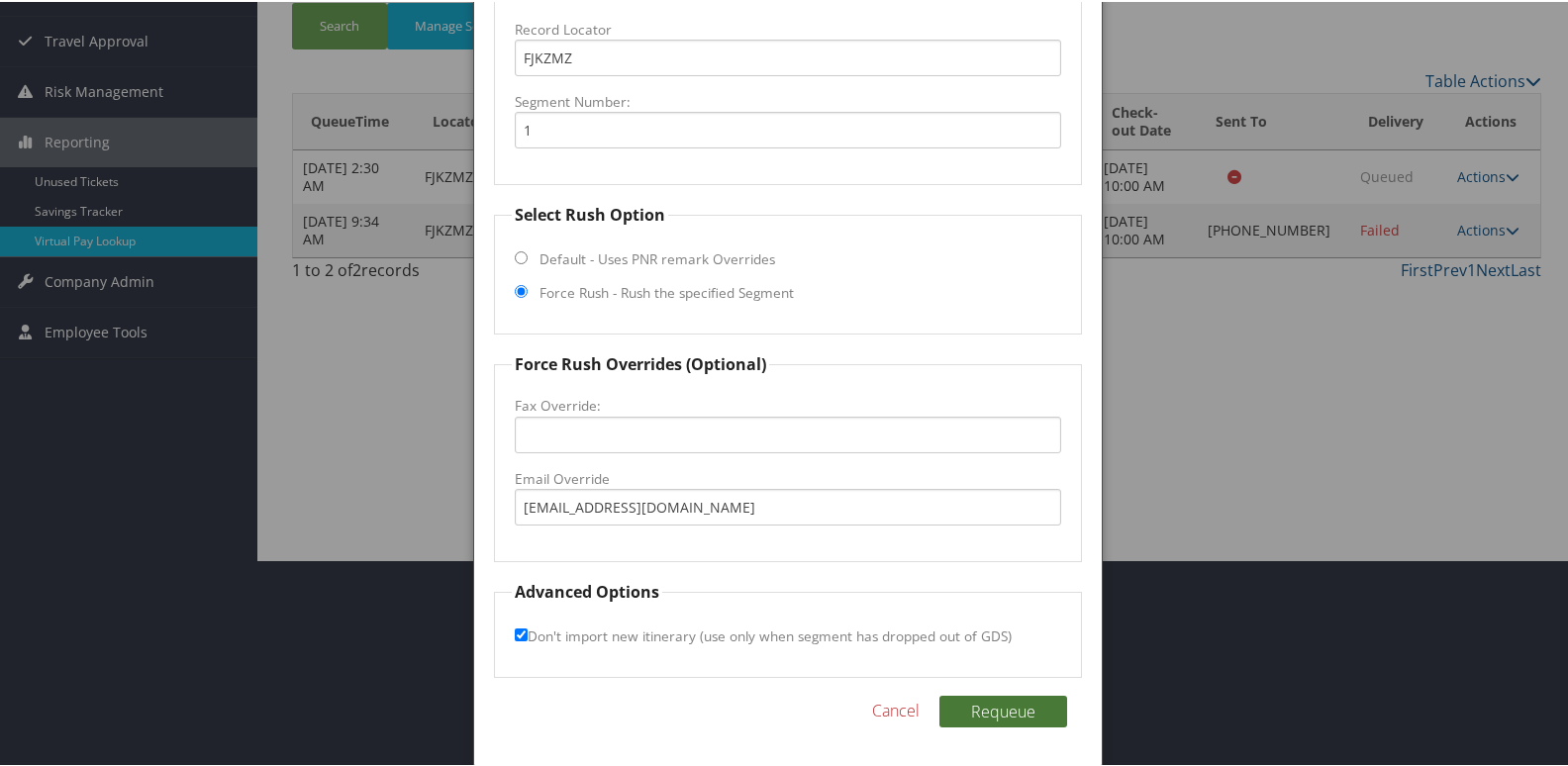
click at [967, 717] on button "Requeue" at bounding box center [1003, 709] width 128 height 32
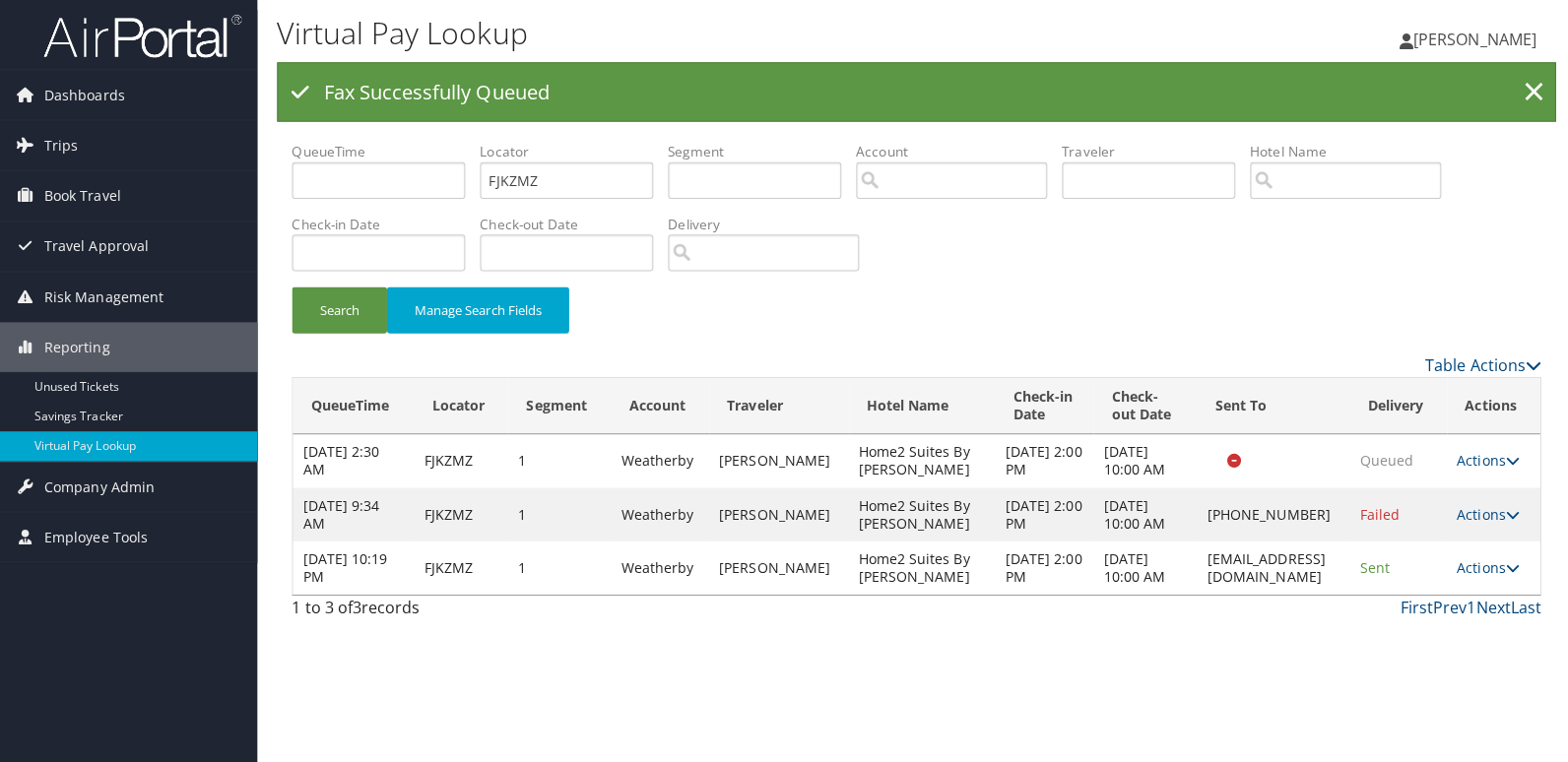
scroll to position [0, 0]
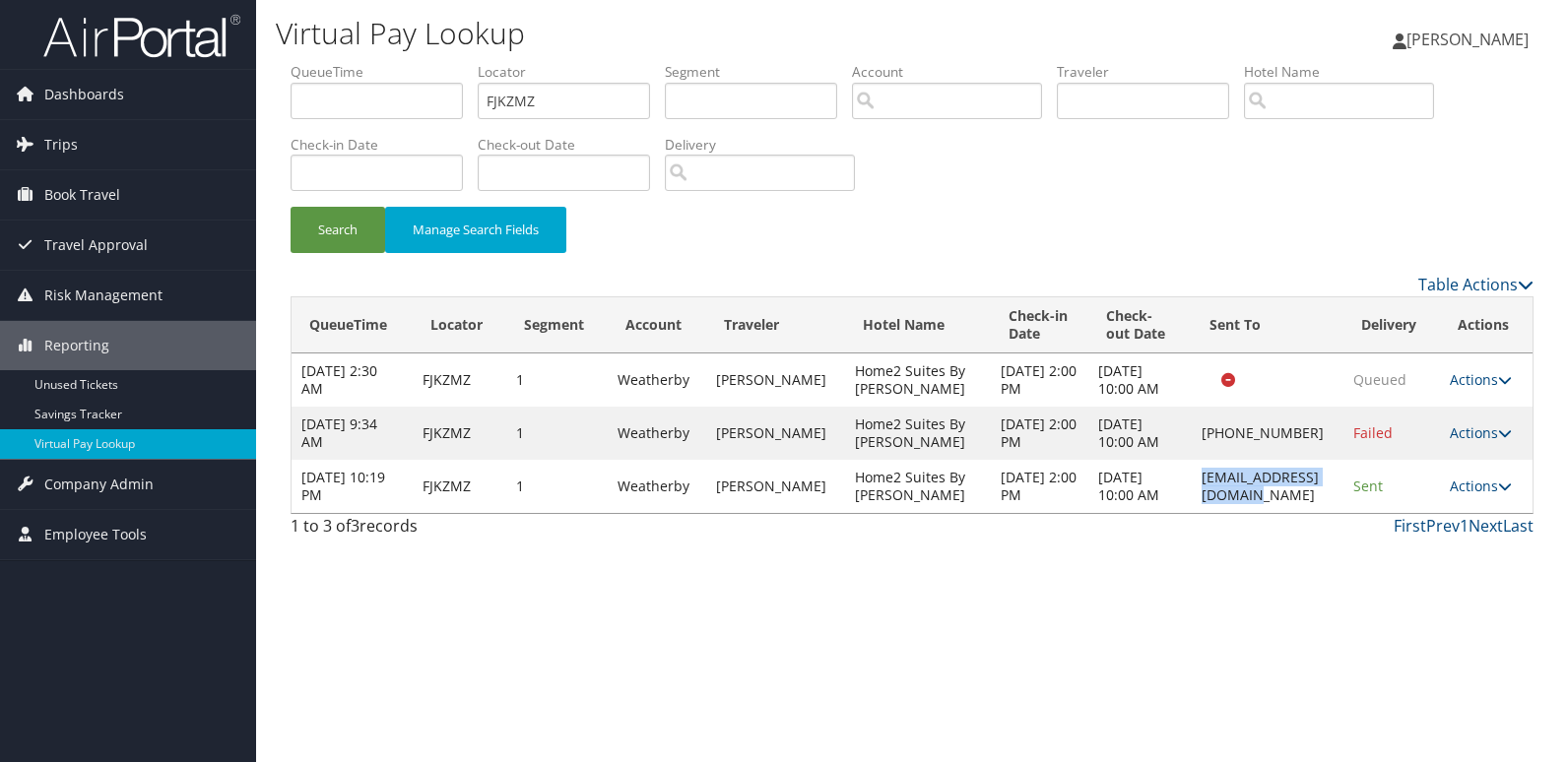
drag, startPoint x: 1158, startPoint y: 489, endPoint x: 1320, endPoint y: 486, distance: 162.0
click at [1320, 486] on td "home2vidalia@gmail.com" at bounding box center [1268, 487] width 152 height 53
copy td "home2vidalia@gmail.com"
click at [1477, 482] on link "Actions" at bounding box center [1480, 486] width 62 height 19
click at [1401, 536] on link "Logs" at bounding box center [1447, 549] width 124 height 34
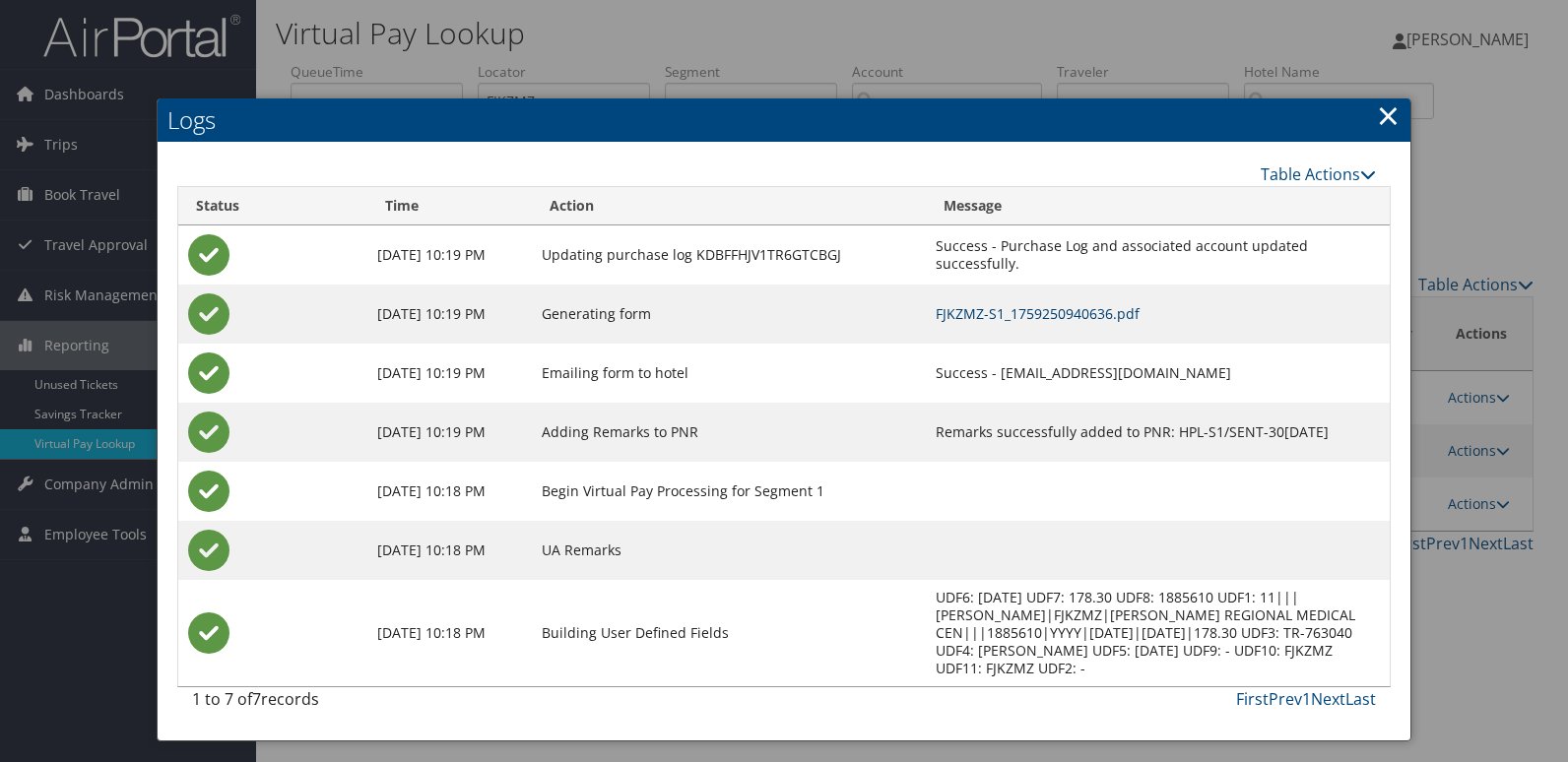
click at [1045, 316] on link "FJKZMZ-S1_1759250940636.pdf" at bounding box center [1038, 313] width 203 height 19
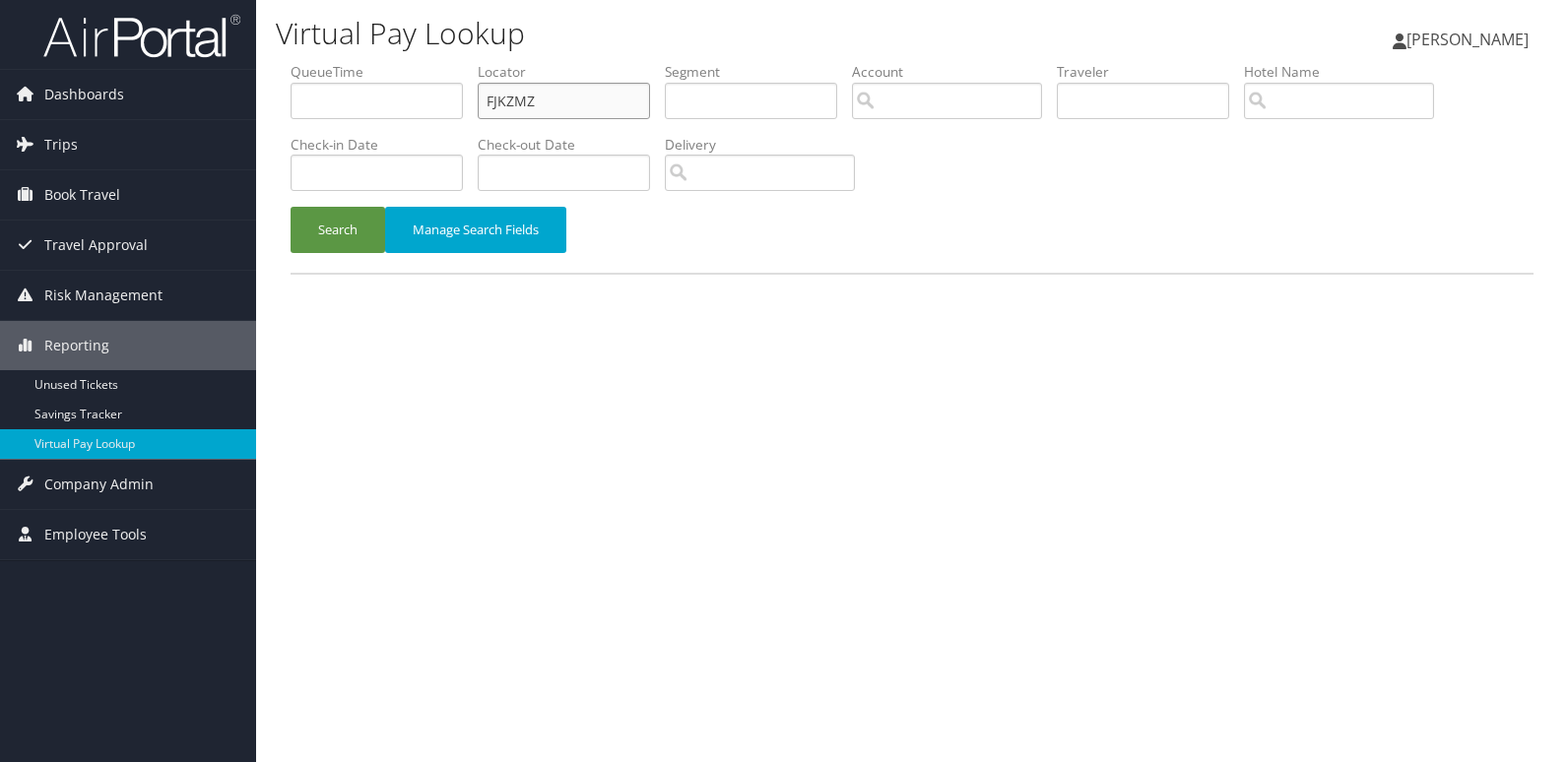
drag, startPoint x: 565, startPoint y: 97, endPoint x: 381, endPoint y: 141, distance: 189.2
click at [382, 62] on ul "QueueTime Locator FJKZMZ Segment Account Traveler Hotel Name Check-in Date Chec…" at bounding box center [911, 62] width 1243 height 0
paste input "YAJEXX"
type input "YAJEXX"
click at [329, 254] on div "Search Manage Search Fields" at bounding box center [911, 239] width 1273 height 66
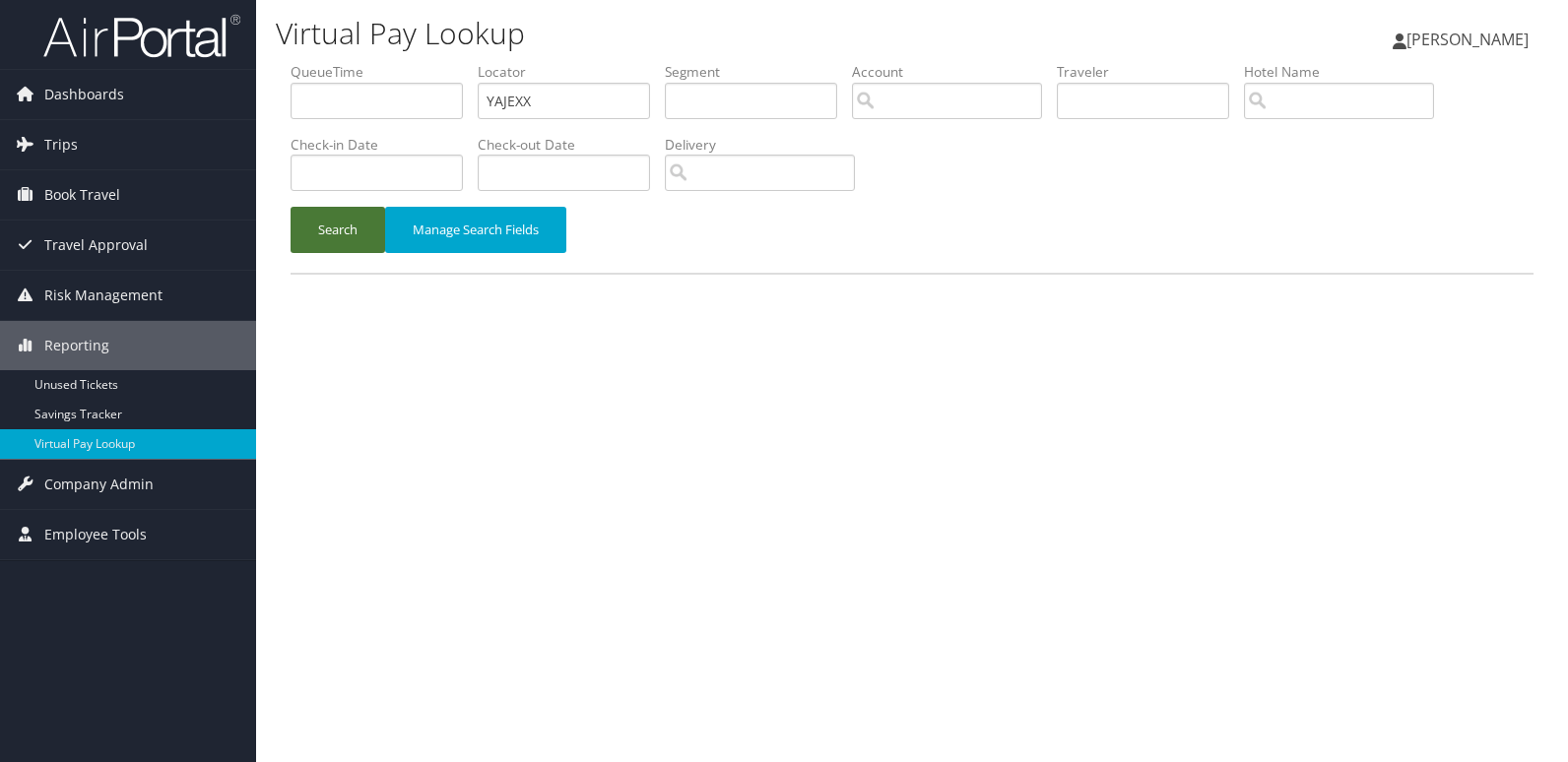
click at [335, 235] on button "Search" at bounding box center [338, 229] width 95 height 46
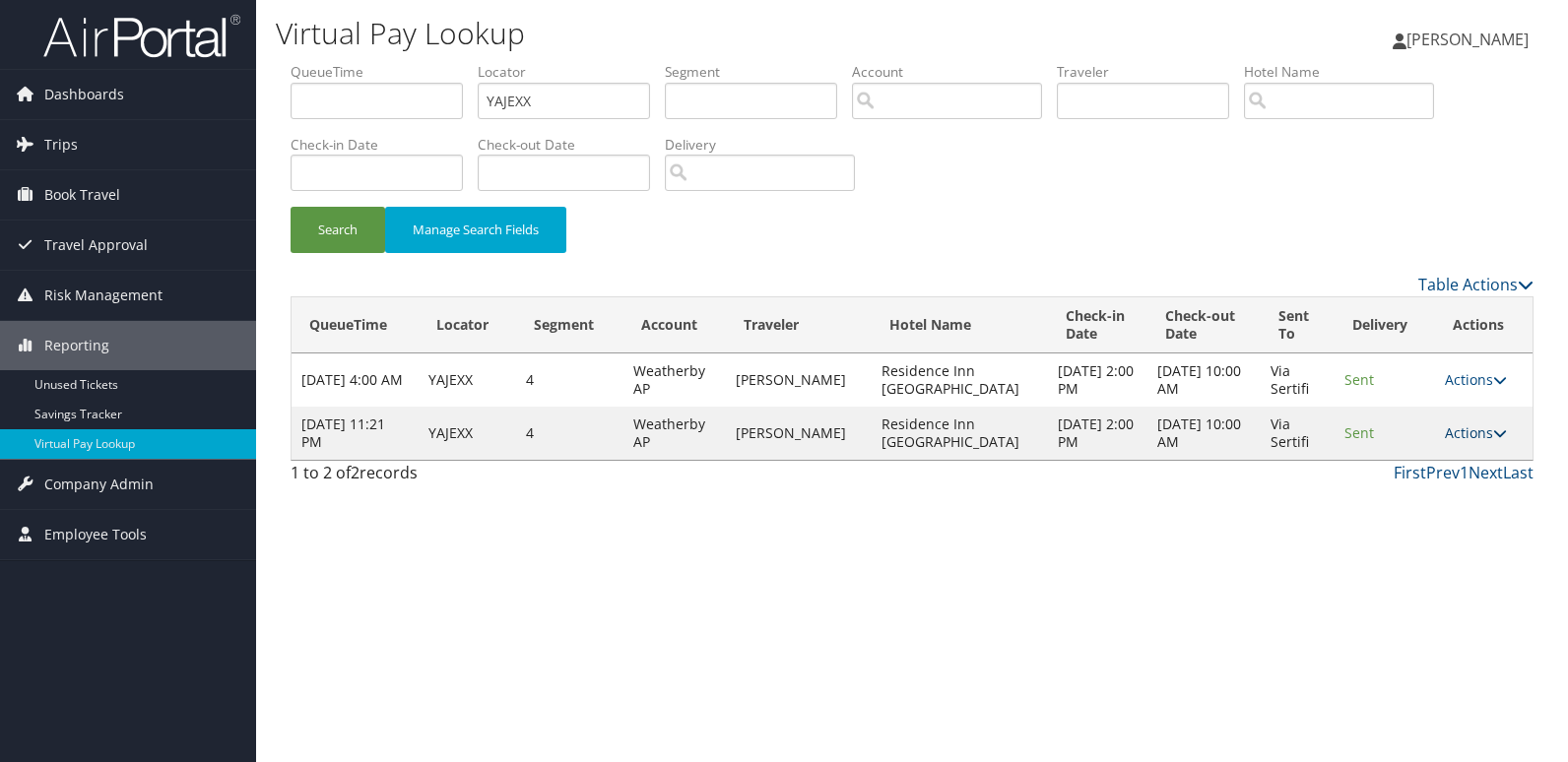
click at [1495, 434] on icon at bounding box center [1500, 433] width 14 height 14
click at [1391, 496] on icon at bounding box center [1391, 495] width 18 height 14
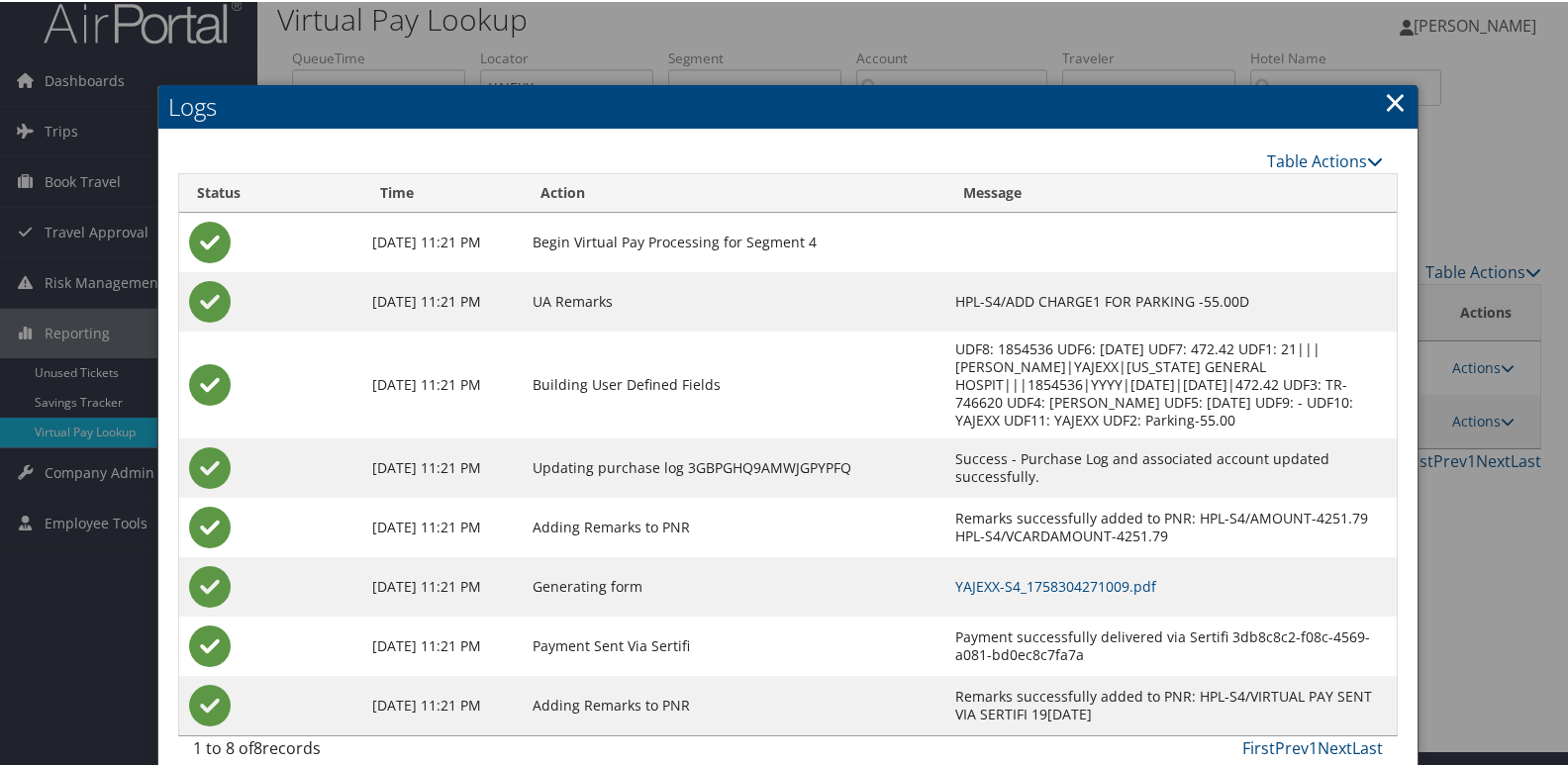
scroll to position [21, 0]
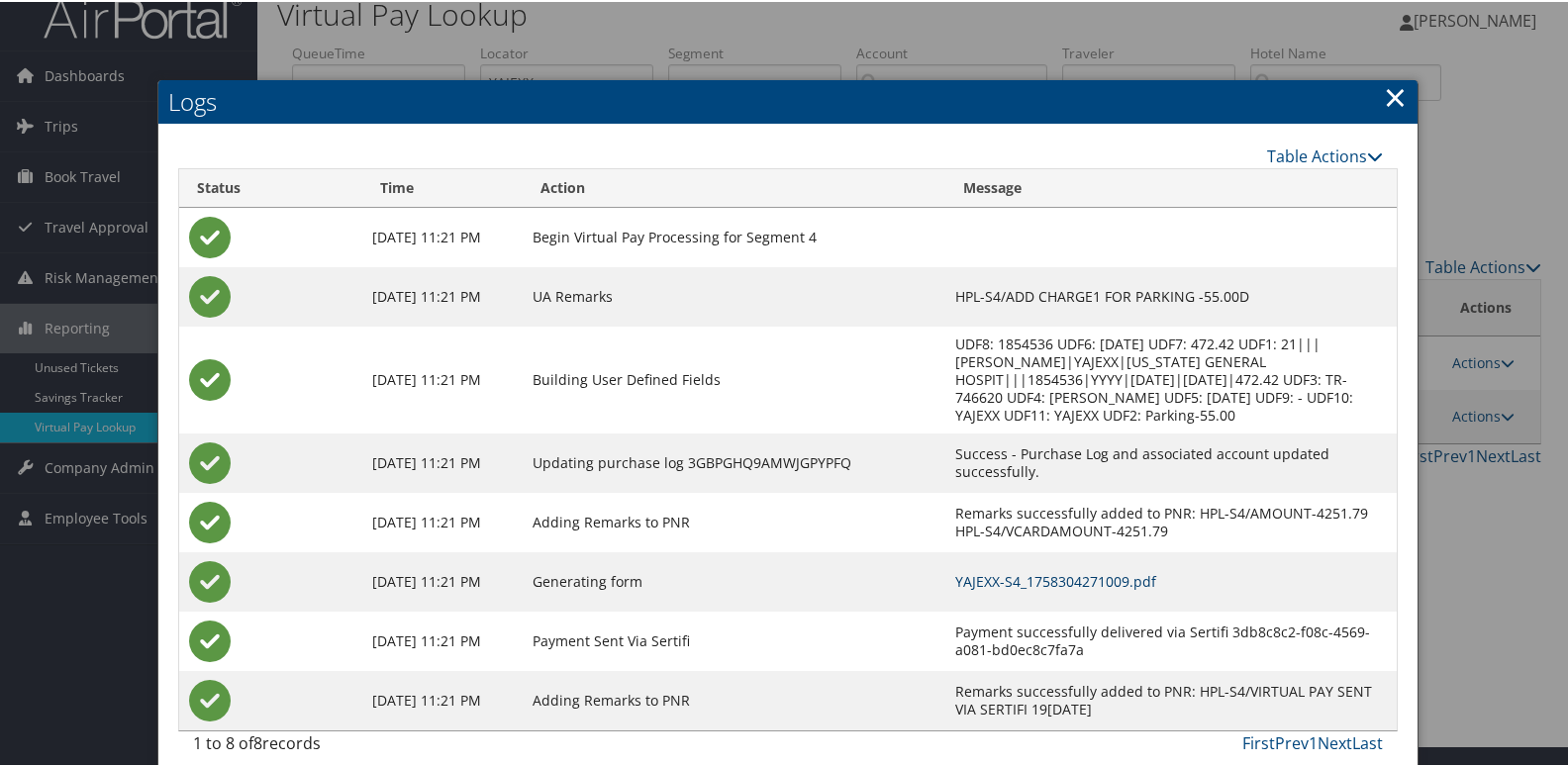
click at [1006, 570] on link "YAJEXX-S4_1758304271009.pdf" at bounding box center [1055, 578] width 200 height 19
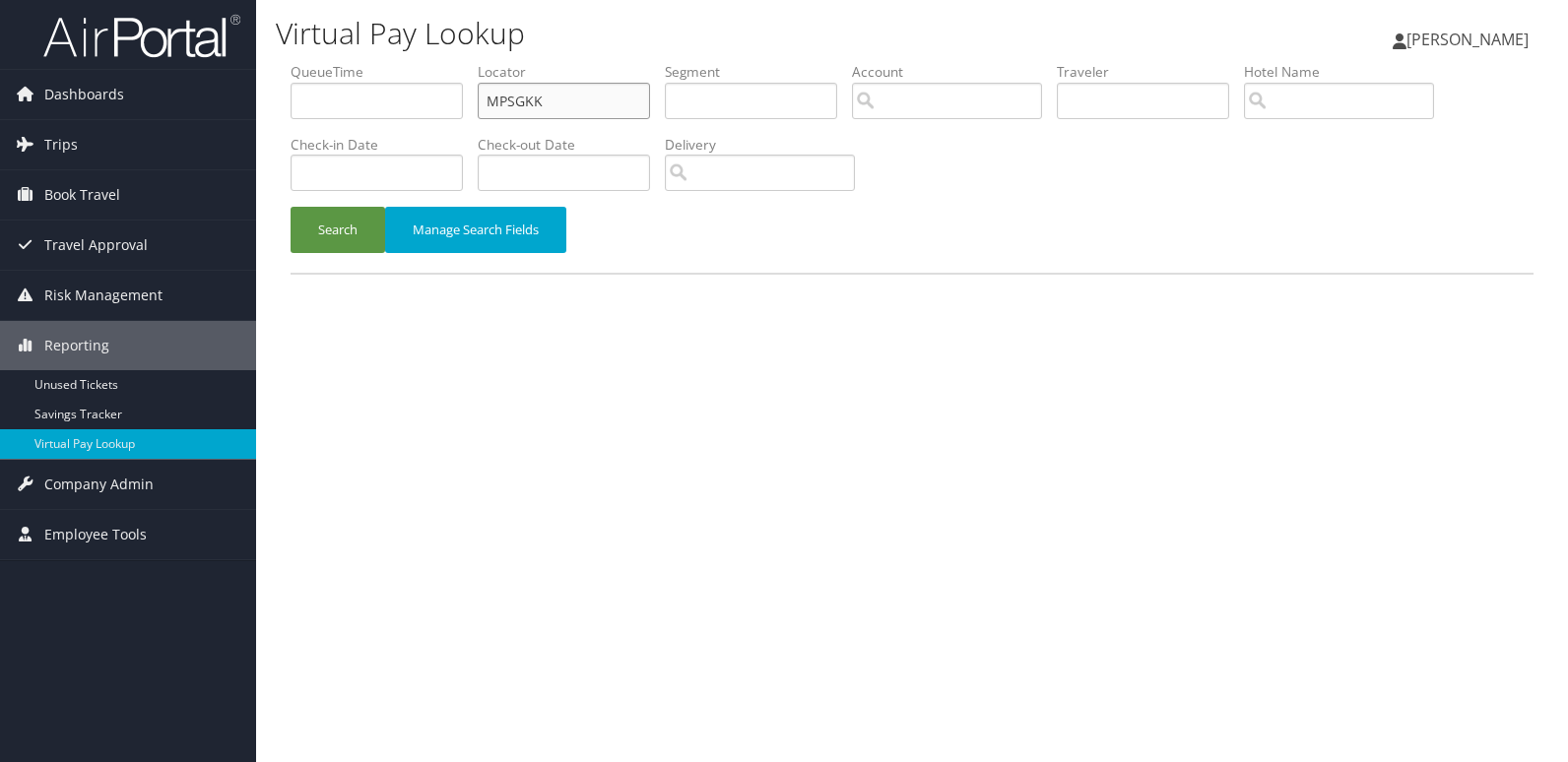
drag, startPoint x: 555, startPoint y: 108, endPoint x: 425, endPoint y: 120, distance: 130.6
click at [438, 62] on ul "QueueTime Locator MPSGKK Segment Account Traveler Hotel Name Check-in Date Chec…" at bounding box center [911, 62] width 1243 height 0
paste input "JWVMGY"
type input "JWVMGY"
click at [361, 218] on button "Search" at bounding box center [338, 229] width 95 height 46
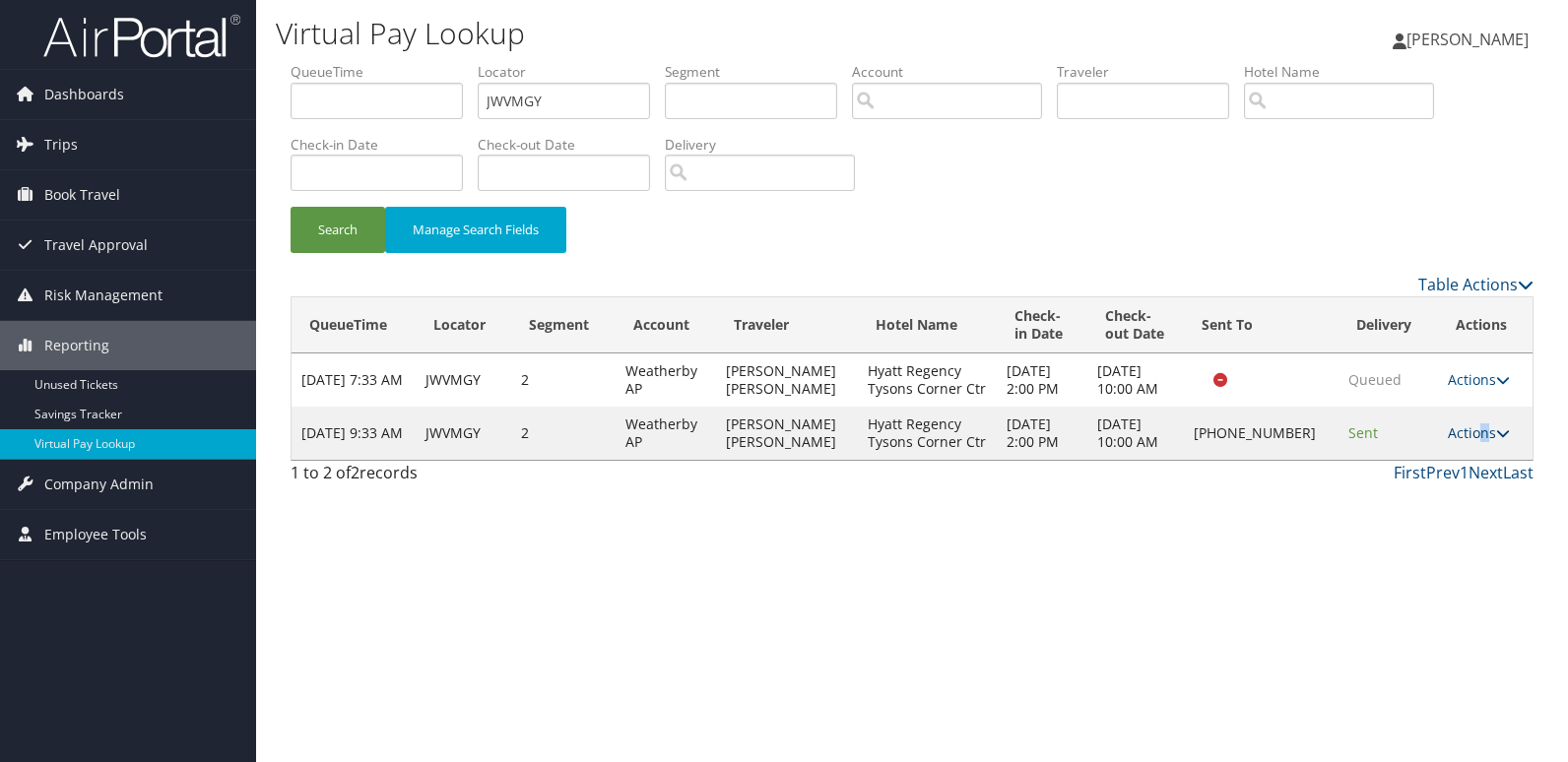
click at [1475, 434] on link "Actions" at bounding box center [1478, 432] width 62 height 19
drag, startPoint x: 1475, startPoint y: 434, endPoint x: 1374, endPoint y: 499, distance: 120.1
click at [1374, 499] on link "Logs" at bounding box center [1411, 495] width 169 height 34
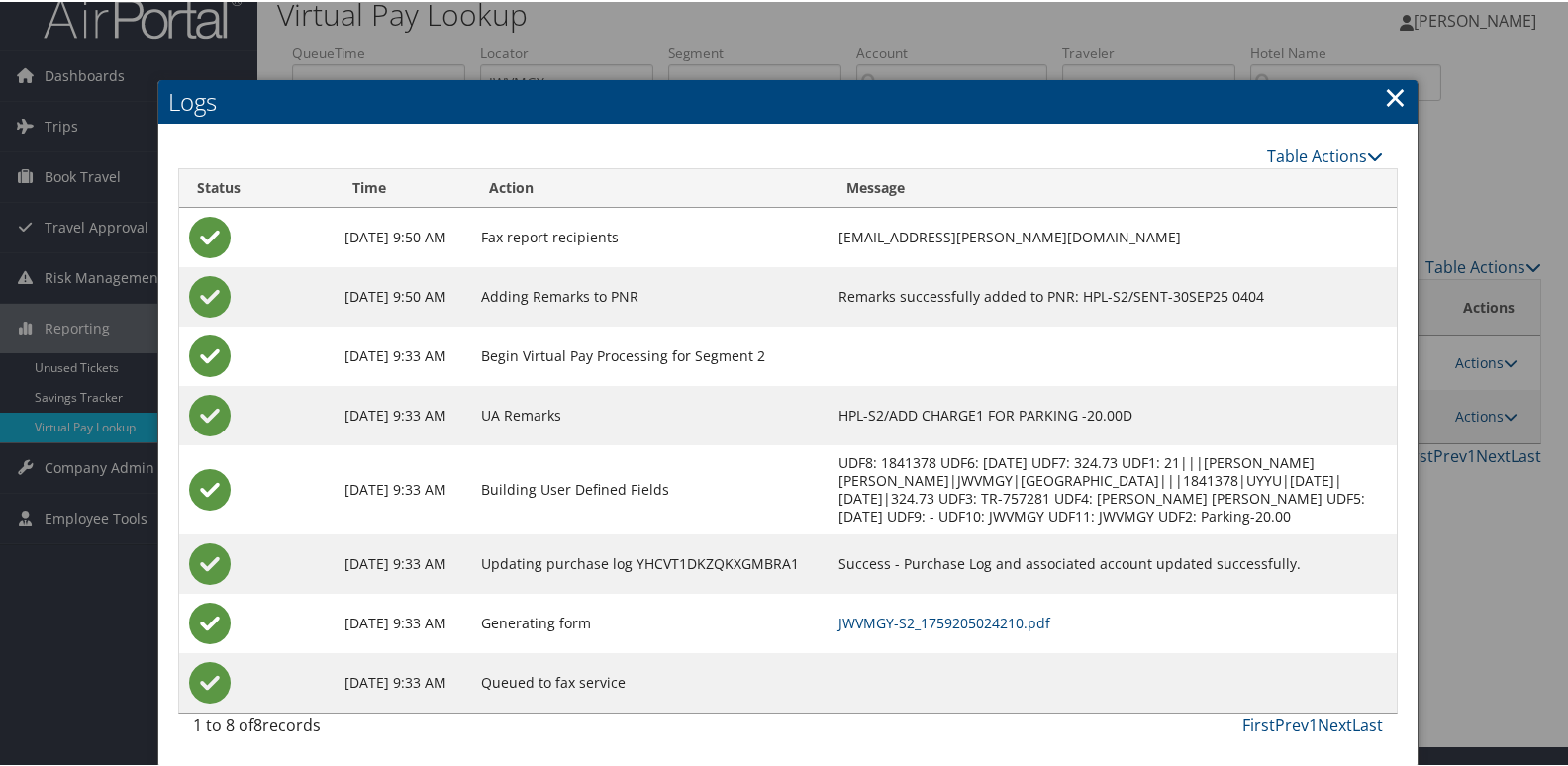
scroll to position [39, 0]
click at [1007, 621] on link "JWVMGY-S2_1759205024210.pdf" at bounding box center [944, 620] width 211 height 19
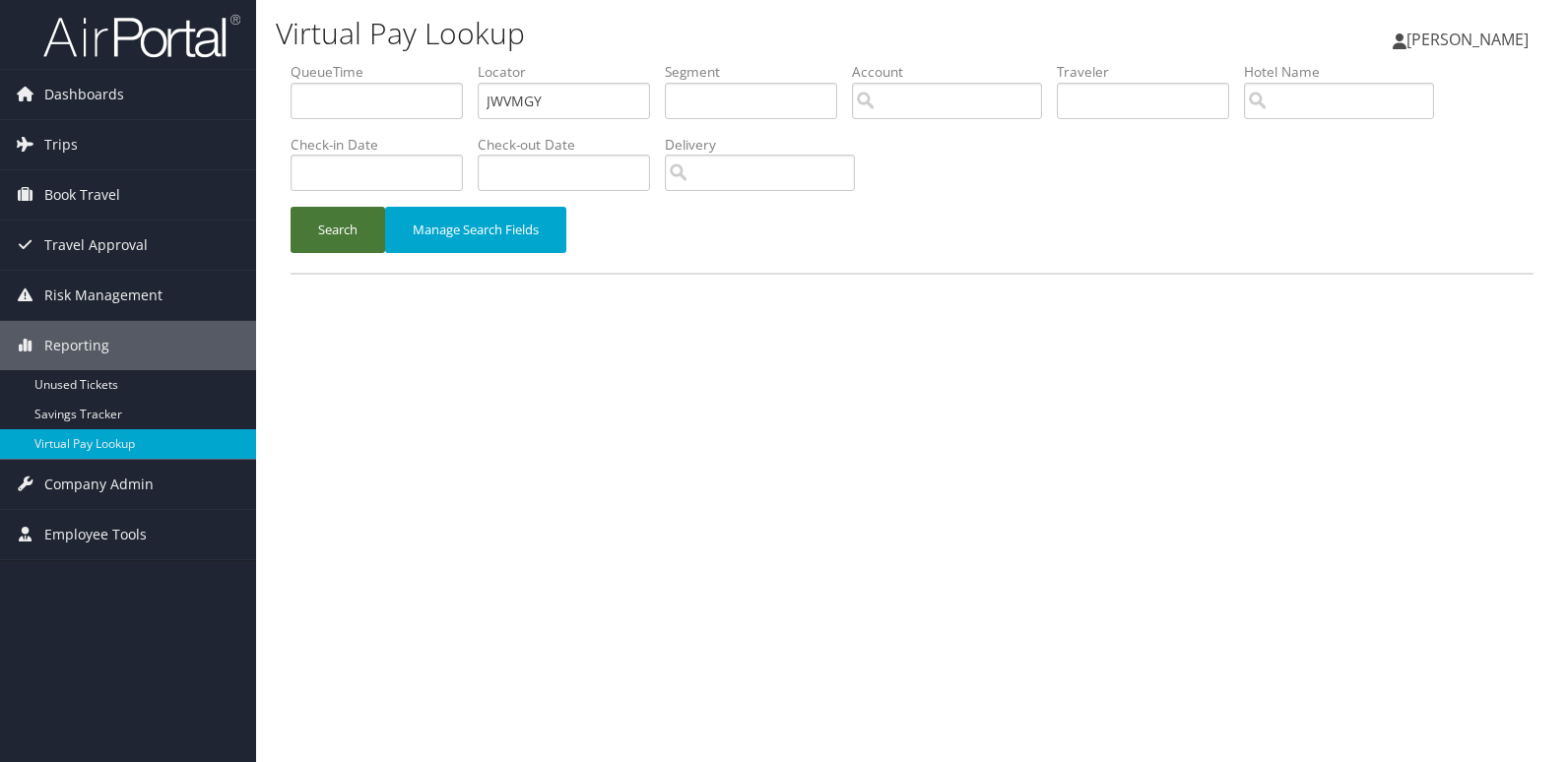
click at [308, 240] on button "Search" at bounding box center [338, 229] width 95 height 46
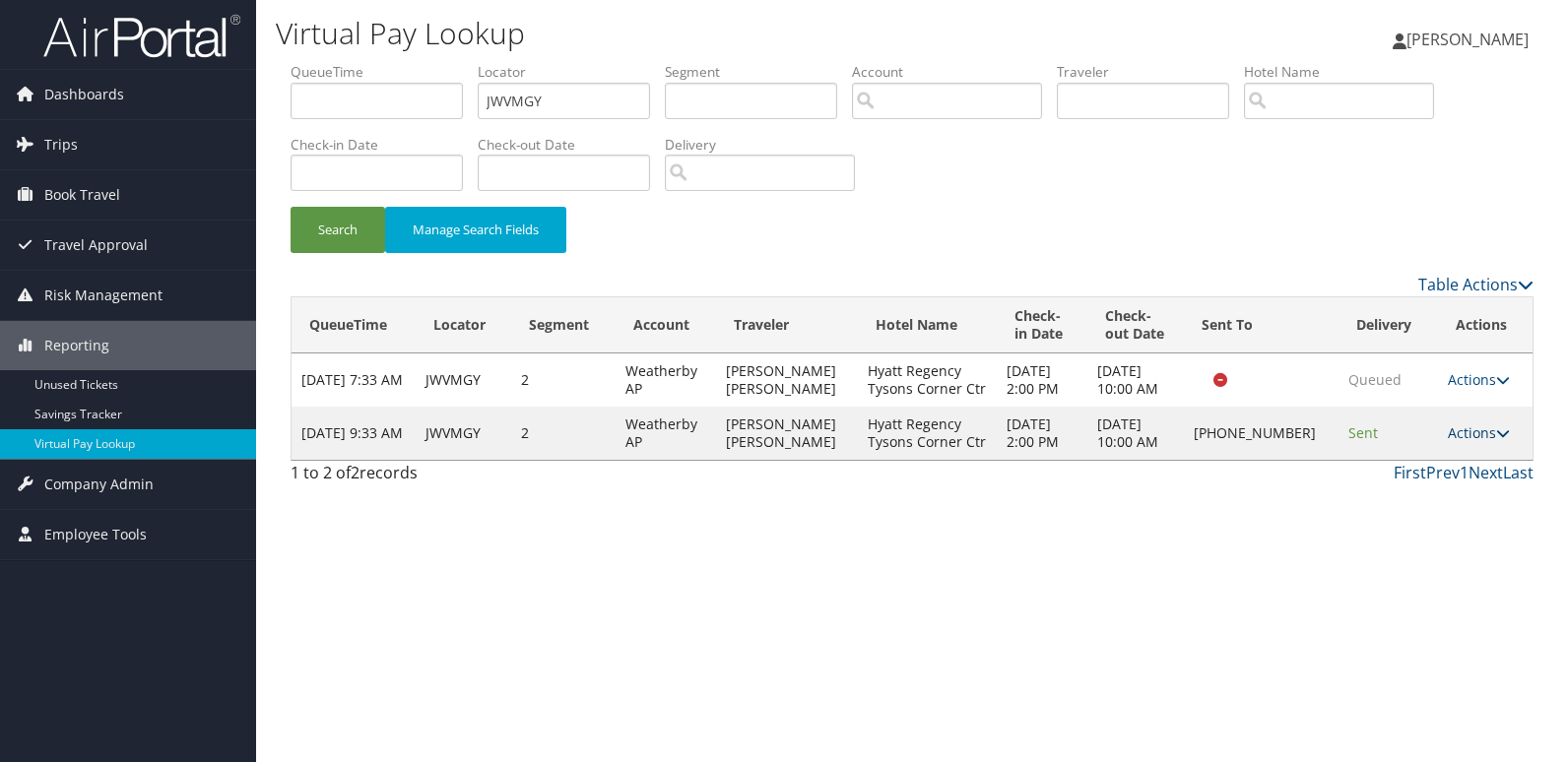
click at [1482, 441] on link "Actions" at bounding box center [1478, 432] width 62 height 19
click at [1380, 492] on link "Logs" at bounding box center [1411, 495] width 169 height 34
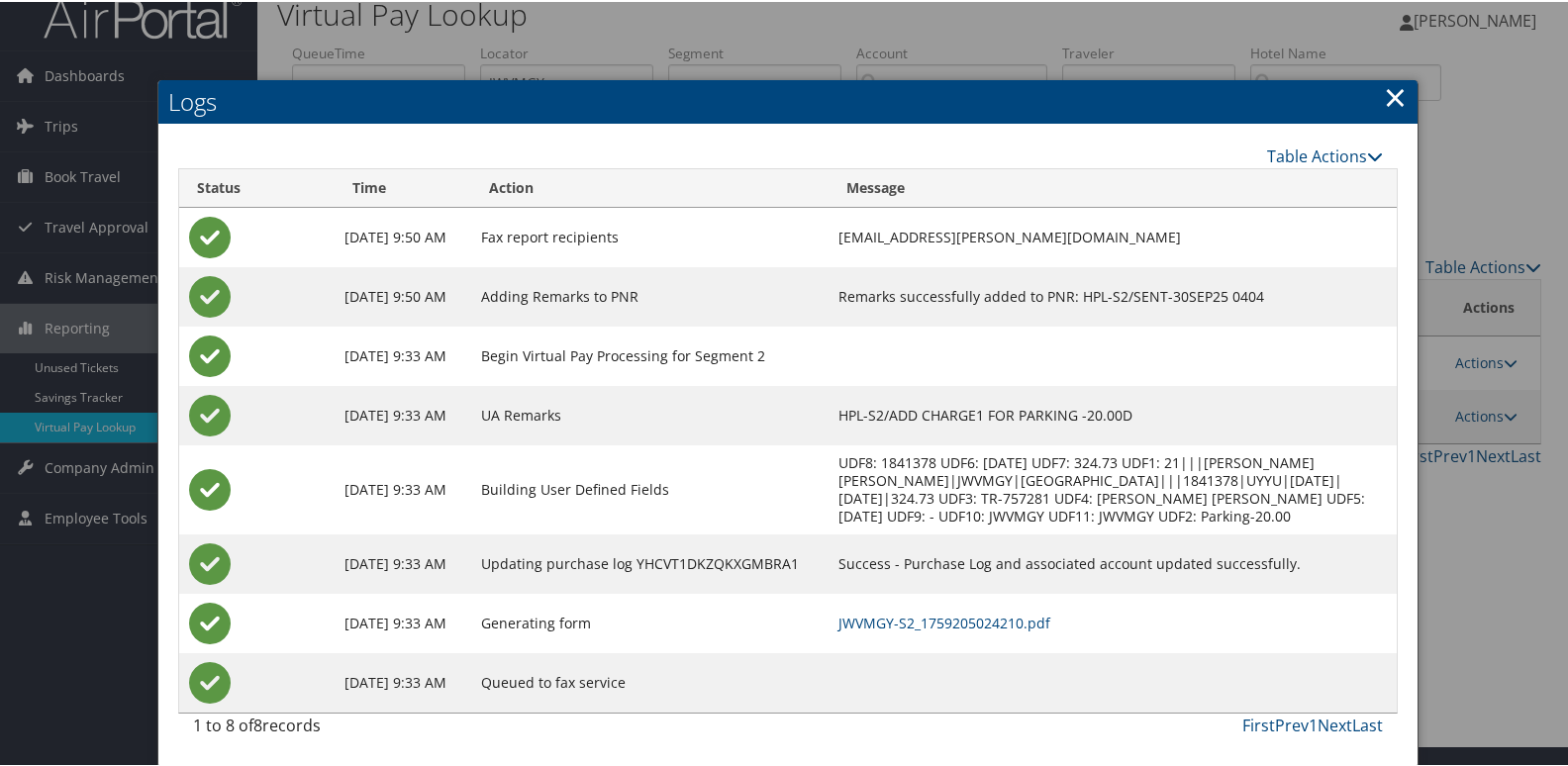
scroll to position [39, 0]
click at [1016, 617] on link "JWVMGY-S2_1759205024210.pdf" at bounding box center [944, 620] width 211 height 19
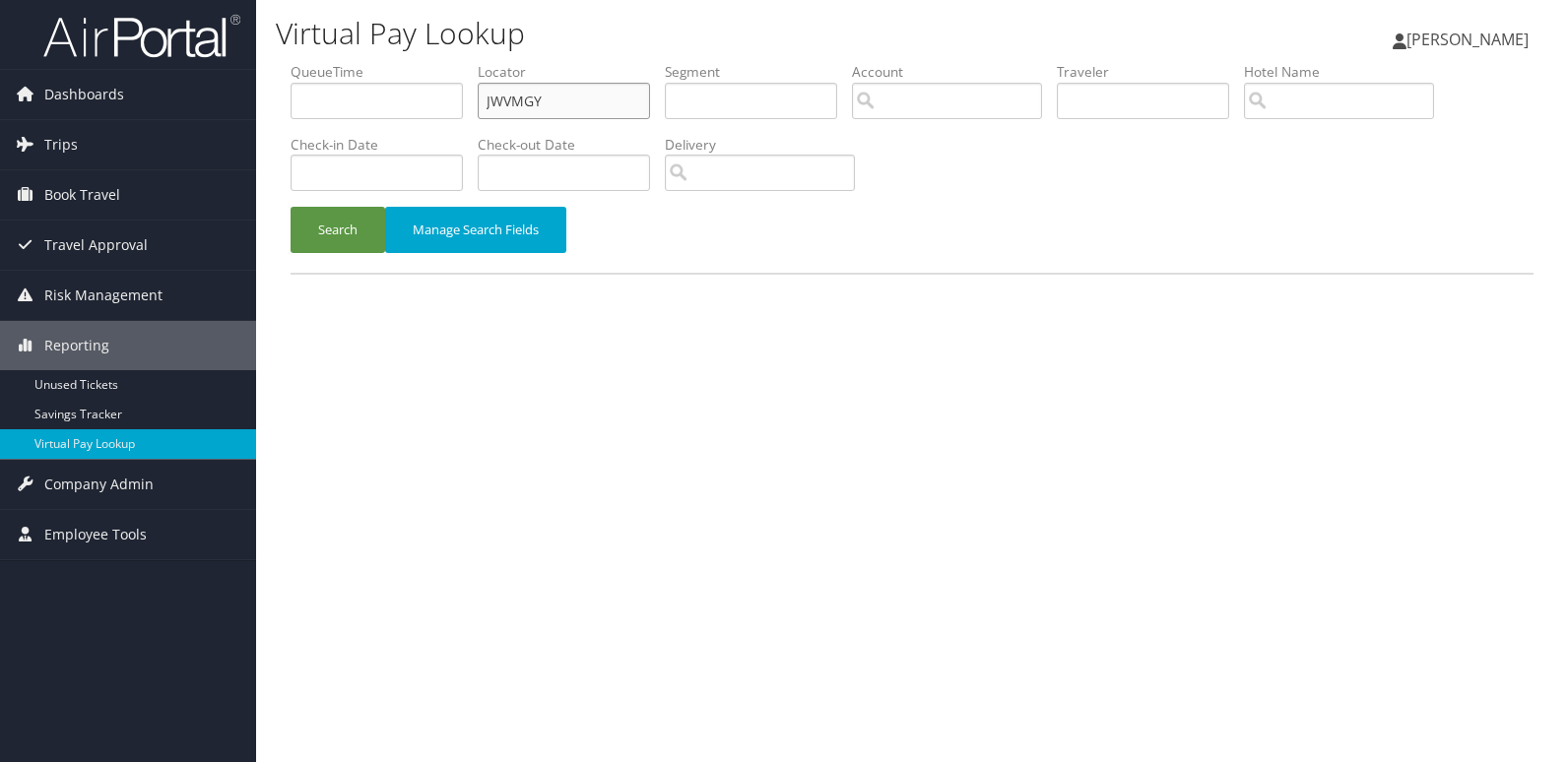
drag, startPoint x: 504, startPoint y: 102, endPoint x: 392, endPoint y: 120, distance: 113.4
click at [423, 62] on ul "QueueTime Locator JWVMGY Segment Account Traveler Hotel Name Check-in Date Chec…" at bounding box center [911, 62] width 1243 height 0
click at [333, 256] on div "Search Manage Search Fields" at bounding box center [911, 239] width 1273 height 66
click at [338, 229] on button "Search" at bounding box center [338, 229] width 95 height 46
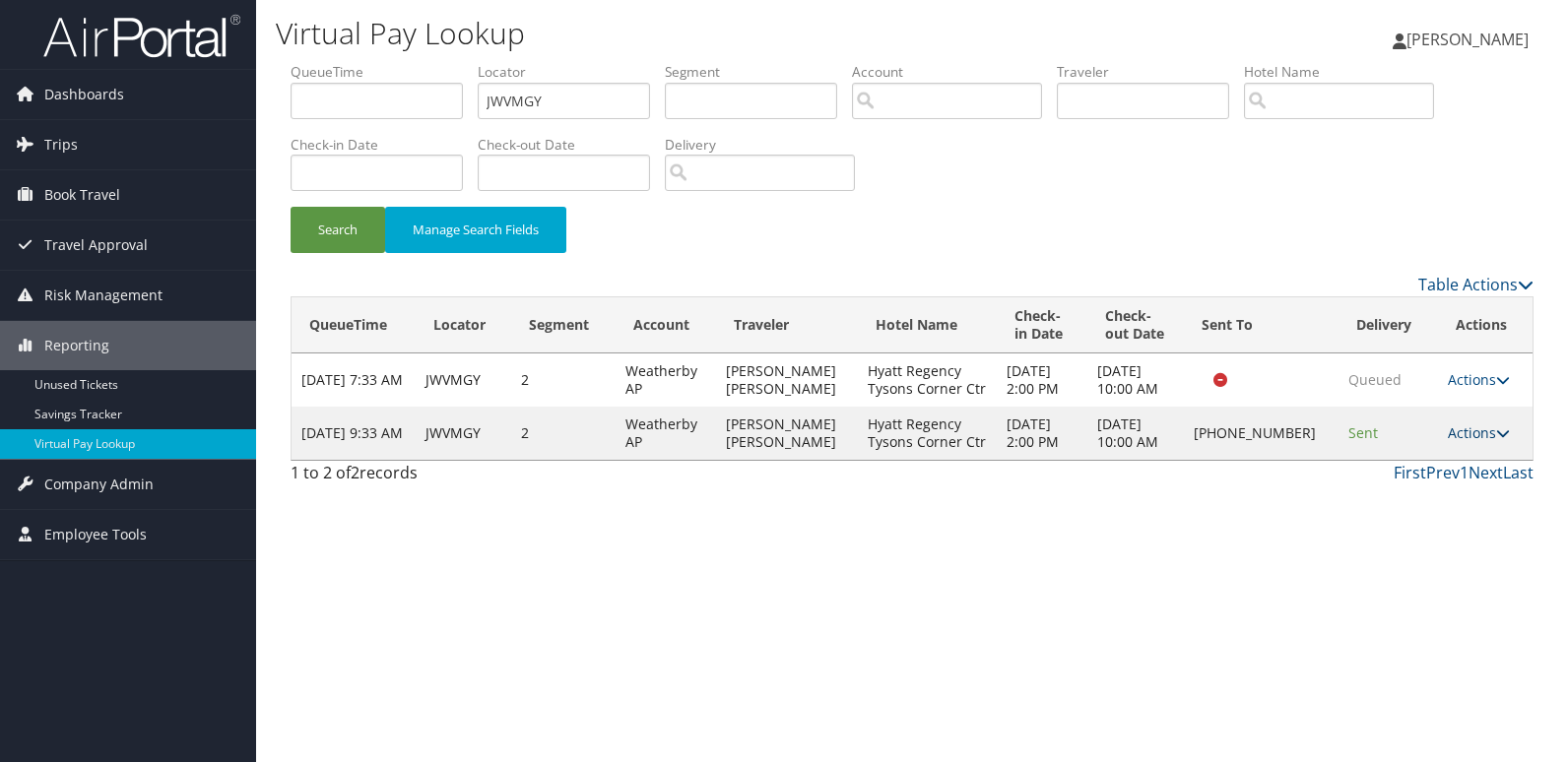
click at [1487, 431] on link "Actions" at bounding box center [1478, 432] width 62 height 19
click at [1386, 493] on link "Logs" at bounding box center [1411, 495] width 169 height 34
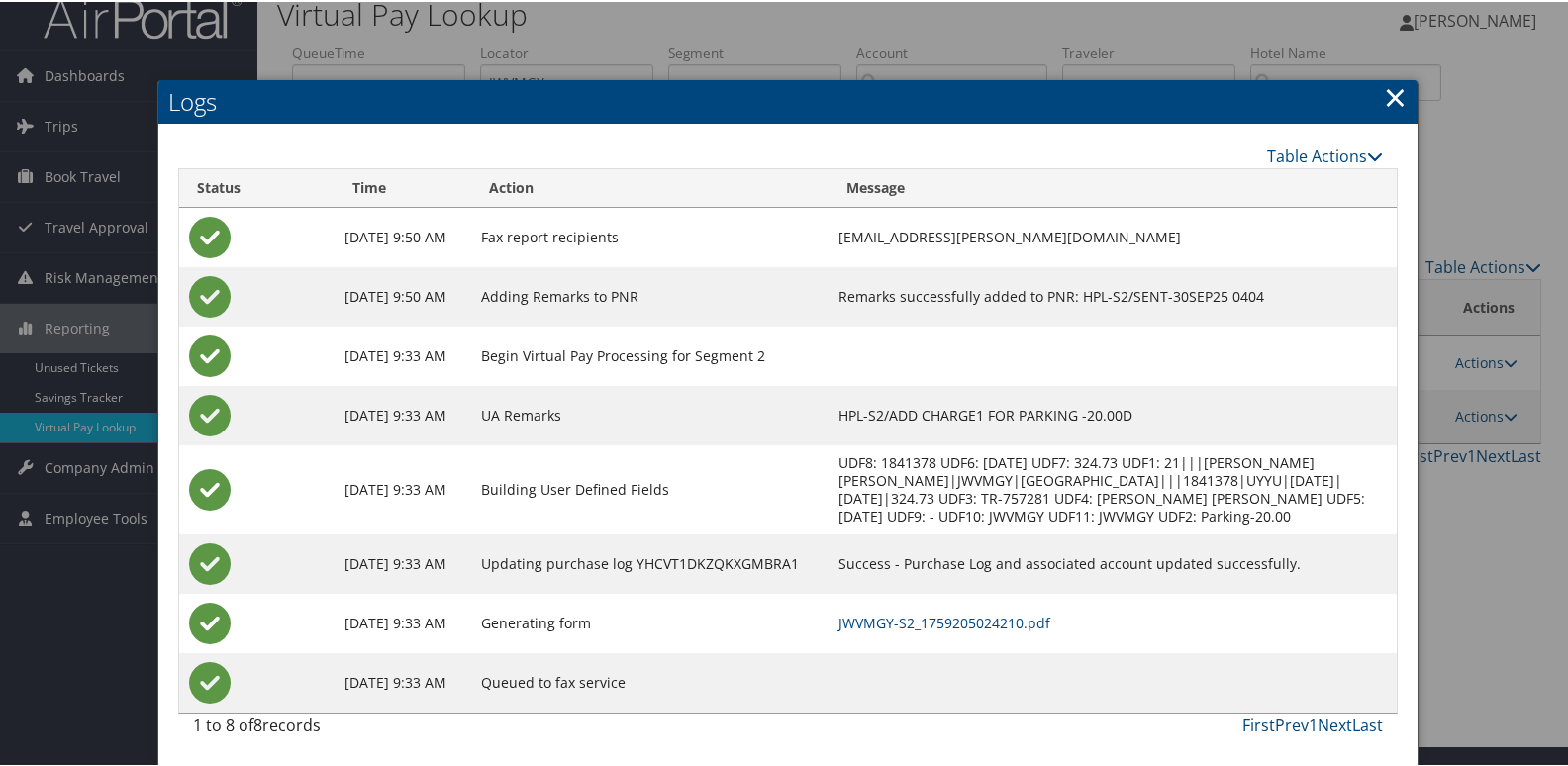
scroll to position [39, 0]
click at [989, 621] on link "JWVMGY-S2_1759205024210.pdf" at bounding box center [944, 620] width 211 height 19
